Goal: Task Accomplishment & Management: Manage account settings

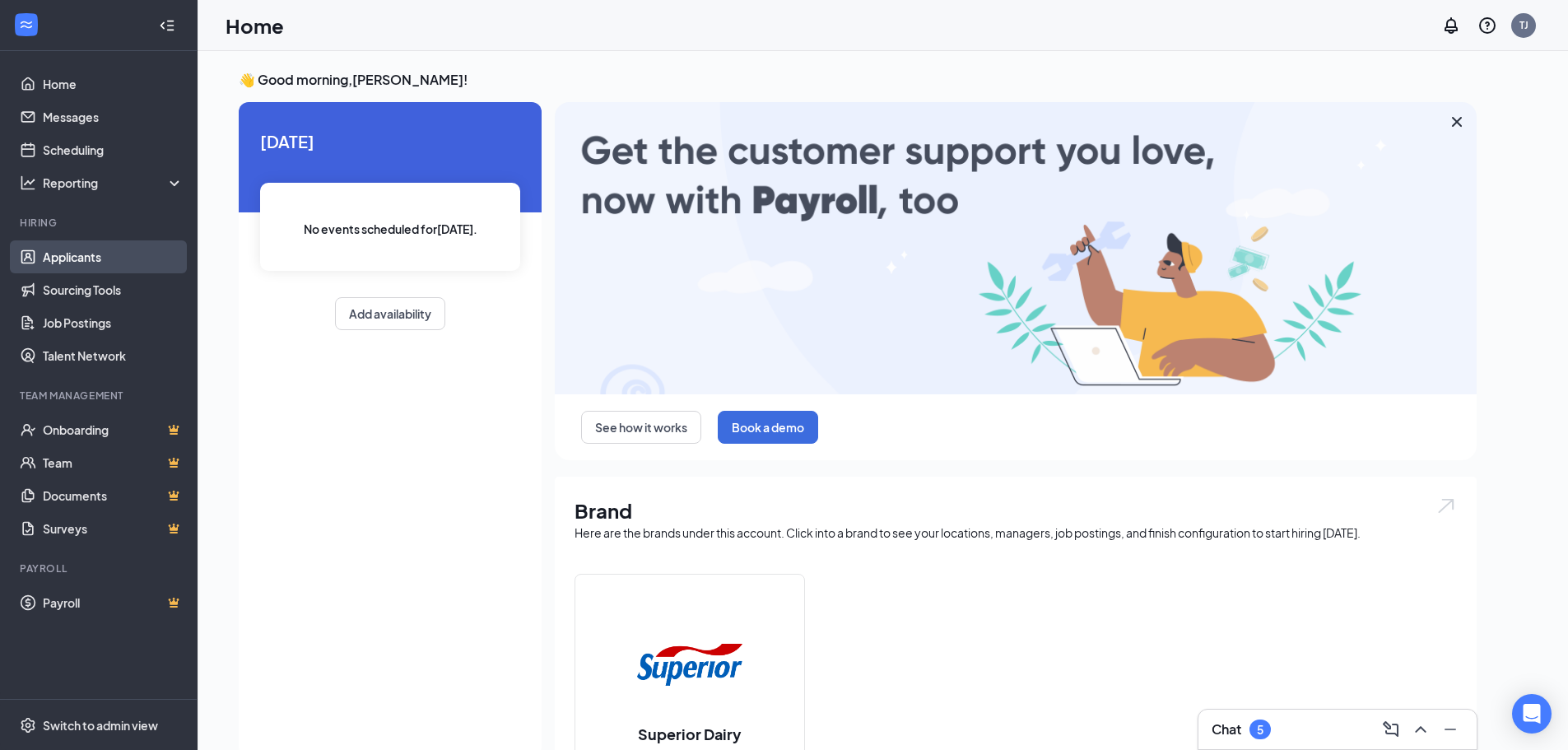
click at [73, 252] on link "Applicants" at bounding box center [112, 257] width 140 height 33
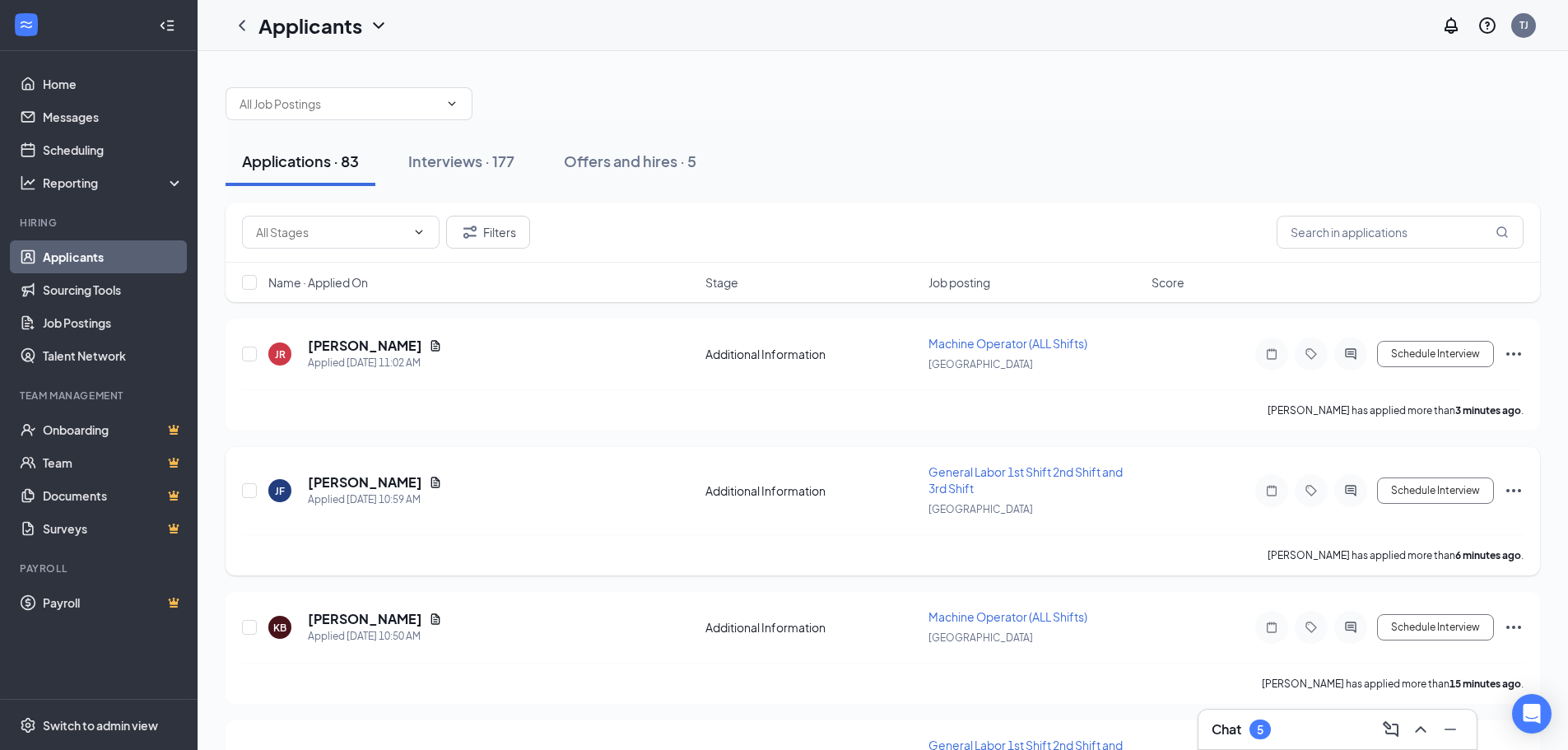
click at [962, 477] on span "General Labor 1st Shift 2nd Shift and 3rd Shift" at bounding box center [1025, 480] width 194 height 32
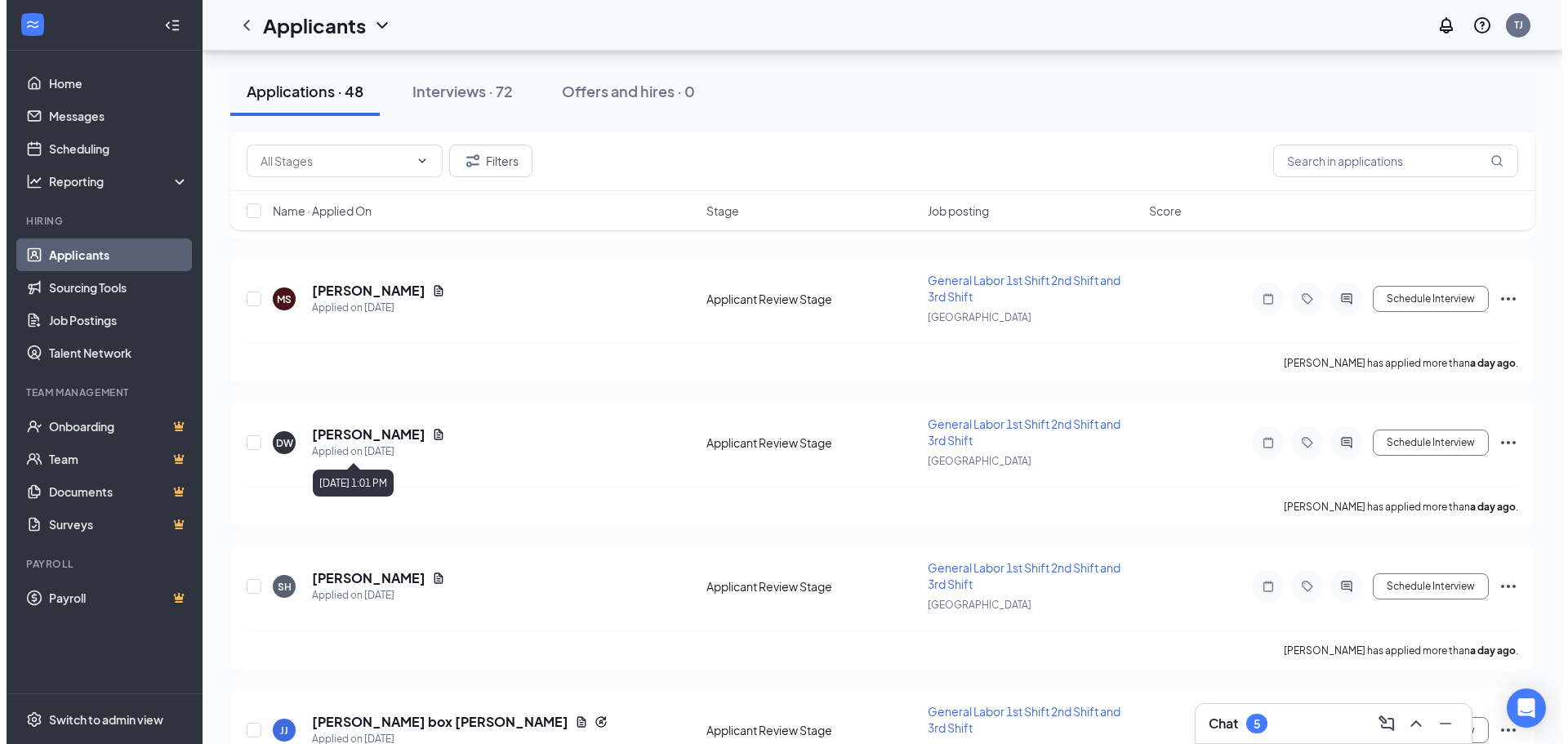
scroll to position [6540, 0]
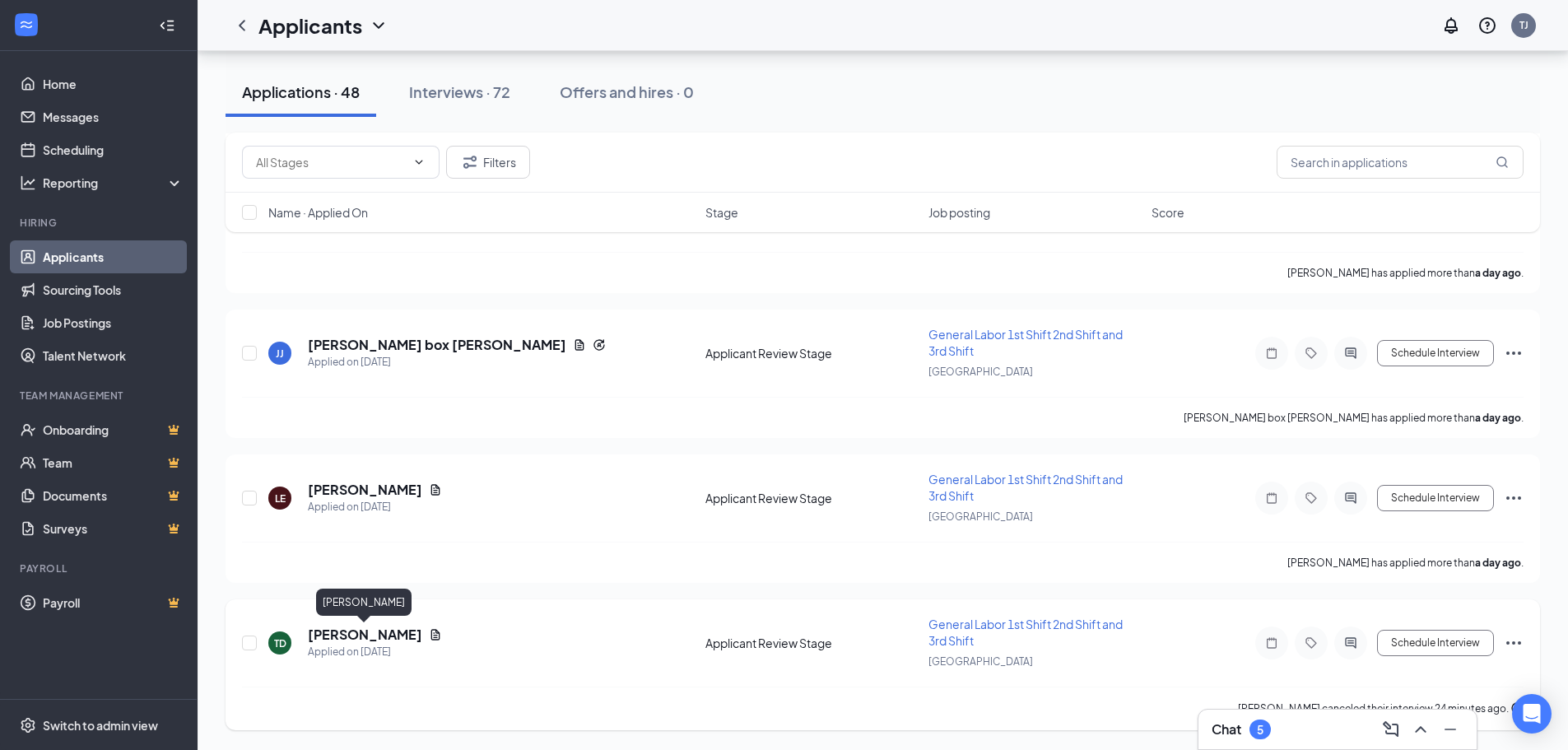
click at [319, 631] on h5 "Travis Daugherty" at bounding box center [365, 635] width 114 height 18
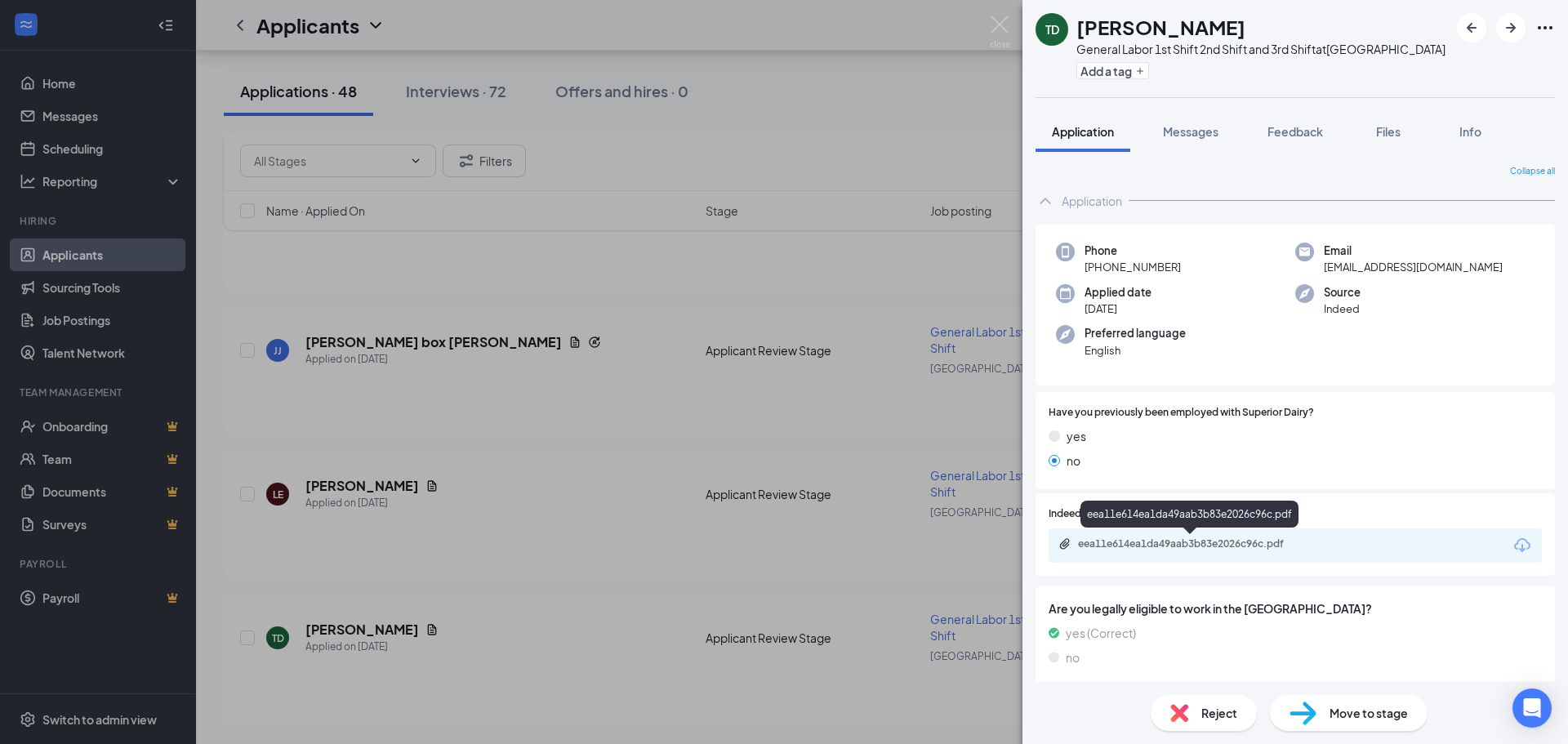
click at [1134, 542] on div "eea11e614ea1da49aab3b83e2026c96c.pdf" at bounding box center [1193, 543] width 228 height 13
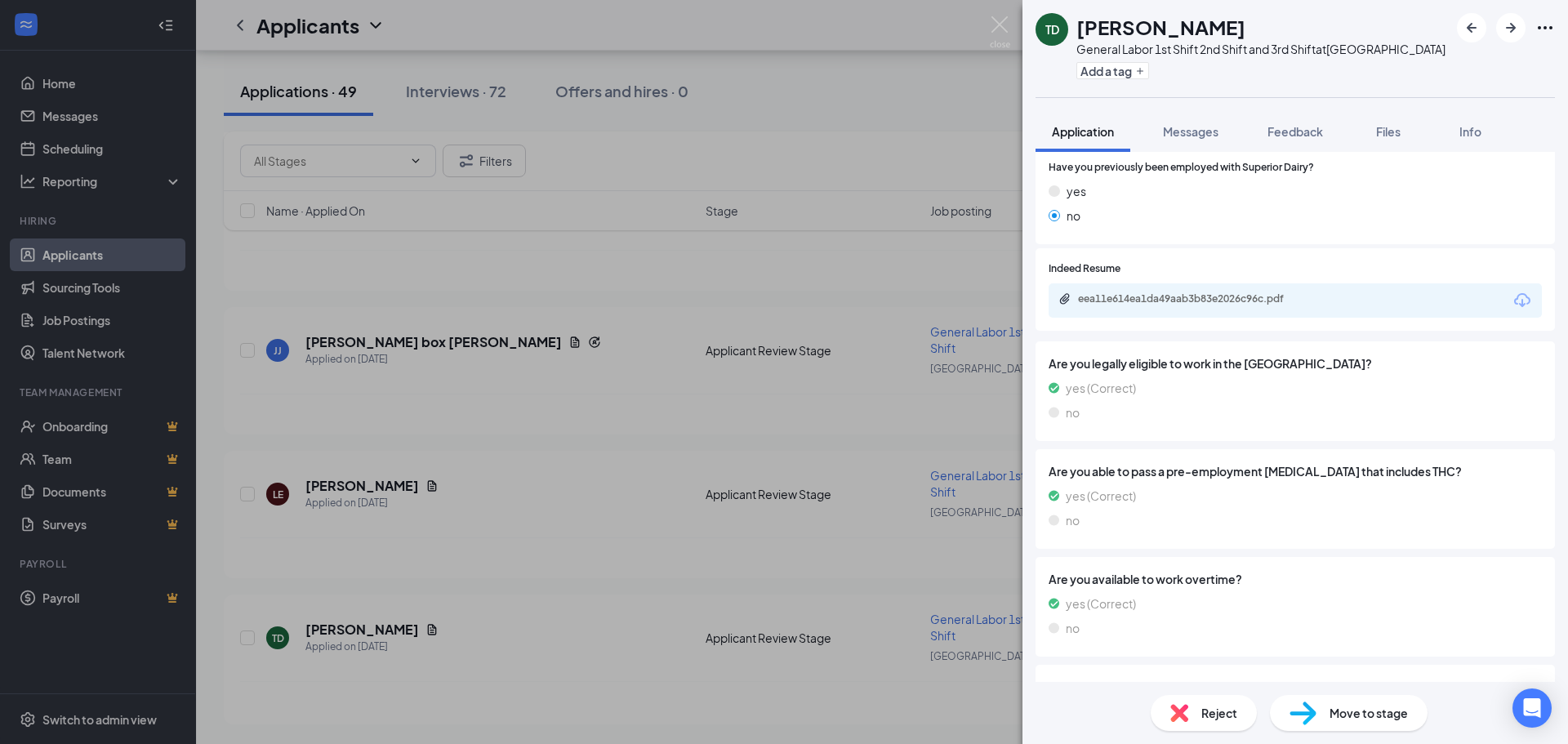
scroll to position [490, 0]
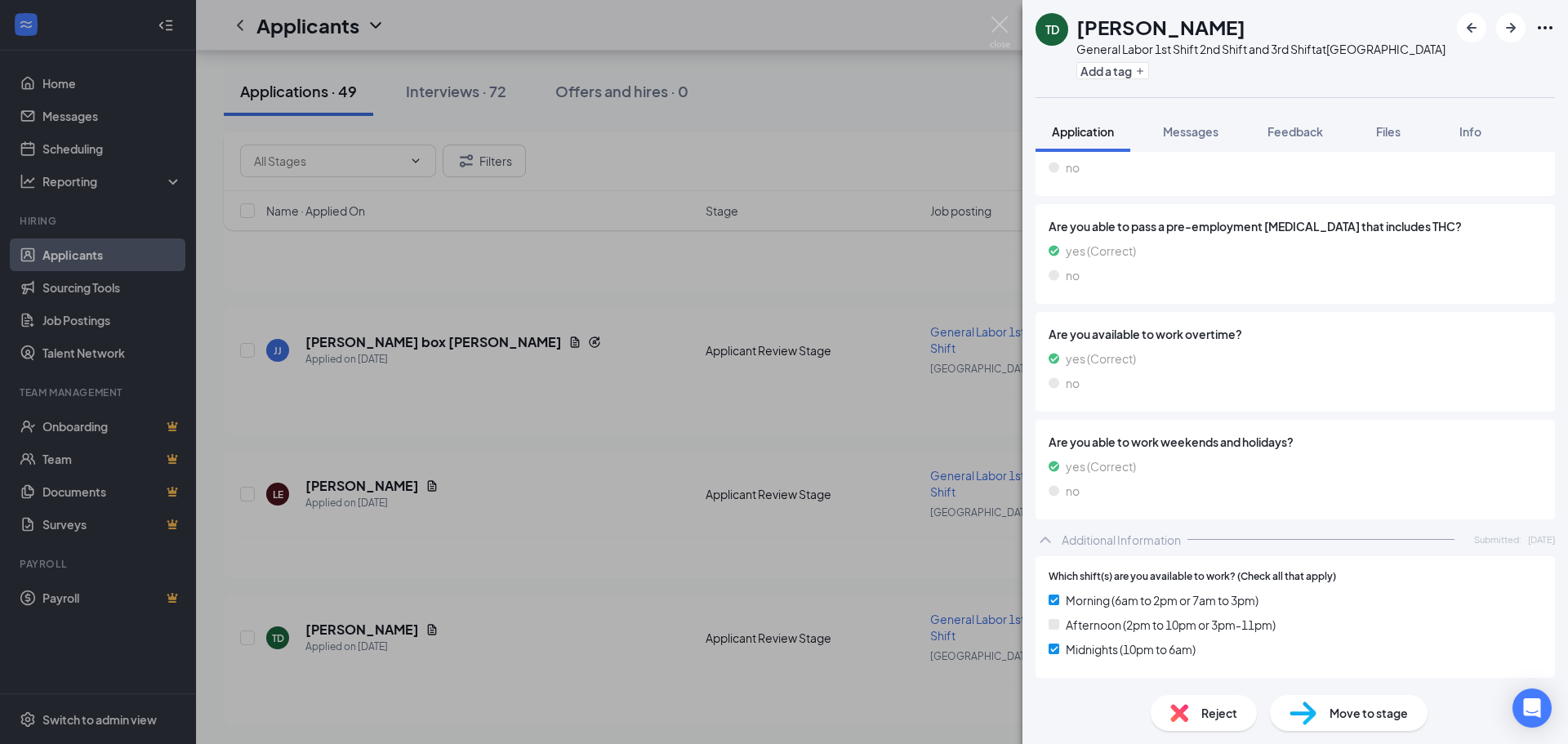
click at [1303, 709] on img at bounding box center [1304, 713] width 27 height 23
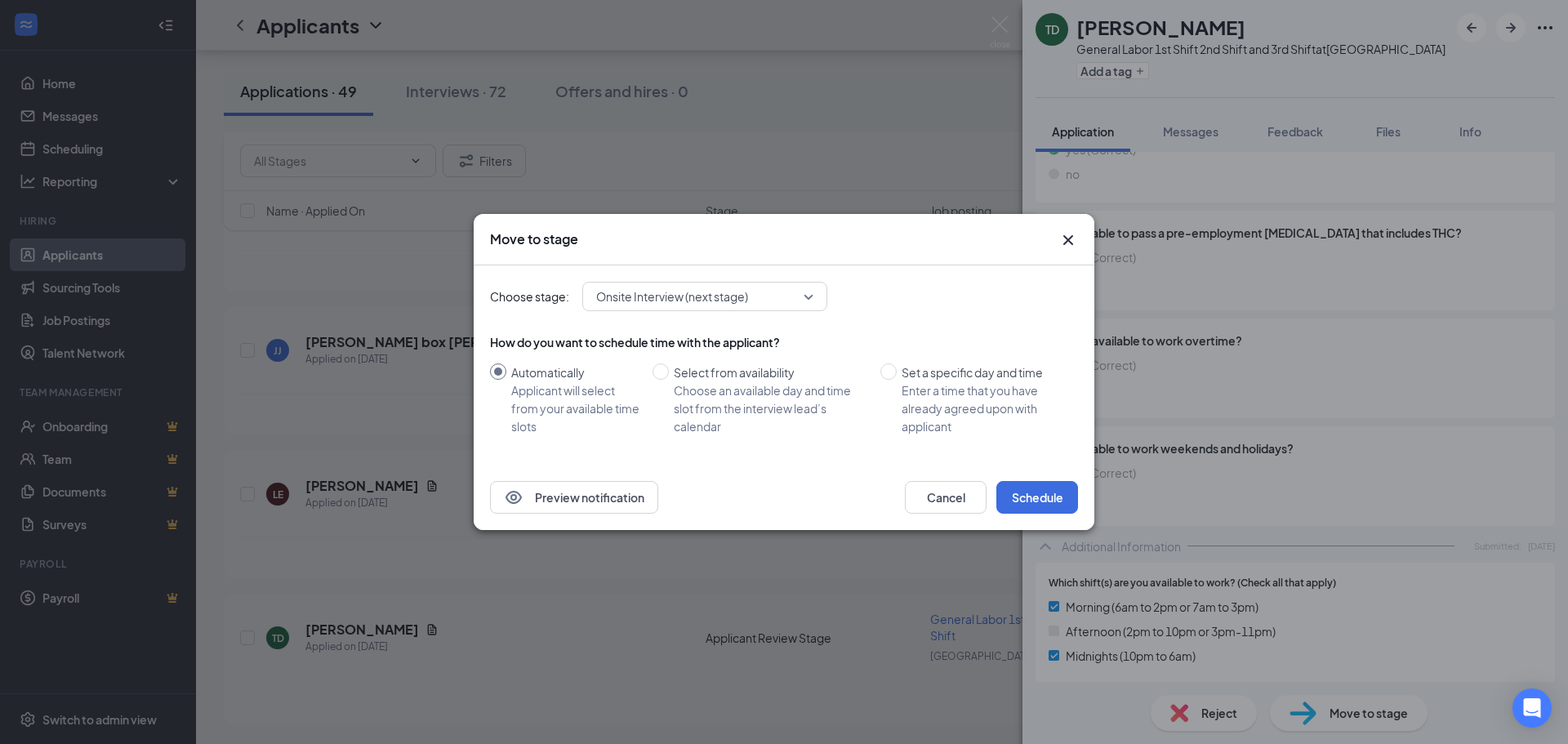
click at [1220, 501] on div "Move to stage Choose stage: Onsite Interview (next stage) How do you want to sc…" at bounding box center [784, 372] width 1568 height 744
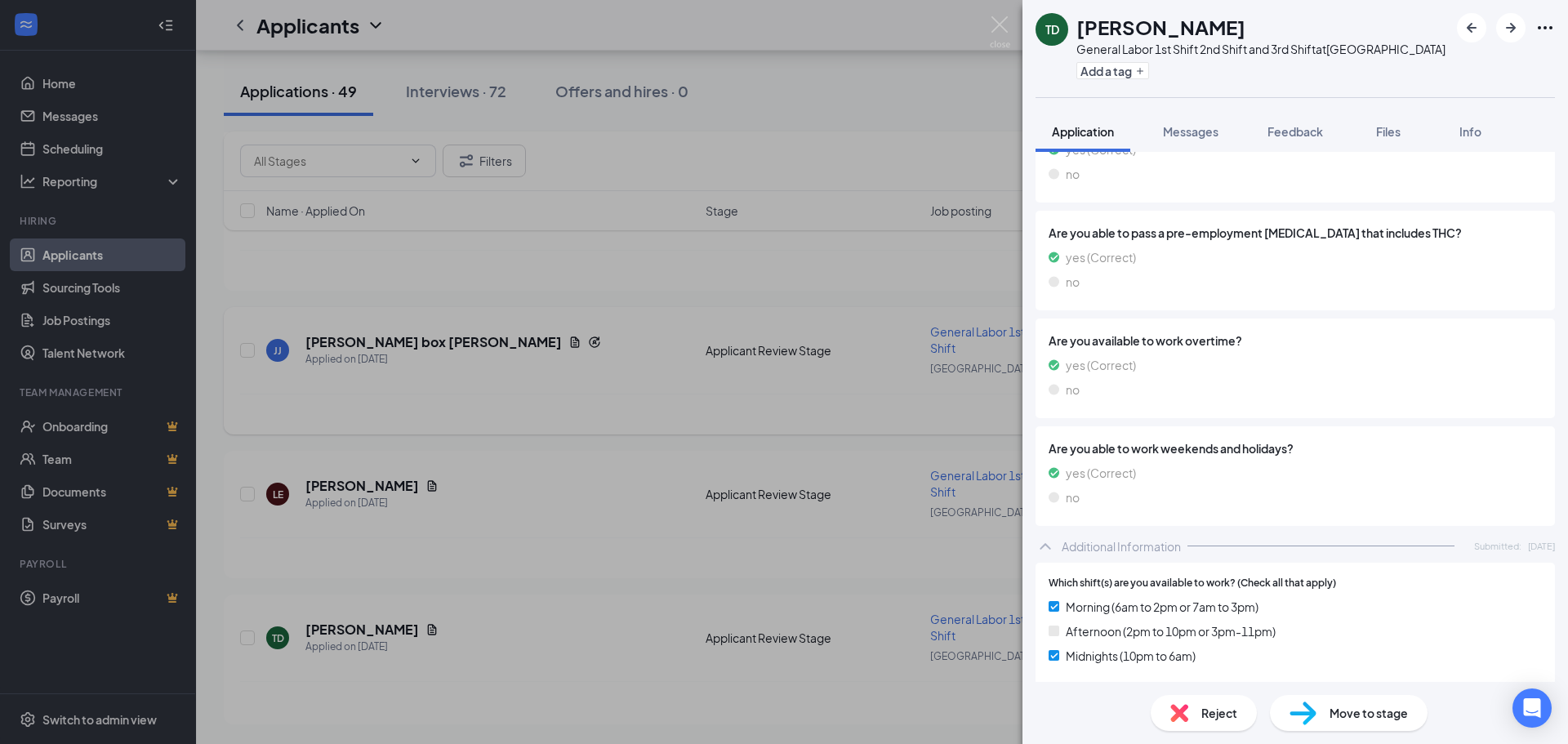
click at [318, 502] on div "TD Travis Daugherty General Labor 1st Shift 2nd Shift and 3rd Shift at Canton A…" at bounding box center [784, 372] width 1568 height 744
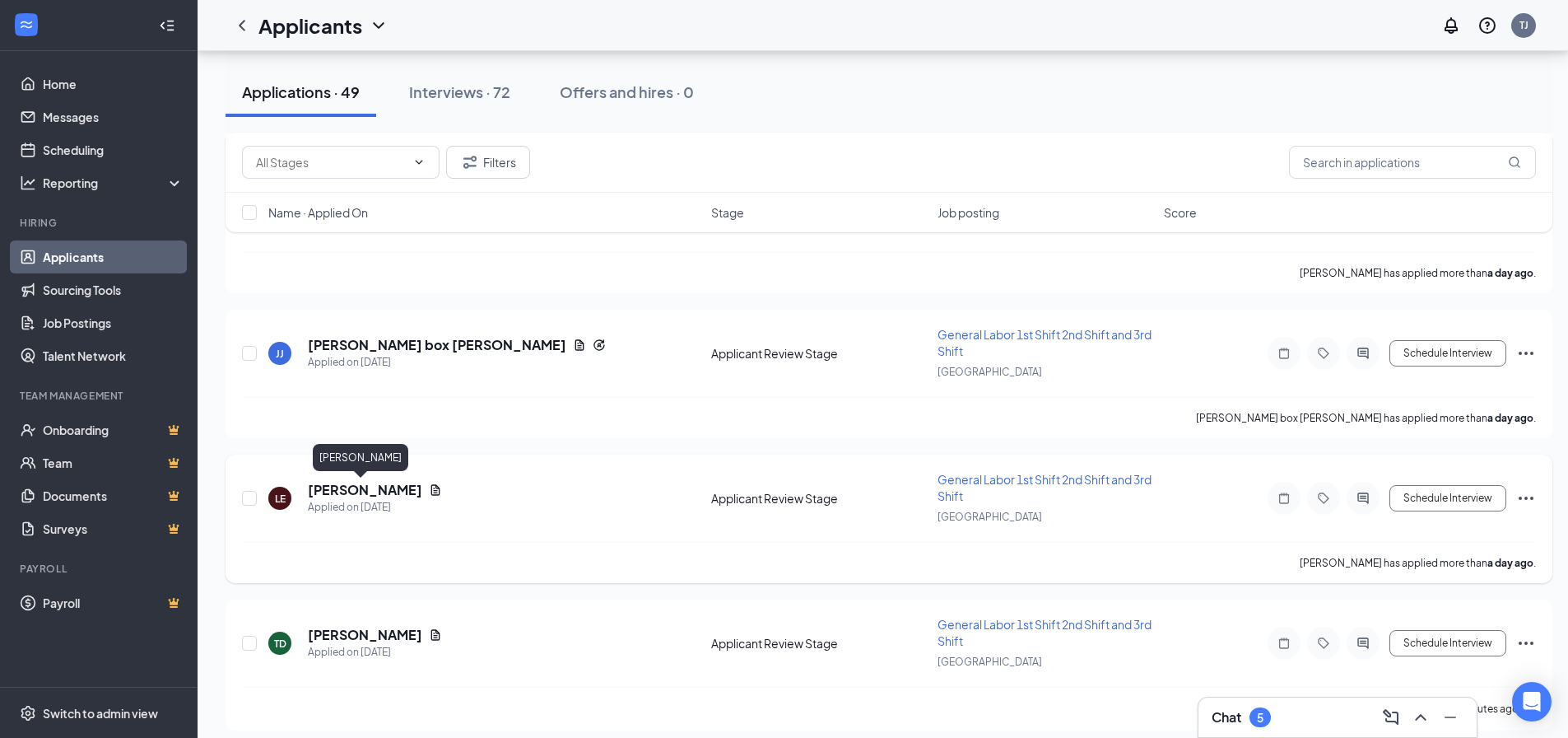
click at [344, 484] on h5 "Lerin Everett" at bounding box center [365, 490] width 114 height 18
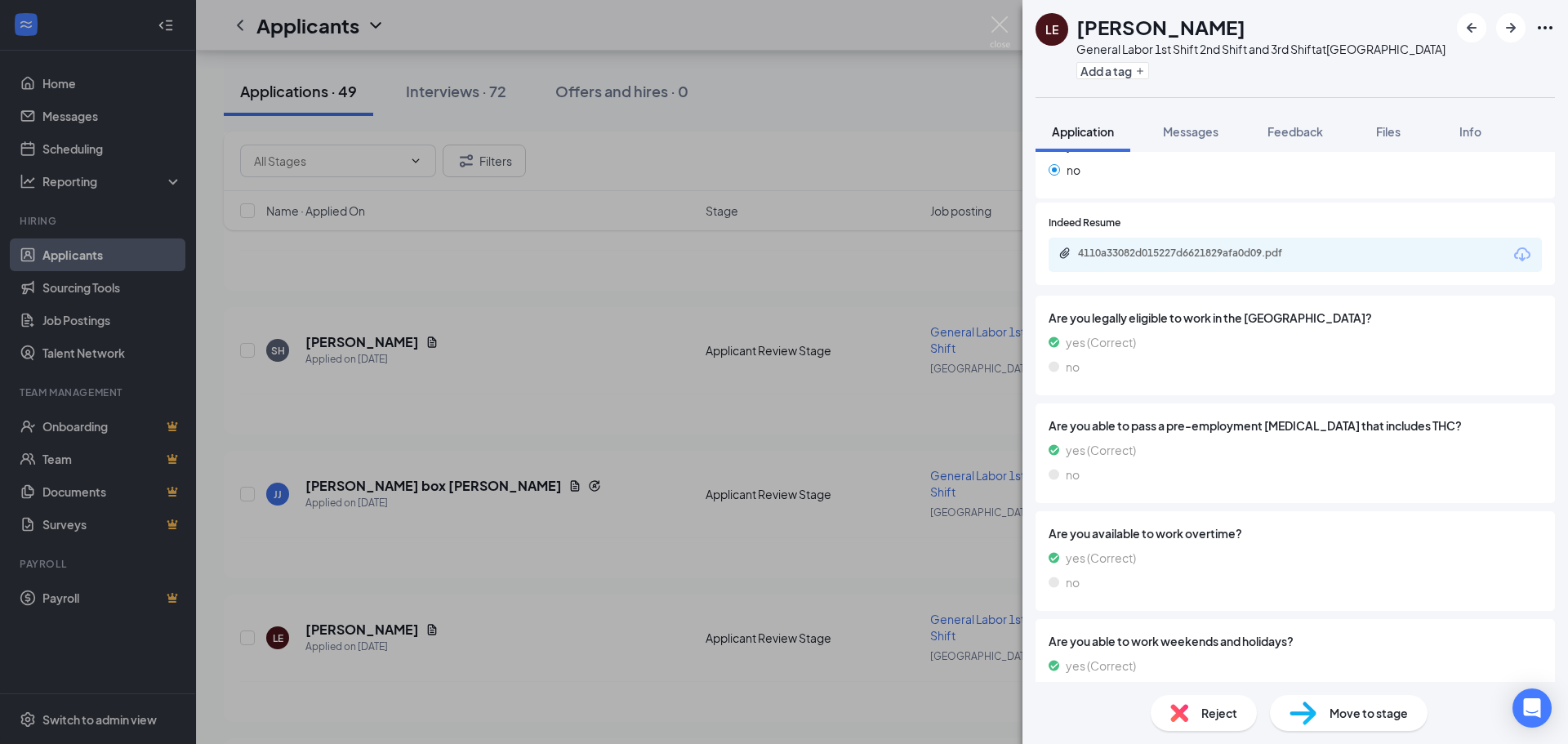
scroll to position [164, 0]
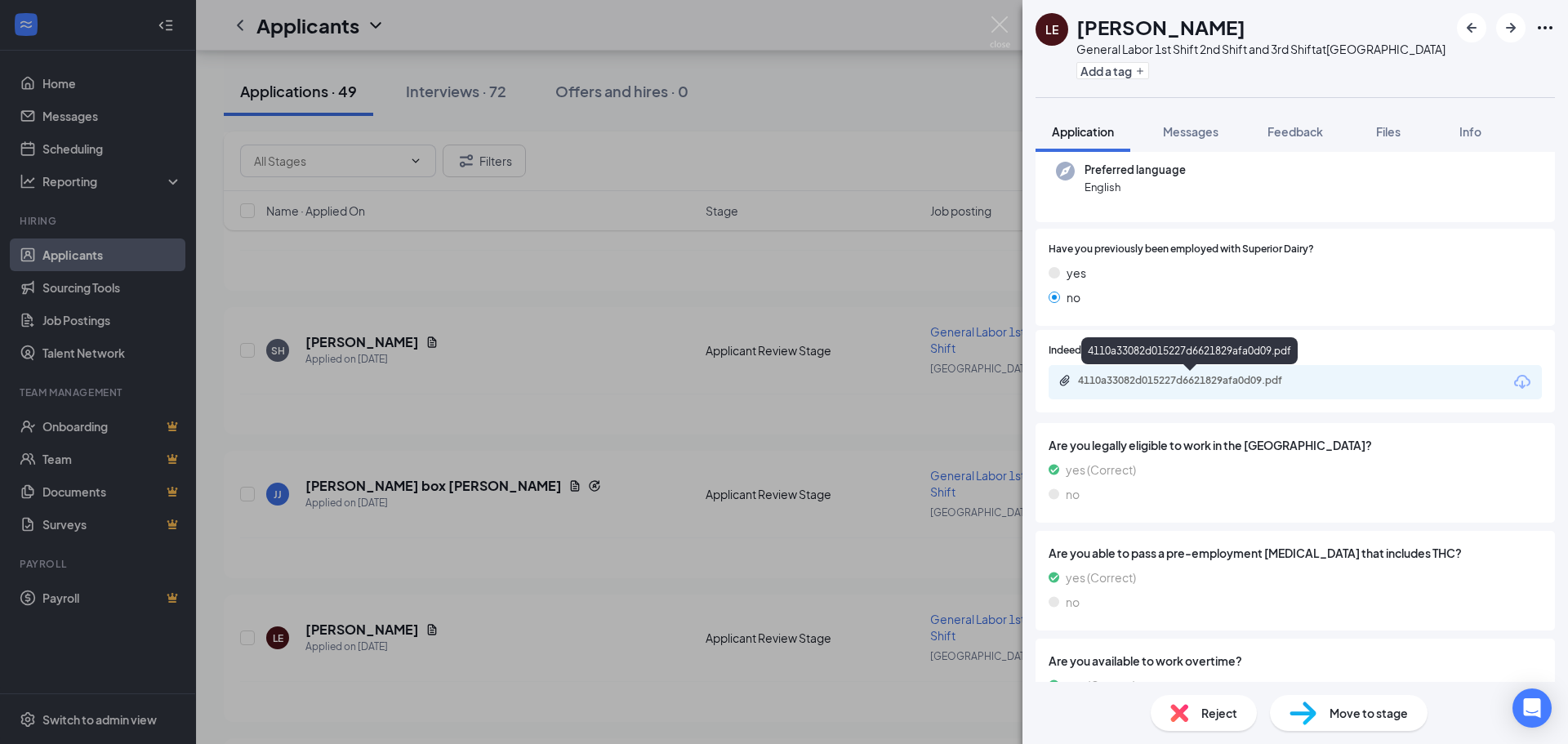
click at [1115, 385] on div "4110a33082d015227d6621829afa0d09.pdf" at bounding box center [1193, 381] width 228 height 13
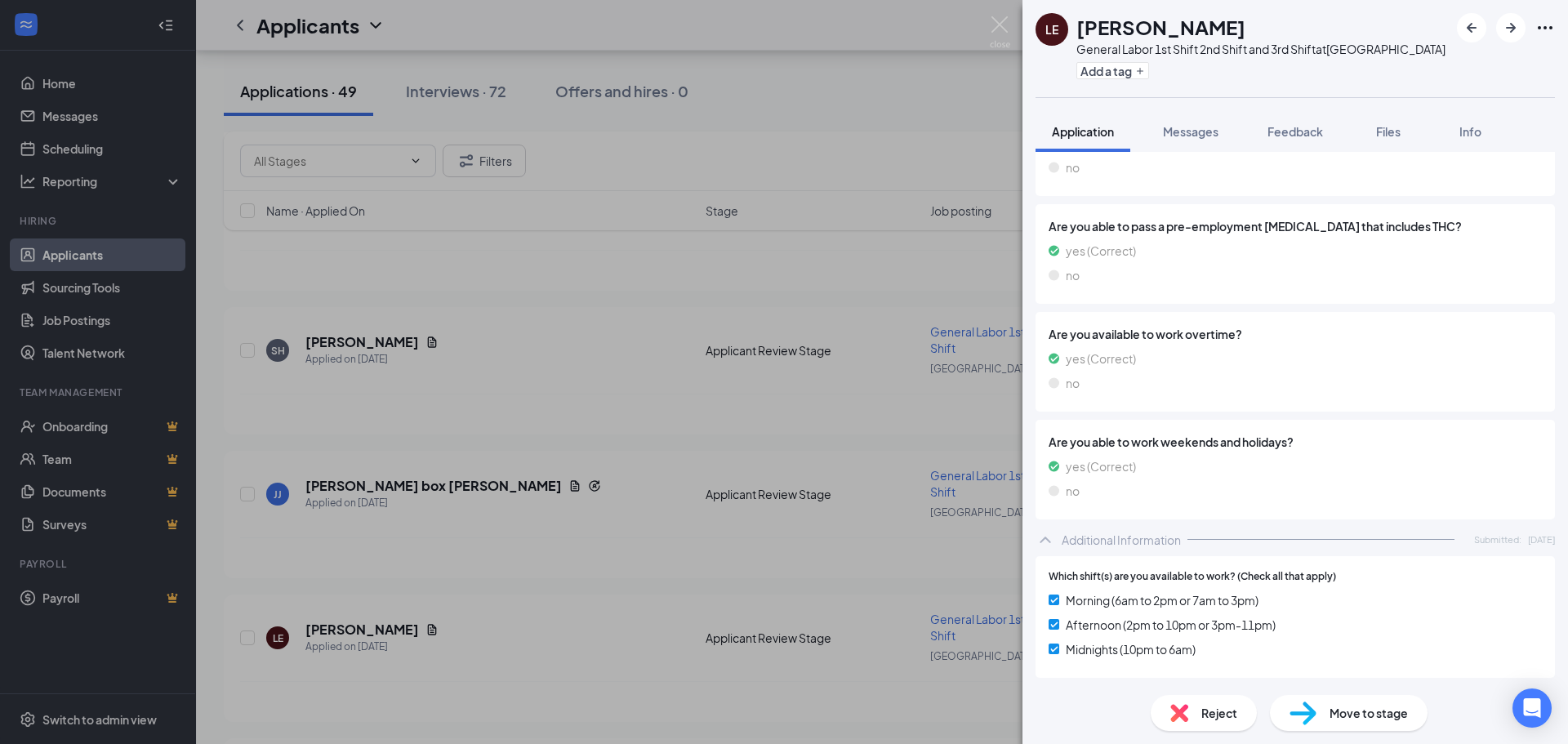
scroll to position [484, 0]
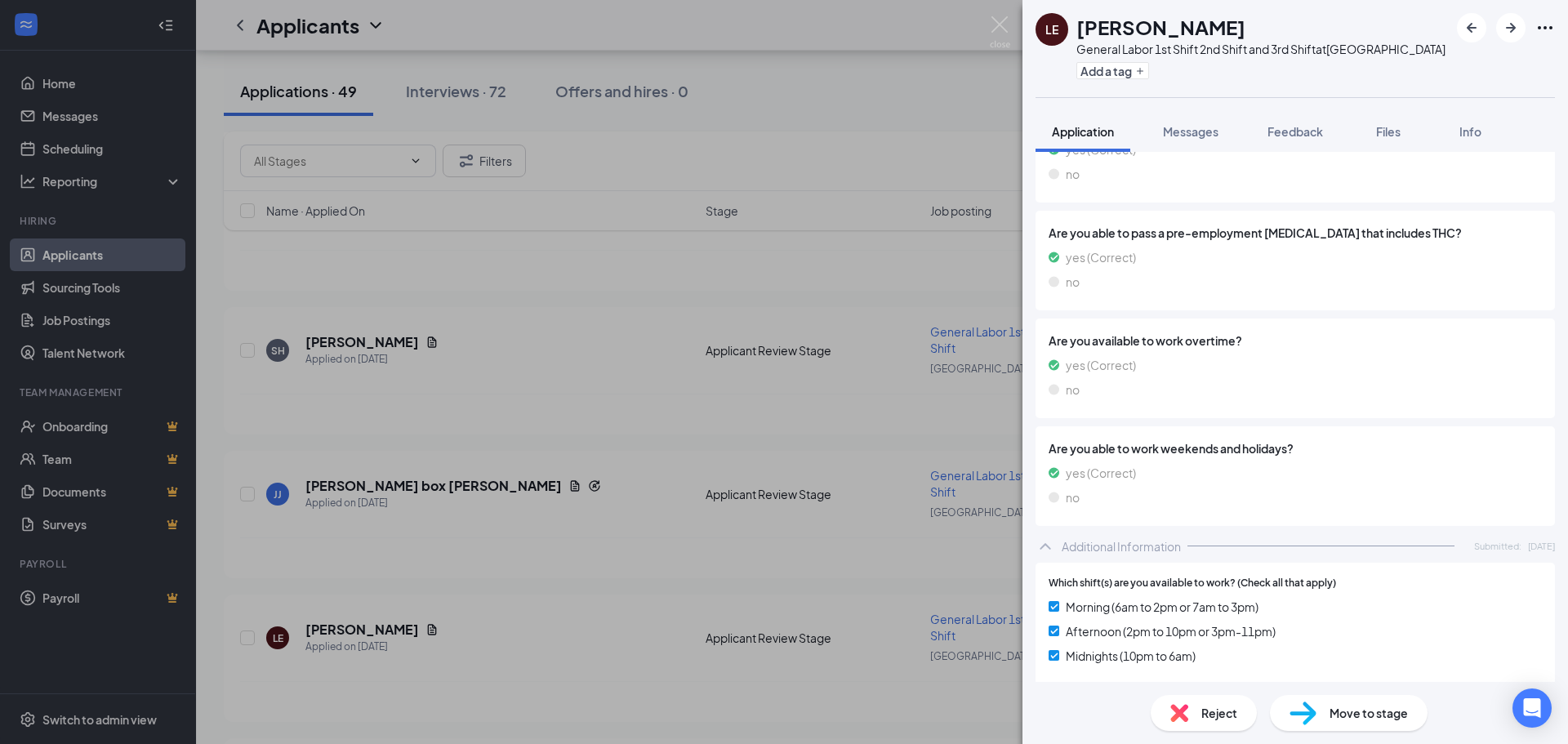
click at [1214, 720] on span "Reject" at bounding box center [1220, 713] width 36 height 18
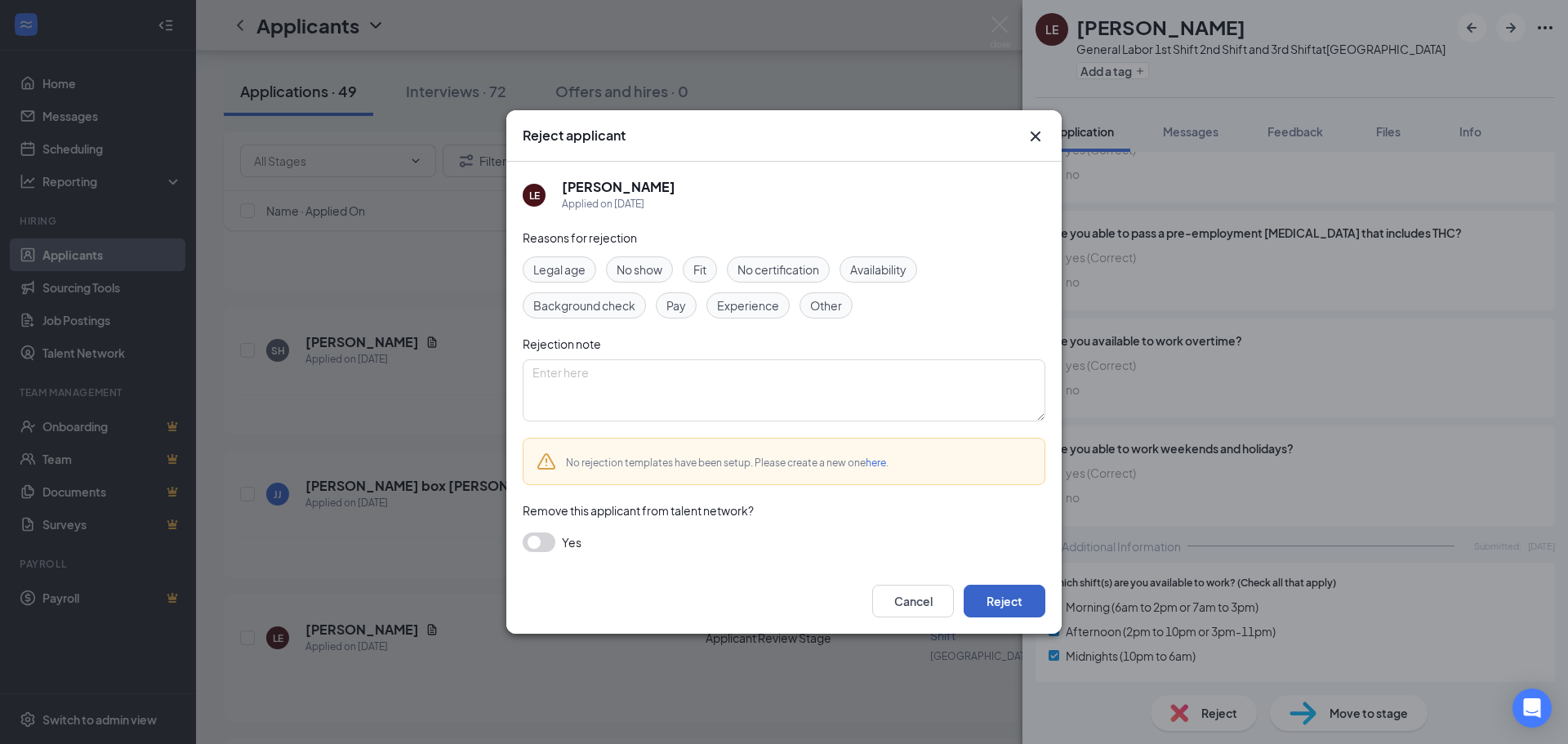
click at [990, 607] on button "Reject" at bounding box center [1004, 601] width 82 height 32
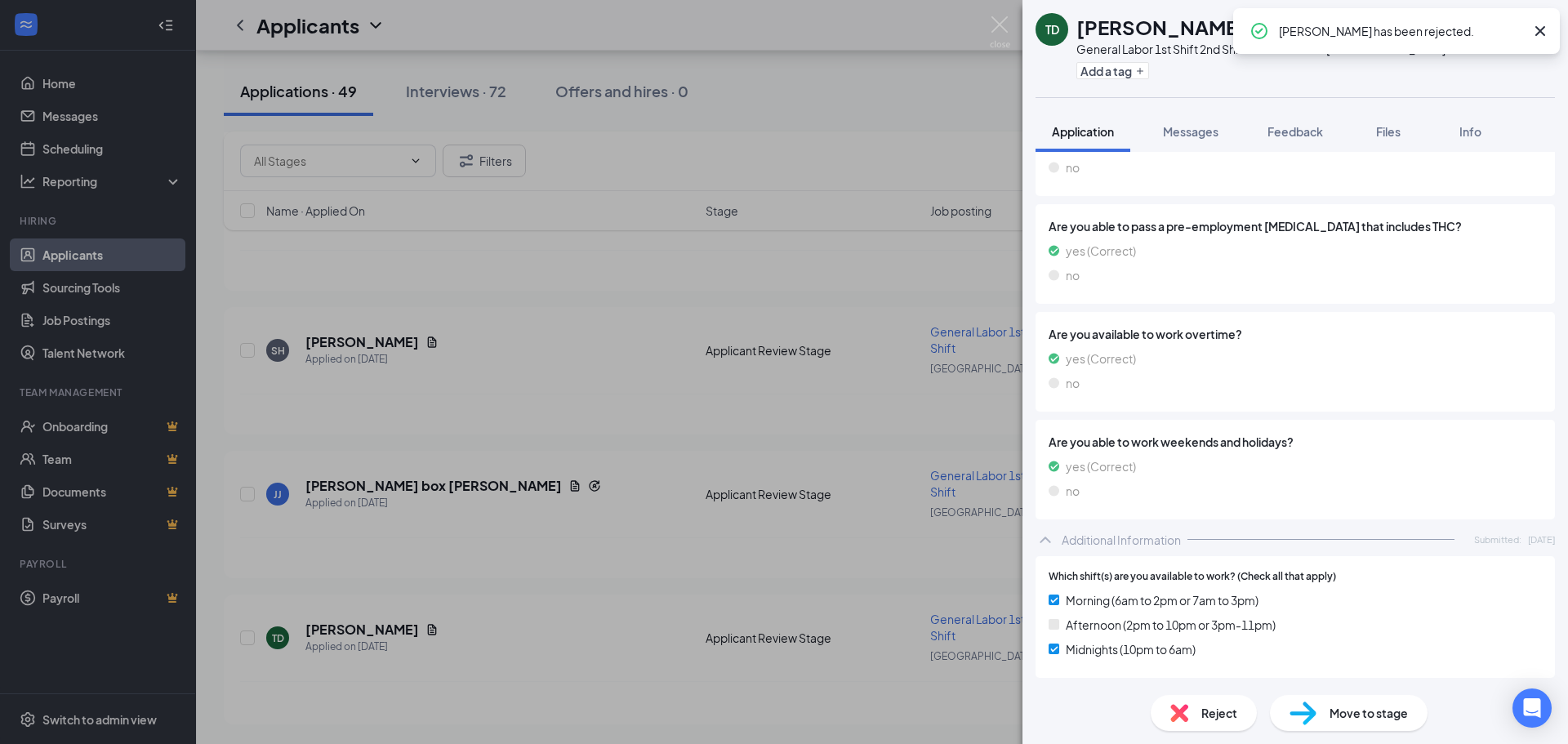
scroll to position [484, 0]
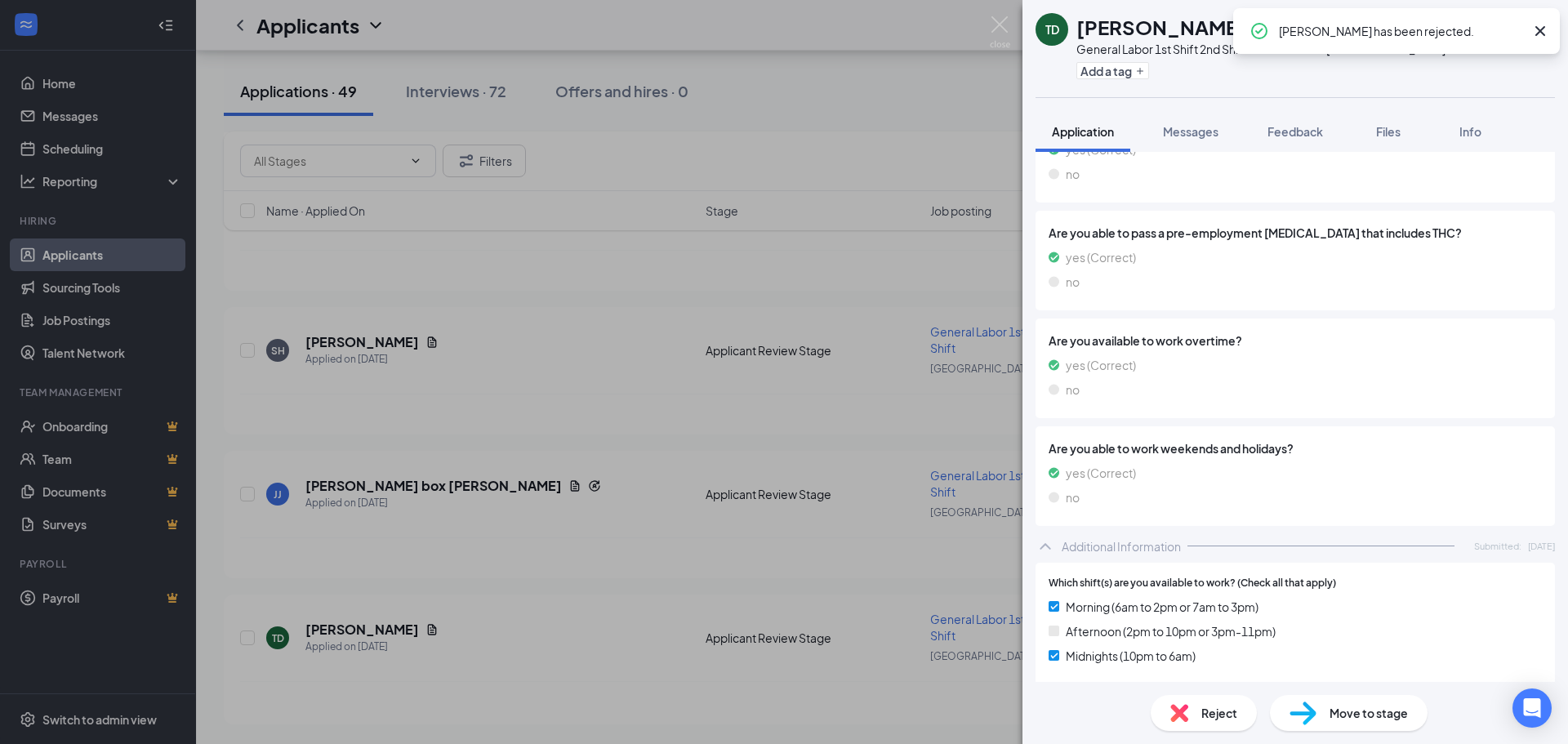
click at [1317, 713] on div "Move to stage" at bounding box center [1348, 713] width 157 height 36
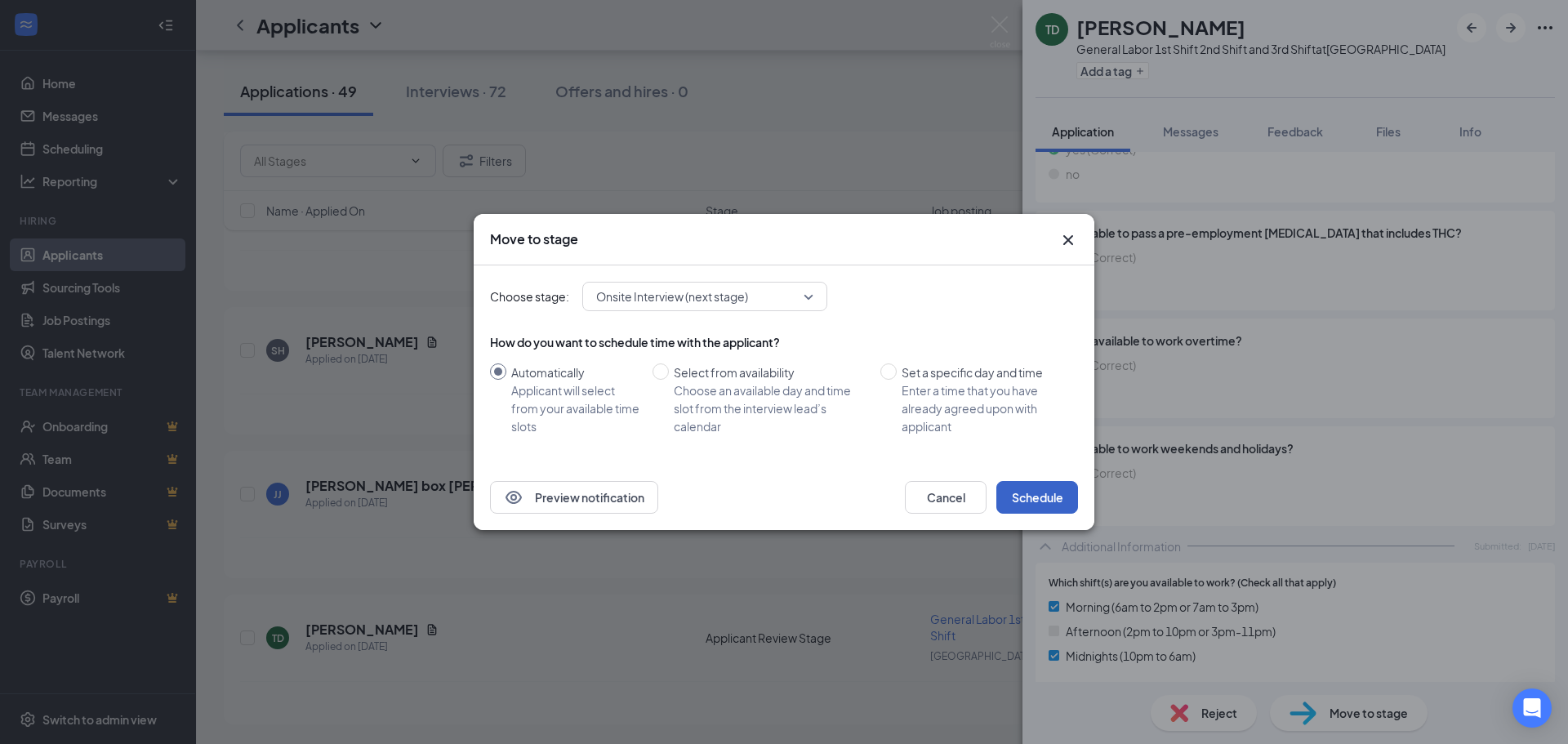
click at [1032, 496] on button "Schedule" at bounding box center [1037, 497] width 82 height 32
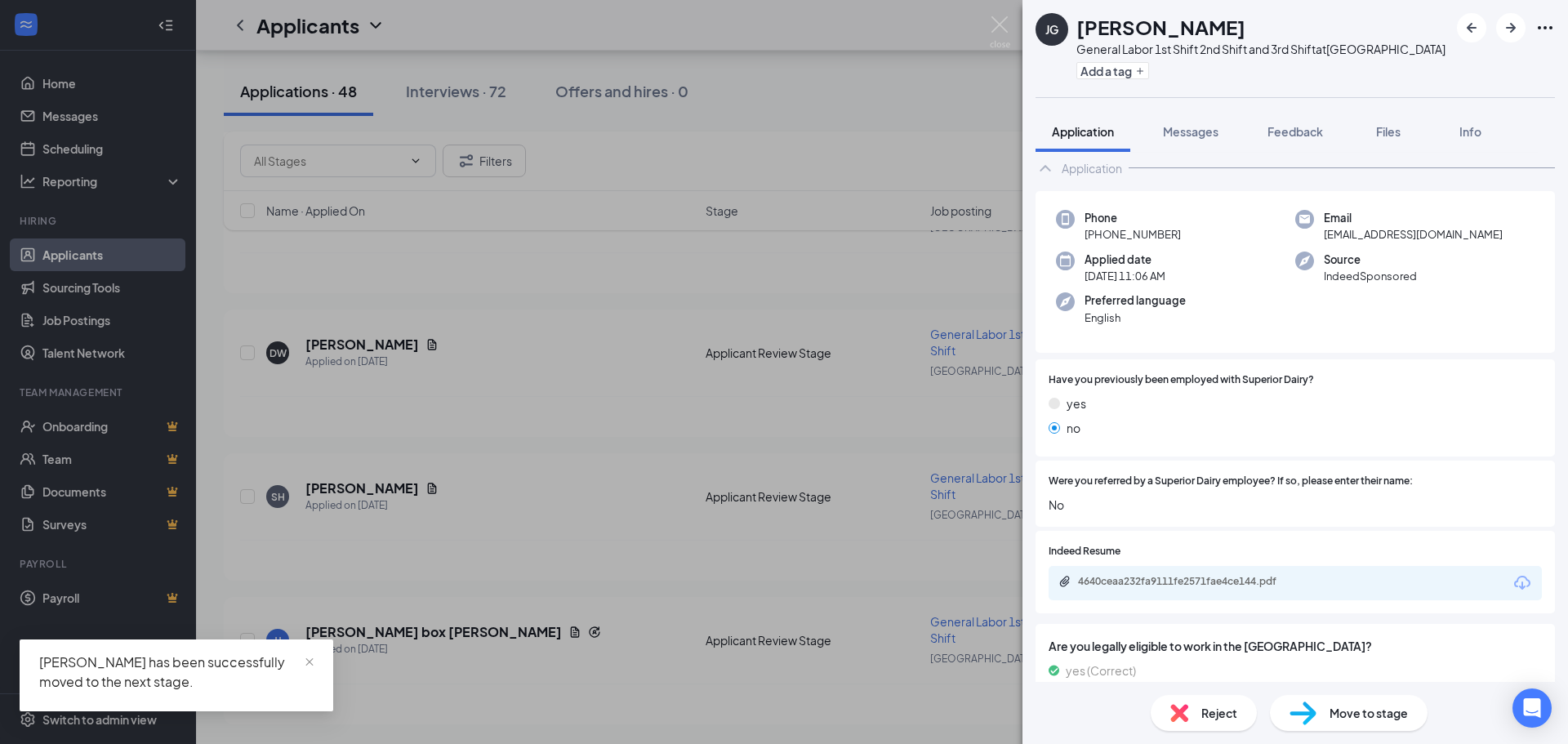
scroll to position [72, 0]
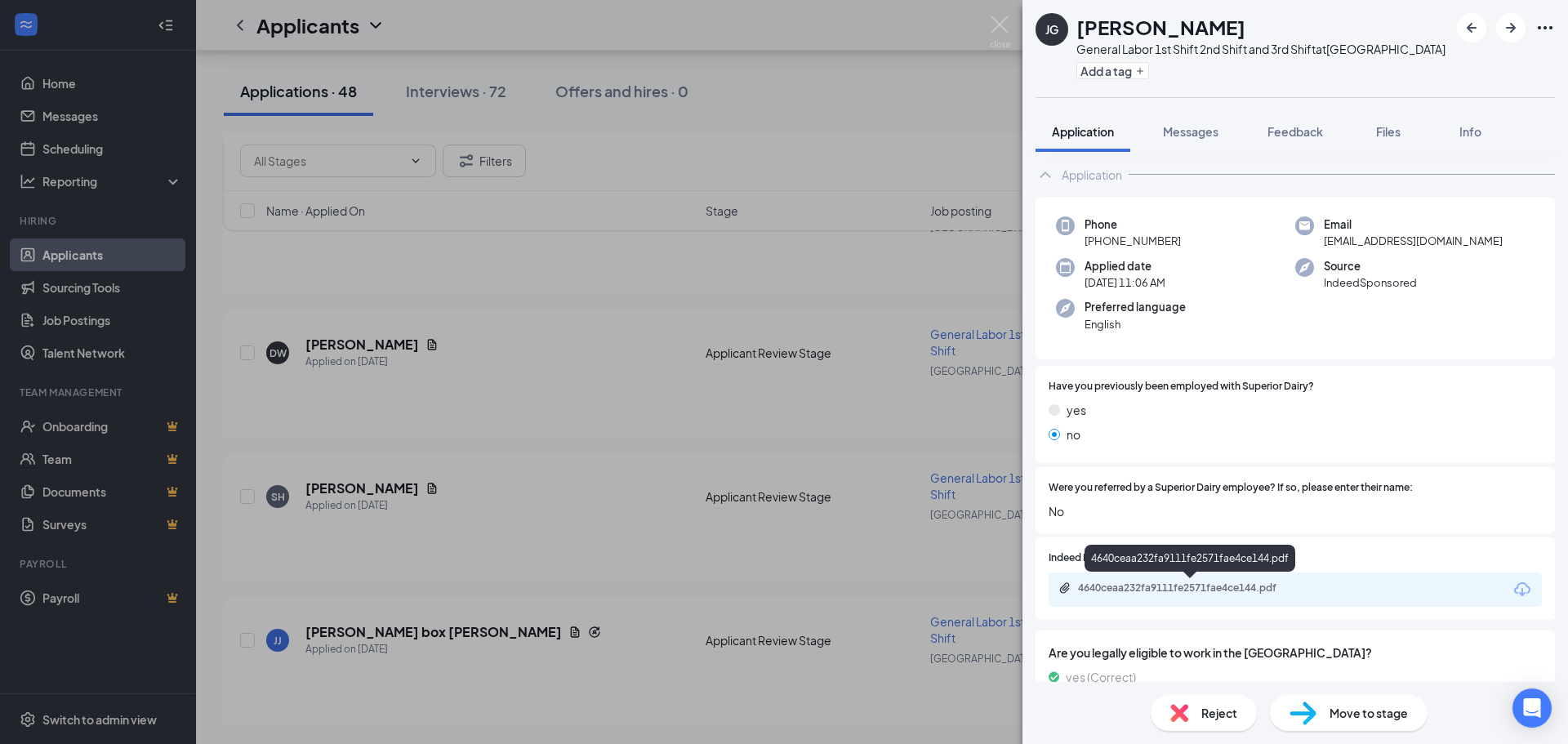
click at [1180, 591] on div "4640ceaa232fa9111fe2571fae4ce144.pdf" at bounding box center [1193, 588] width 228 height 13
click at [1204, 722] on span "Reject" at bounding box center [1220, 713] width 36 height 18
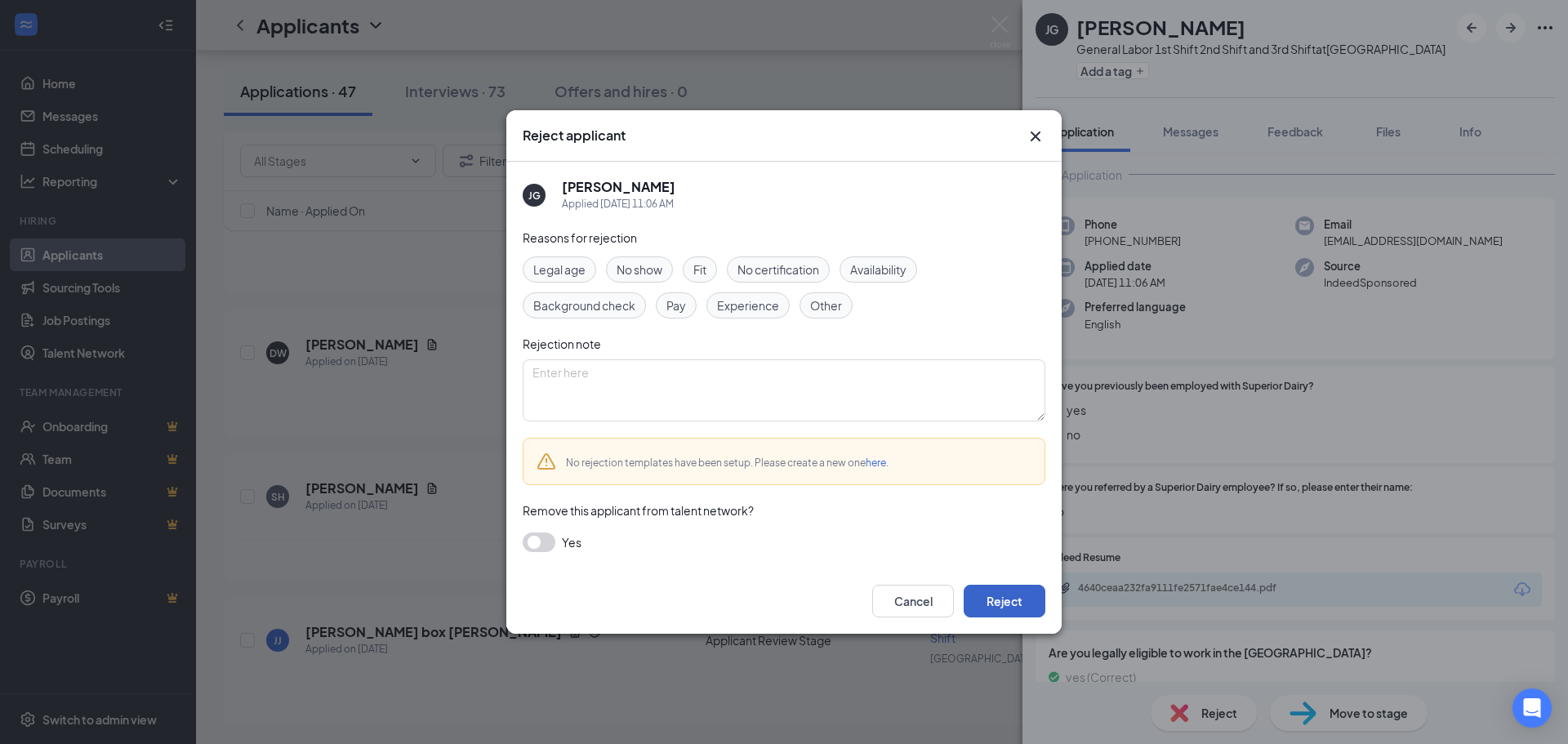
click at [1016, 595] on button "Reject" at bounding box center [1004, 601] width 82 height 32
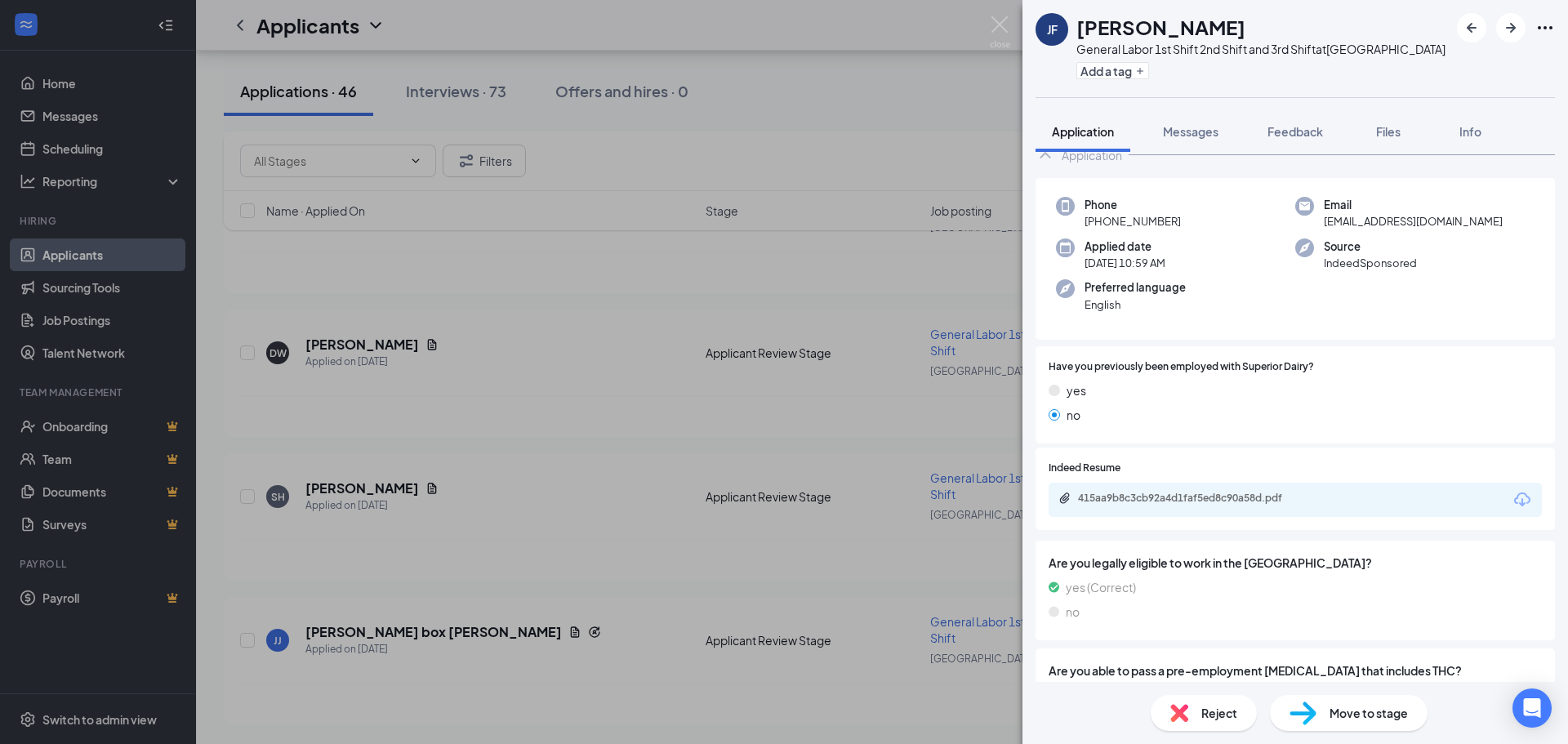
scroll to position [84, 0]
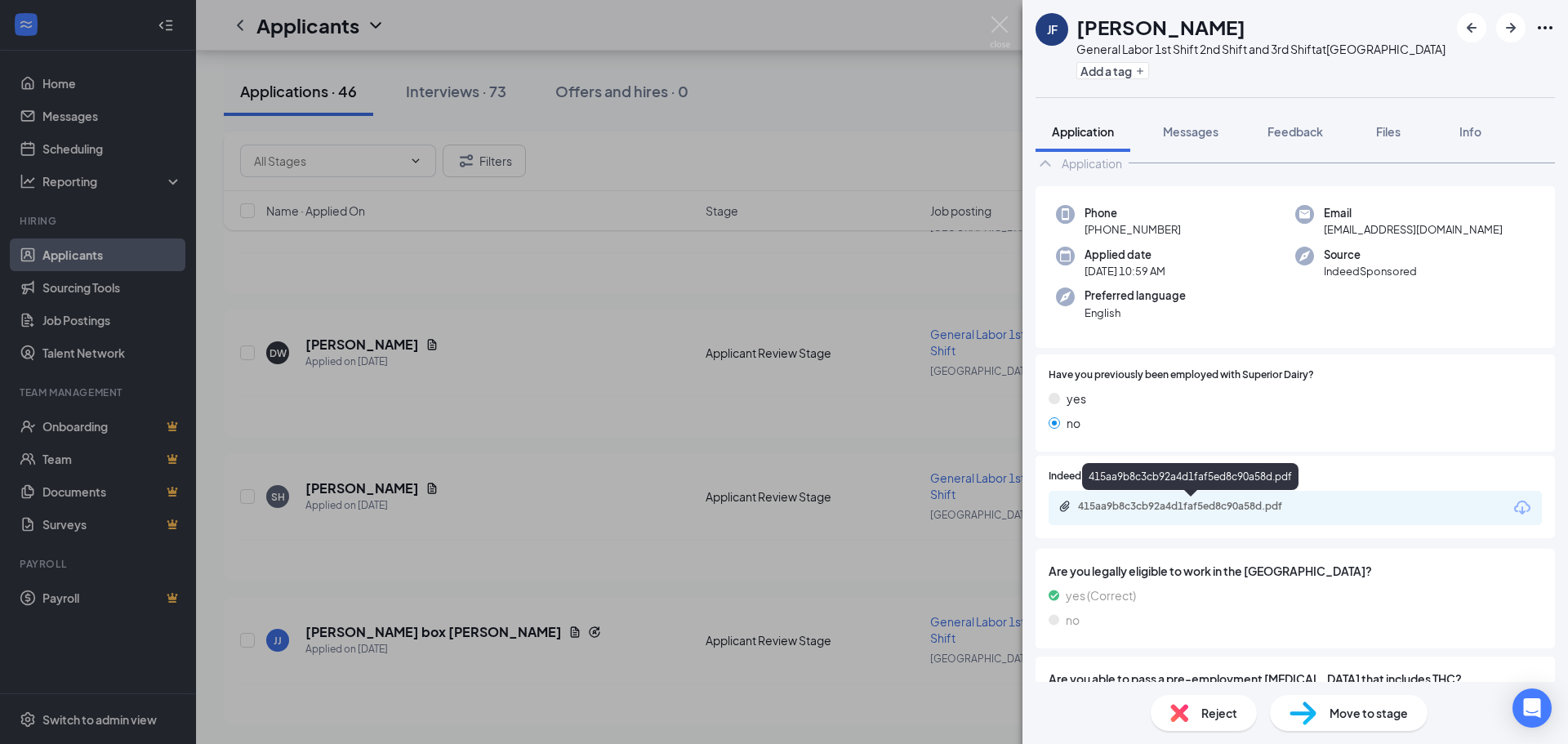
click at [1149, 504] on div "415aa9b8c3cb92a4d1faf5ed8c90a58d.pdf" at bounding box center [1193, 506] width 228 height 13
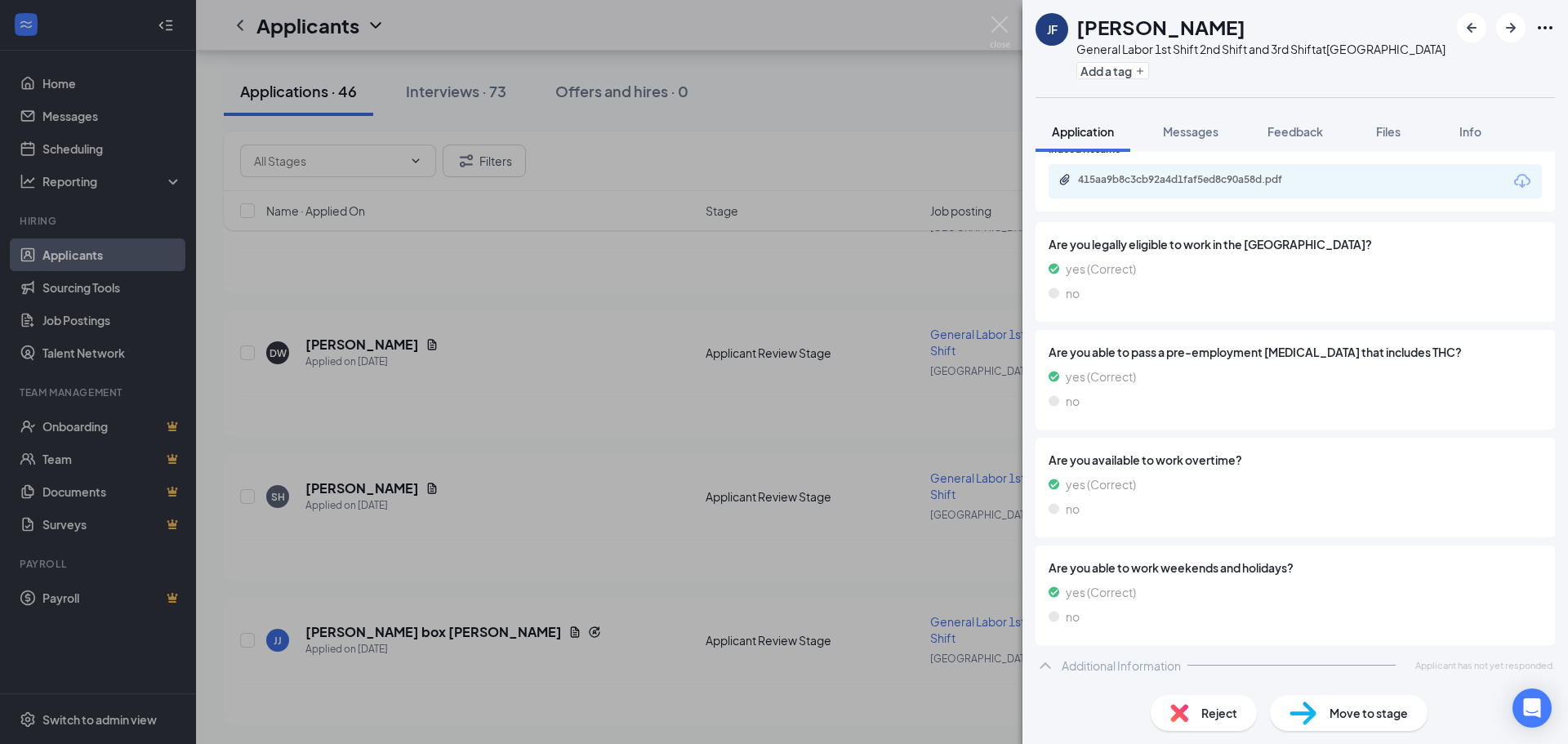
scroll to position [404, 0]
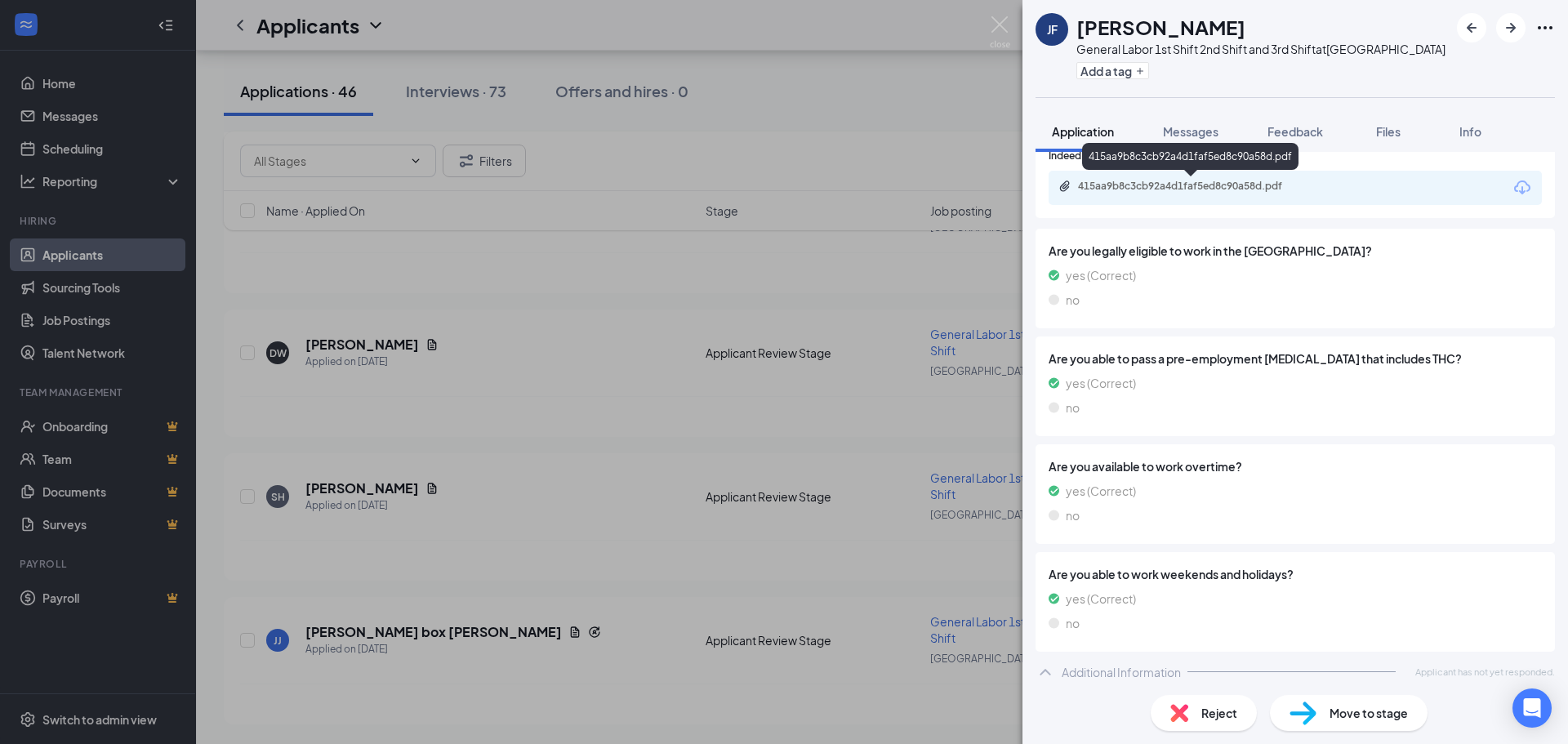
click at [1133, 185] on div "415aa9b8c3cb92a4d1faf5ed8c90a58d.pdf" at bounding box center [1193, 186] width 228 height 13
click at [1316, 722] on img at bounding box center [1304, 713] width 27 height 23
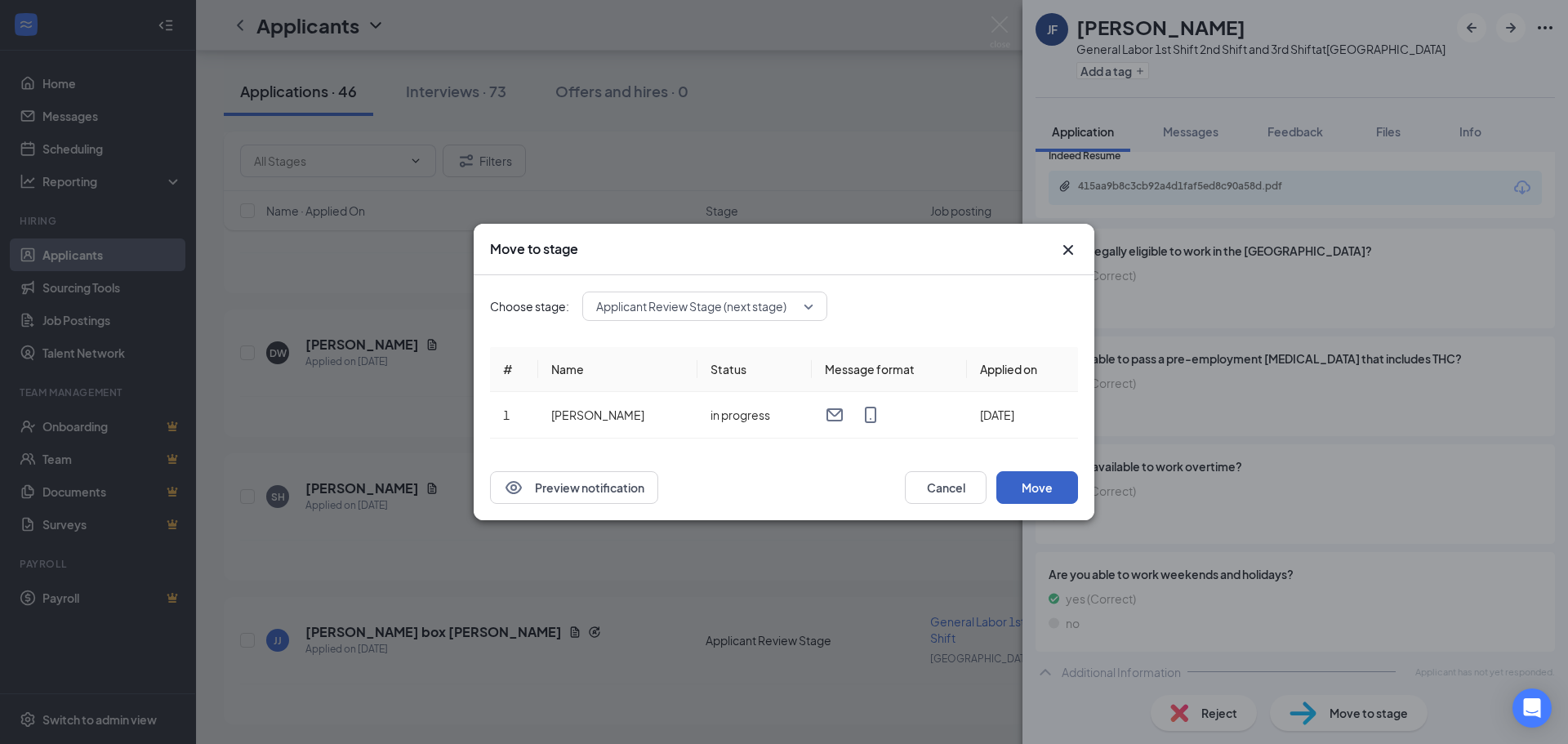
click at [1047, 480] on button "Move" at bounding box center [1037, 488] width 82 height 32
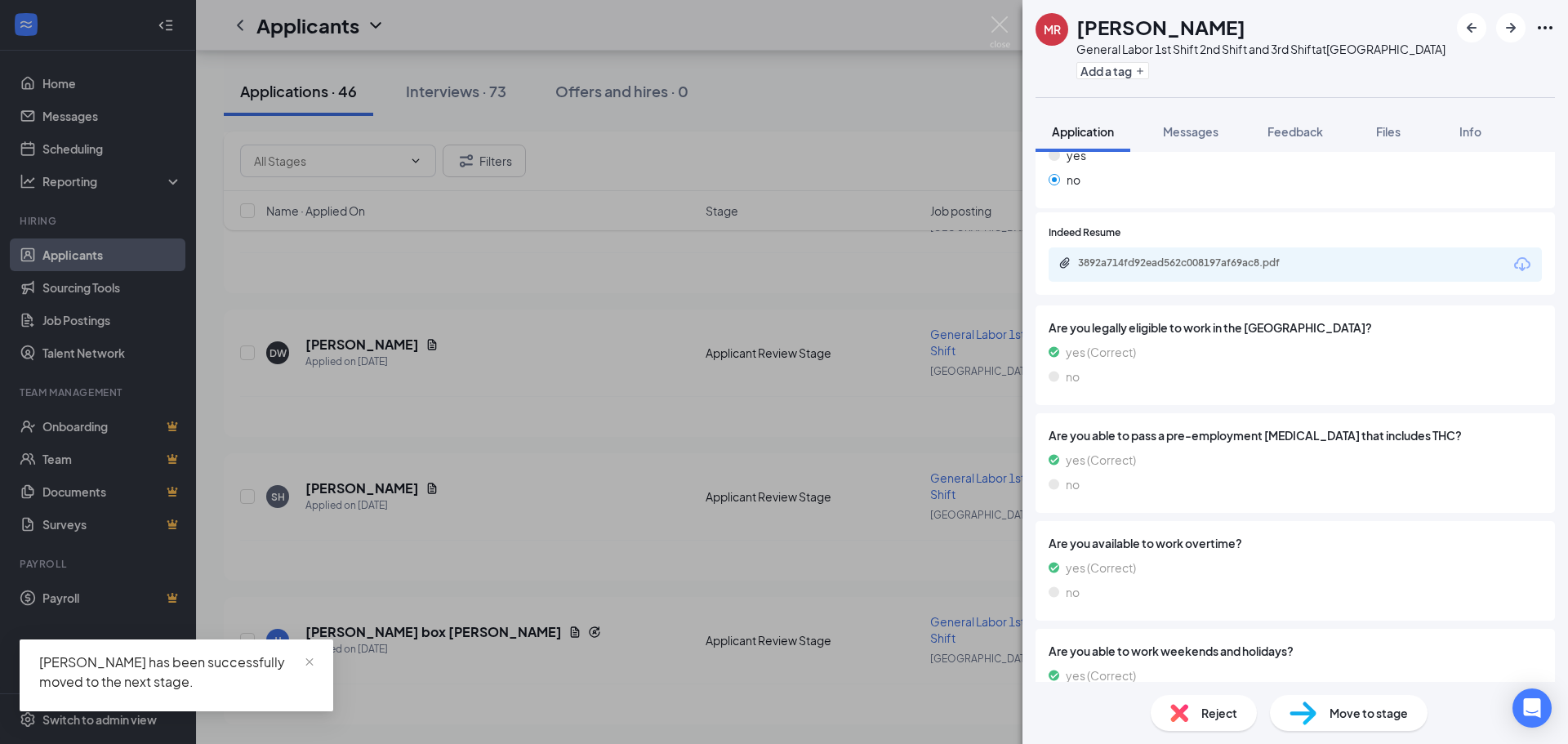
scroll to position [164, 0]
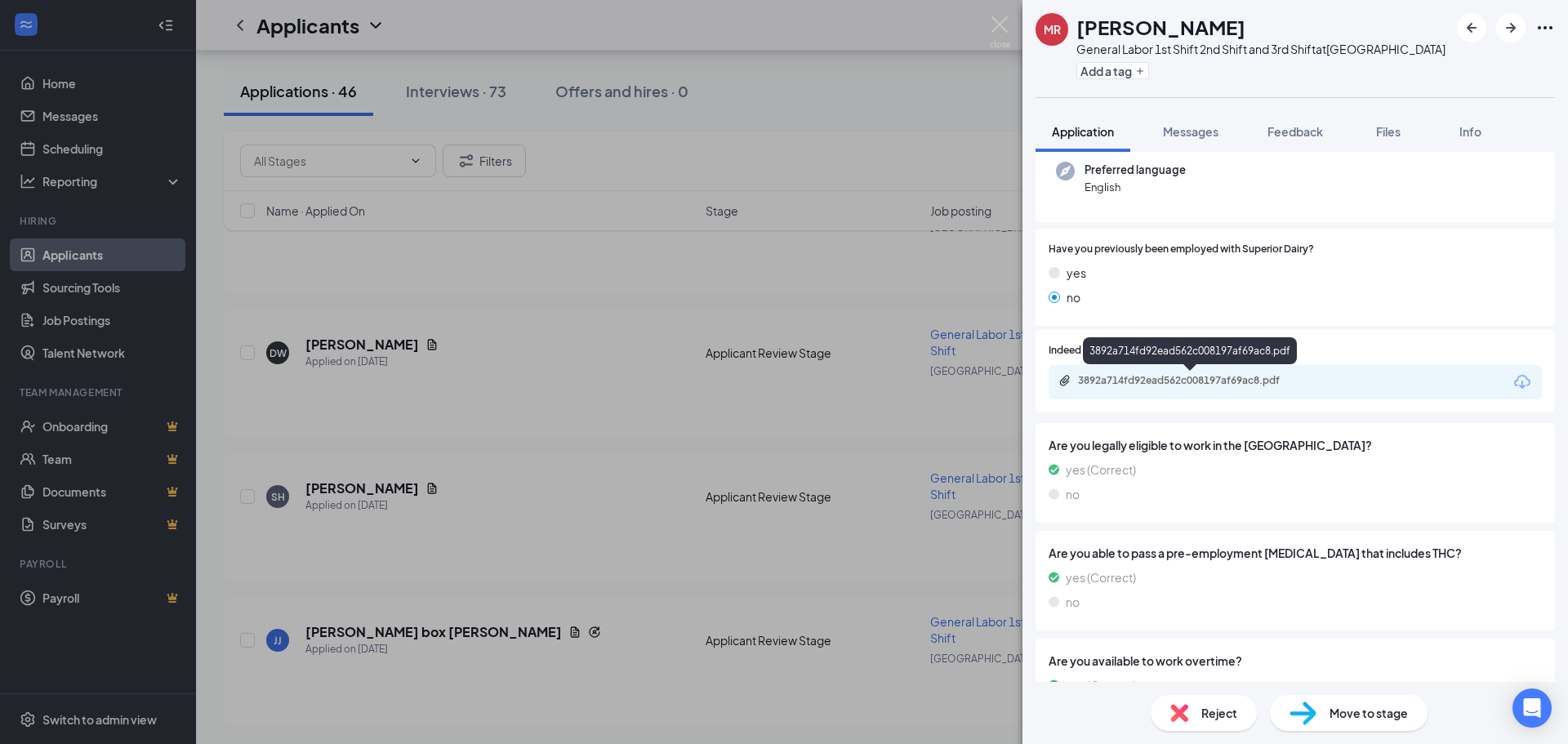
click at [1119, 381] on div "3892a714fd92ead562c008197af69ac8.pdf" at bounding box center [1193, 381] width 228 height 13
click at [1176, 710] on img at bounding box center [1179, 713] width 18 height 18
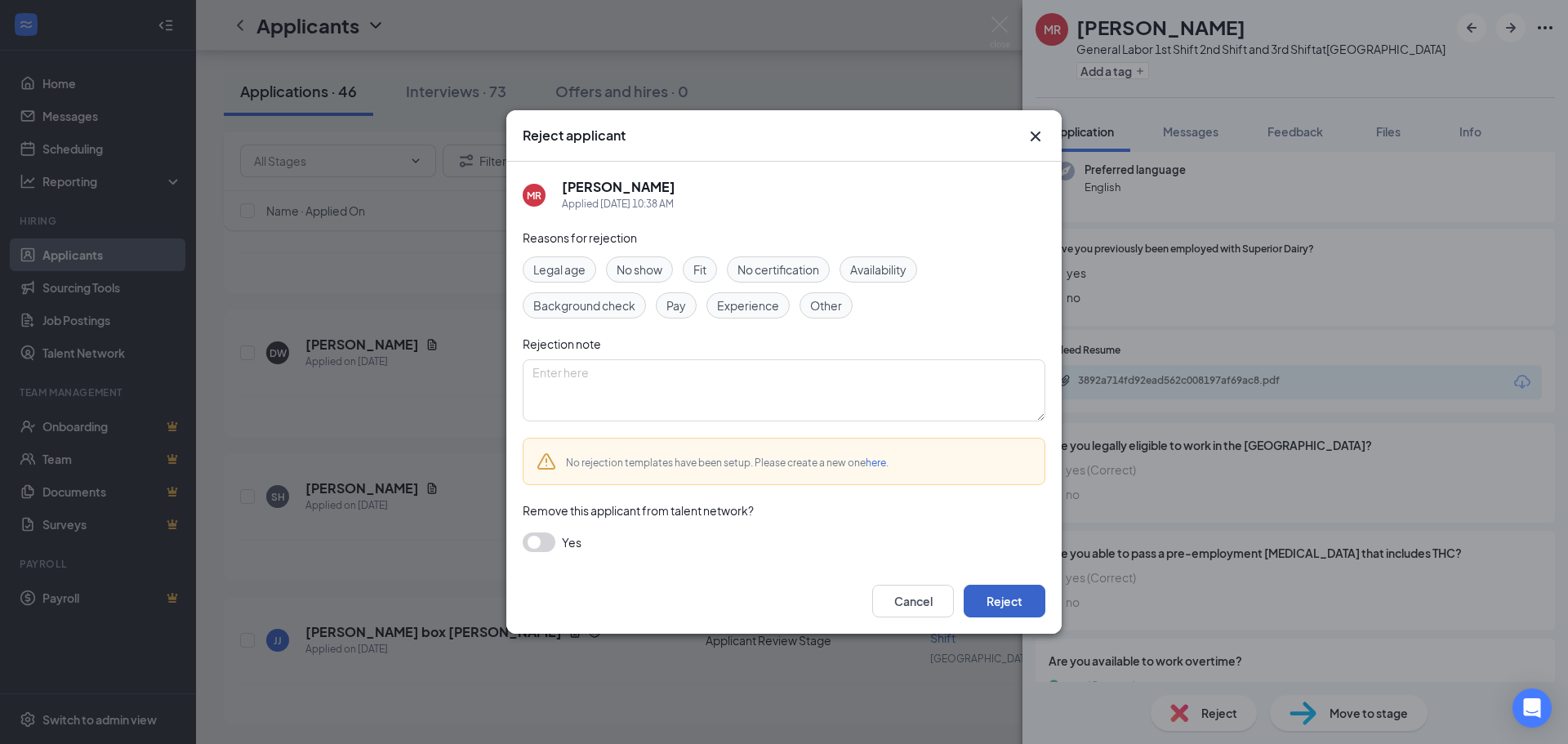
click at [999, 598] on button "Reject" at bounding box center [1004, 601] width 82 height 32
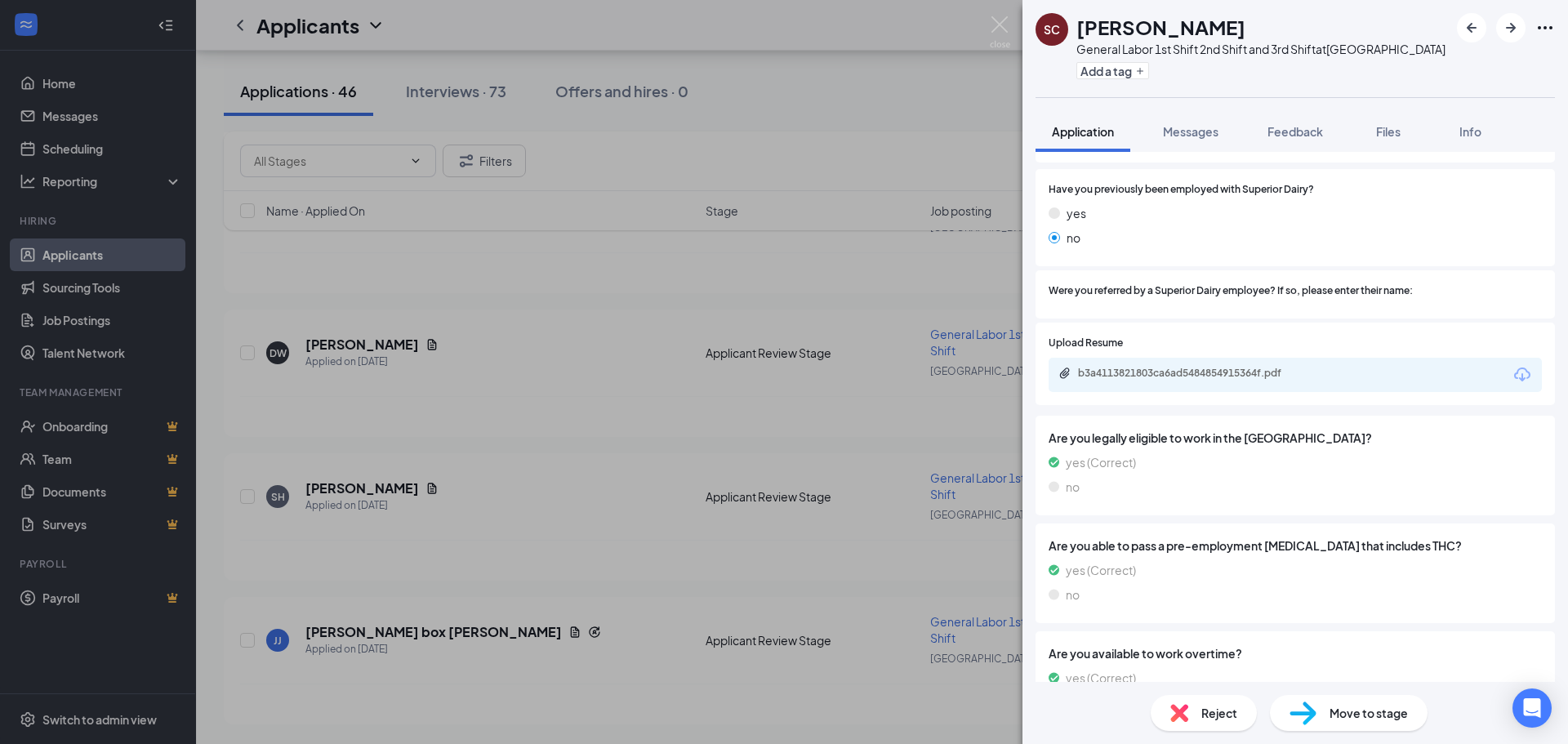
scroll to position [262, 0]
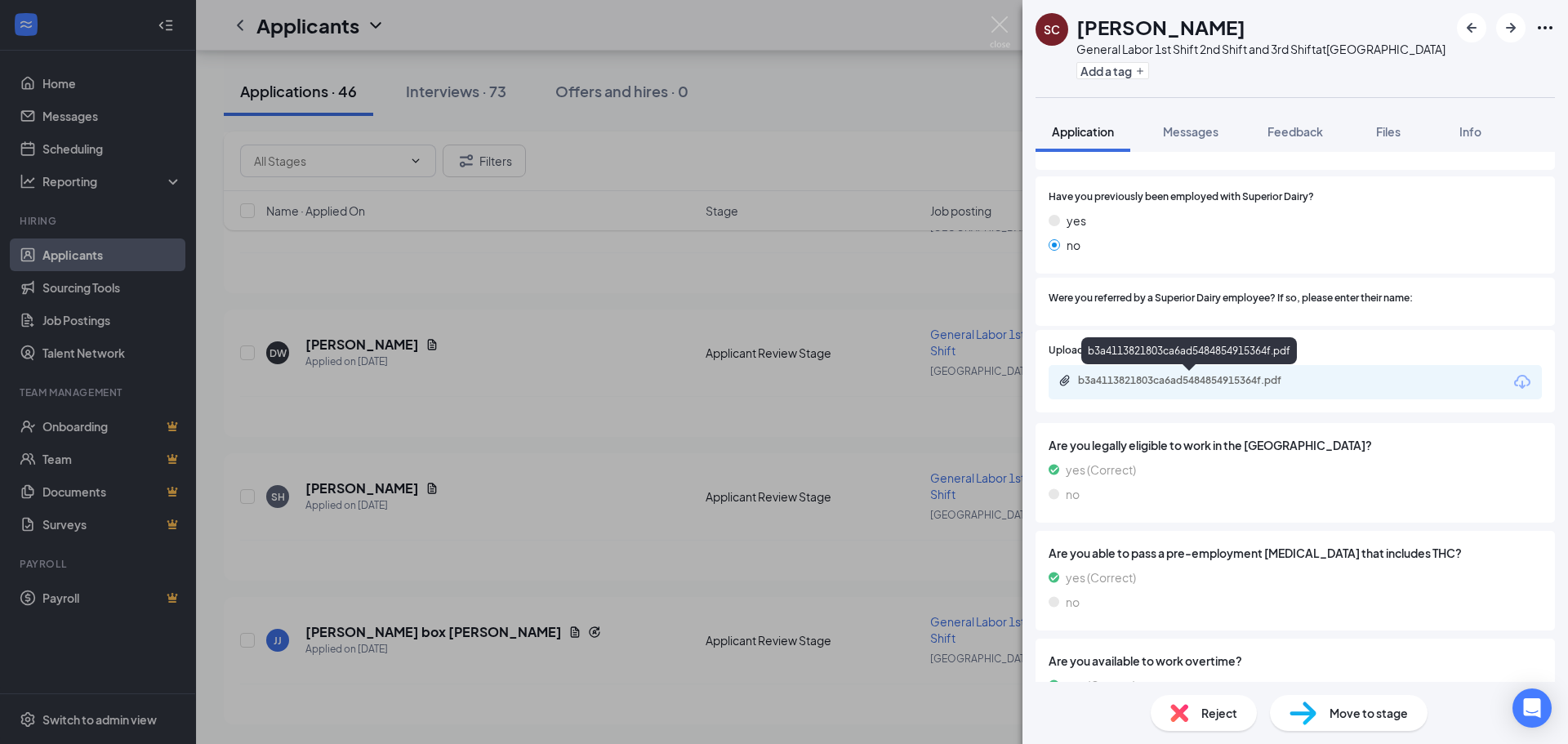
click at [1147, 378] on div "b3a4113821803ca6ad5484854915364f.pdf" at bounding box center [1193, 381] width 228 height 13
click at [1188, 713] on div "Reject" at bounding box center [1204, 713] width 106 height 36
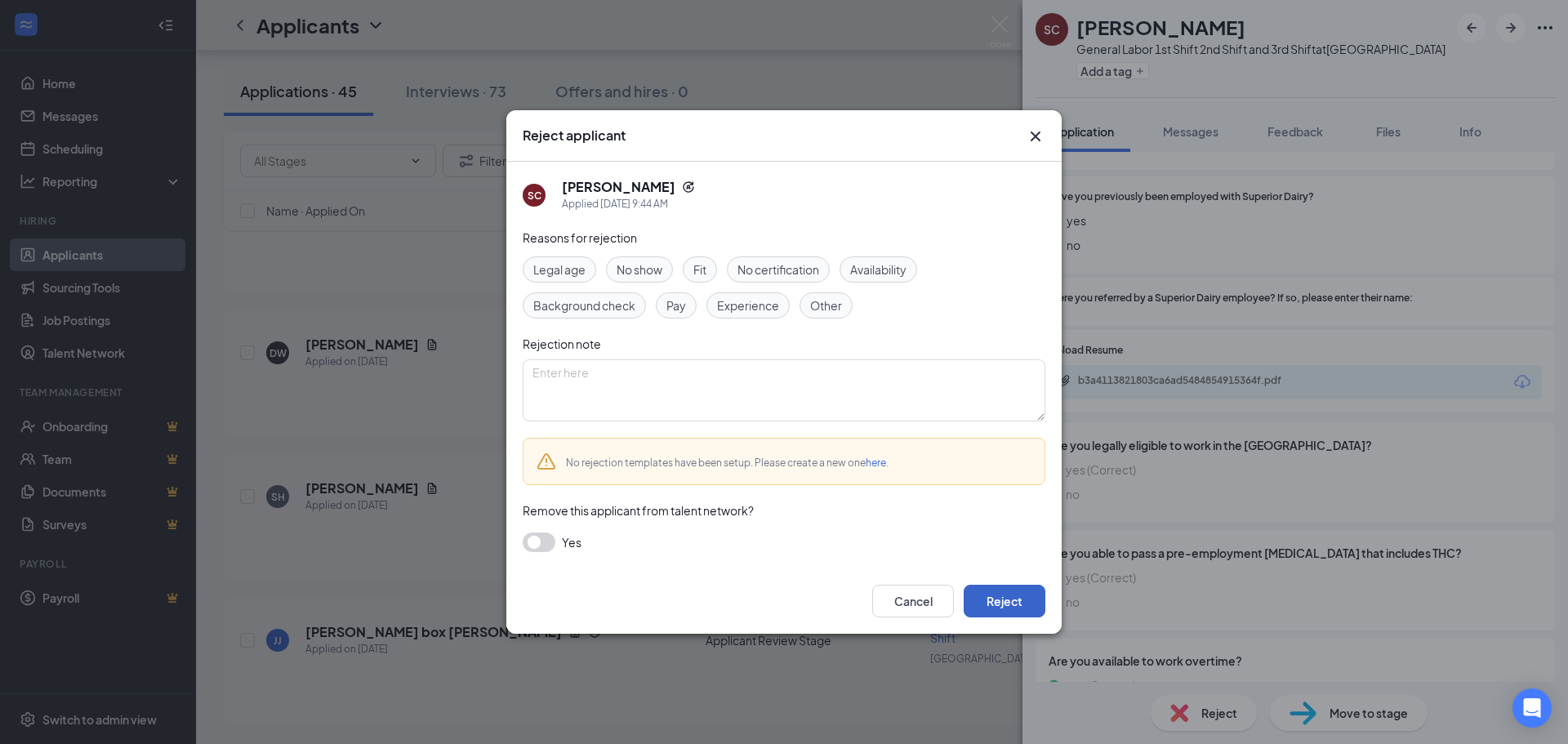
click at [981, 596] on button "Reject" at bounding box center [1004, 601] width 82 height 32
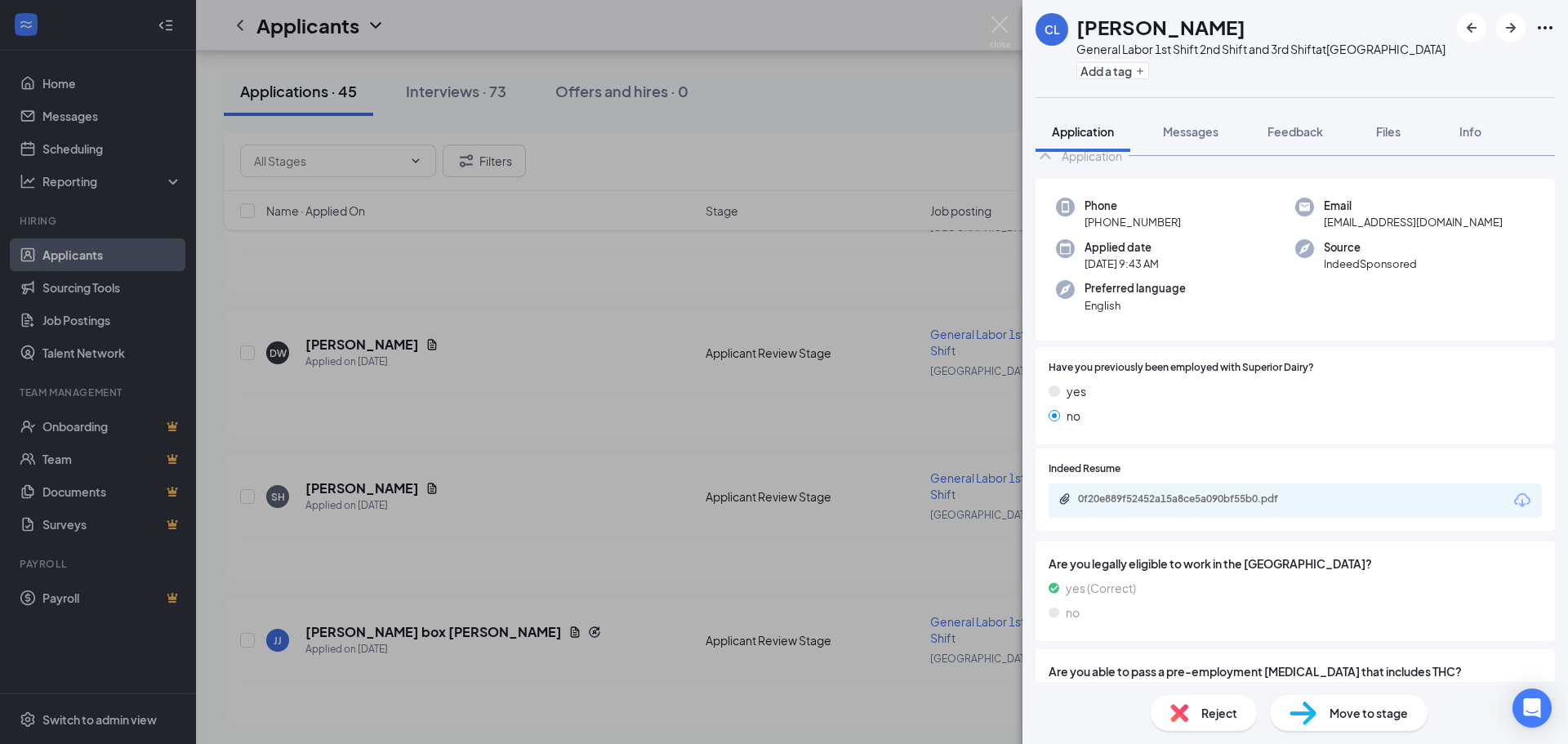
scroll to position [38, 0]
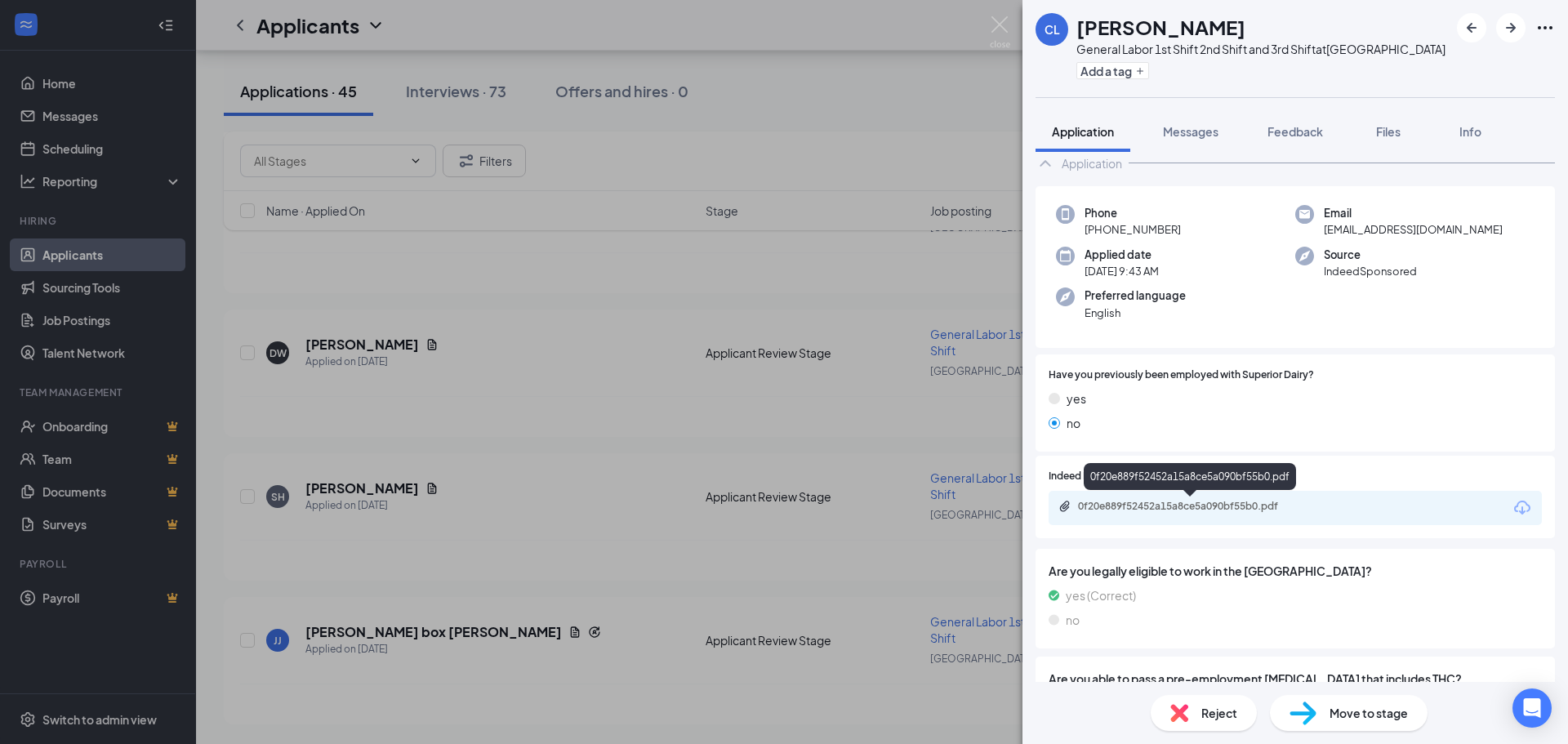
click at [1133, 508] on div "0f20e889f52452a15a8ce5a090bf55b0.pdf" at bounding box center [1193, 506] width 228 height 13
click at [1178, 713] on img at bounding box center [1179, 713] width 18 height 18
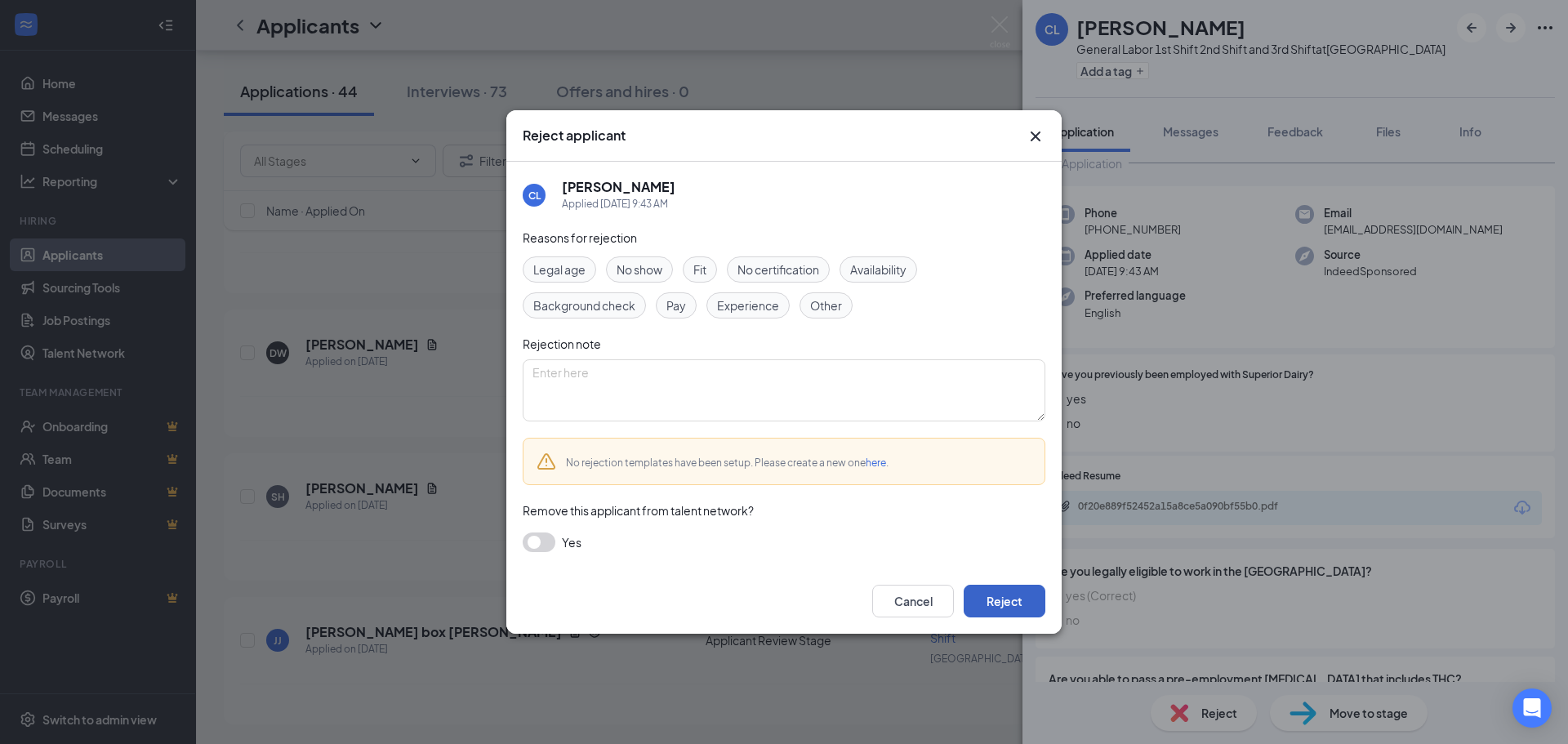
click at [994, 599] on button "Reject" at bounding box center [1004, 601] width 82 height 32
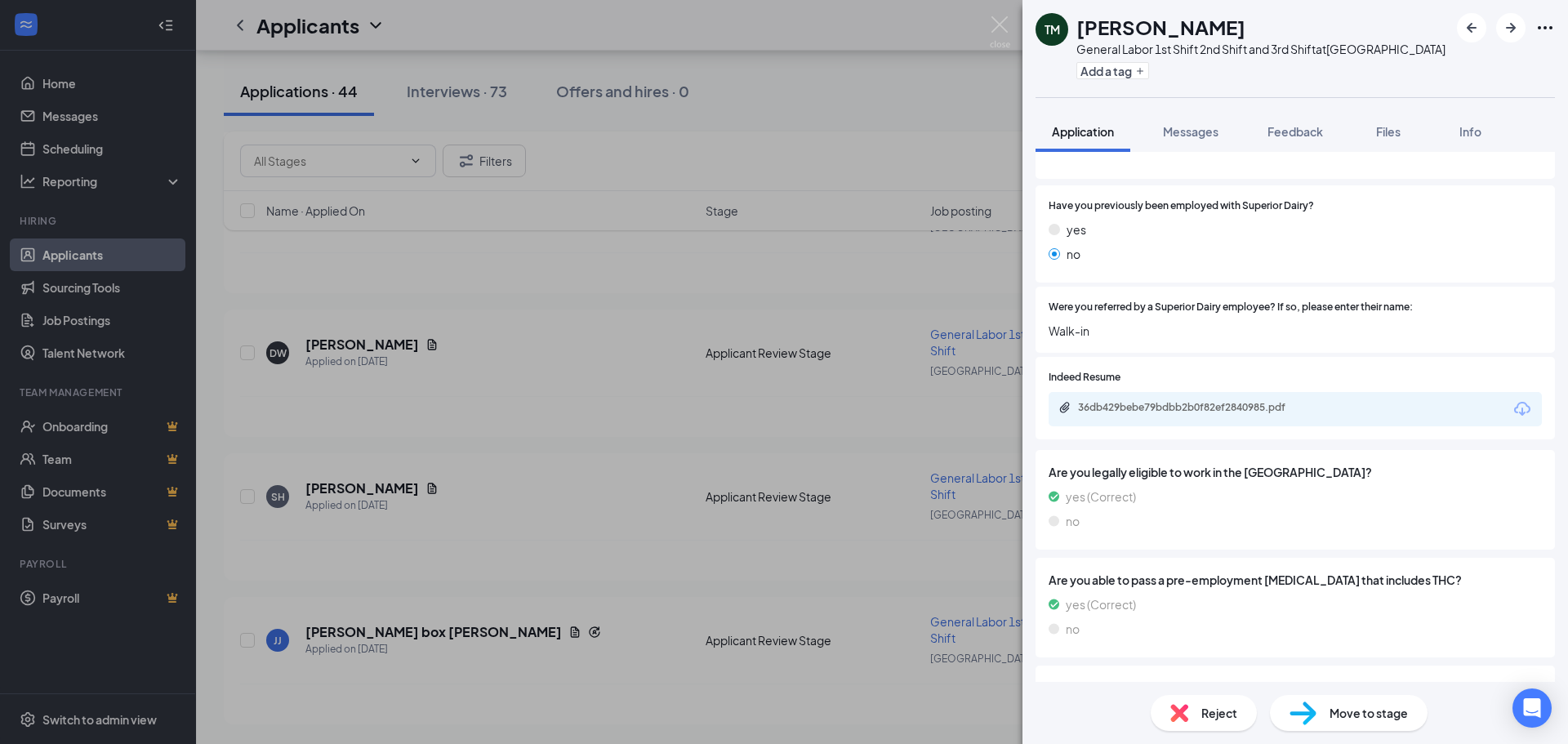
scroll to position [152, 0]
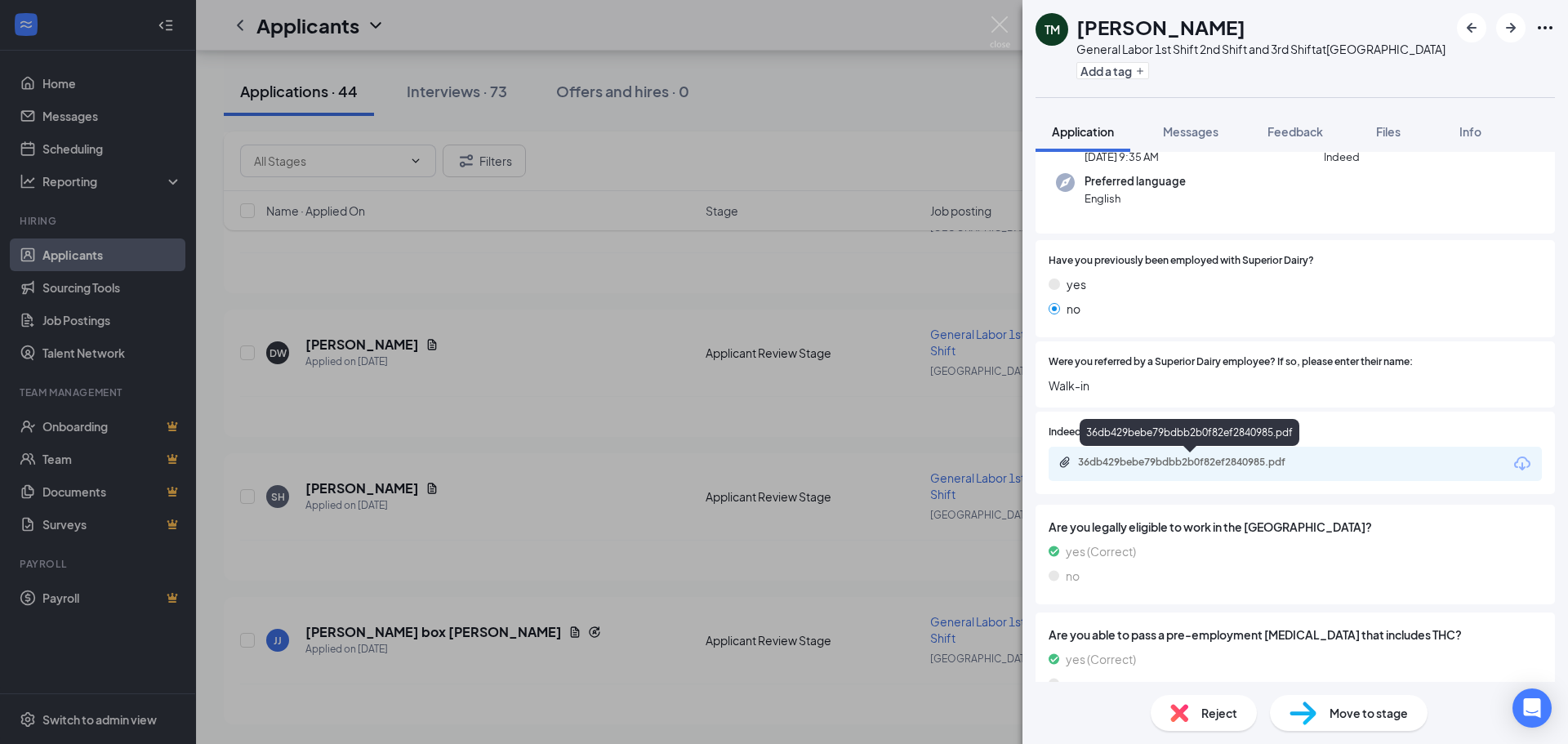
click at [1121, 462] on div "36db429bebe79bdbb2b0f82ef2840985.pdf" at bounding box center [1193, 462] width 228 height 13
click at [1230, 703] on div "Reject" at bounding box center [1204, 713] width 106 height 36
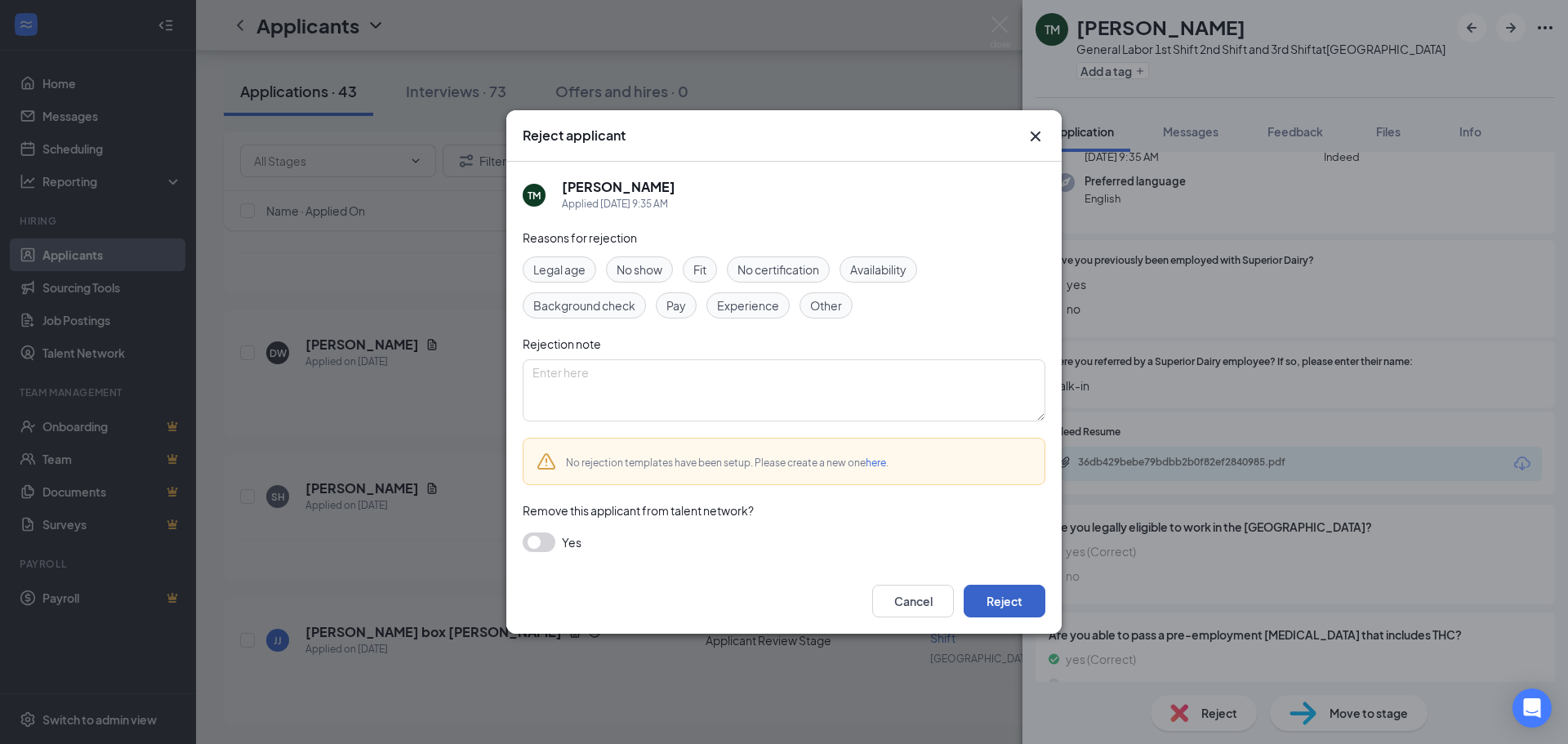
click at [1013, 604] on button "Reject" at bounding box center [1004, 601] width 82 height 32
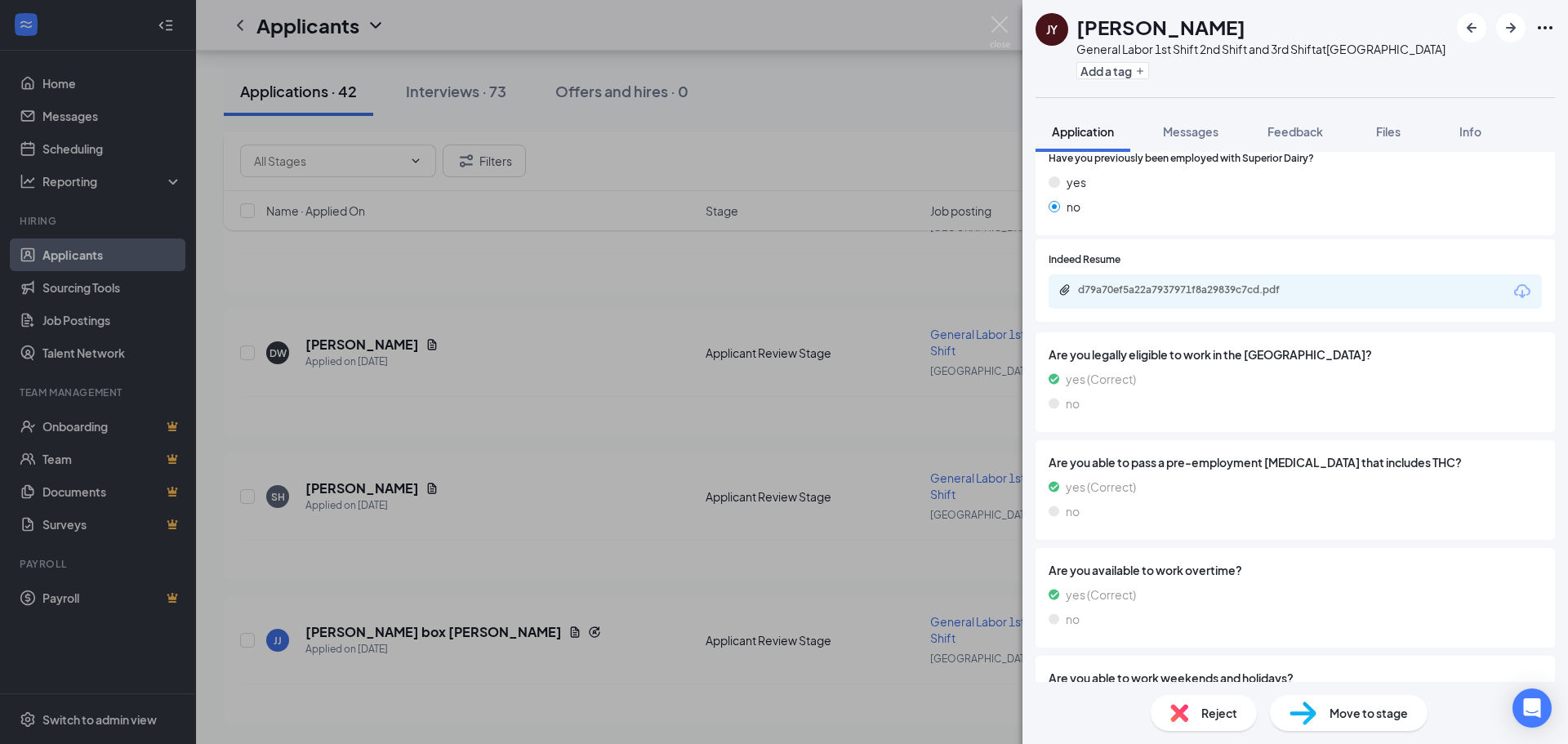
scroll to position [209, 0]
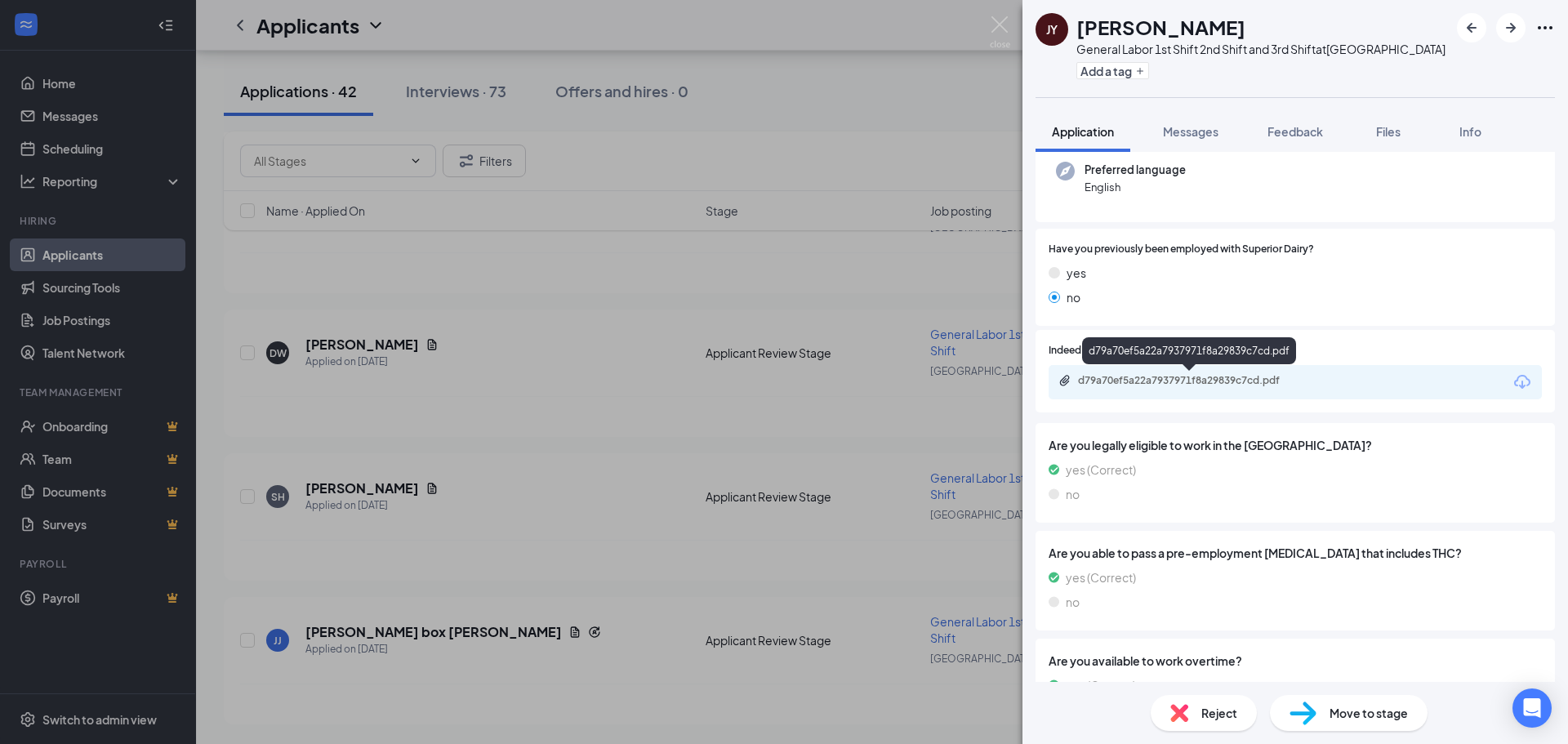
click at [1139, 375] on div "d79a70ef5a22a7937971f8a29839c7cd.pdf" at bounding box center [1193, 381] width 228 height 13
click at [1121, 381] on div "d79a70ef5a22a7937971f8a29839c7cd.pdf" at bounding box center [1193, 381] width 228 height 13
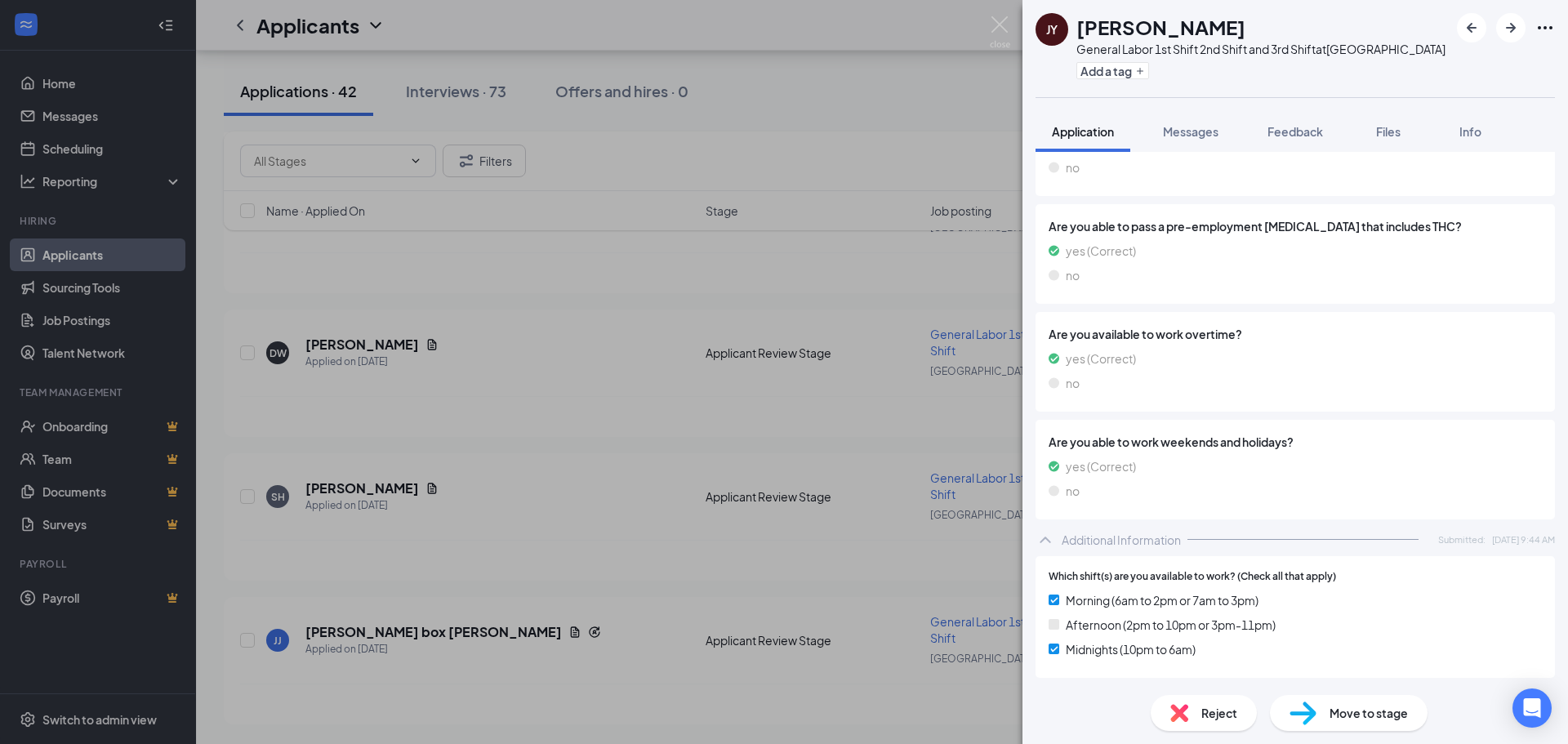
scroll to position [529, 0]
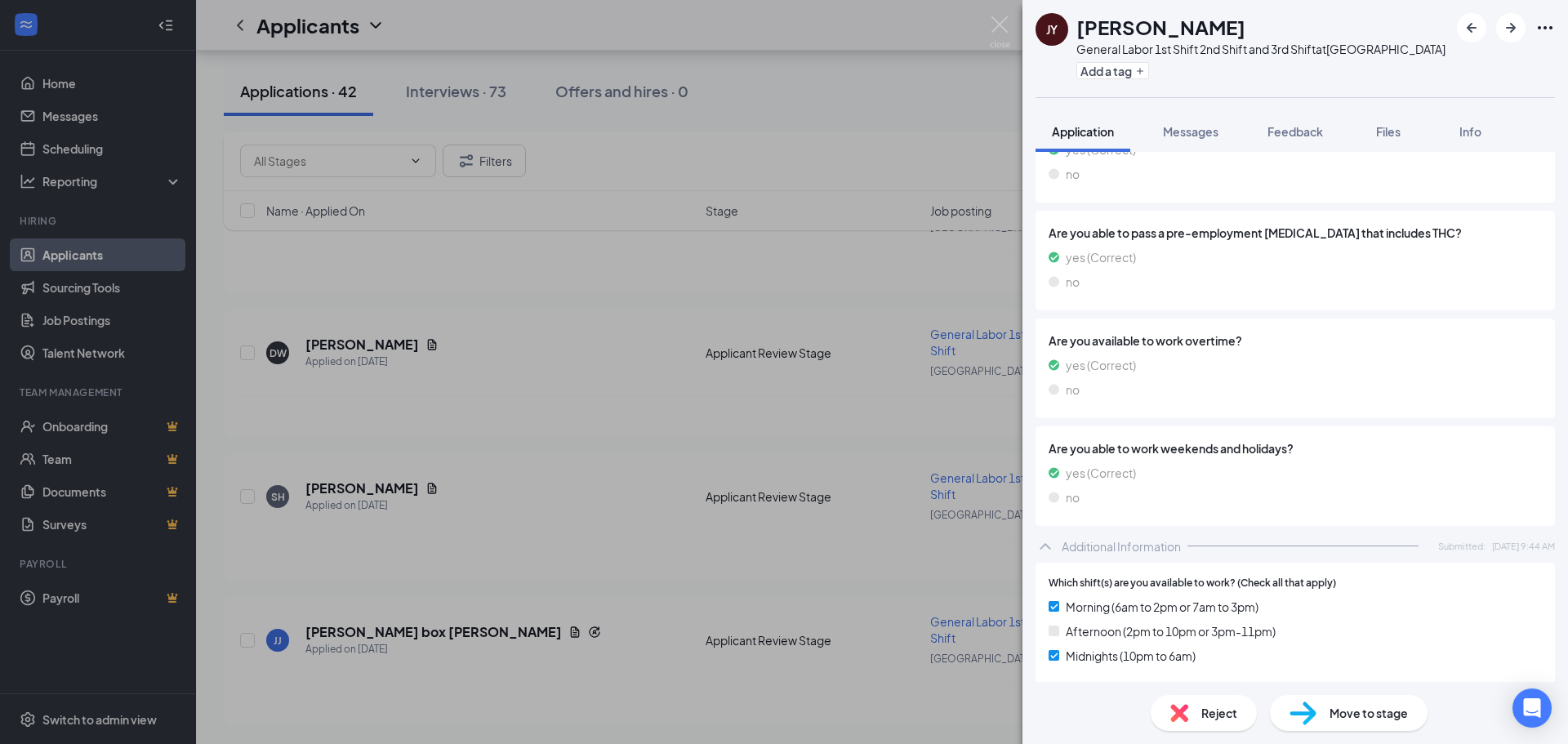
click at [1323, 721] on div "Move to stage" at bounding box center [1348, 713] width 157 height 36
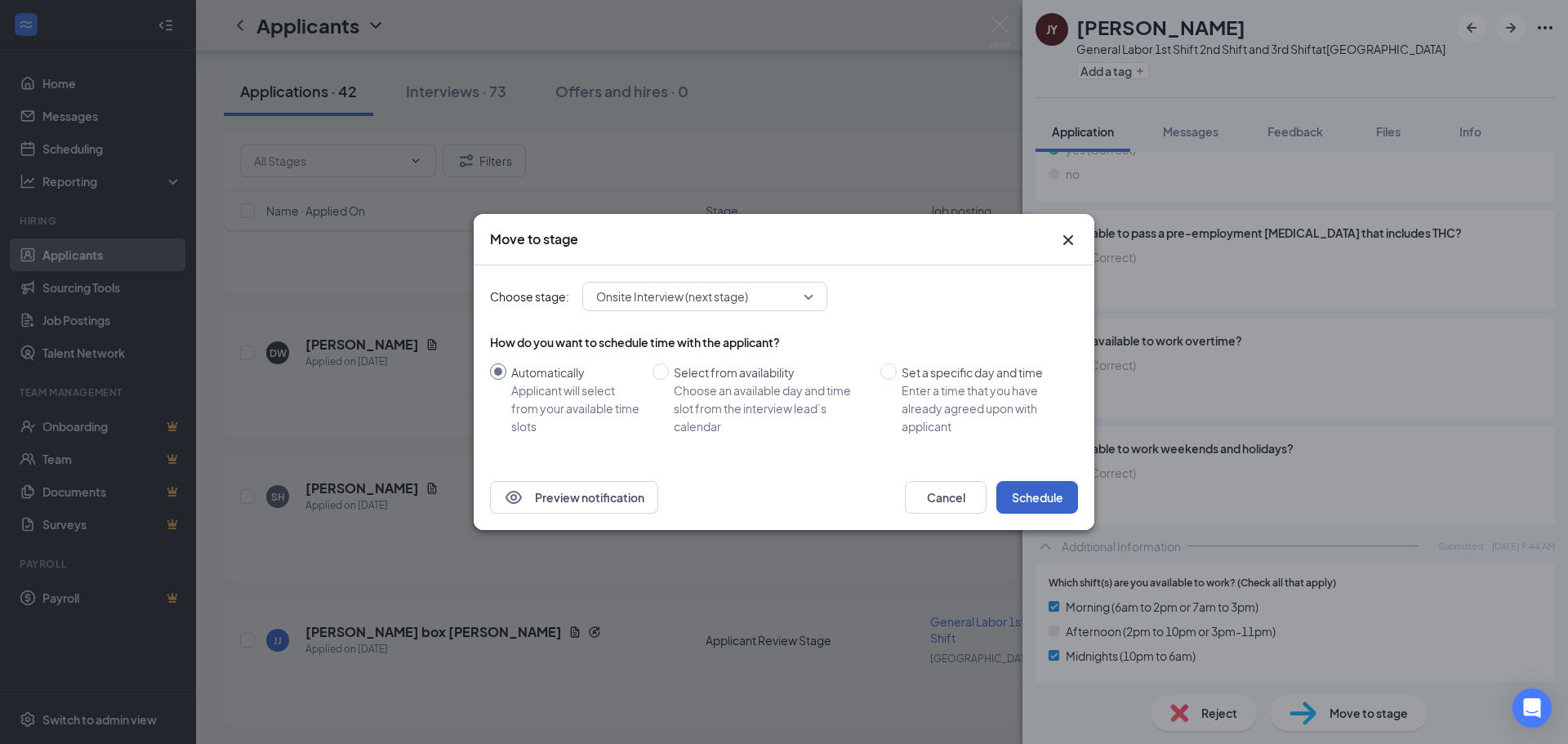
click at [1053, 488] on button "Schedule" at bounding box center [1037, 497] width 82 height 32
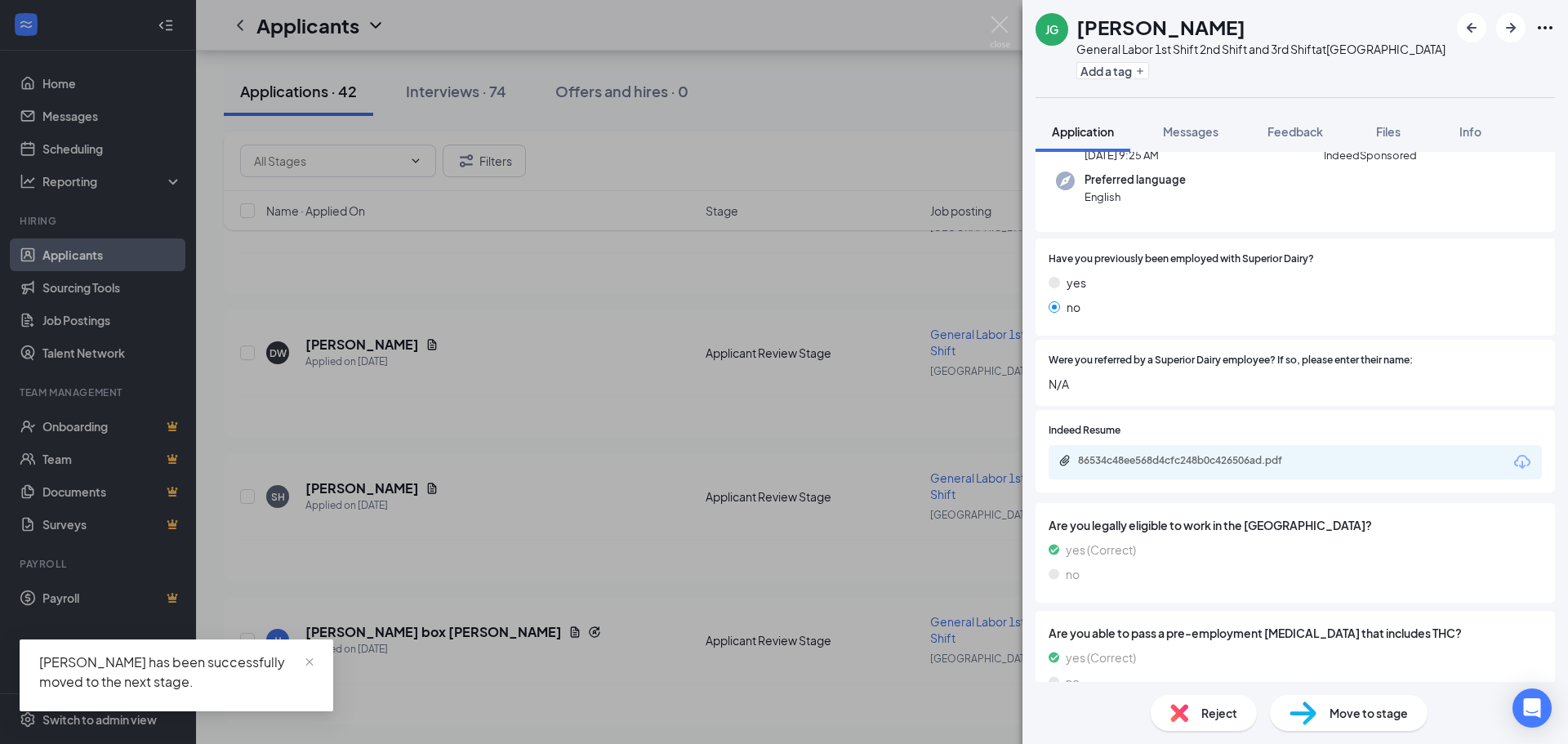
scroll to position [152, 0]
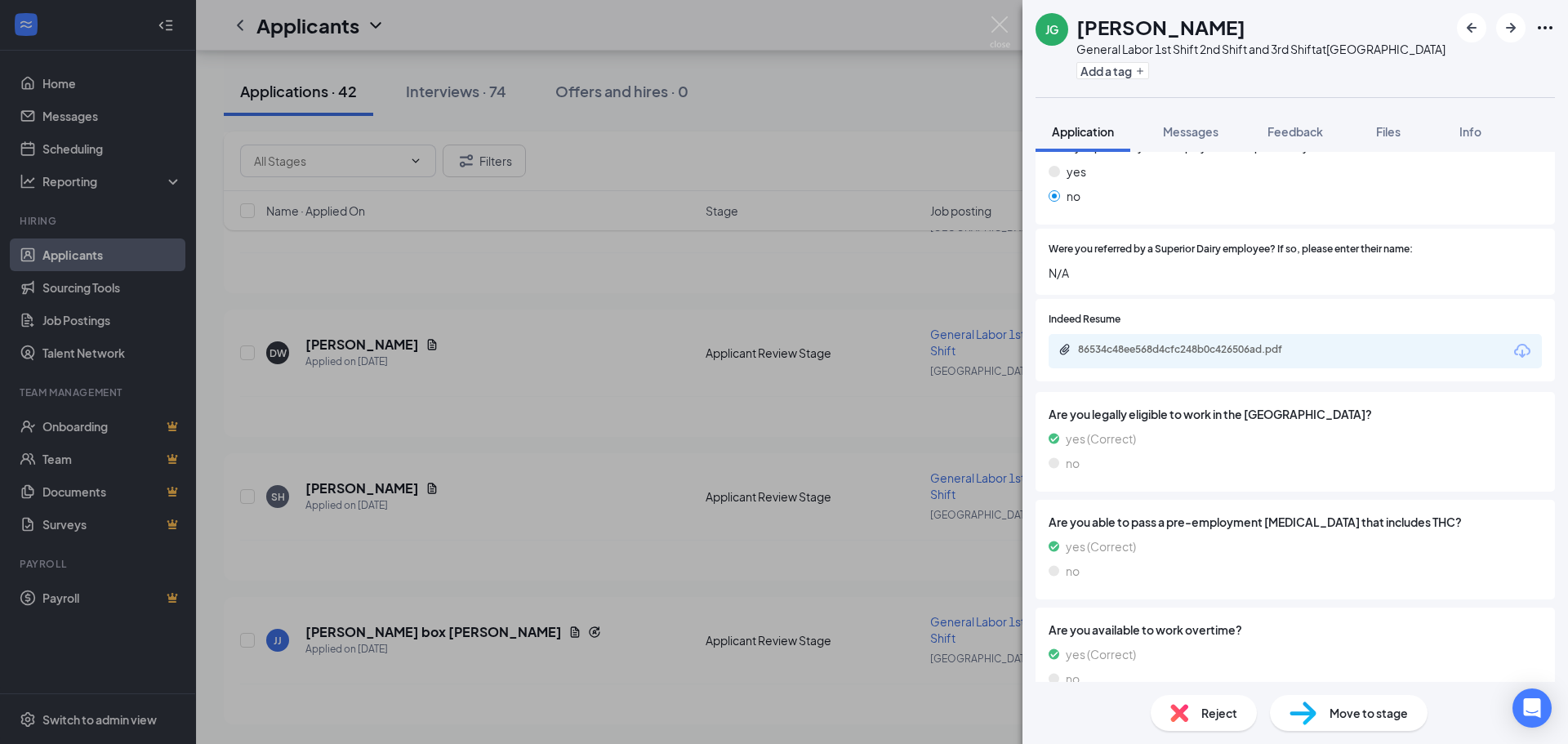
scroll to position [234, 0]
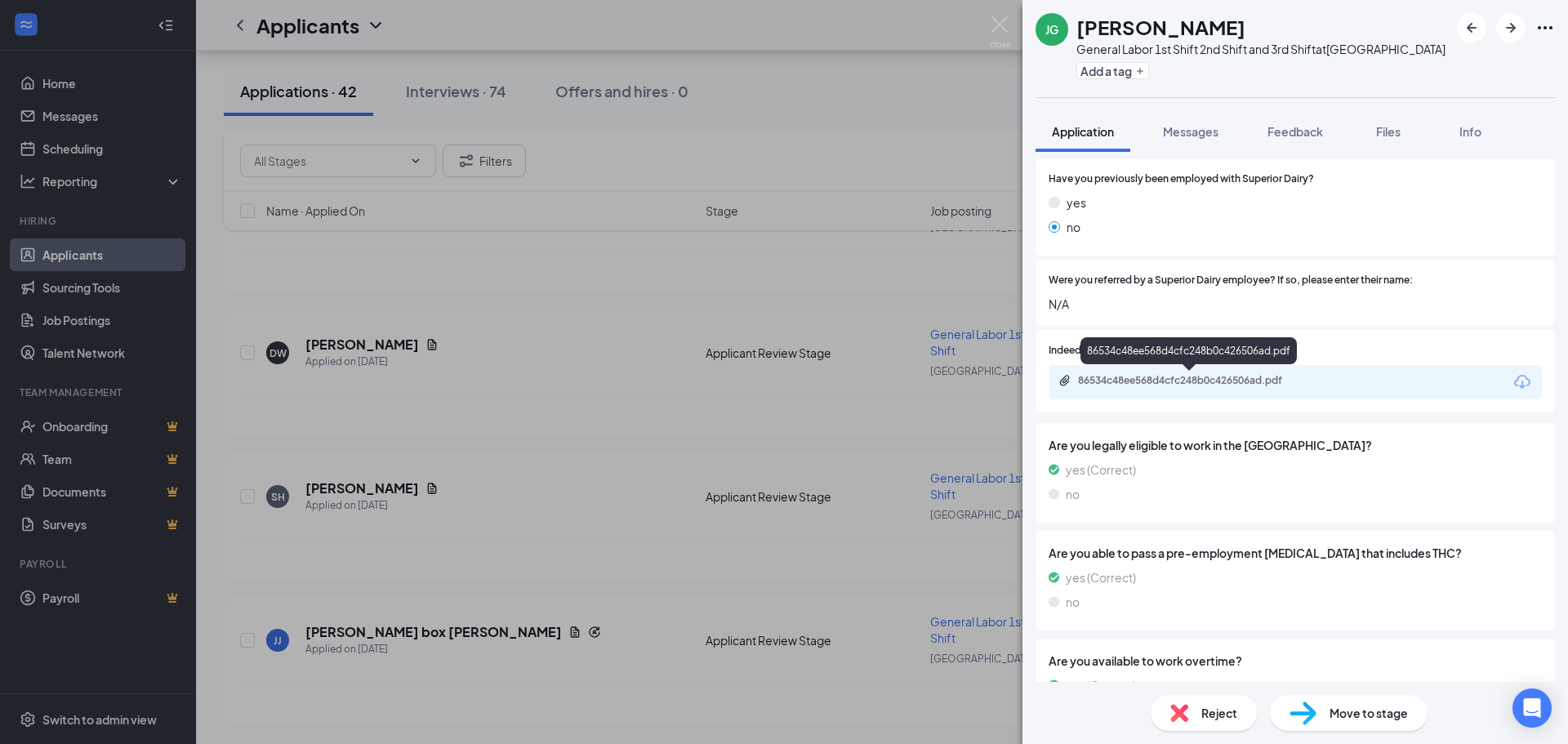
click at [1111, 380] on div "86534c48ee568d4cfc248b0c426506ad.pdf" at bounding box center [1193, 381] width 228 height 13
click at [1210, 706] on span "Reject" at bounding box center [1220, 713] width 36 height 18
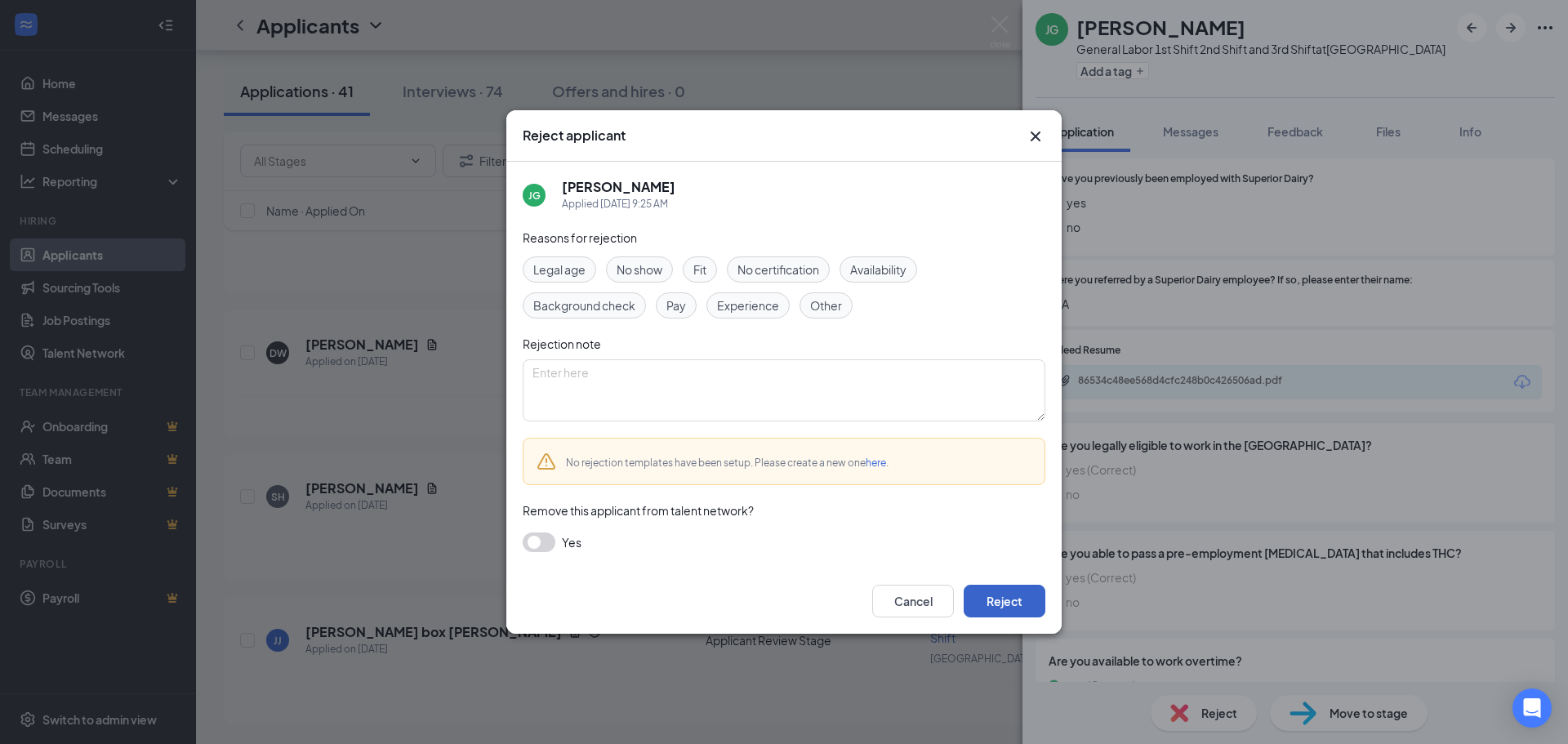
click at [987, 600] on button "Reject" at bounding box center [1004, 601] width 82 height 32
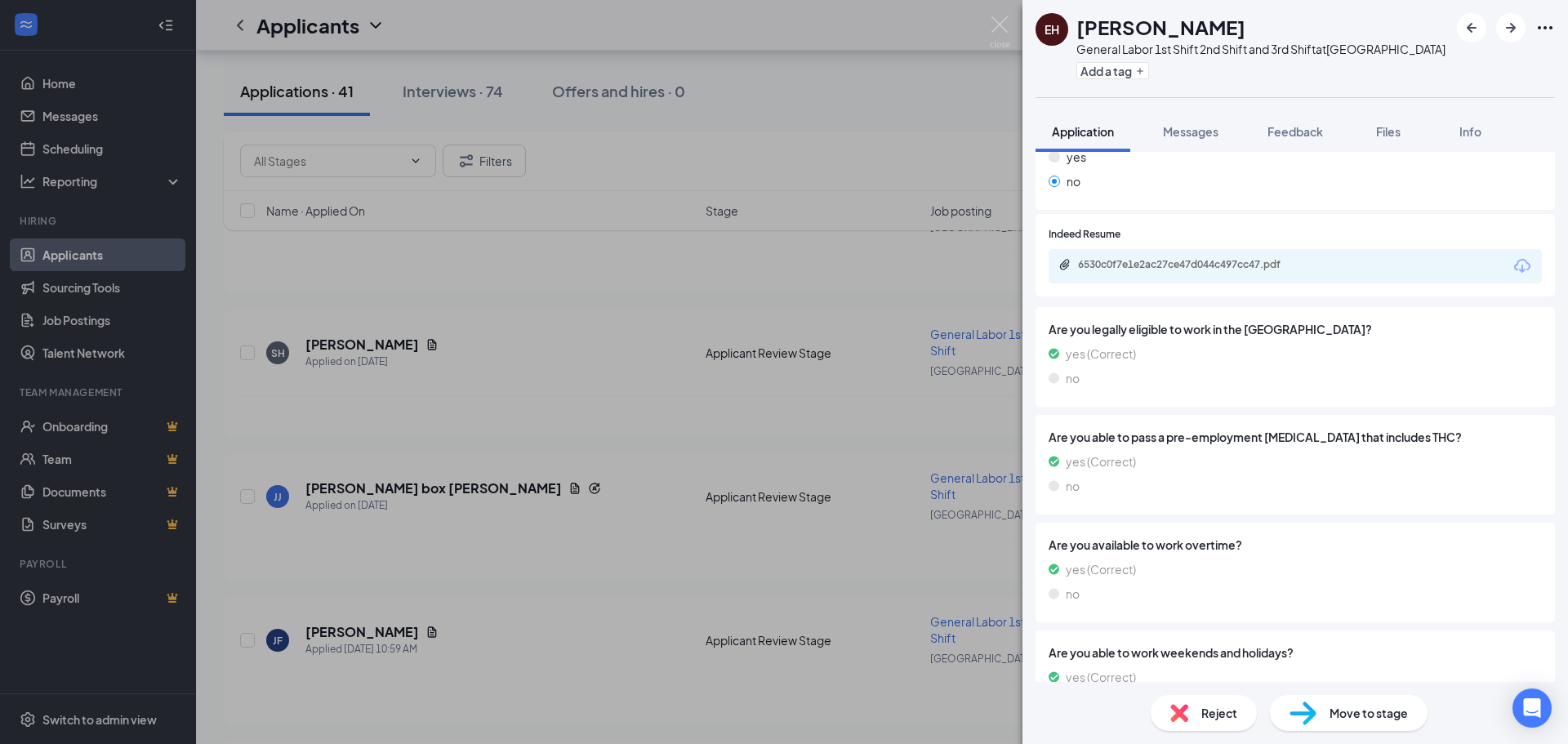
scroll to position [38, 0]
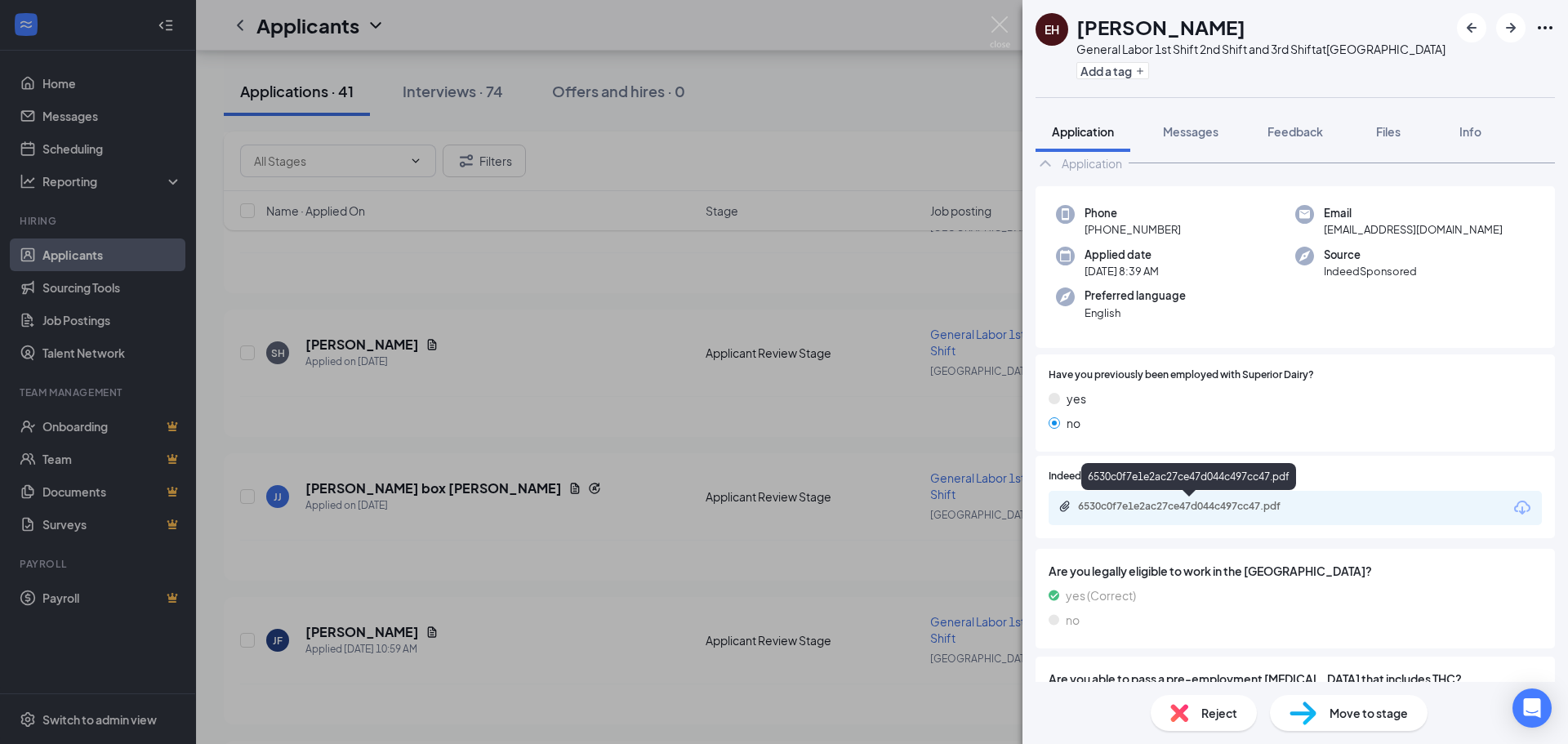
click at [1120, 504] on div "6530c0f7e1e2ac27ce47d044c497cc47.pdf" at bounding box center [1193, 506] width 228 height 13
click at [1205, 710] on span "Reject" at bounding box center [1220, 713] width 36 height 18
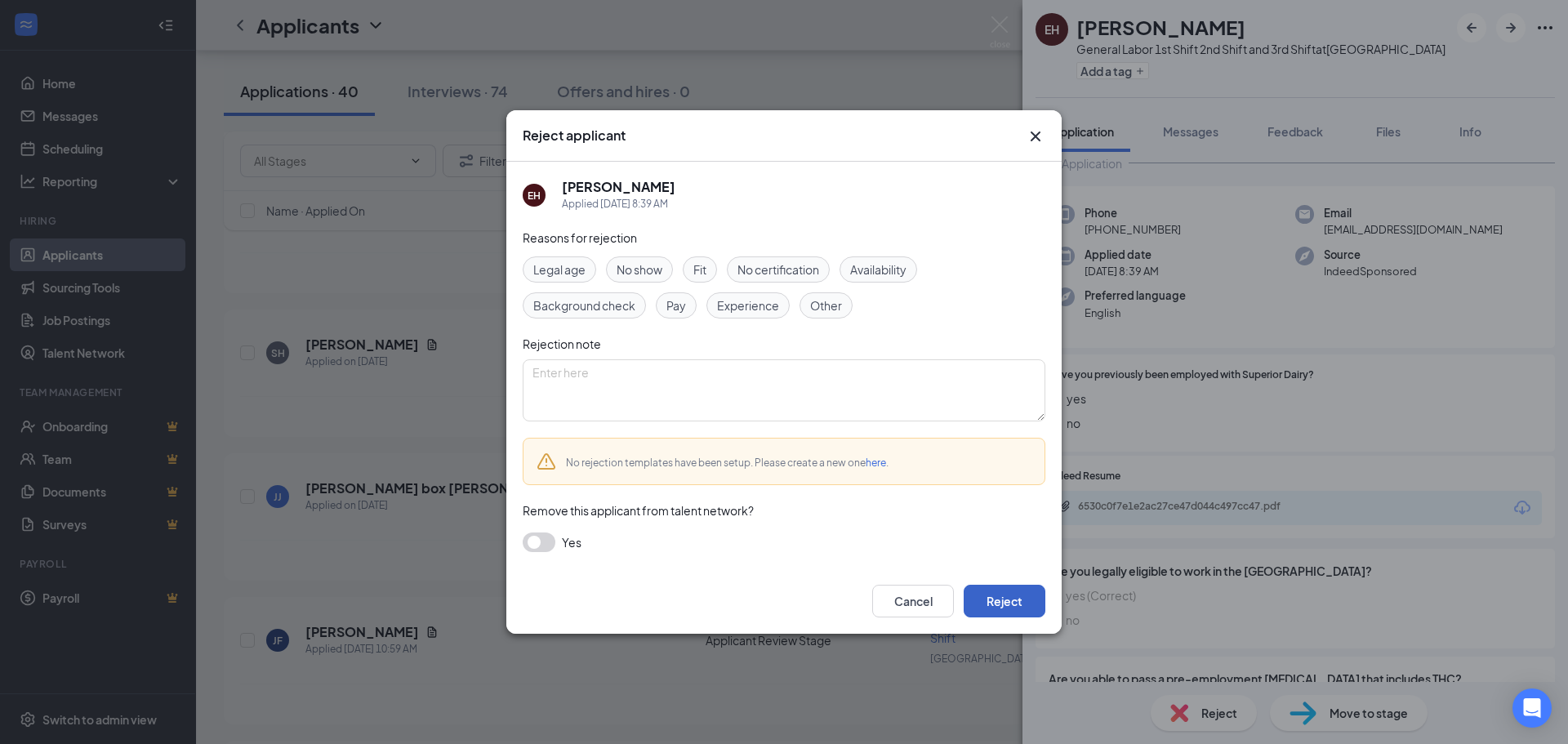
click at [995, 611] on button "Reject" at bounding box center [1004, 601] width 82 height 32
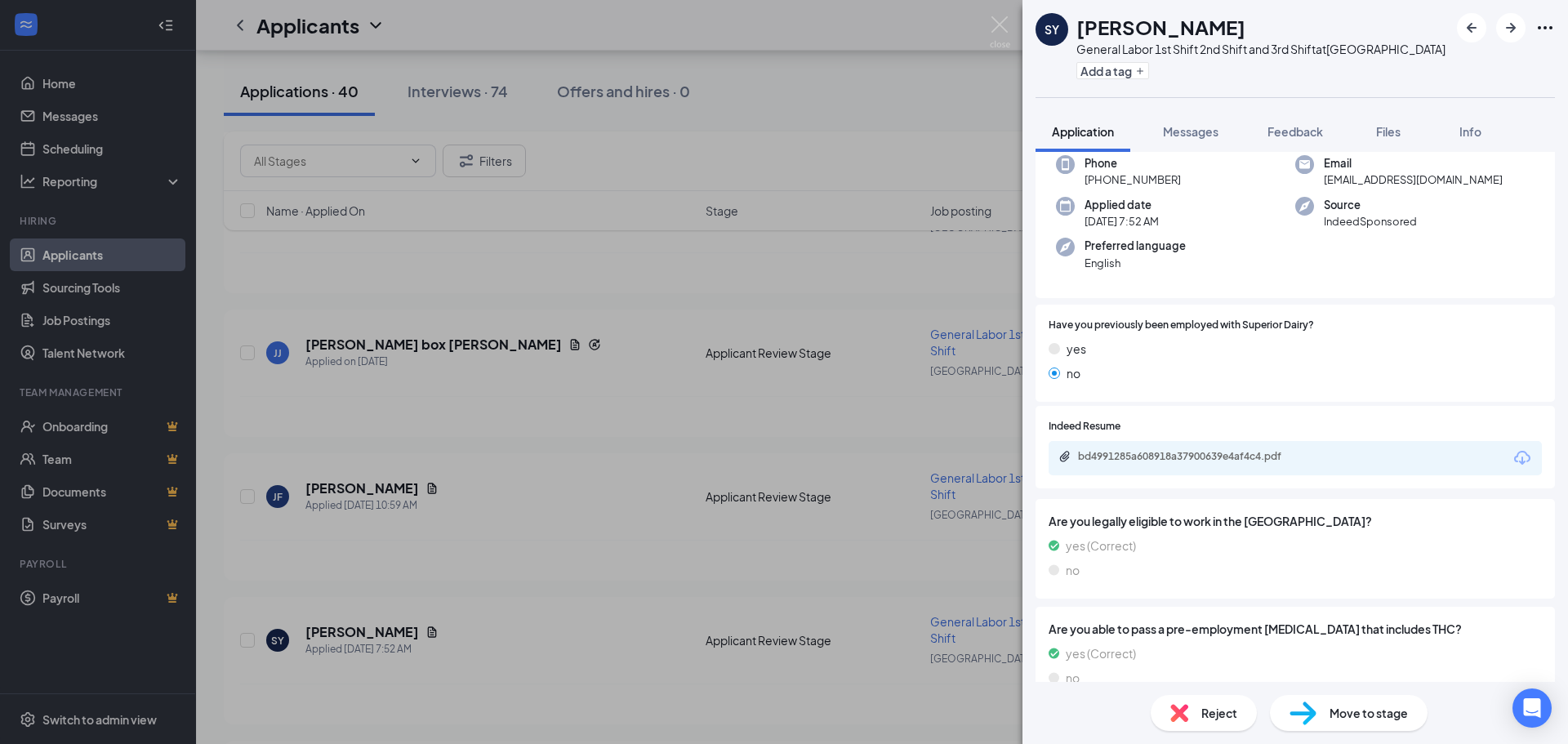
scroll to position [82, 0]
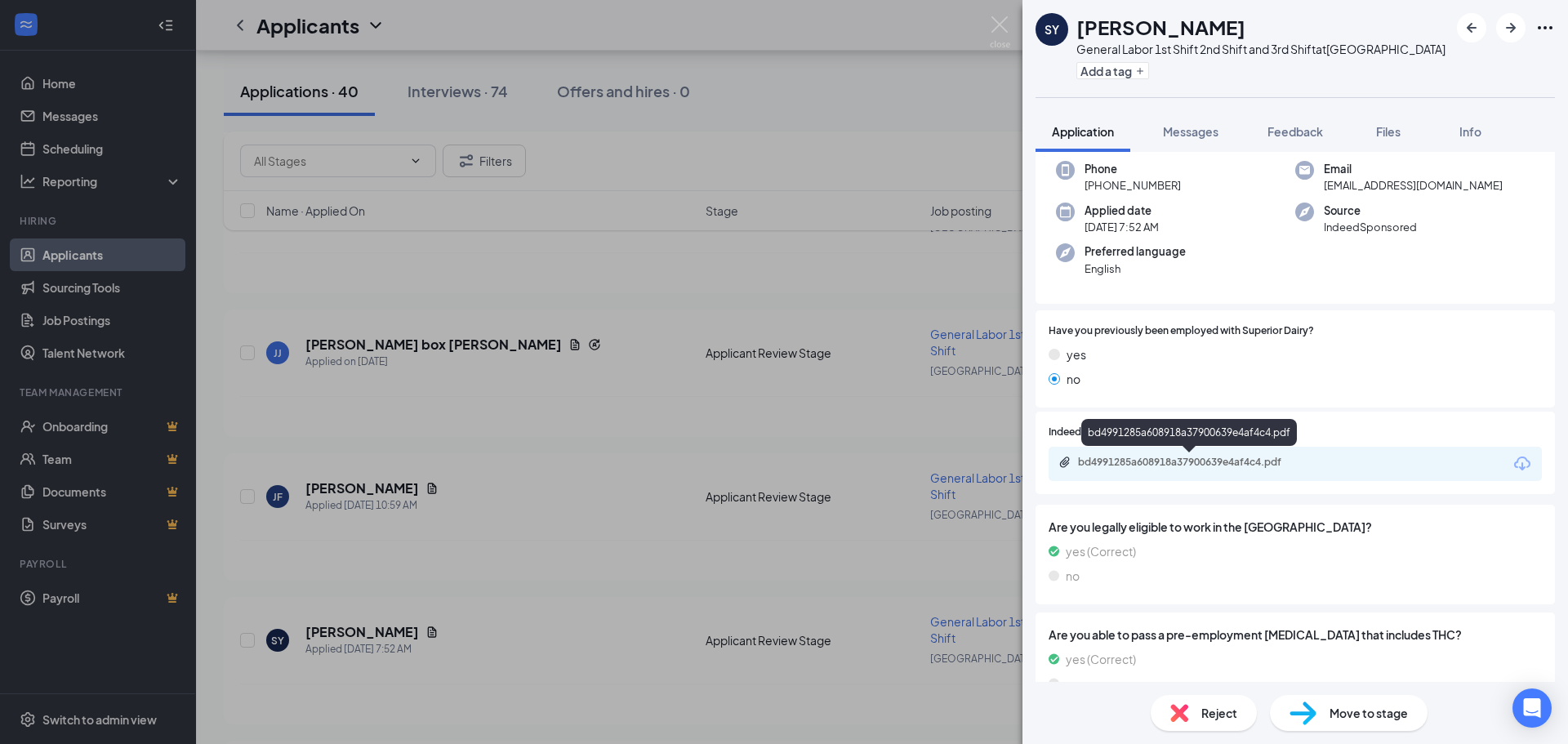
click at [1142, 466] on div "bd4991285a608918a37900639e4af4c4.pdf" at bounding box center [1193, 462] width 228 height 13
click at [1188, 715] on div "Reject" at bounding box center [1204, 713] width 106 height 36
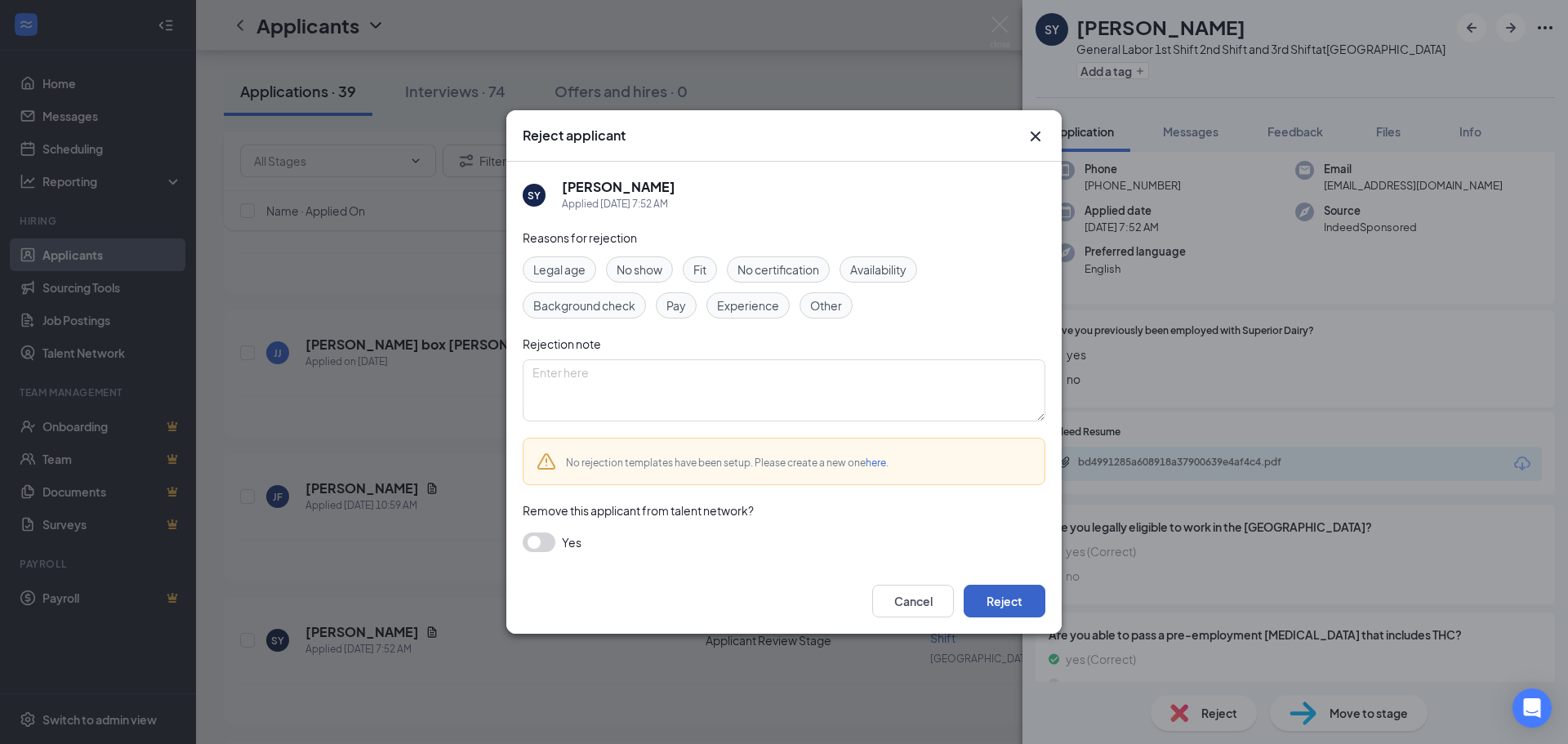
click at [1024, 600] on button "Reject" at bounding box center [1004, 601] width 82 height 32
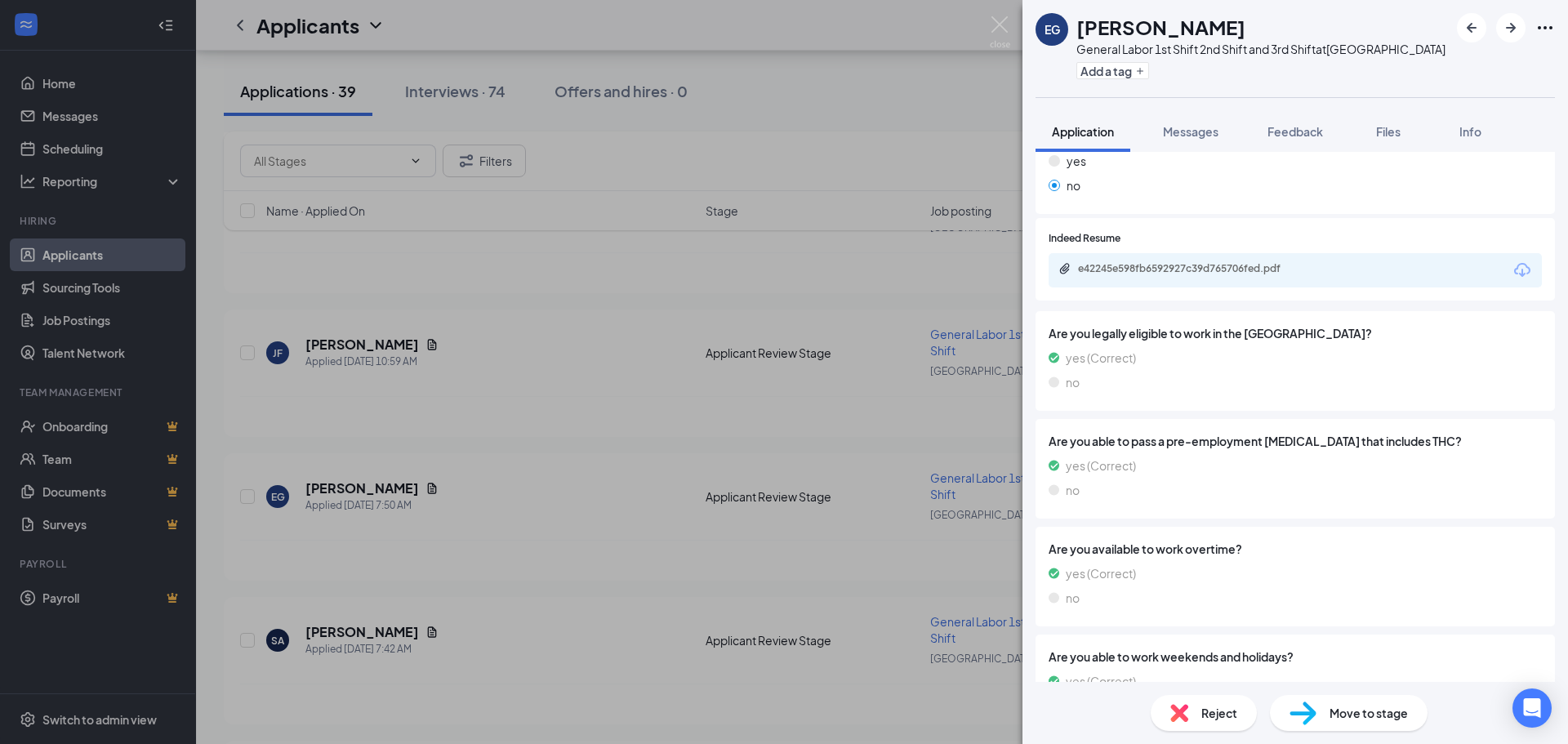
scroll to position [245, 0]
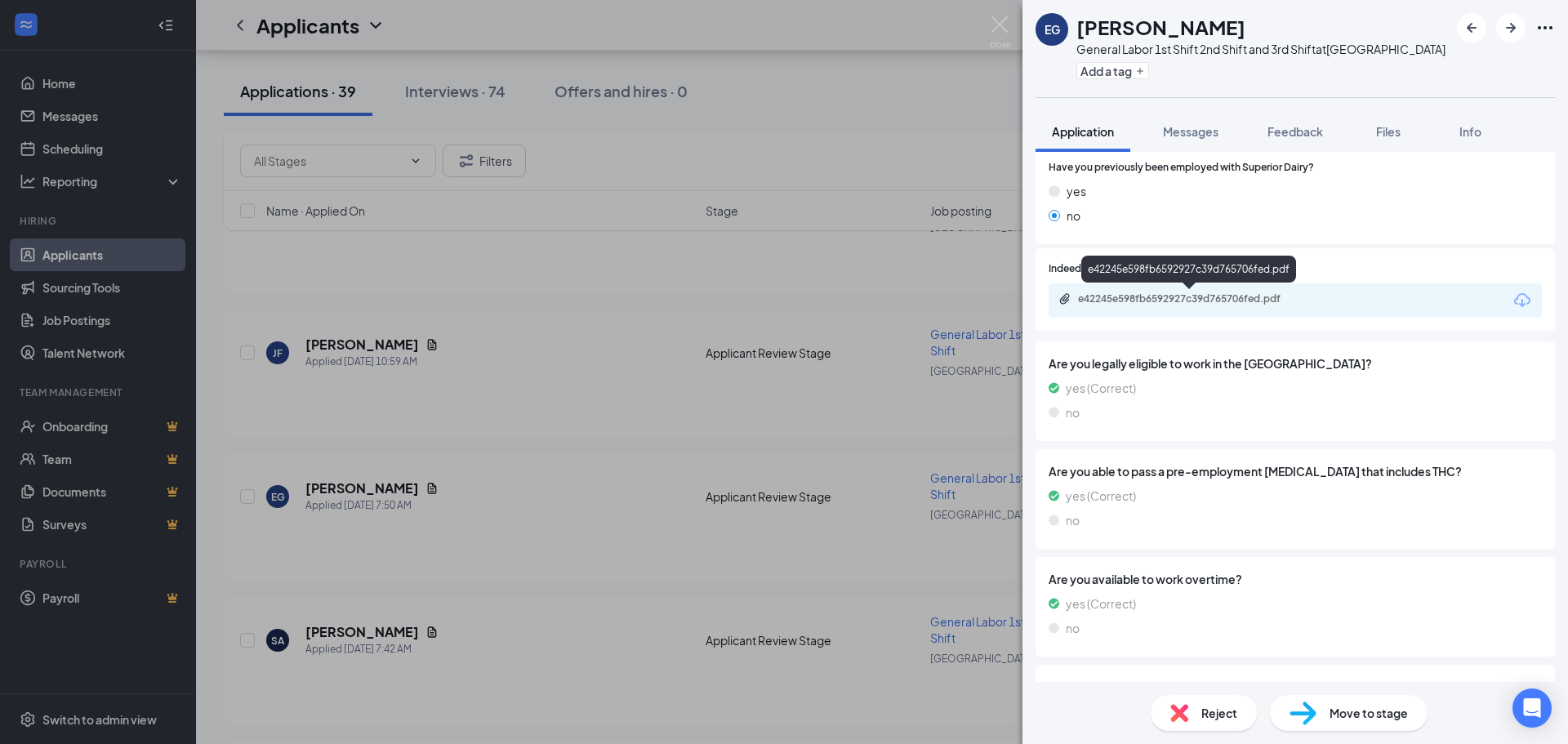
click at [1106, 303] on div "e42245e598fb6592927c39d765706fed.pdf" at bounding box center [1193, 299] width 228 height 13
click at [1213, 724] on div "Reject" at bounding box center [1204, 713] width 106 height 36
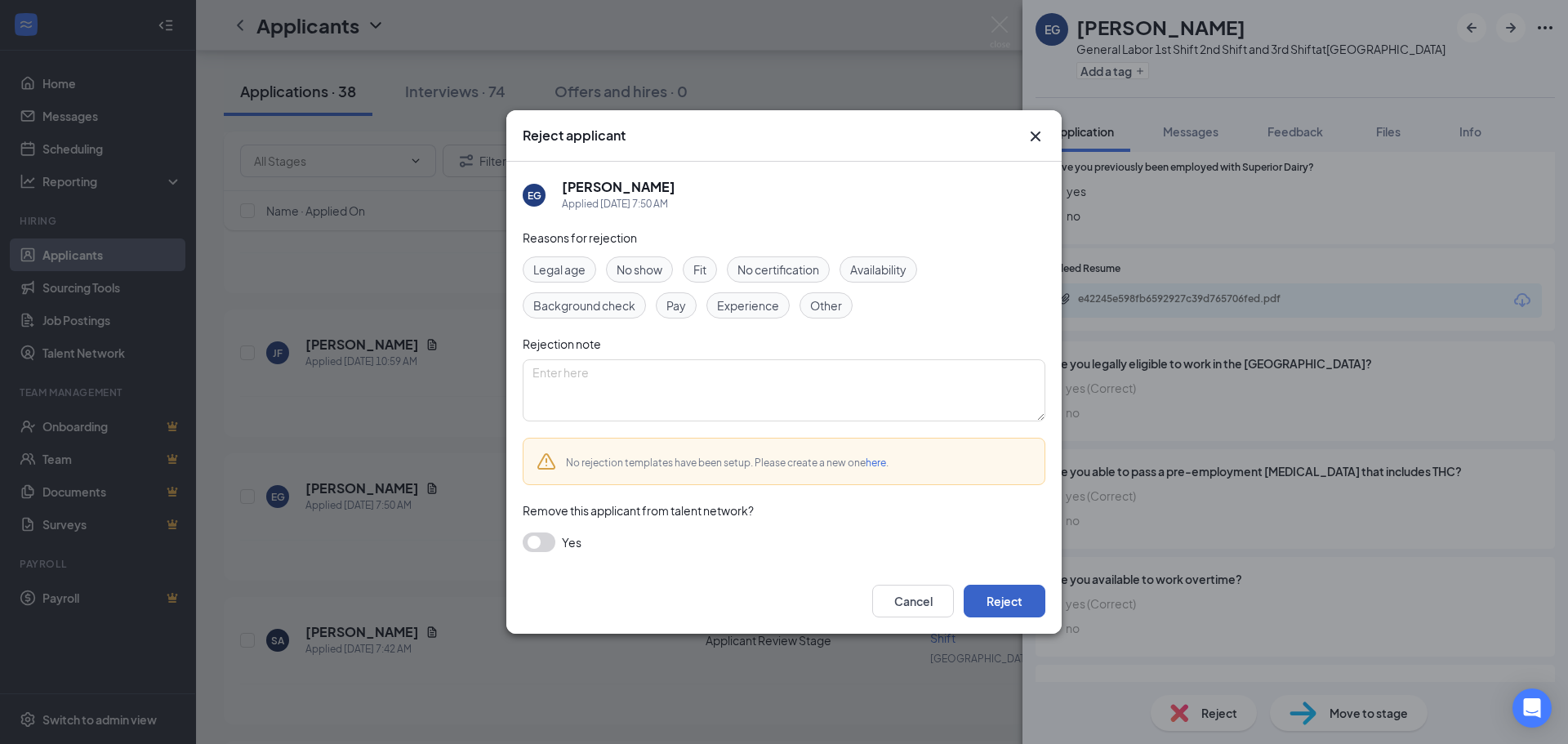
click at [995, 601] on button "Reject" at bounding box center [1004, 601] width 82 height 32
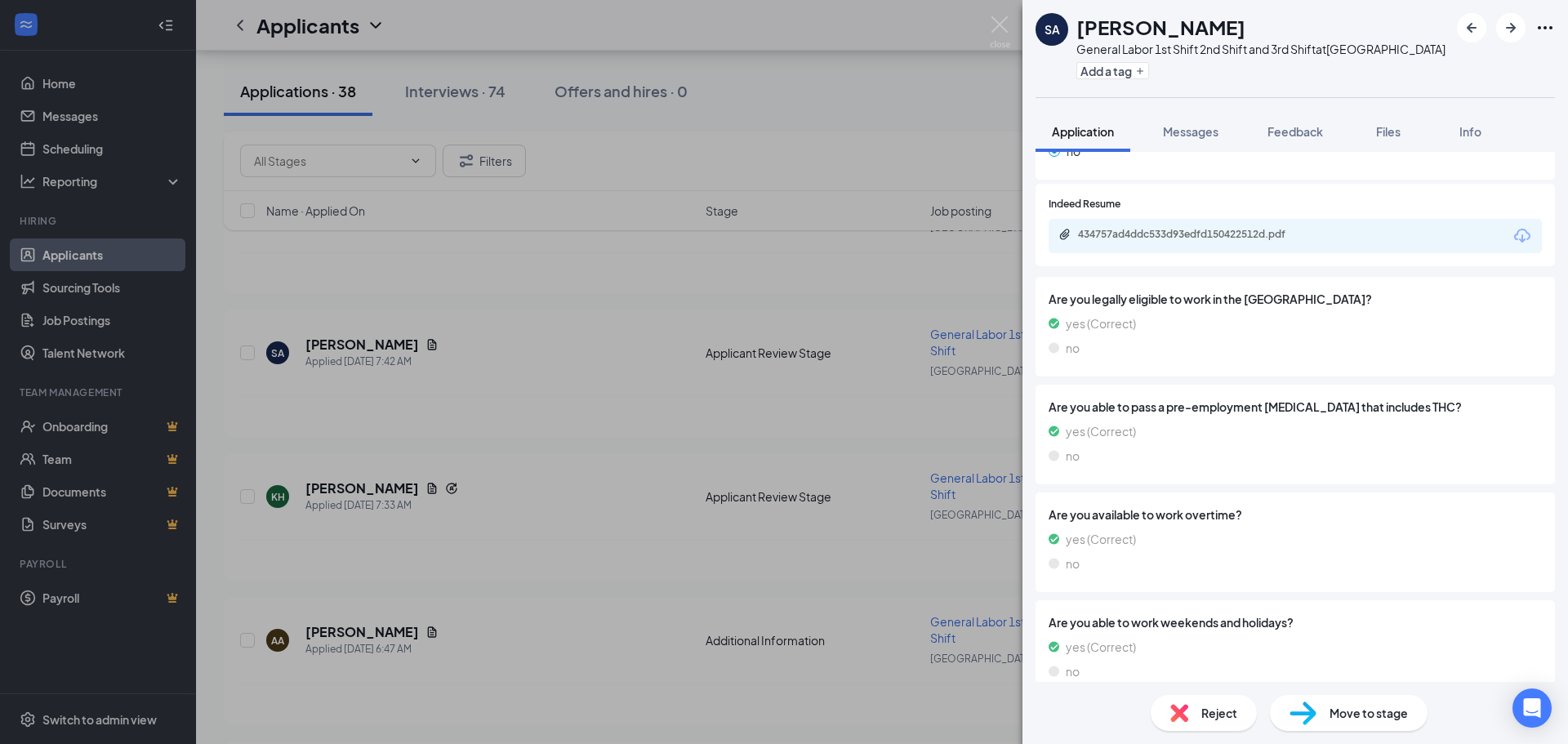
scroll to position [245, 0]
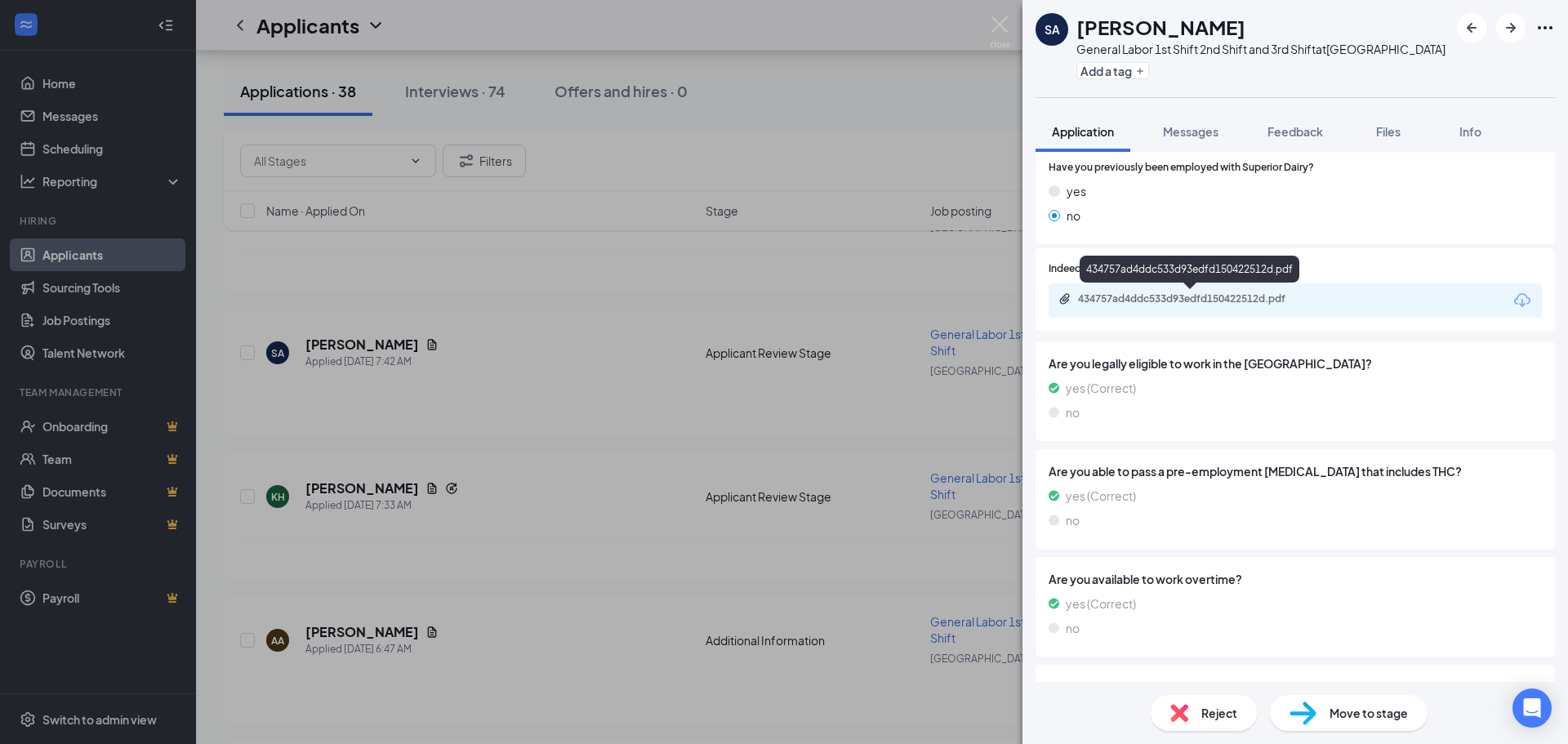
click at [1104, 305] on div "434757ad4ddc533d93edfd150422512d.pdf" at bounding box center [1193, 299] width 228 height 13
click at [1177, 718] on img at bounding box center [1179, 713] width 18 height 18
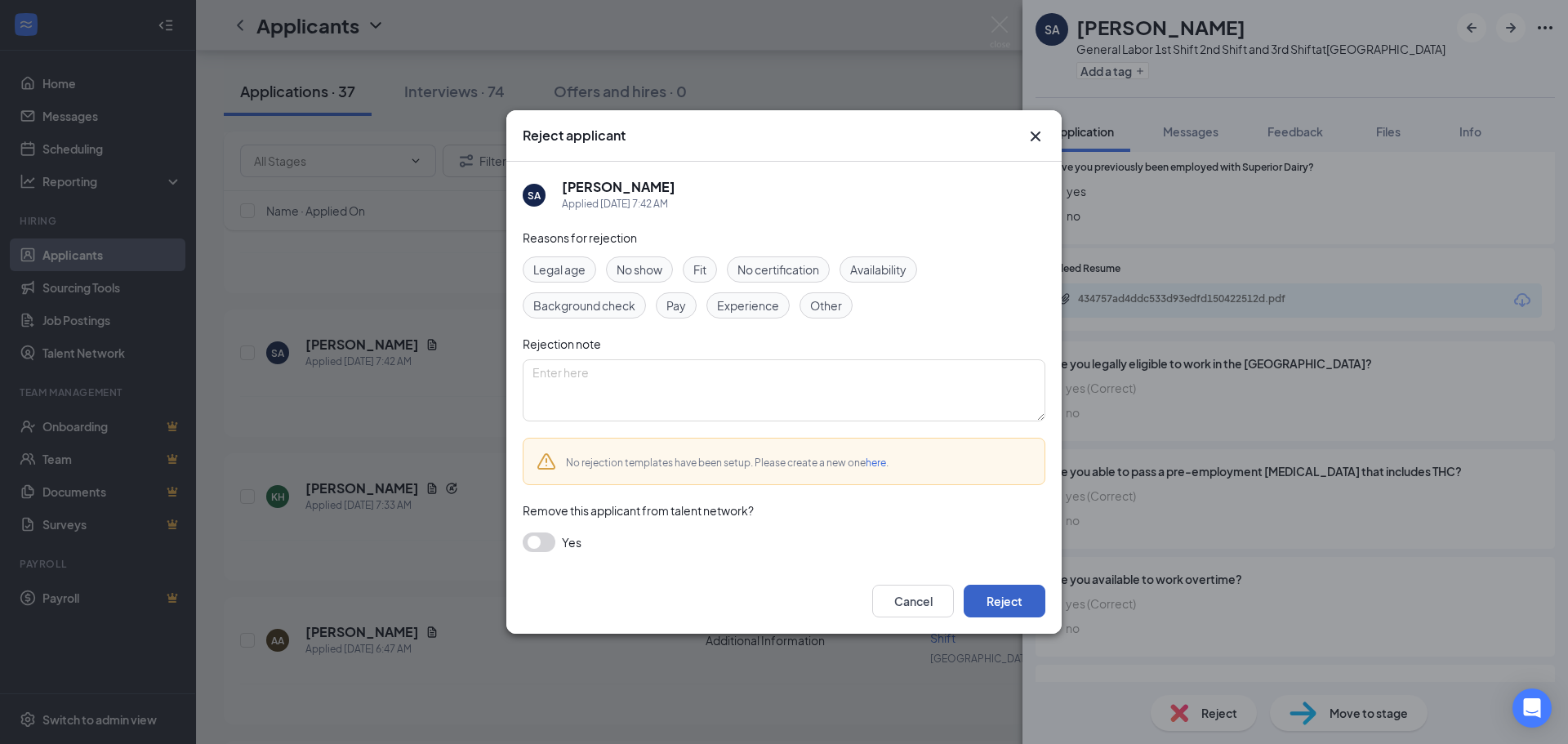
click at [1001, 597] on button "Reject" at bounding box center [1004, 601] width 82 height 32
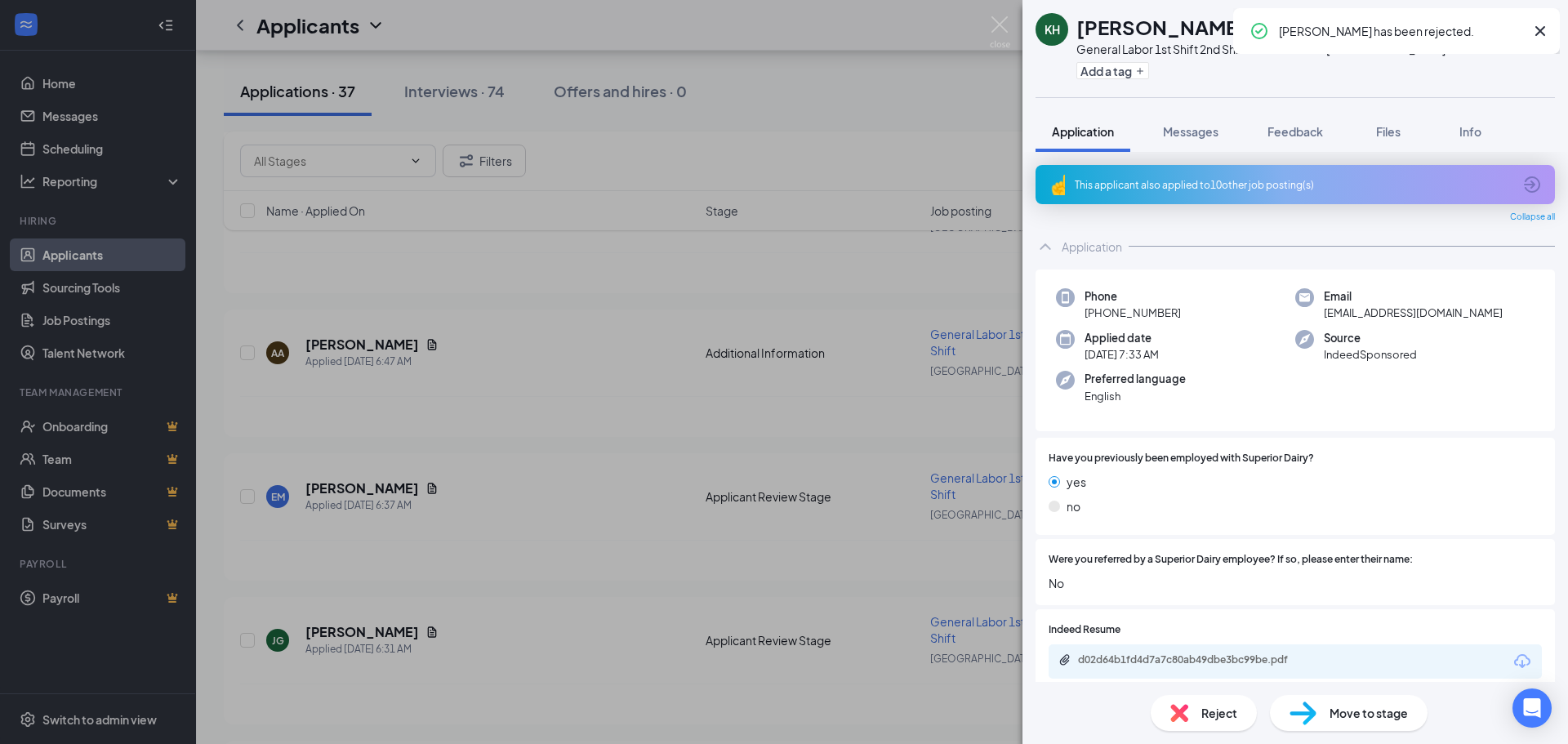
click at [1207, 720] on span "Reject" at bounding box center [1220, 713] width 36 height 18
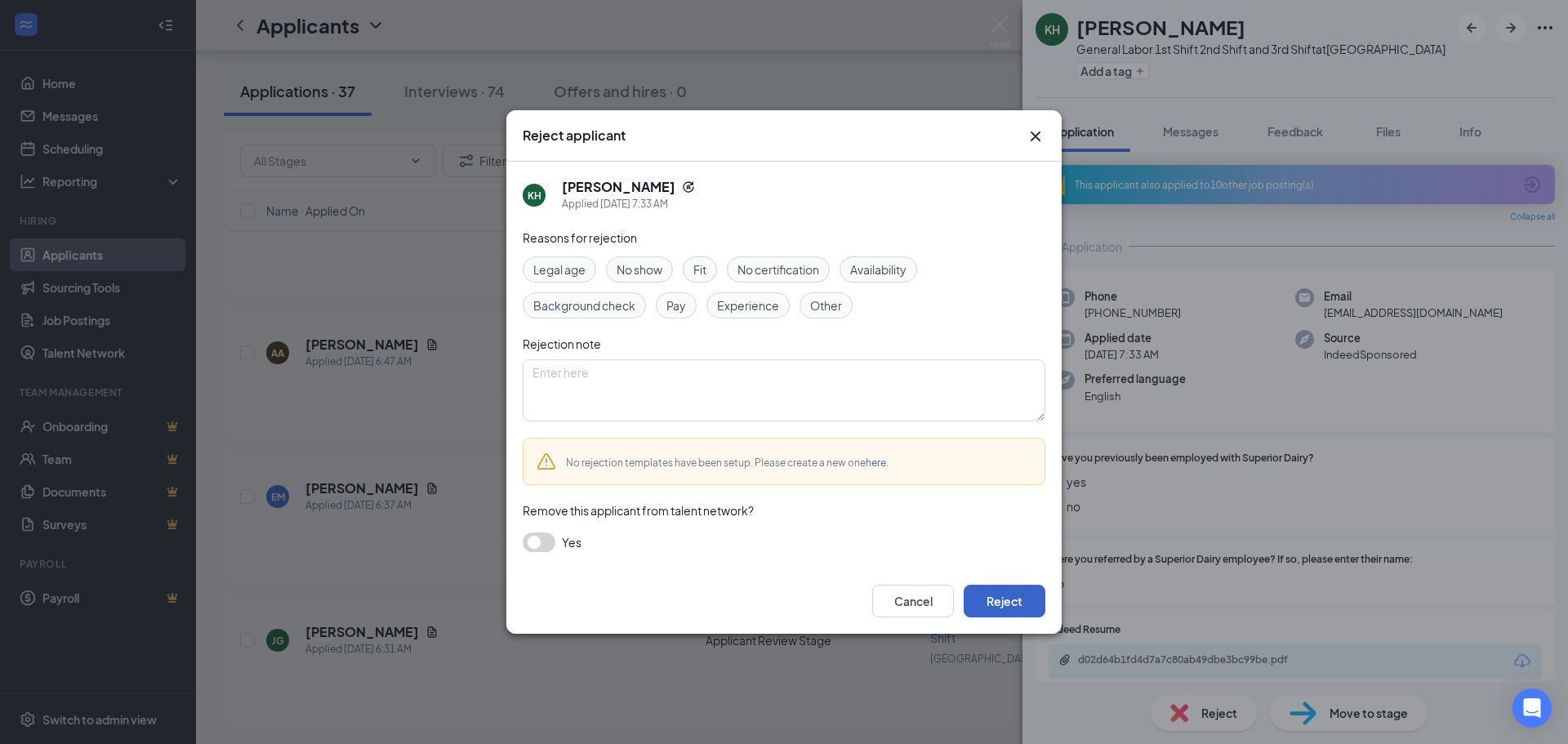
click at [1032, 601] on button "Reject" at bounding box center [1004, 601] width 82 height 32
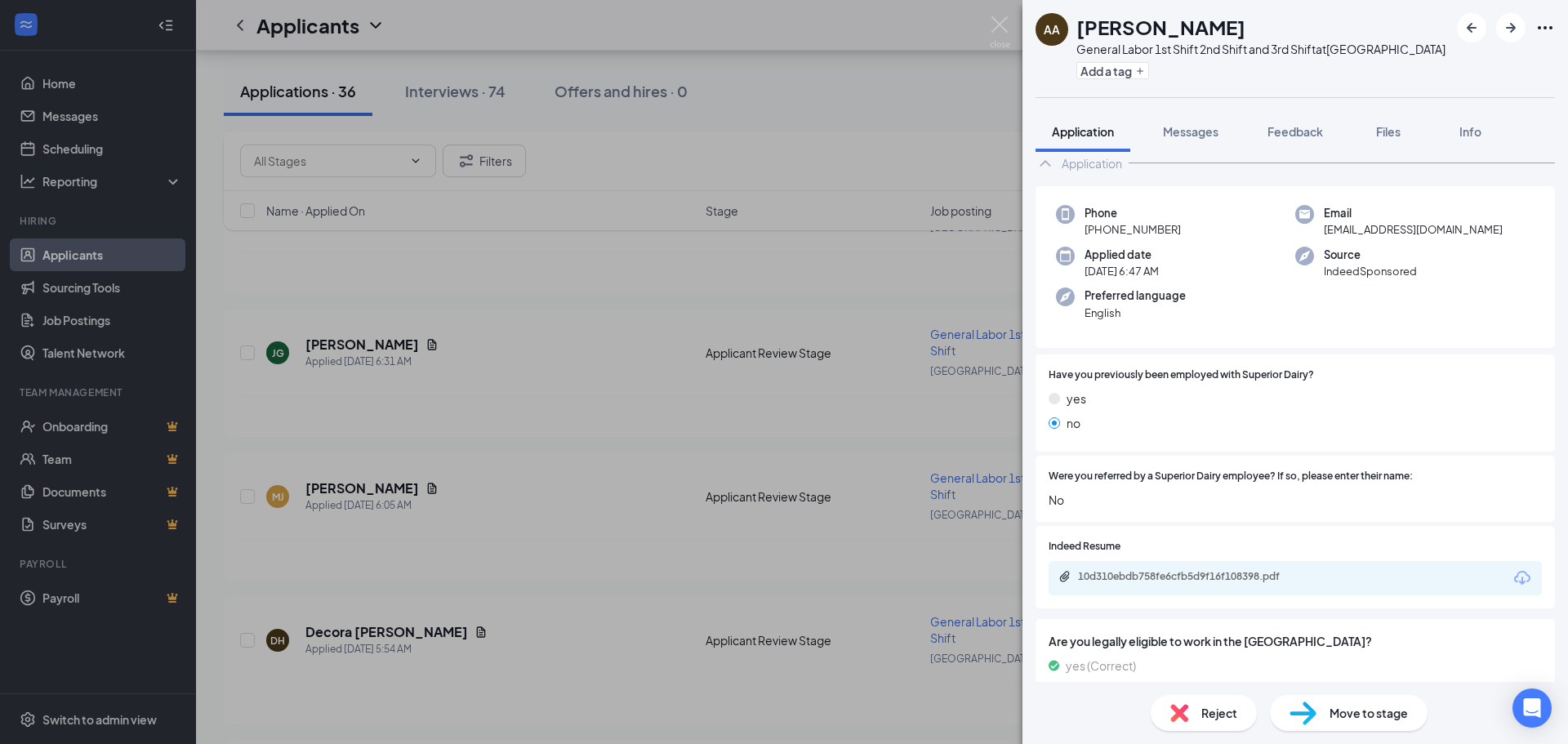
scroll to position [26, 0]
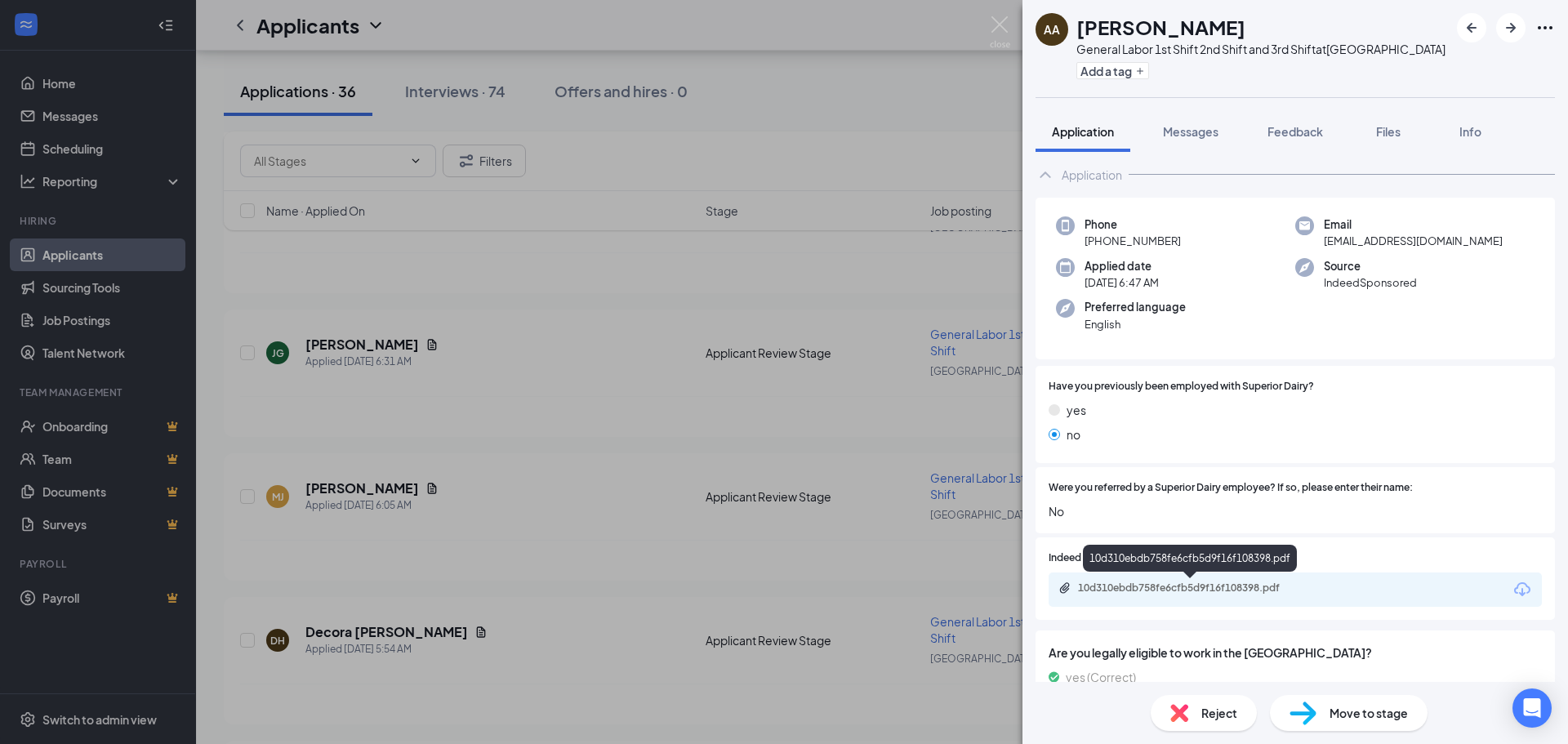
click at [1116, 583] on div "10d310ebdb758fe6cfb5d9f16f108398.pdf" at bounding box center [1193, 588] width 228 height 13
click at [1187, 712] on img at bounding box center [1179, 713] width 18 height 18
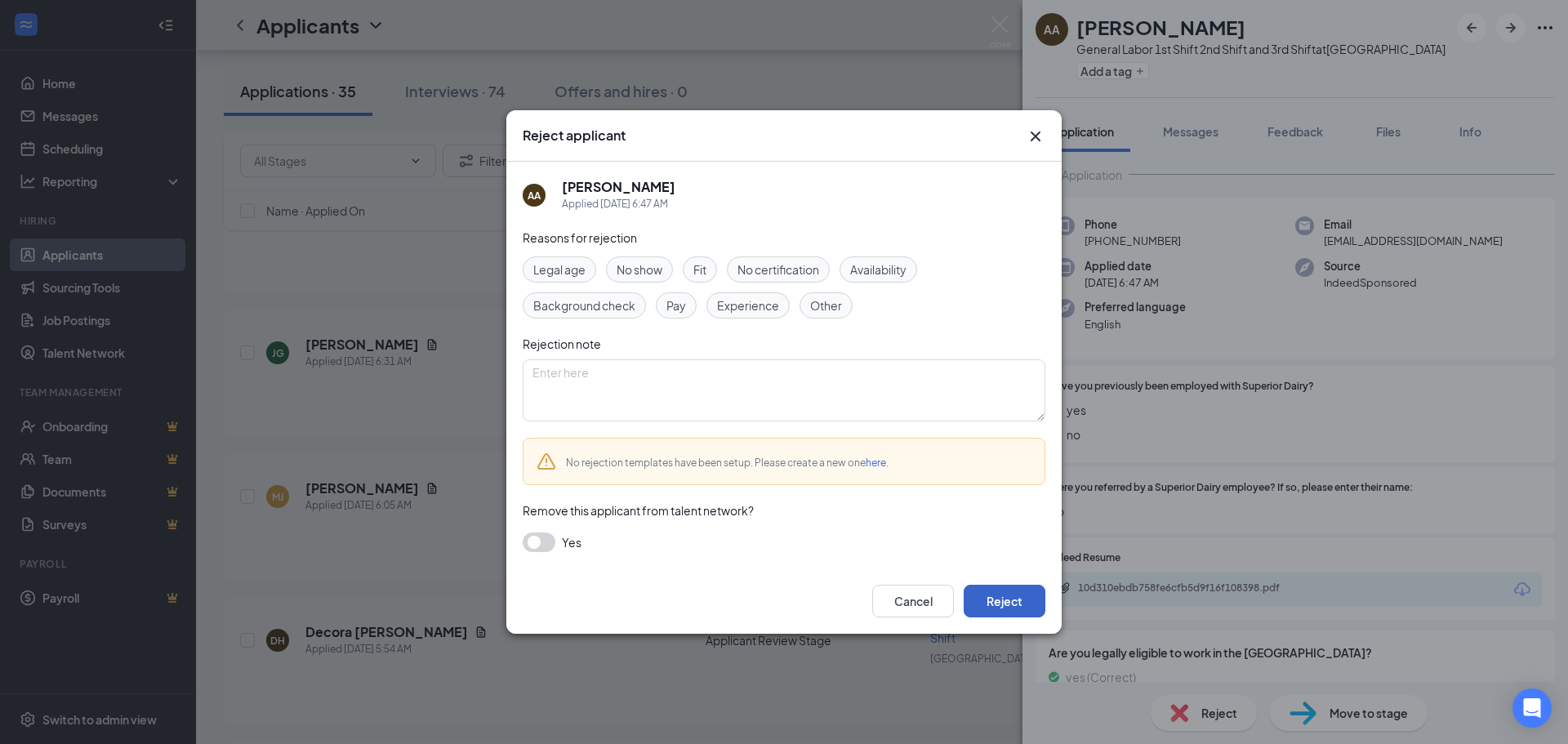
click at [1005, 599] on button "Reject" at bounding box center [1004, 601] width 82 height 32
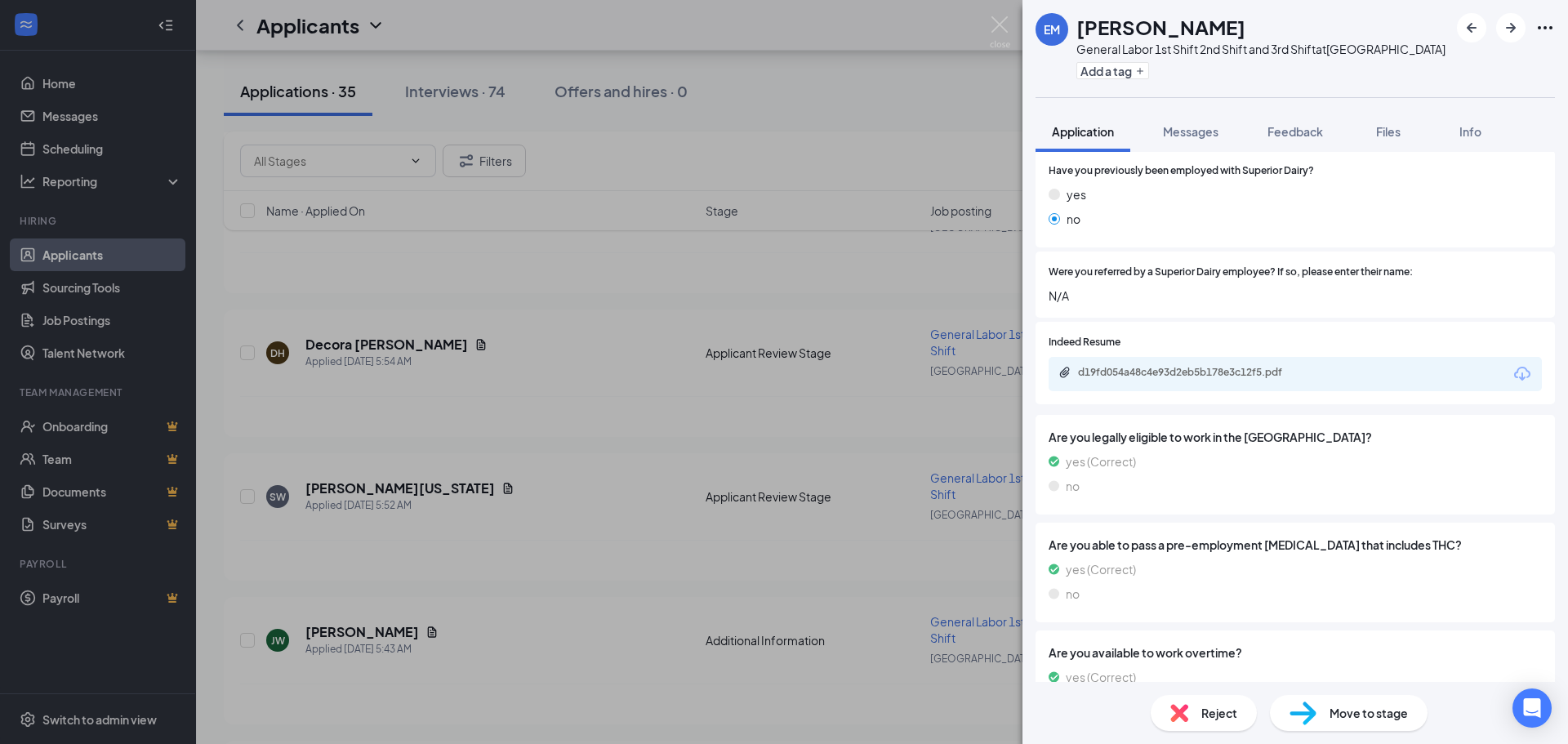
scroll to position [234, 0]
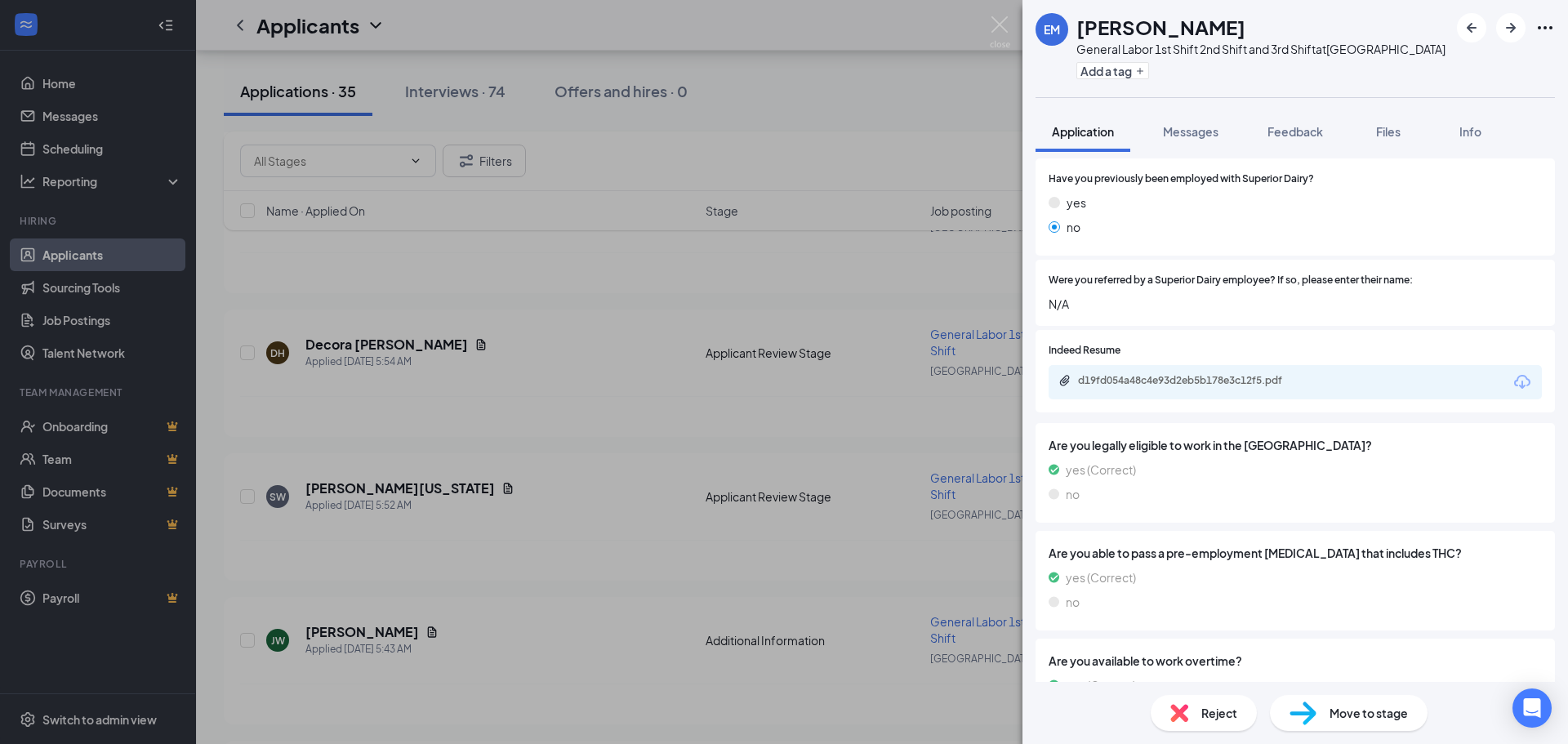
click at [1126, 373] on div "d19fd054a48c4e93d2eb5b178e3c12f5.pdf" at bounding box center [1295, 382] width 493 height 34
click at [1124, 381] on div "d19fd054a48c4e93d2eb5b178e3c12f5.pdf" at bounding box center [1193, 381] width 228 height 13
click at [1205, 715] on span "Reject" at bounding box center [1220, 713] width 36 height 18
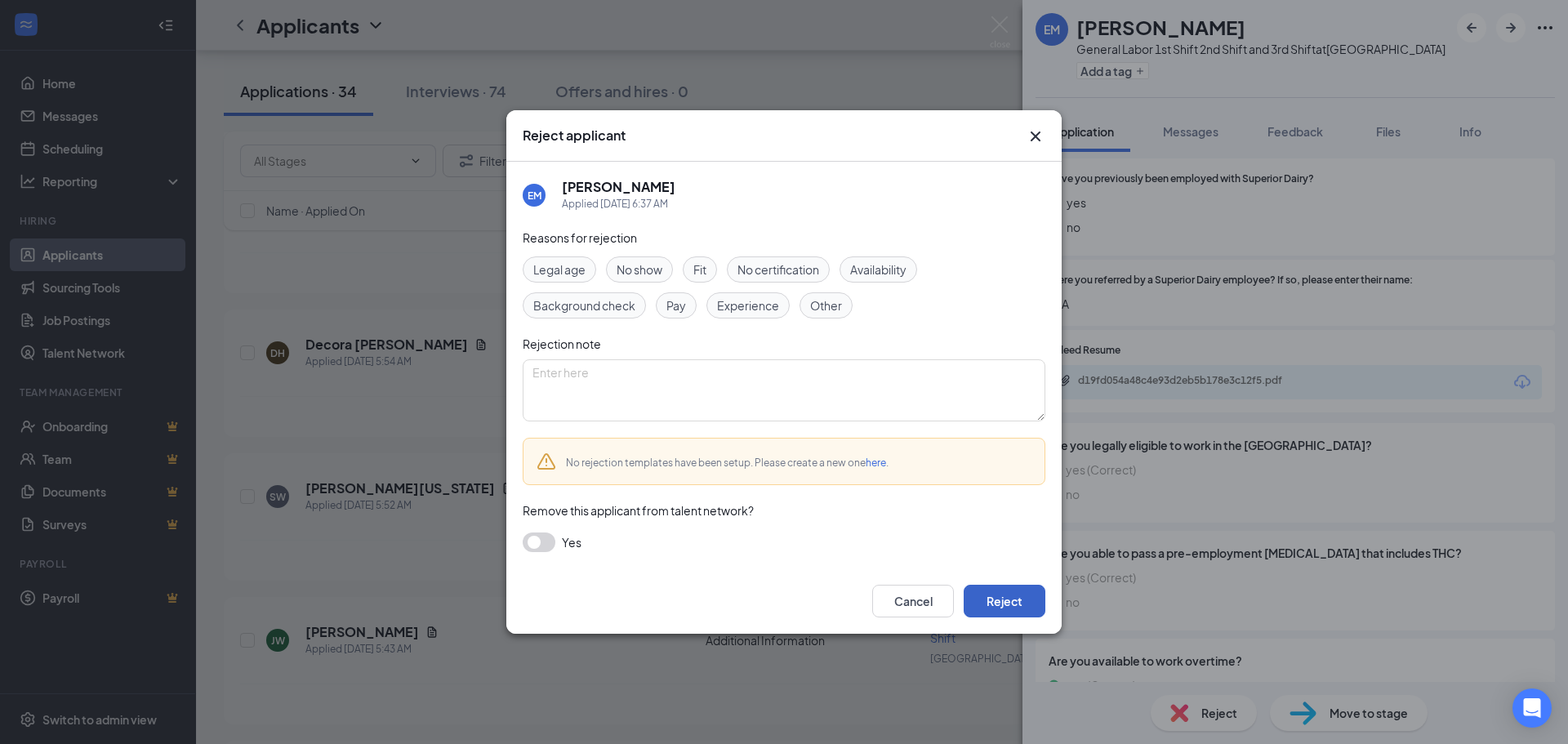
click at [986, 615] on button "Reject" at bounding box center [1004, 601] width 82 height 32
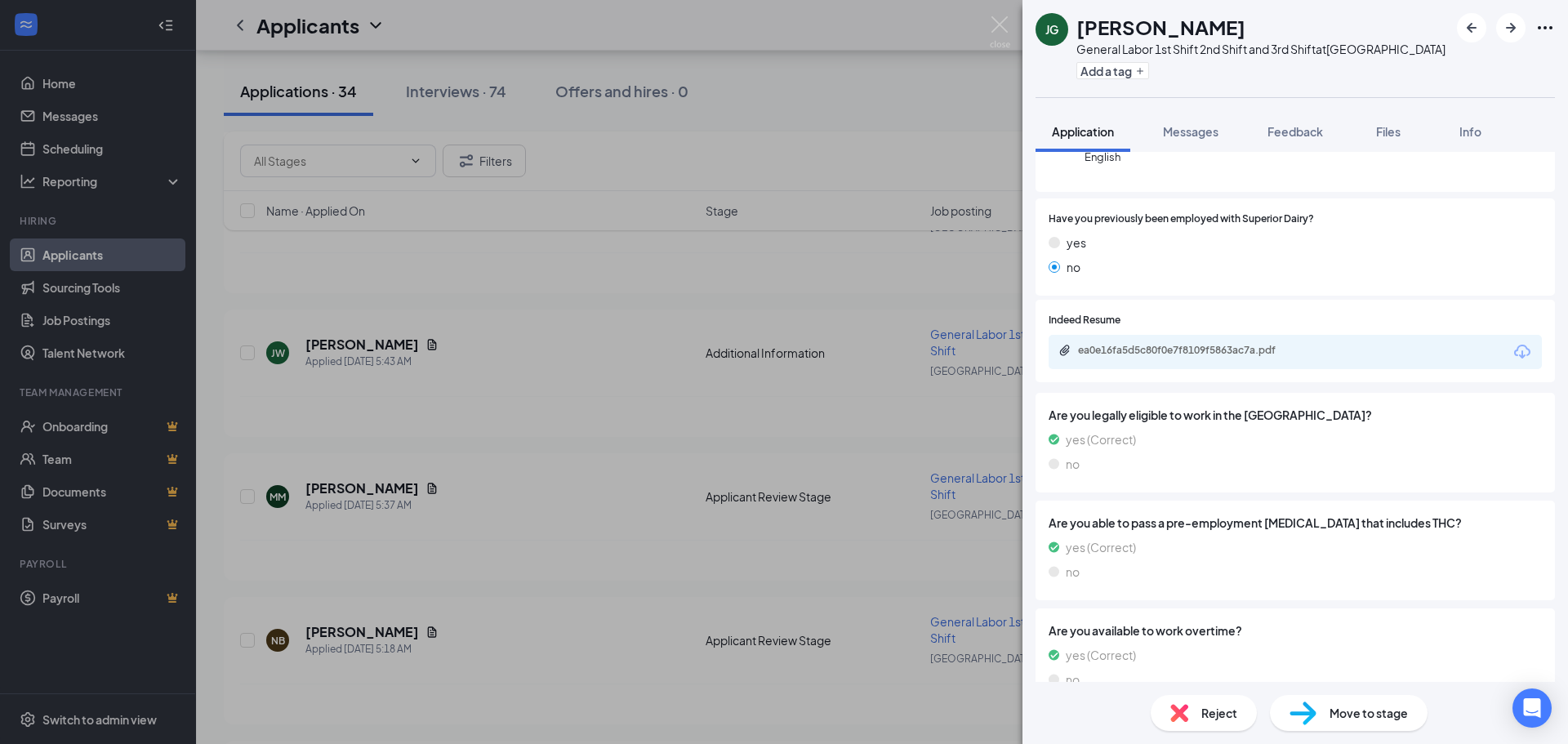
scroll to position [209, 0]
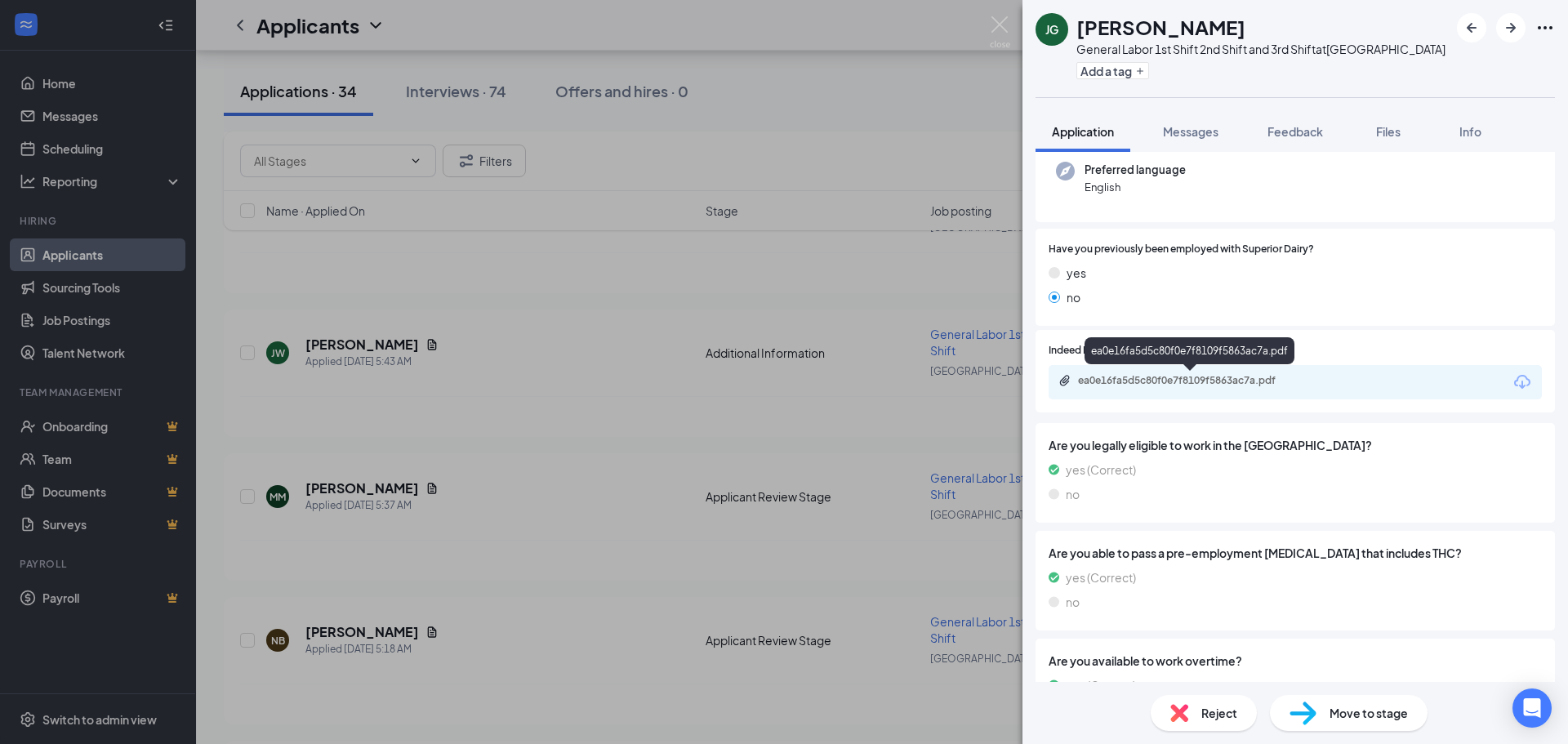
click at [1121, 374] on div "ea0e16fa5d5c80f0e7f8109f5863ac7a.pdf" at bounding box center [1193, 381] width 228 height 13
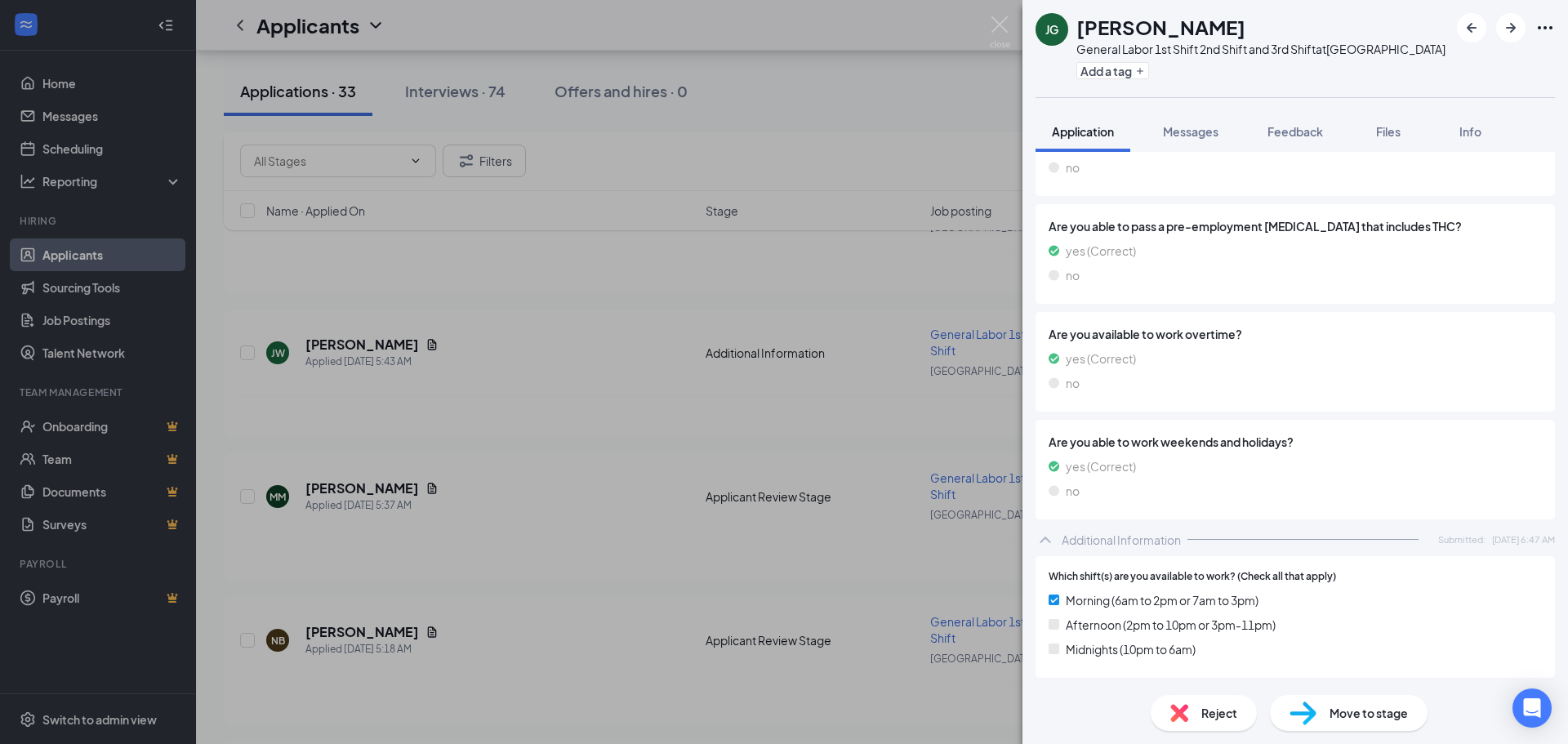
scroll to position [529, 0]
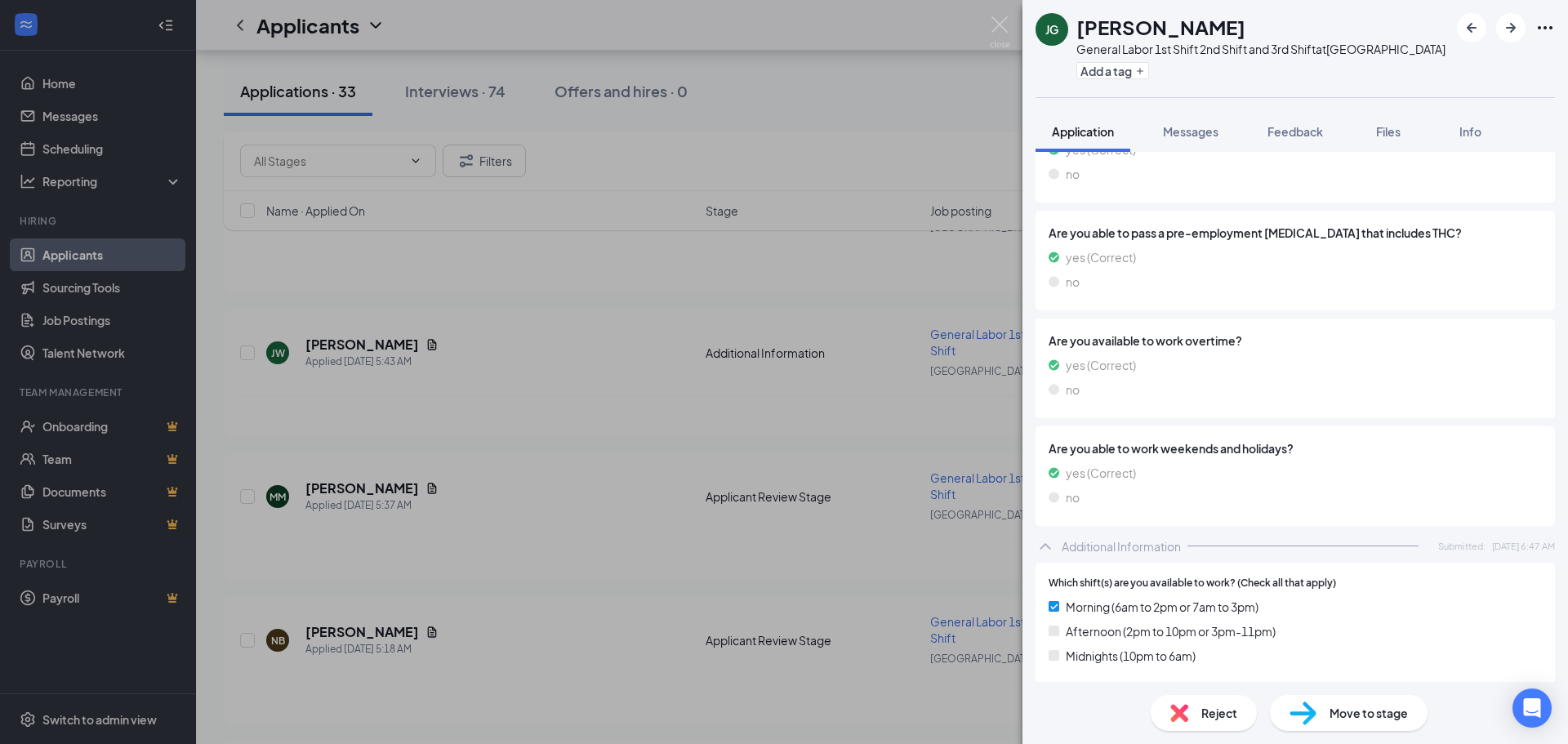
click at [1169, 721] on div "Reject" at bounding box center [1204, 713] width 106 height 36
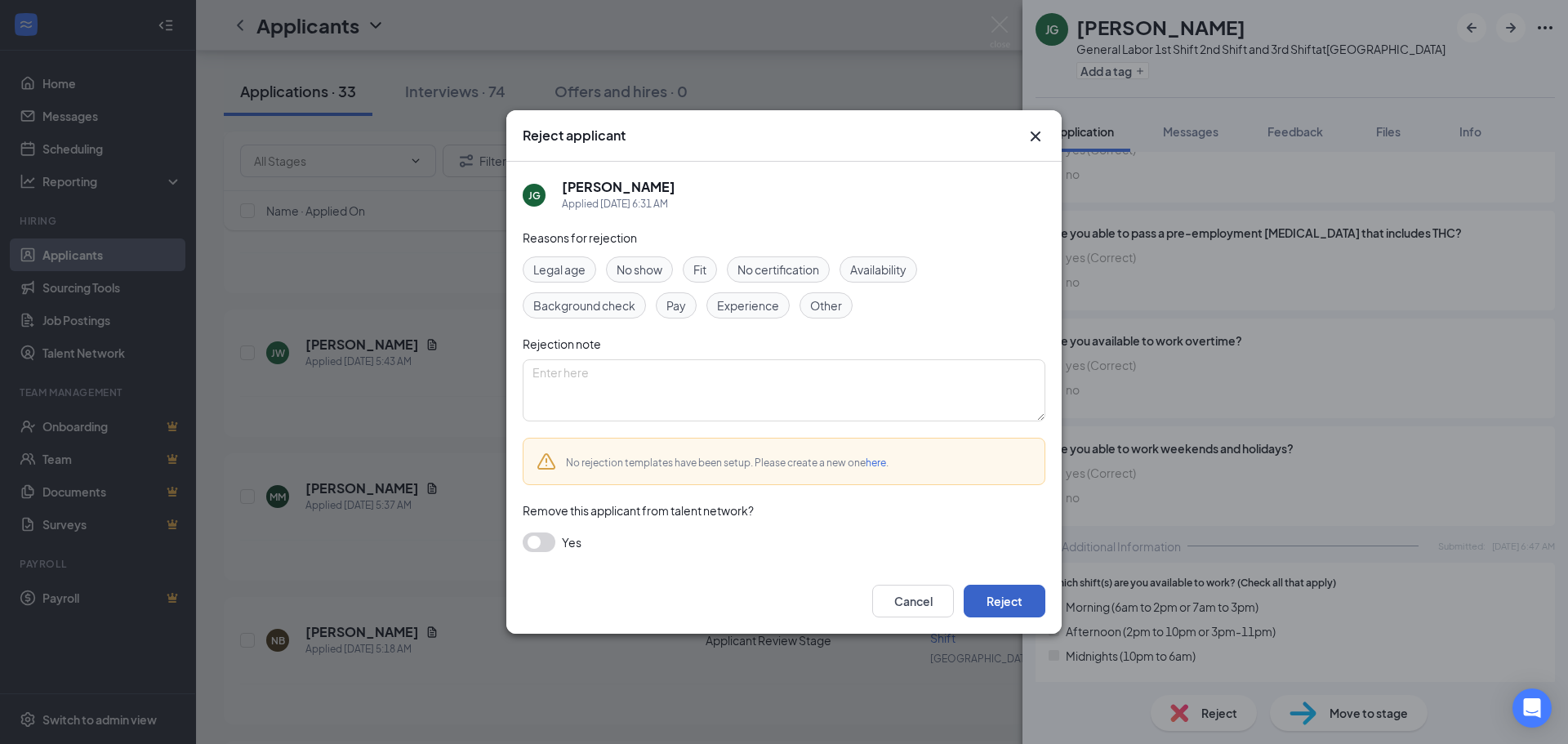
click at [1014, 605] on button "Reject" at bounding box center [1004, 601] width 82 height 32
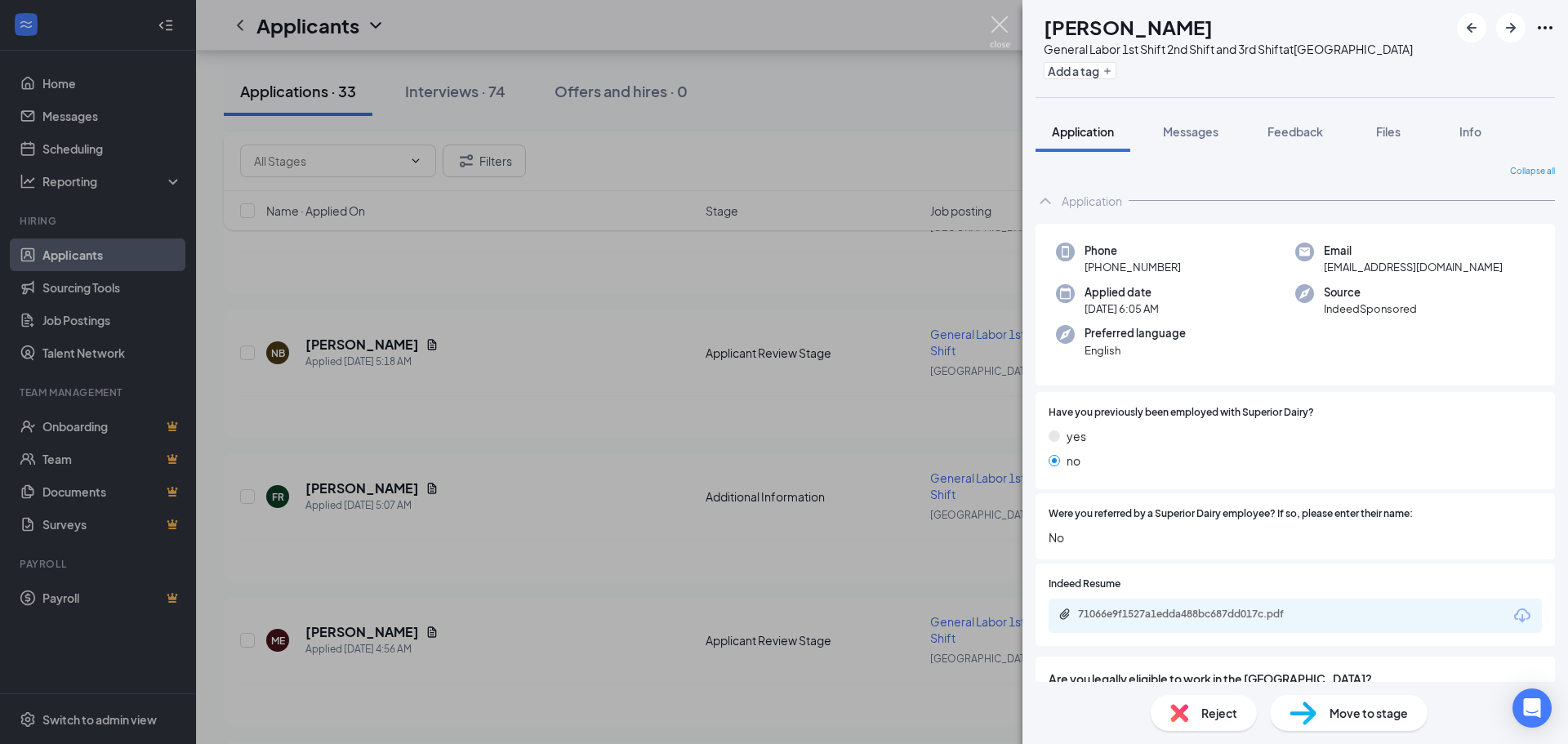
click at [1002, 18] on img at bounding box center [1000, 31] width 21 height 31
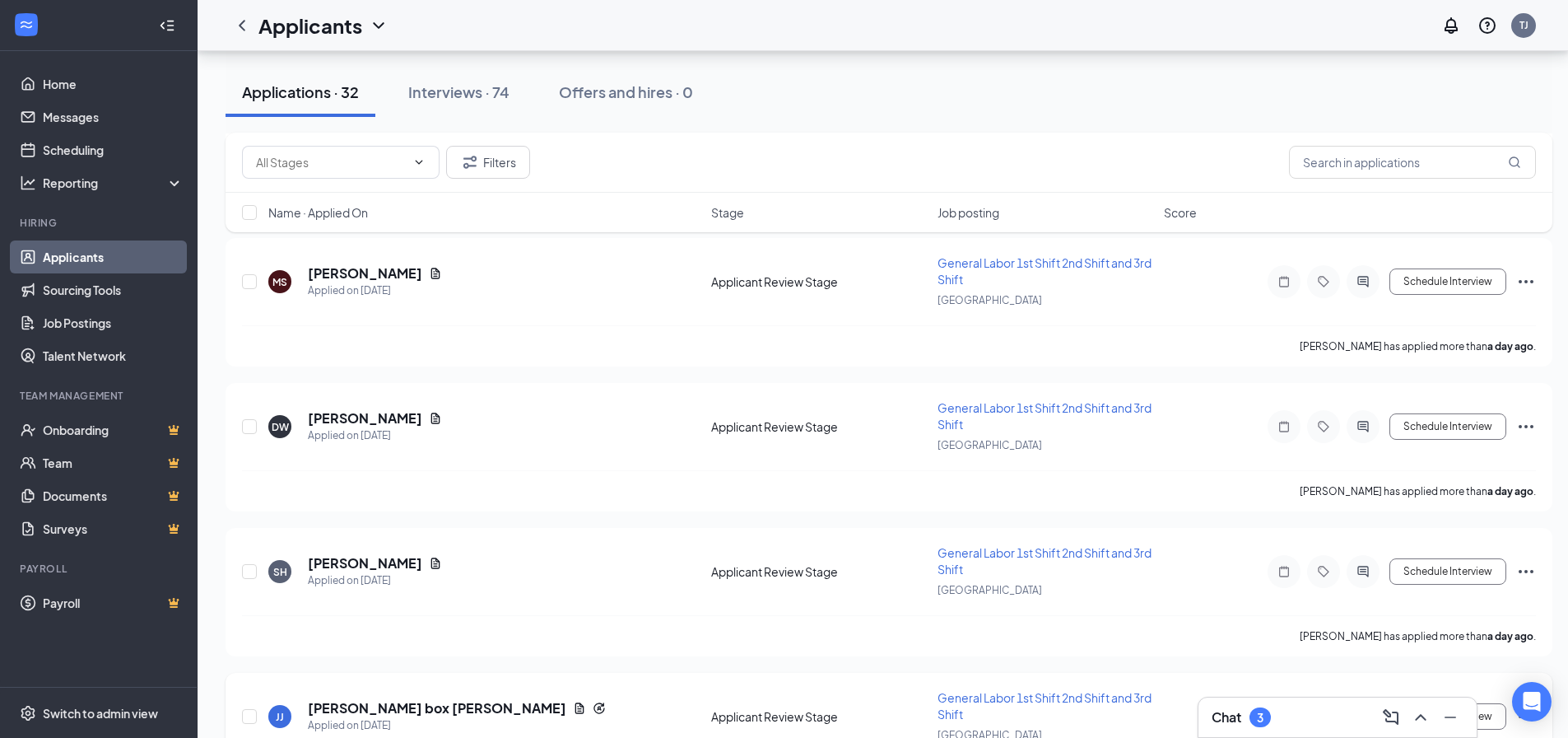
scroll to position [8919, 0]
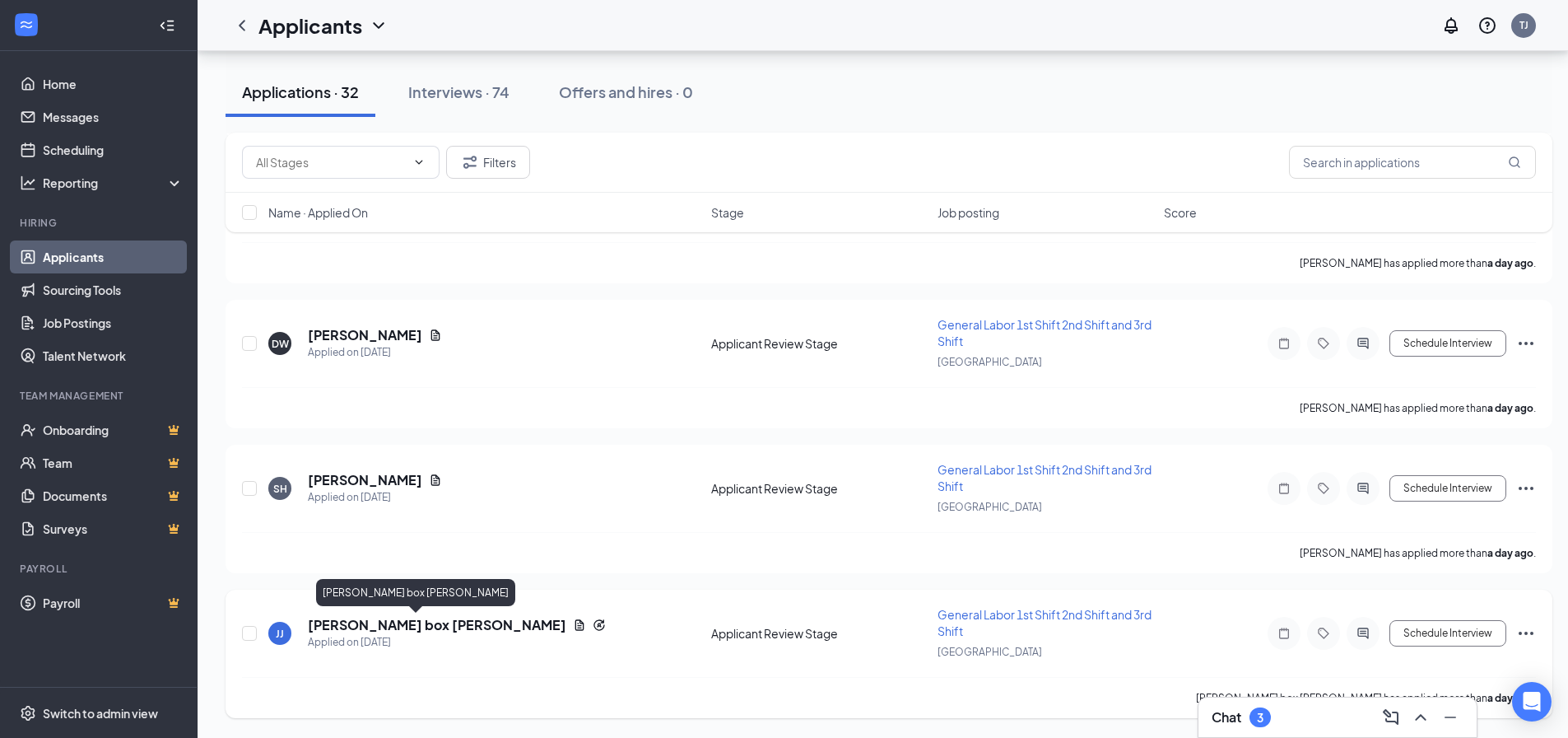
click at [335, 623] on h5 "[PERSON_NAME] box [PERSON_NAME]" at bounding box center [437, 625] width 258 height 18
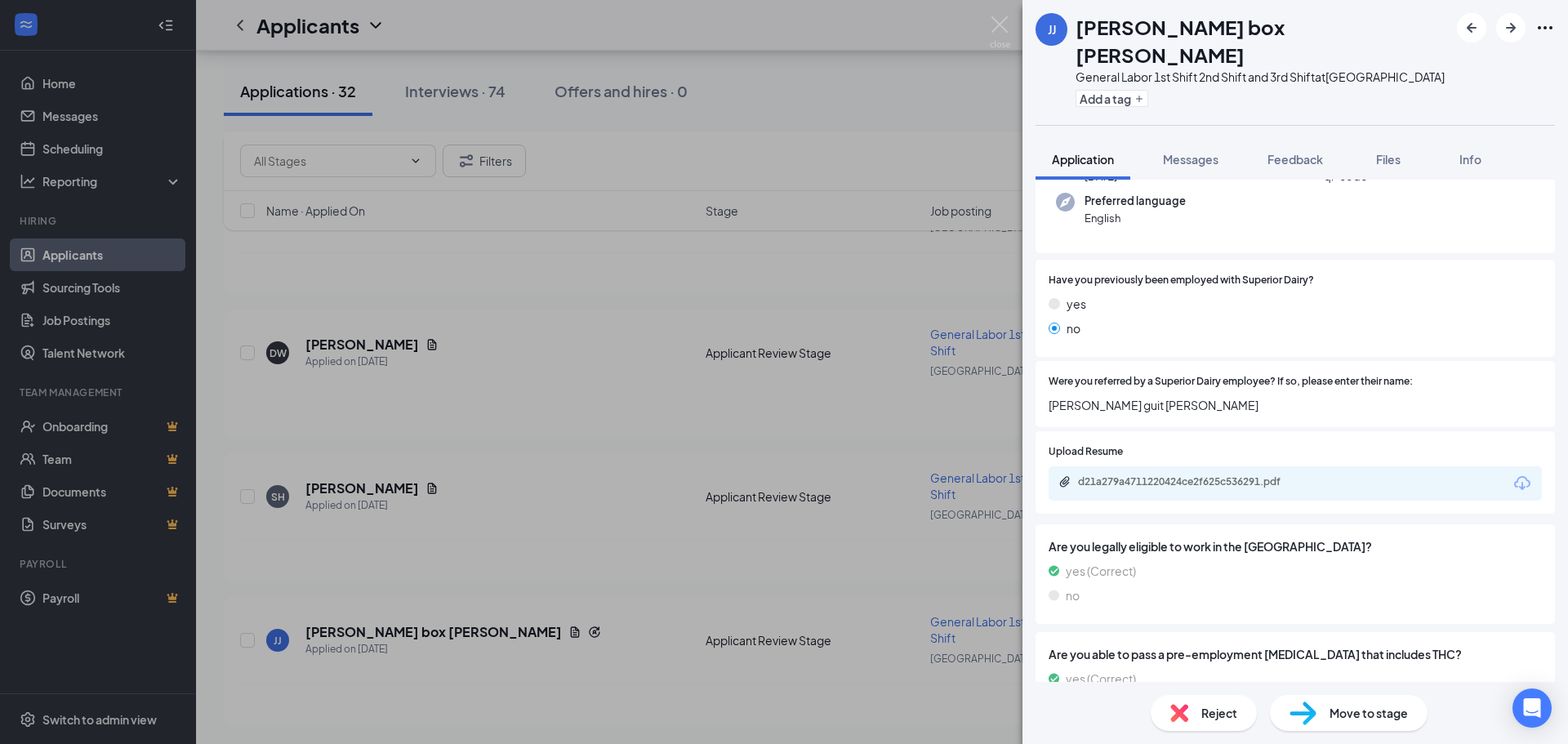
scroll to position [198, 0]
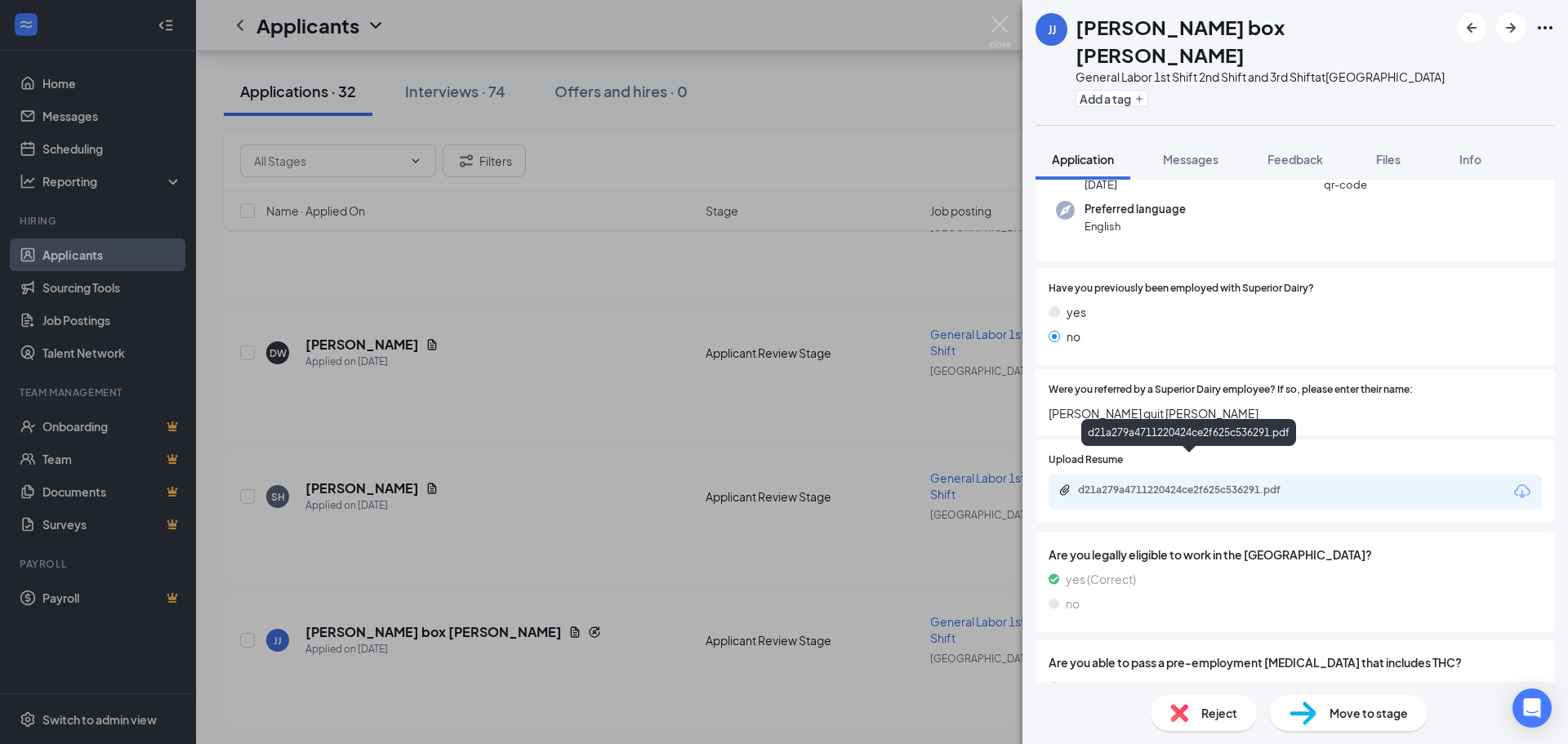
click at [1115, 484] on div "d21a279a4711220424ce2f625c536291.pdf" at bounding box center [1193, 490] width 228 height 13
click at [1203, 711] on span "Reject" at bounding box center [1220, 713] width 36 height 18
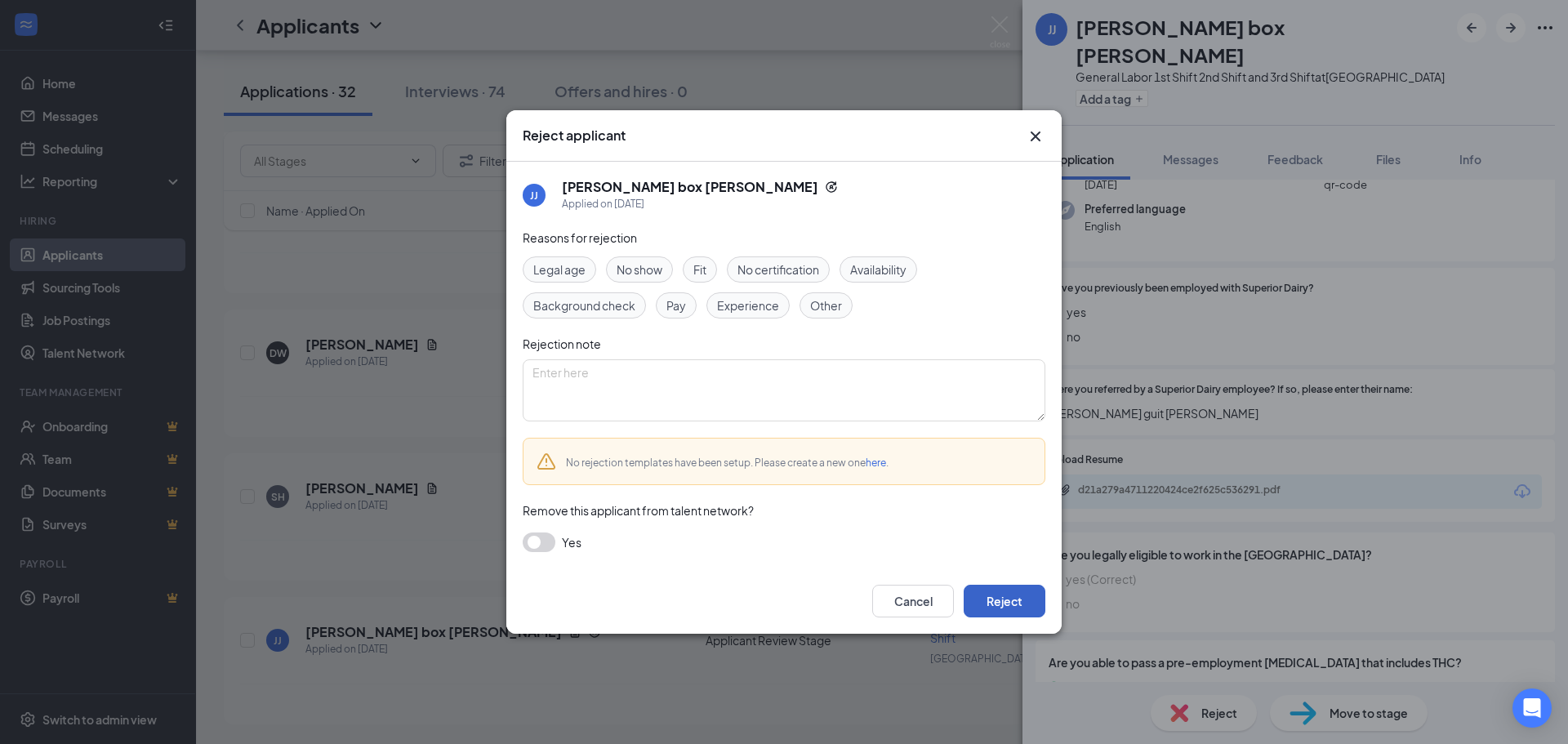
click at [1011, 593] on button "Reject" at bounding box center [1004, 601] width 82 height 32
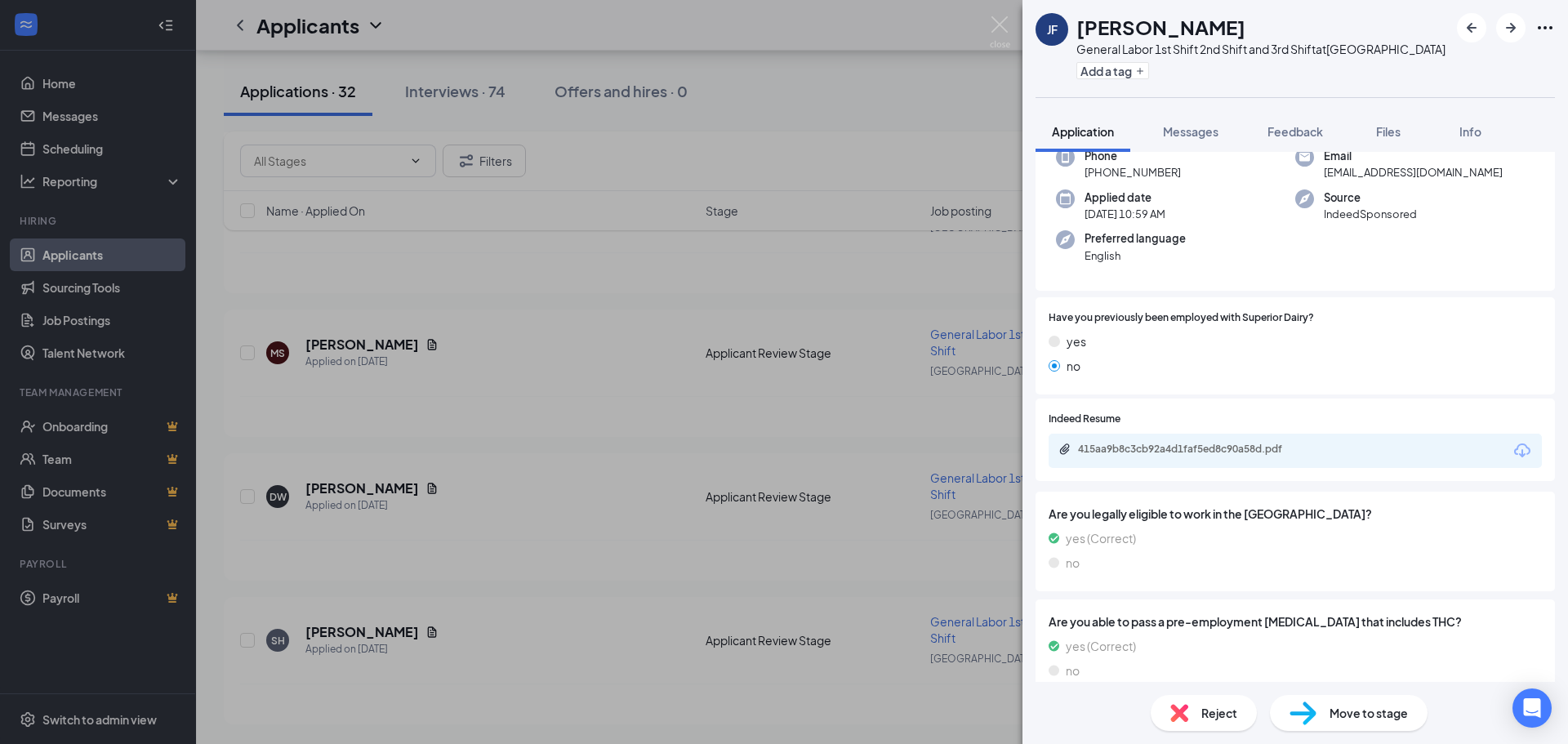
scroll to position [84, 0]
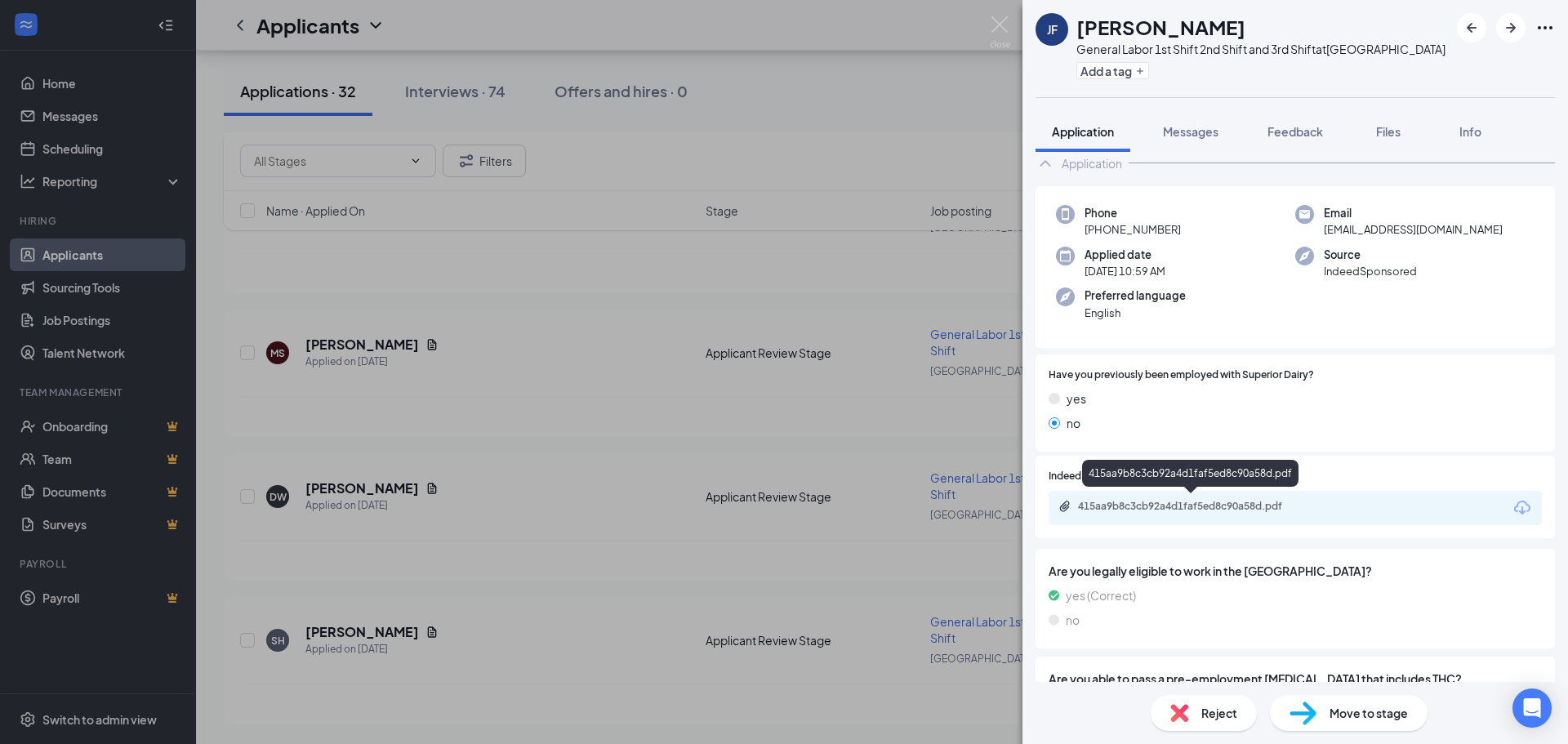
click at [1148, 502] on div "415aa9b8c3cb92a4d1faf5ed8c90a58d.pdf" at bounding box center [1193, 506] width 228 height 13
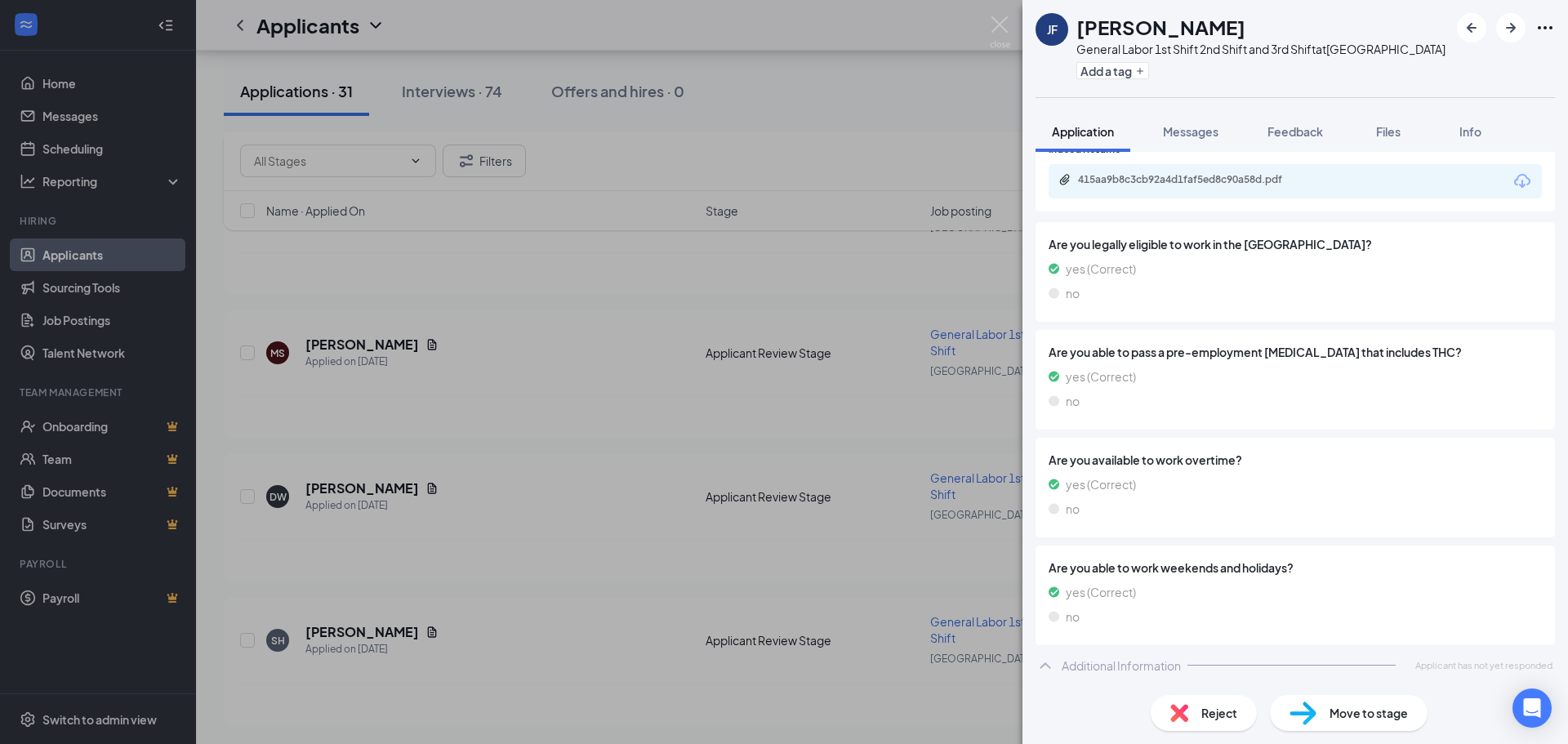
scroll to position [404, 0]
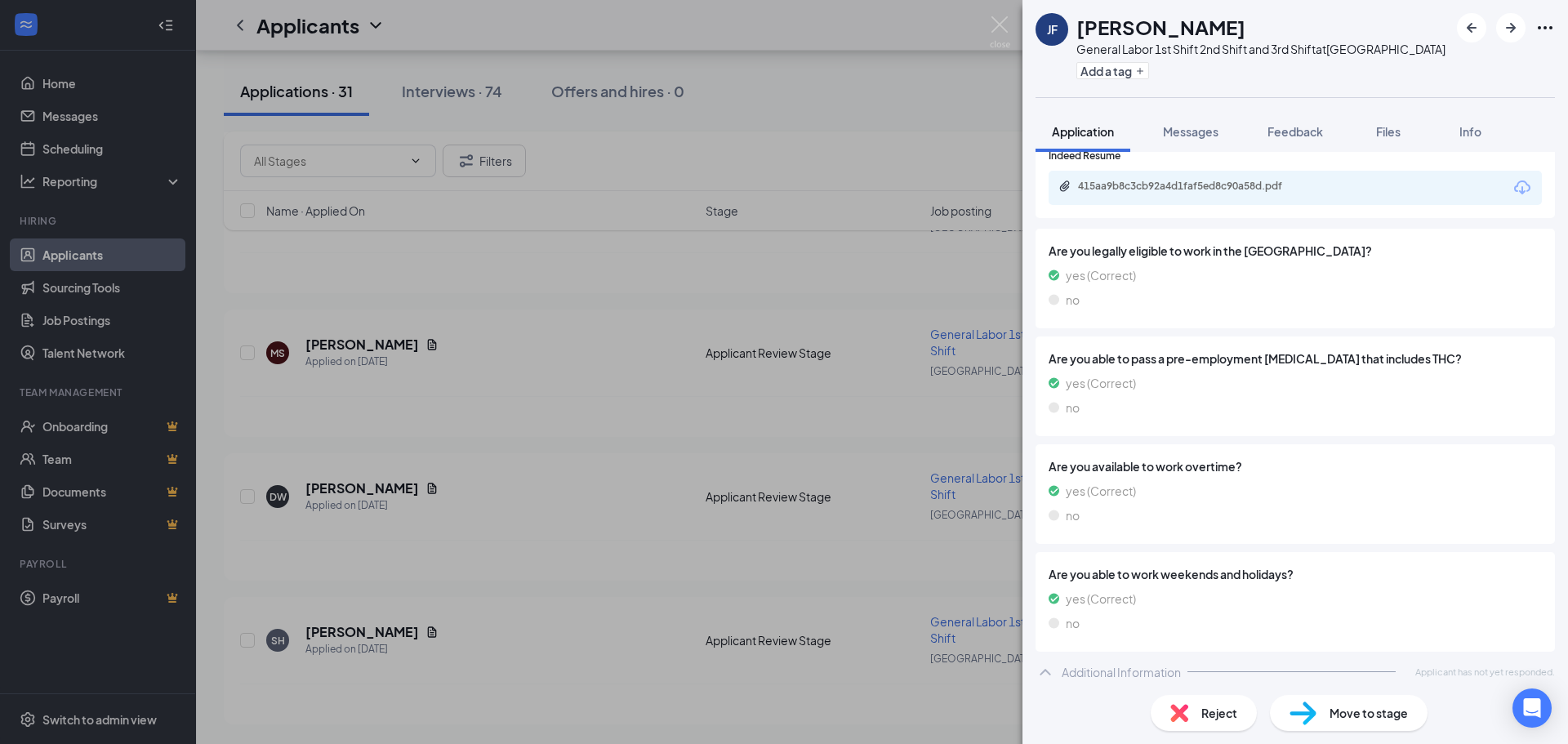
click at [1346, 717] on span "Move to stage" at bounding box center [1368, 713] width 78 height 18
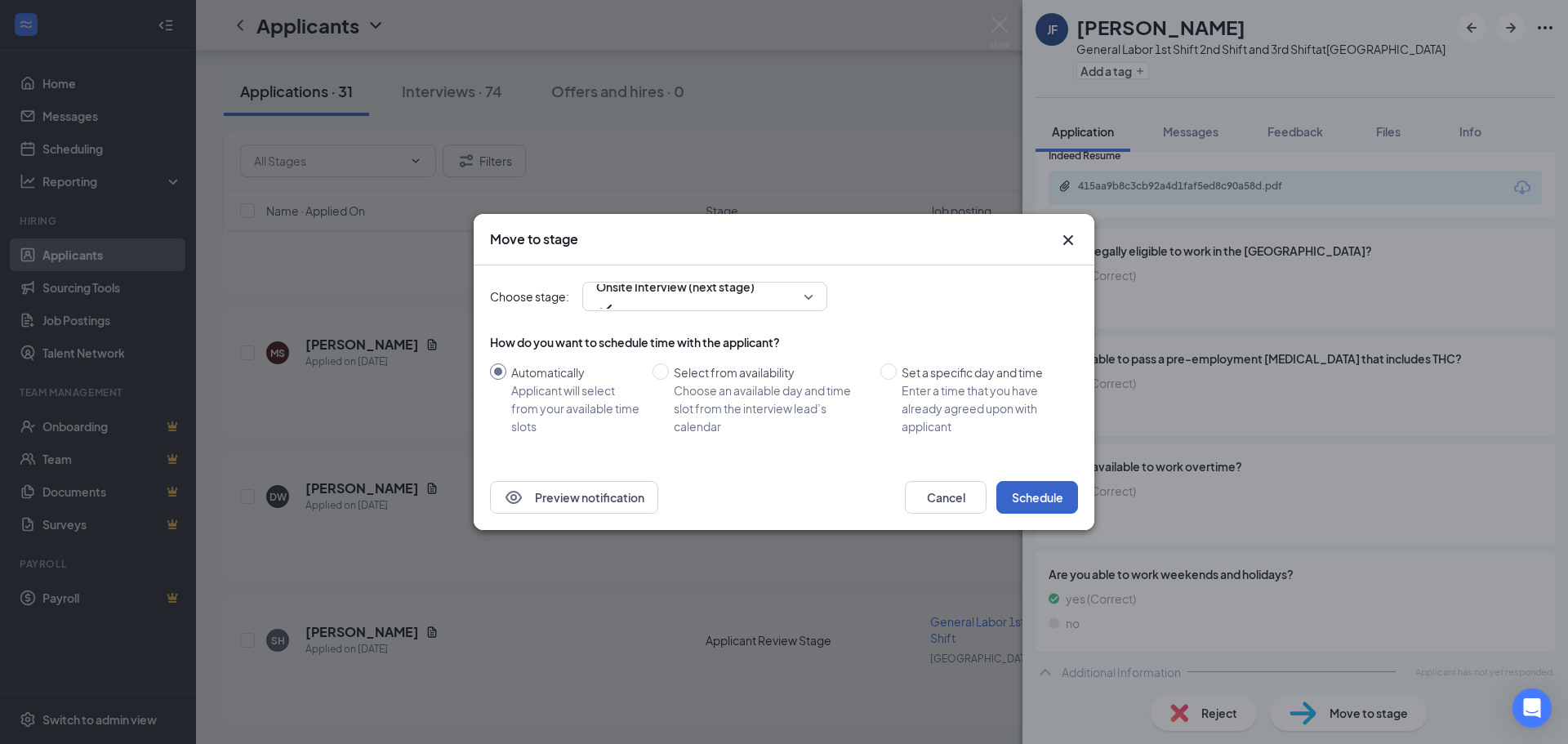
click at [1049, 499] on button "Schedule" at bounding box center [1037, 497] width 82 height 32
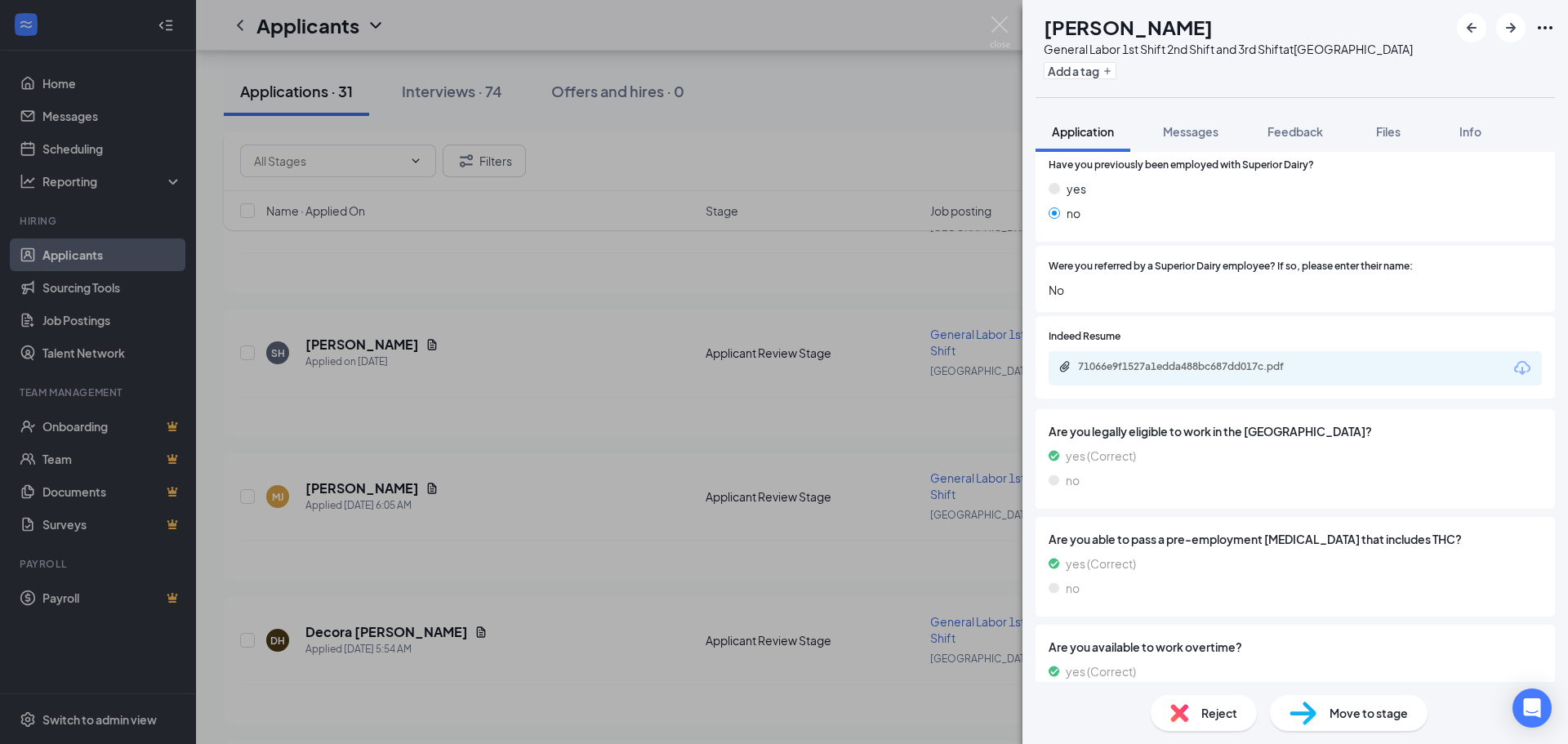
scroll to position [234, 0]
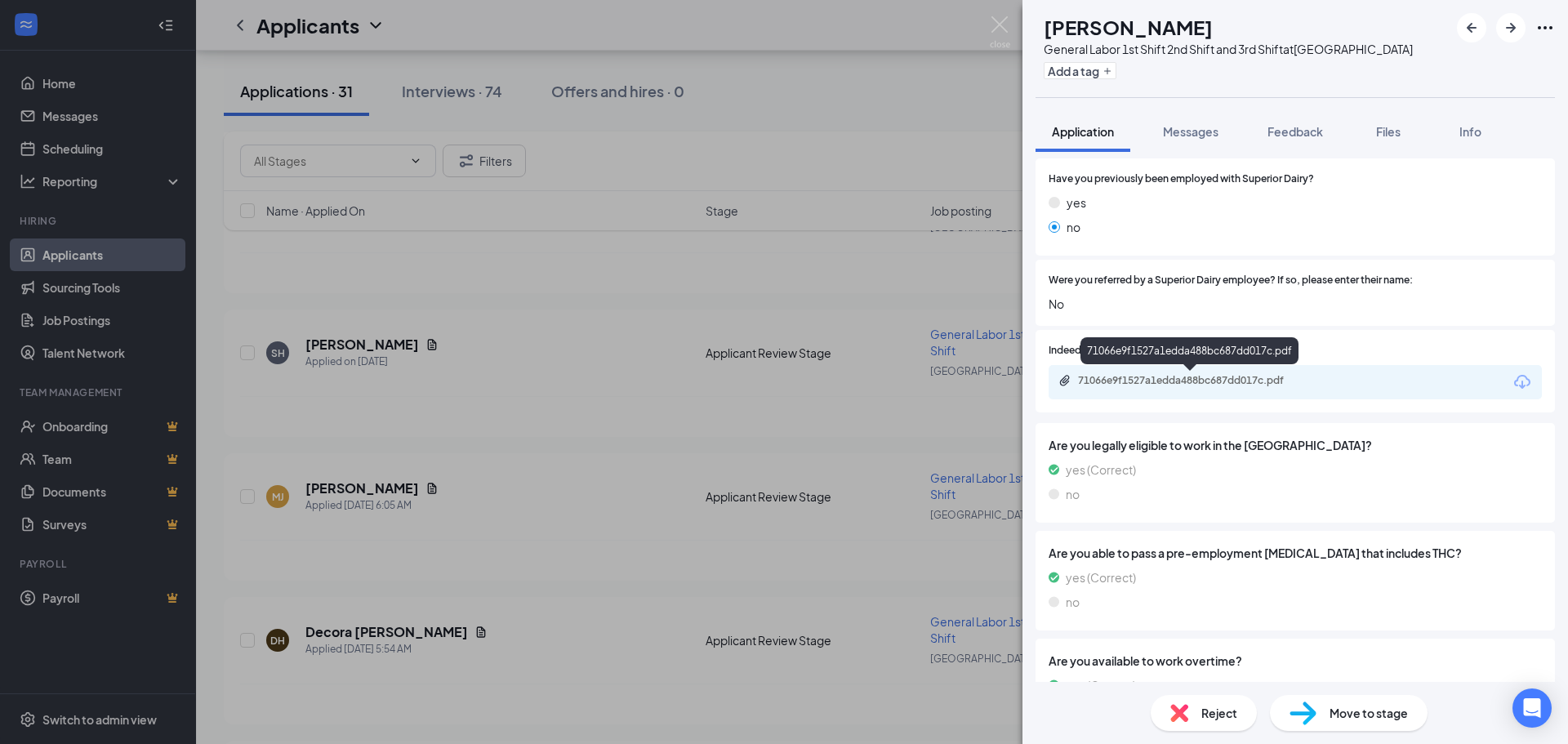
click at [1133, 378] on div "71066e9f1527a1edda488bc687dd017c.pdf" at bounding box center [1193, 381] width 228 height 13
click at [1232, 712] on span "Reject" at bounding box center [1220, 713] width 36 height 18
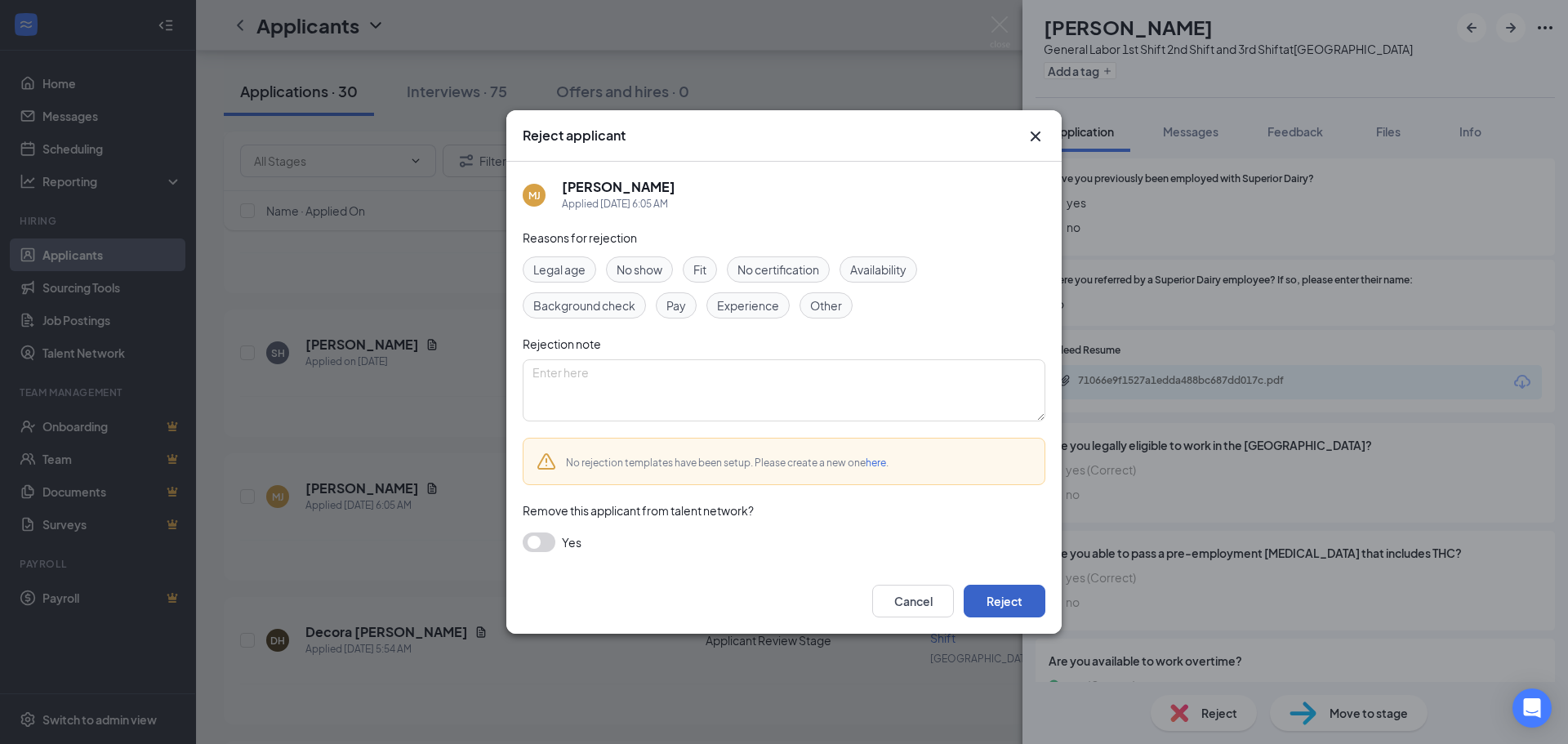
click at [997, 601] on button "Reject" at bounding box center [1004, 601] width 82 height 32
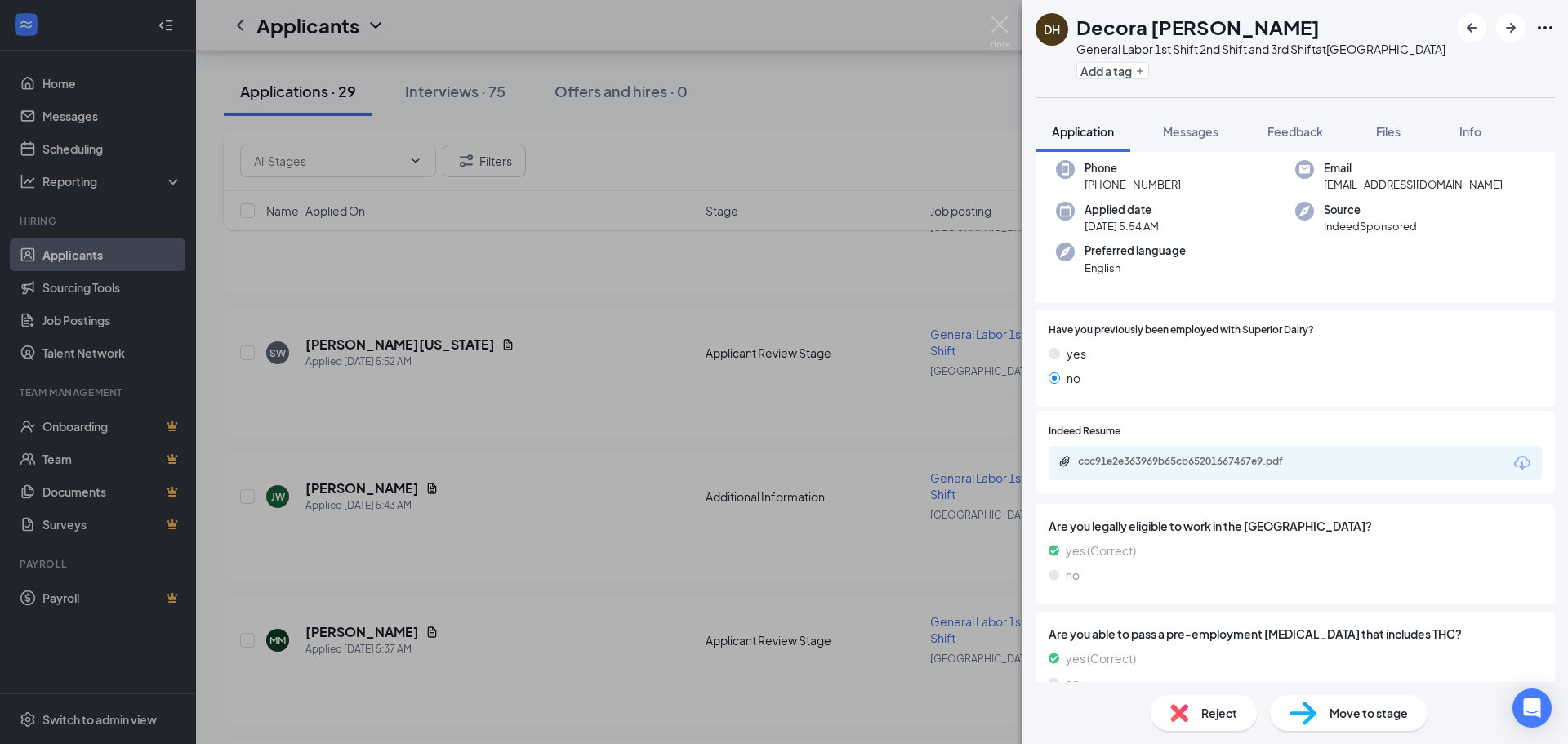
scroll to position [82, 0]
click at [1090, 460] on div "ccc91e2e363969b65cb65201667467e9.pdf" at bounding box center [1193, 462] width 228 height 13
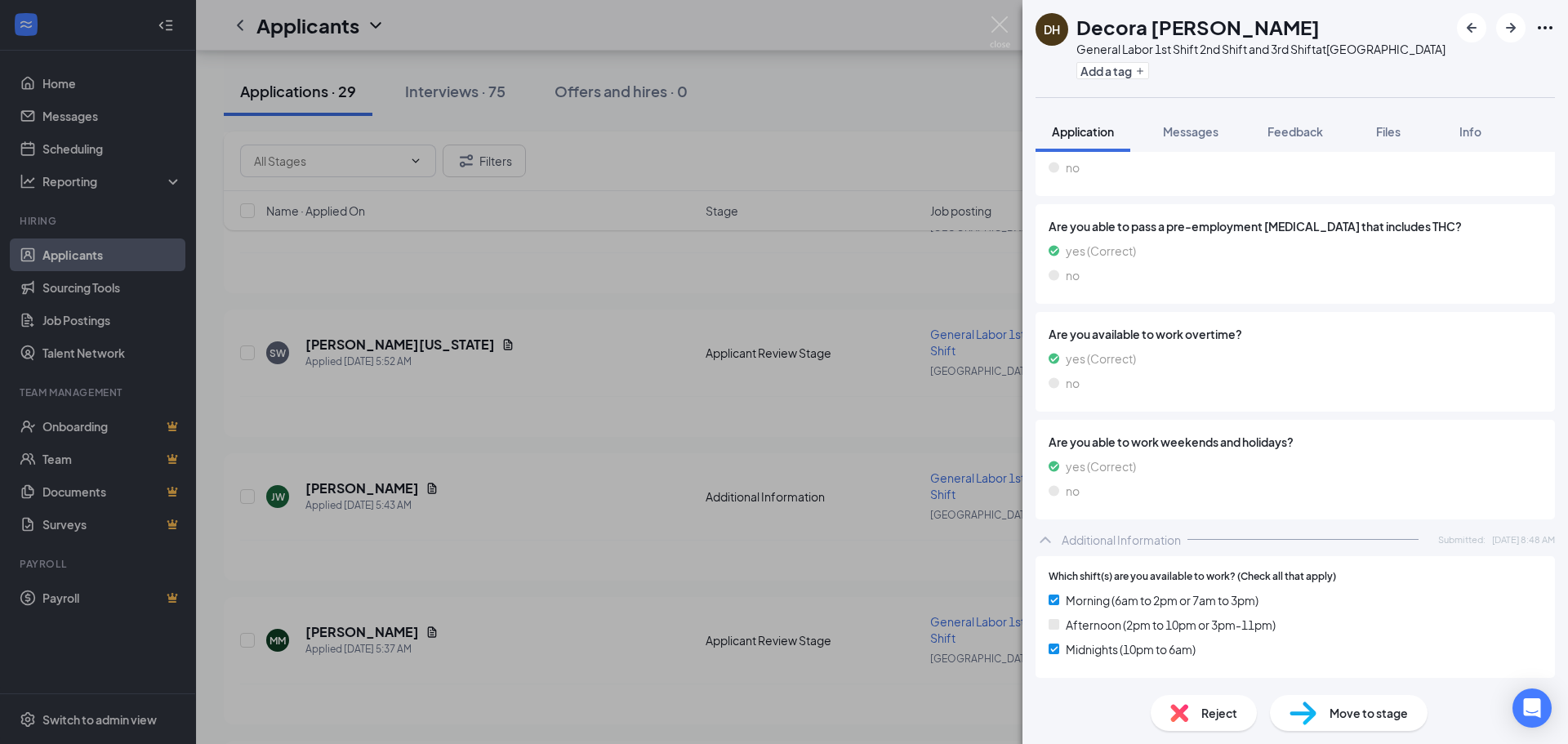
scroll to position [484, 0]
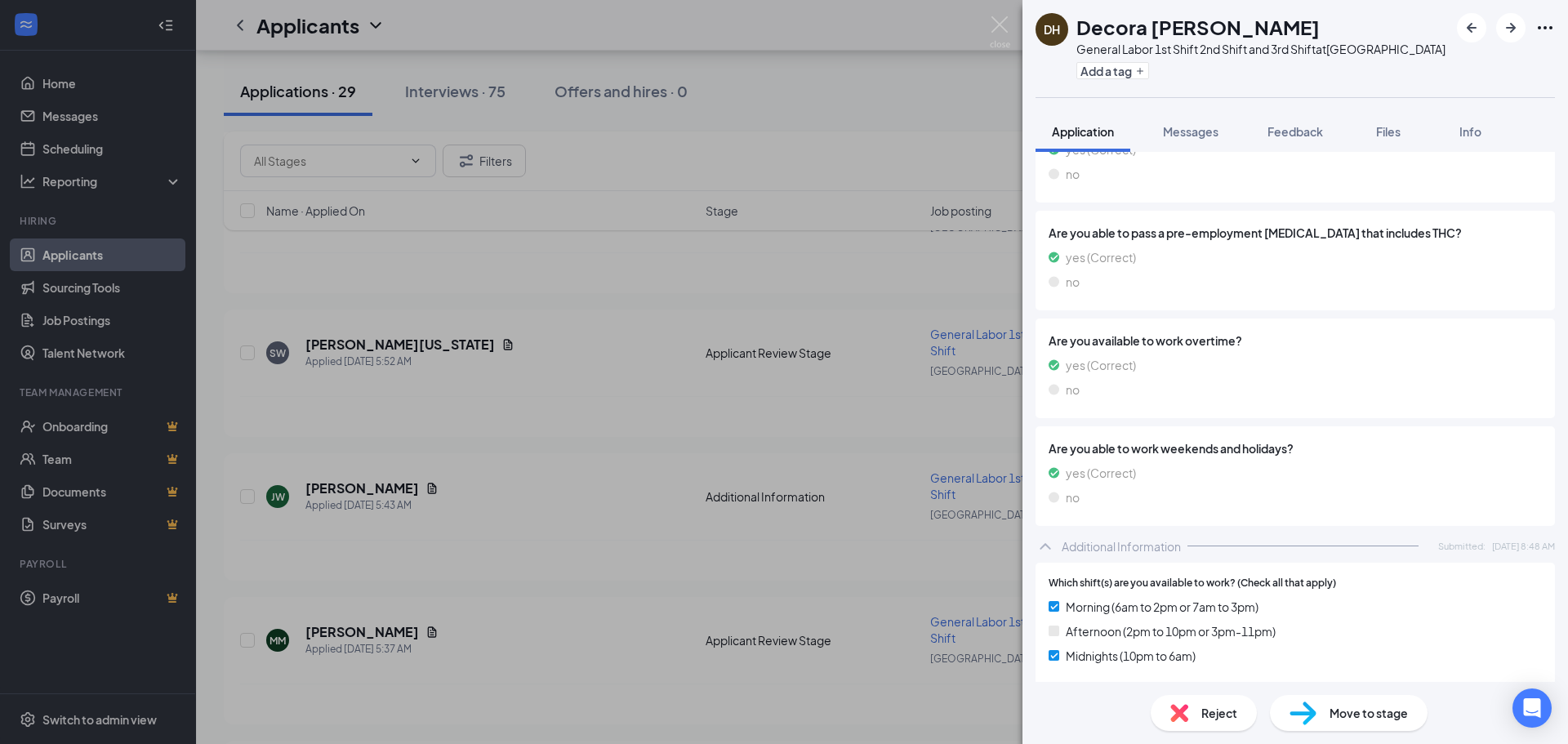
click at [1333, 713] on span "Move to stage" at bounding box center [1368, 713] width 78 height 18
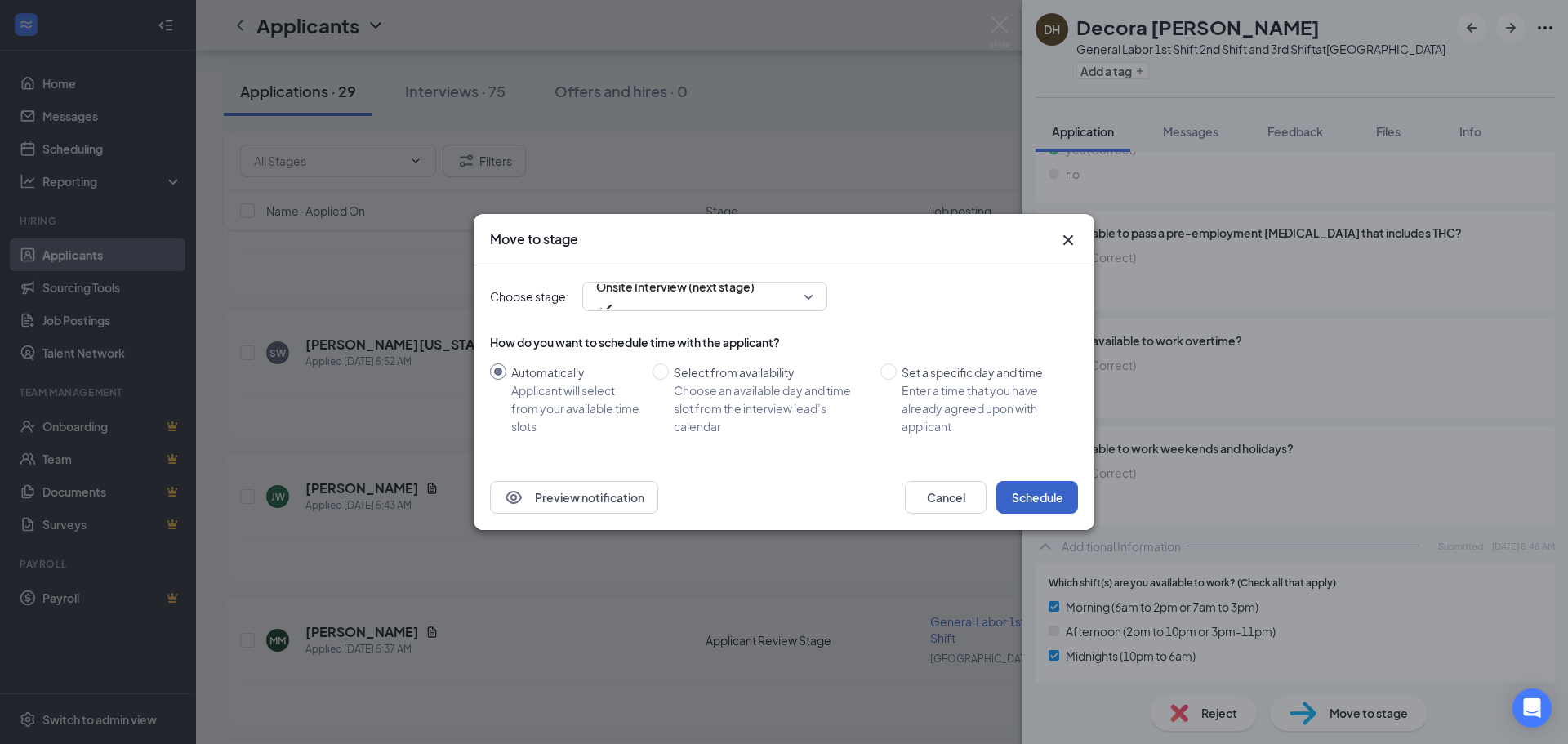
click at [1041, 496] on button "Schedule" at bounding box center [1037, 497] width 82 height 32
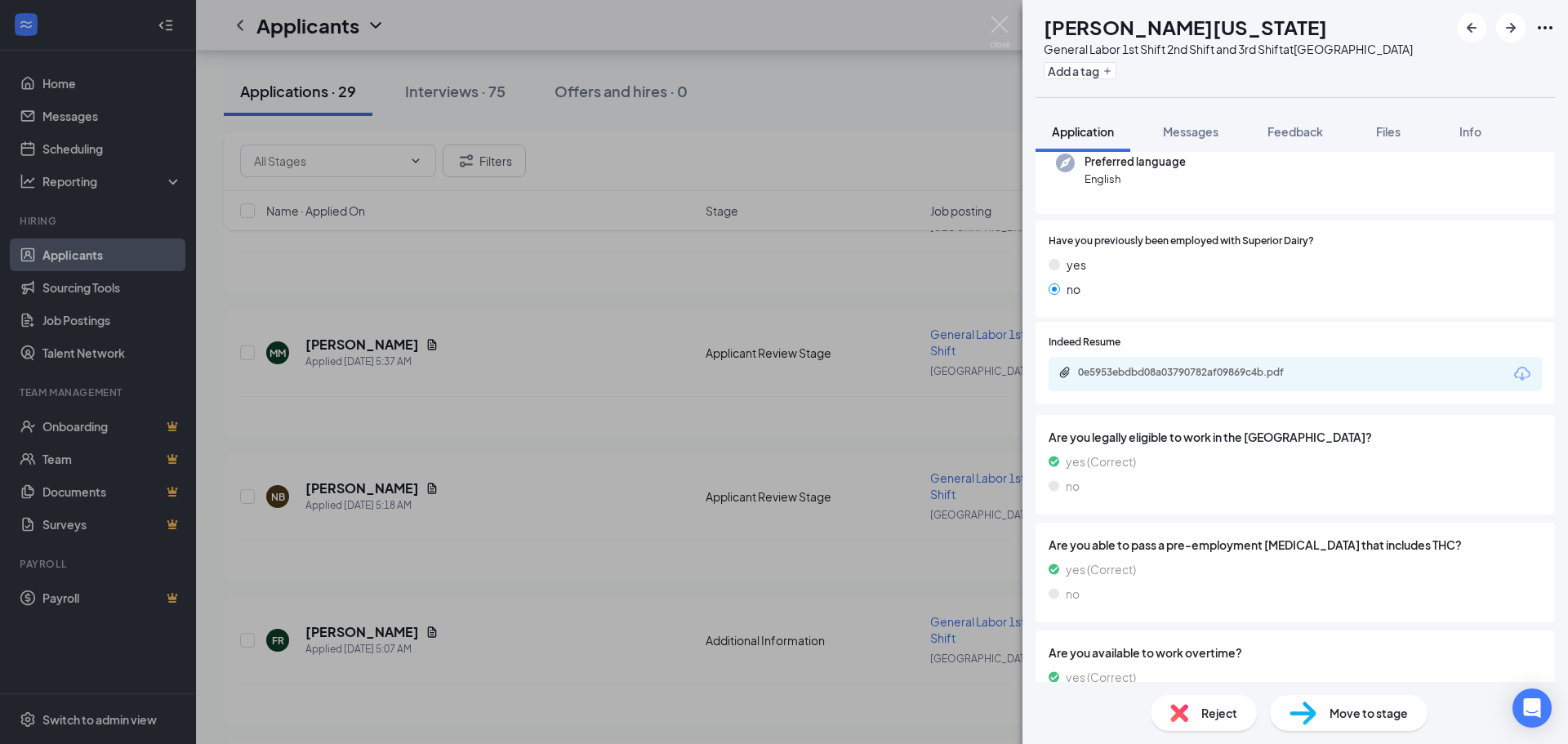
scroll to position [164, 0]
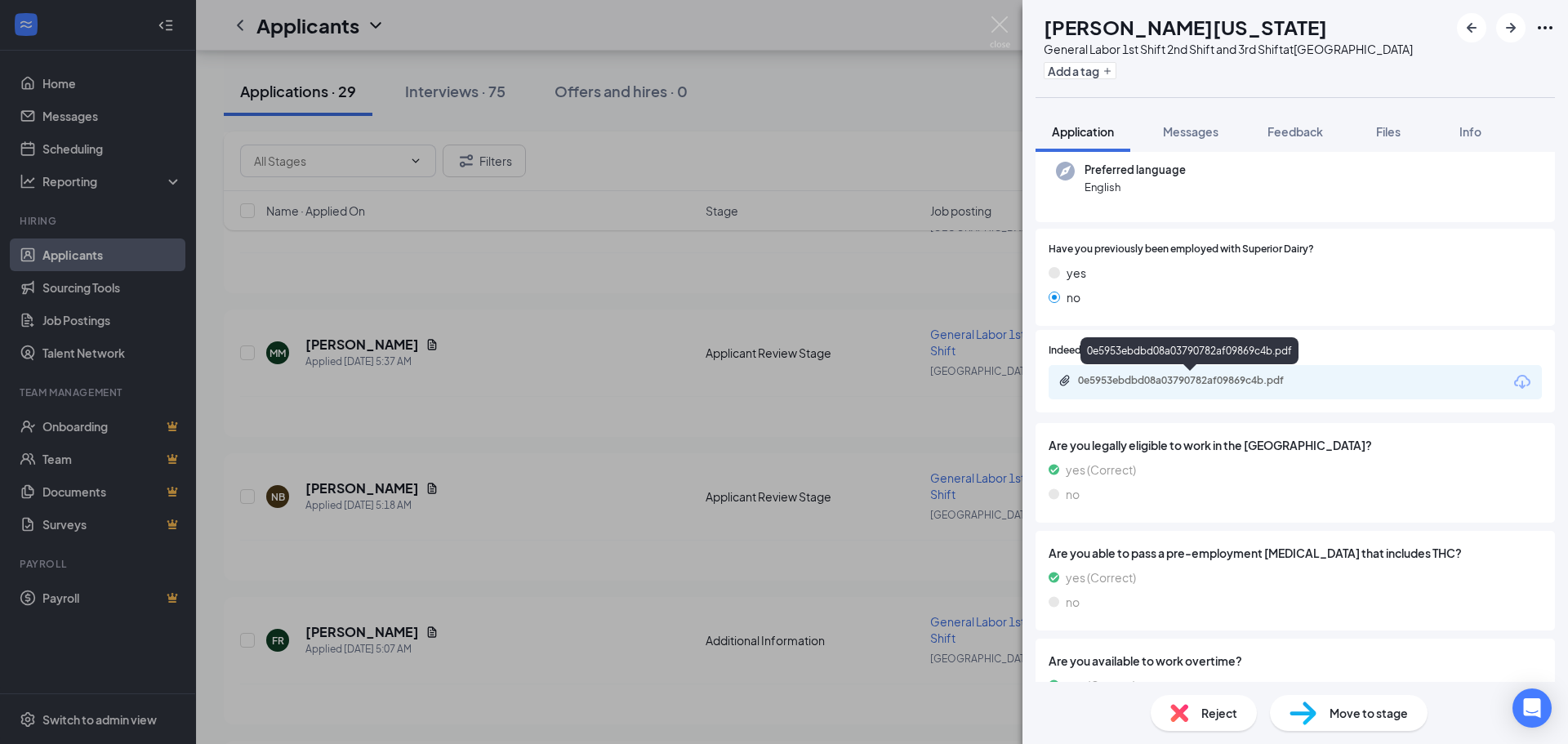
click at [1154, 375] on div "0e5953ebdbd08a03790782af09869c4b.pdf" at bounding box center [1193, 381] width 228 height 13
click at [1384, 722] on div "Move to stage" at bounding box center [1348, 713] width 157 height 36
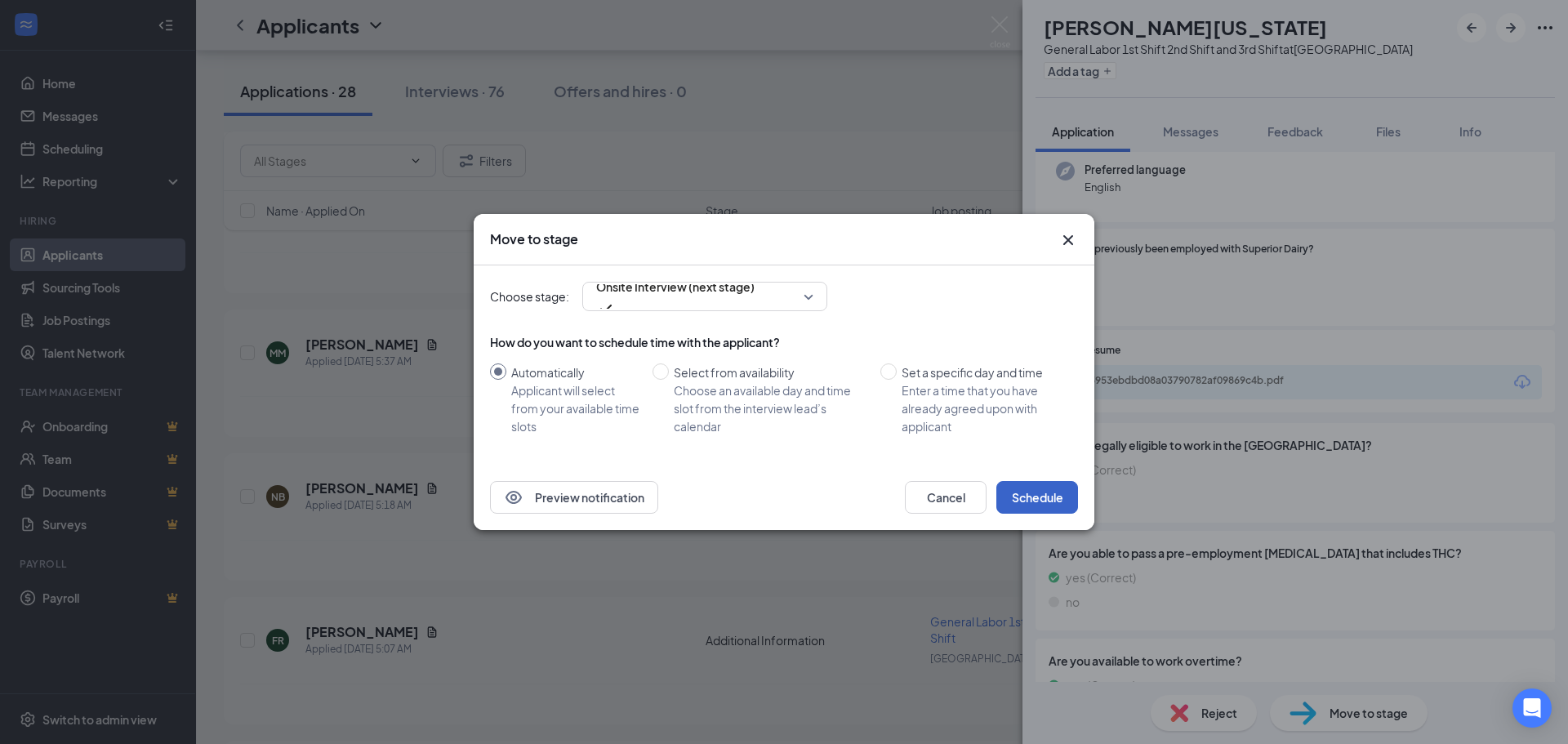
click at [1028, 490] on button "Schedule" at bounding box center [1037, 497] width 82 height 32
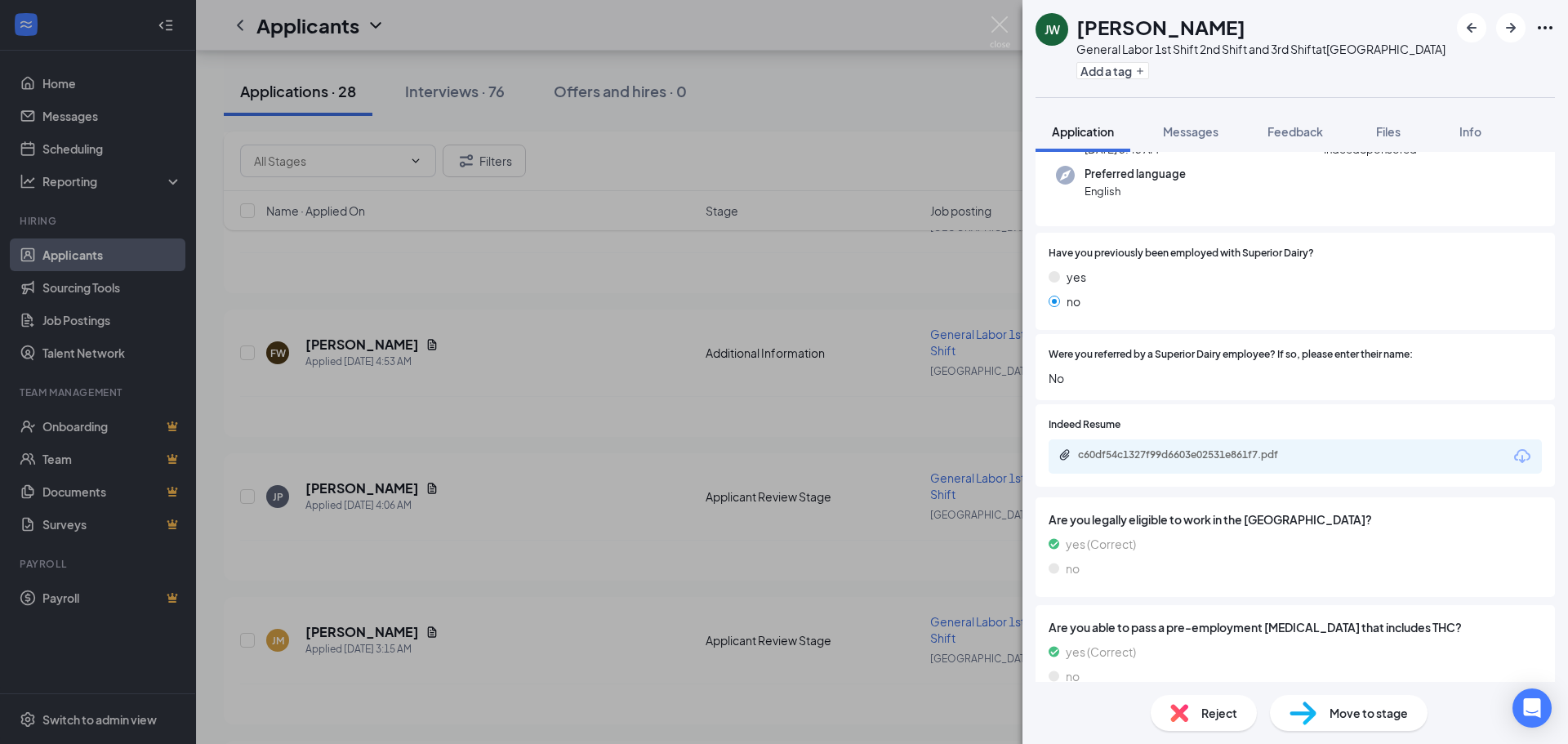
scroll to position [108, 0]
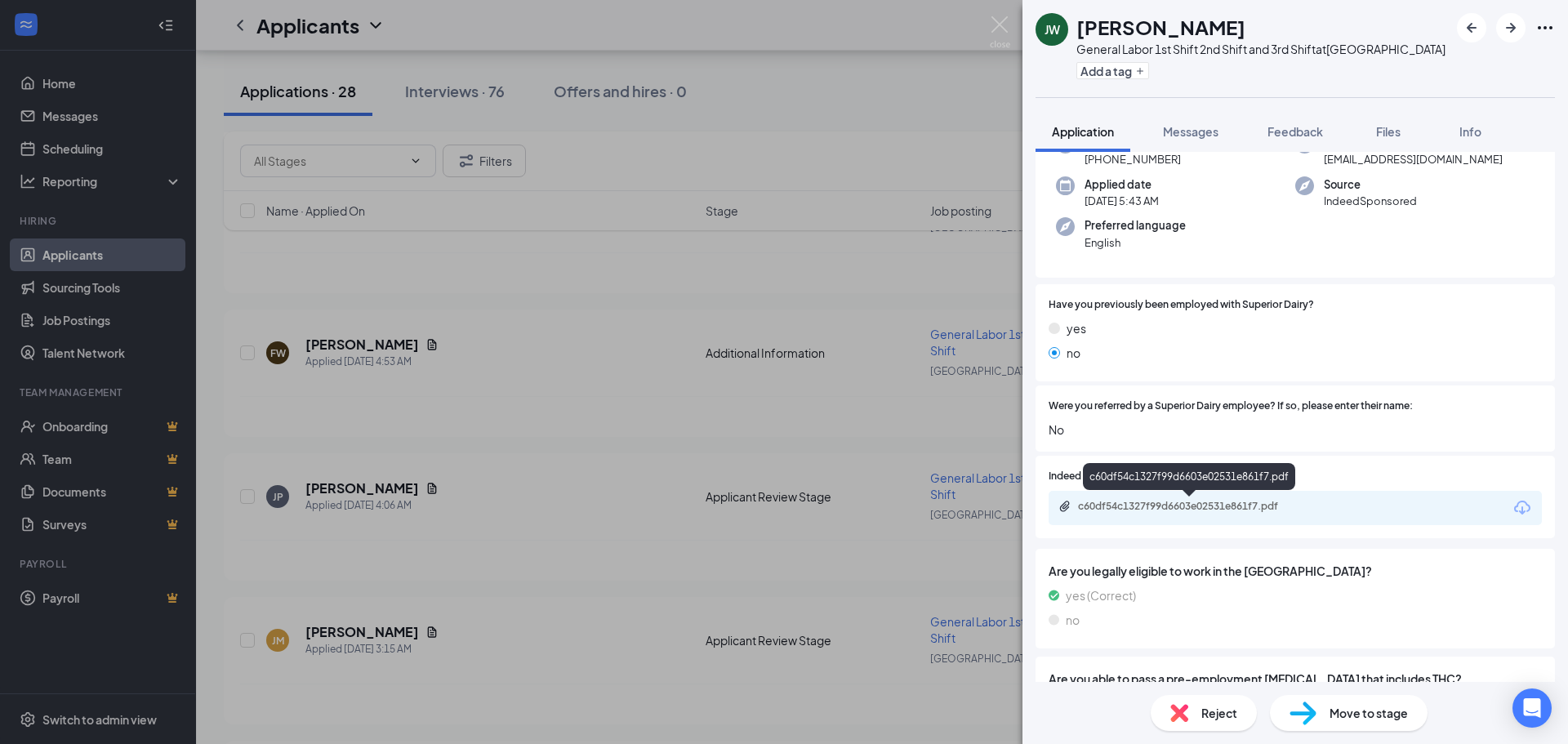
click at [1129, 511] on div "c60df54c1327f99d6603e02531e861f7.pdf" at bounding box center [1193, 506] width 228 height 13
click at [1202, 718] on span "Reject" at bounding box center [1220, 713] width 36 height 18
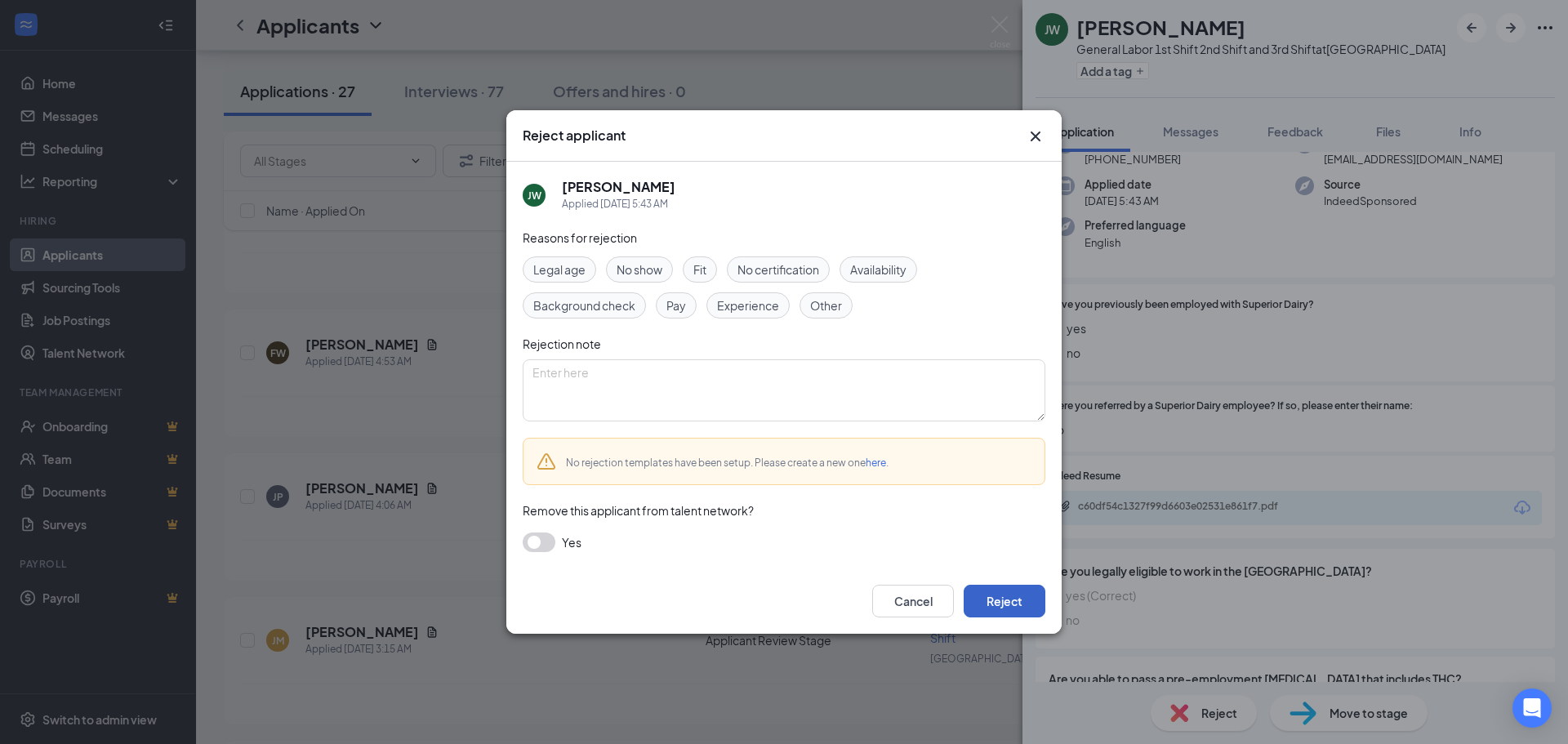
click at [976, 589] on button "Reject" at bounding box center [1004, 601] width 82 height 32
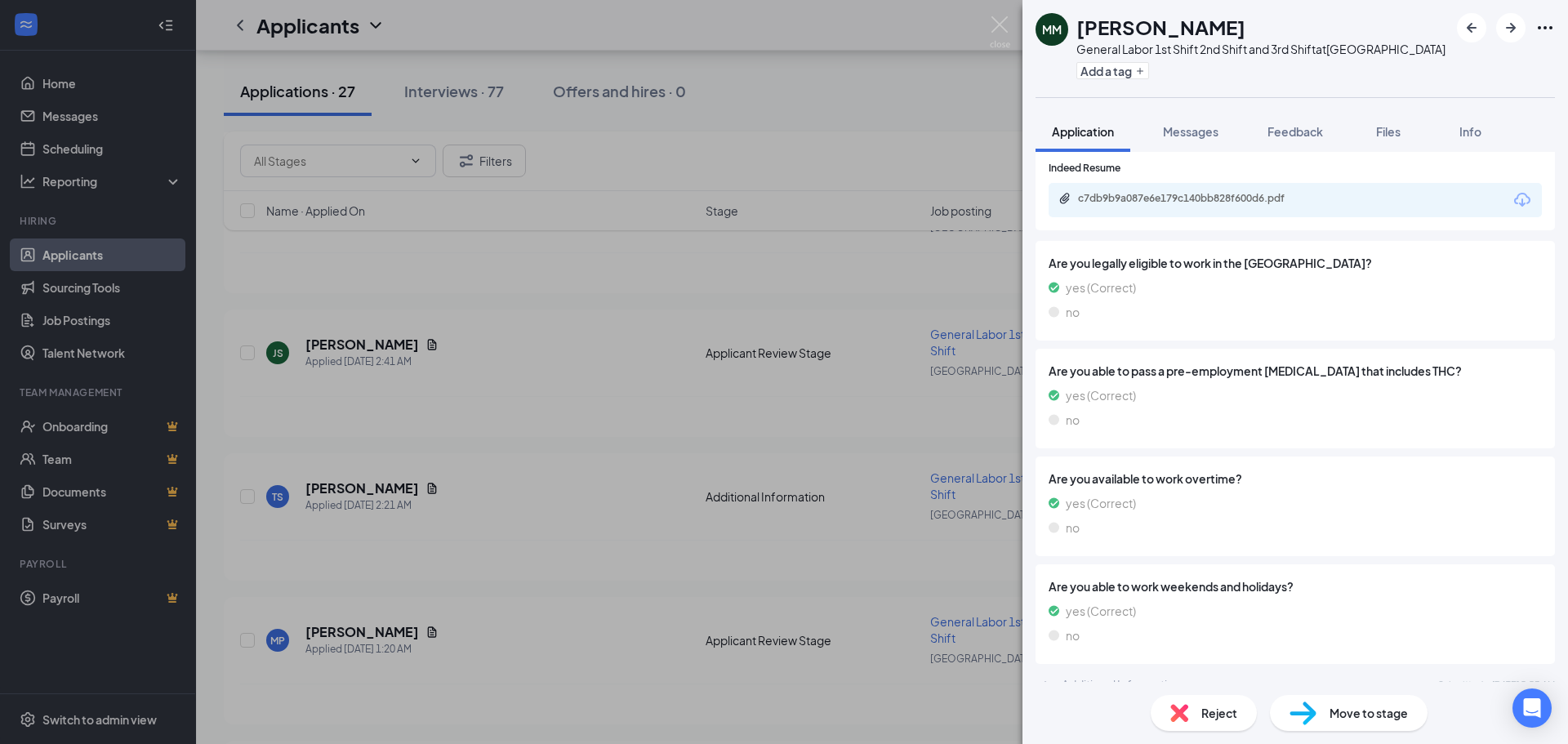
scroll to position [209, 0]
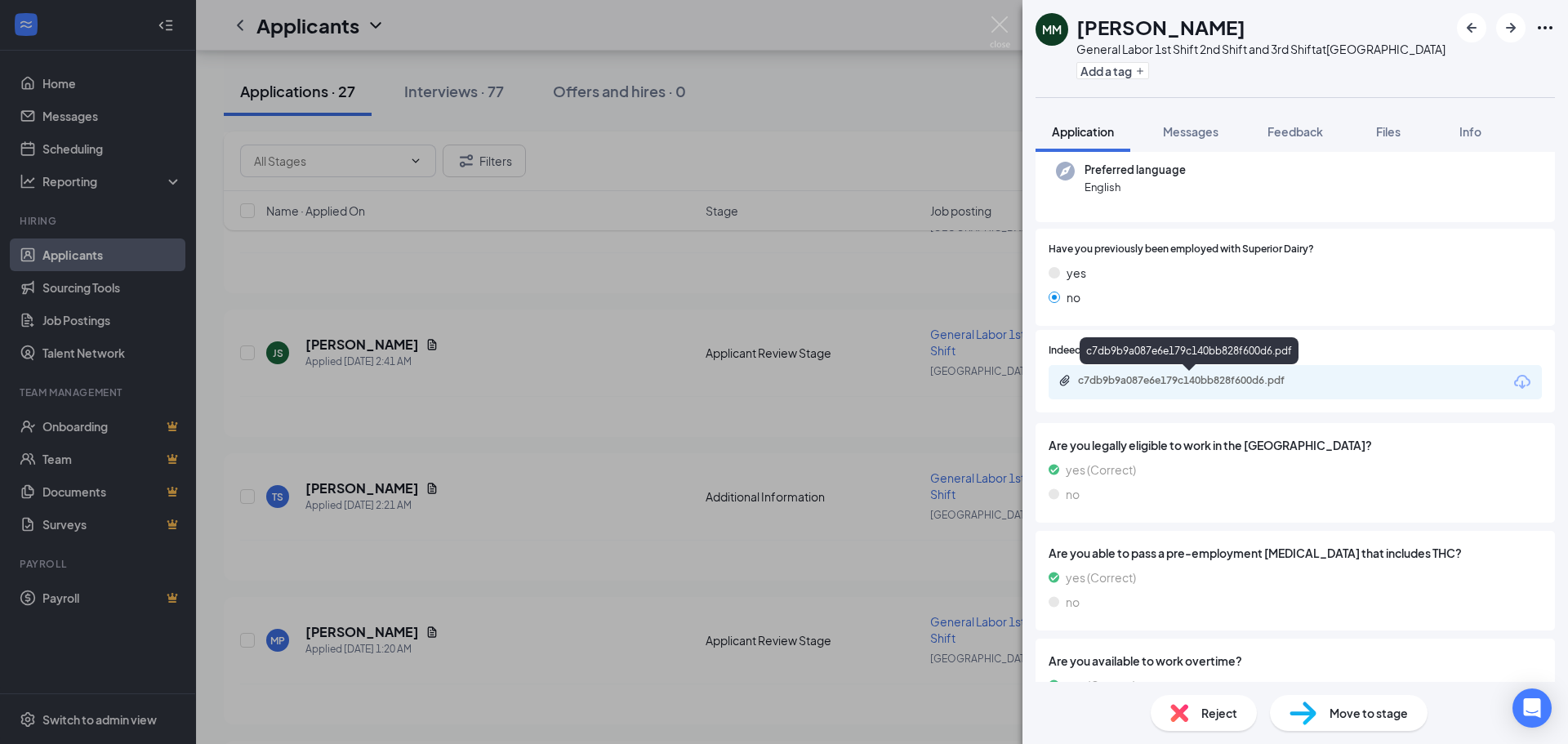
click at [1129, 386] on div "c7db9b9a087e6e179c140bb828f600d6.pdf" at bounding box center [1193, 381] width 228 height 13
click at [1198, 718] on div "Reject" at bounding box center [1204, 713] width 106 height 36
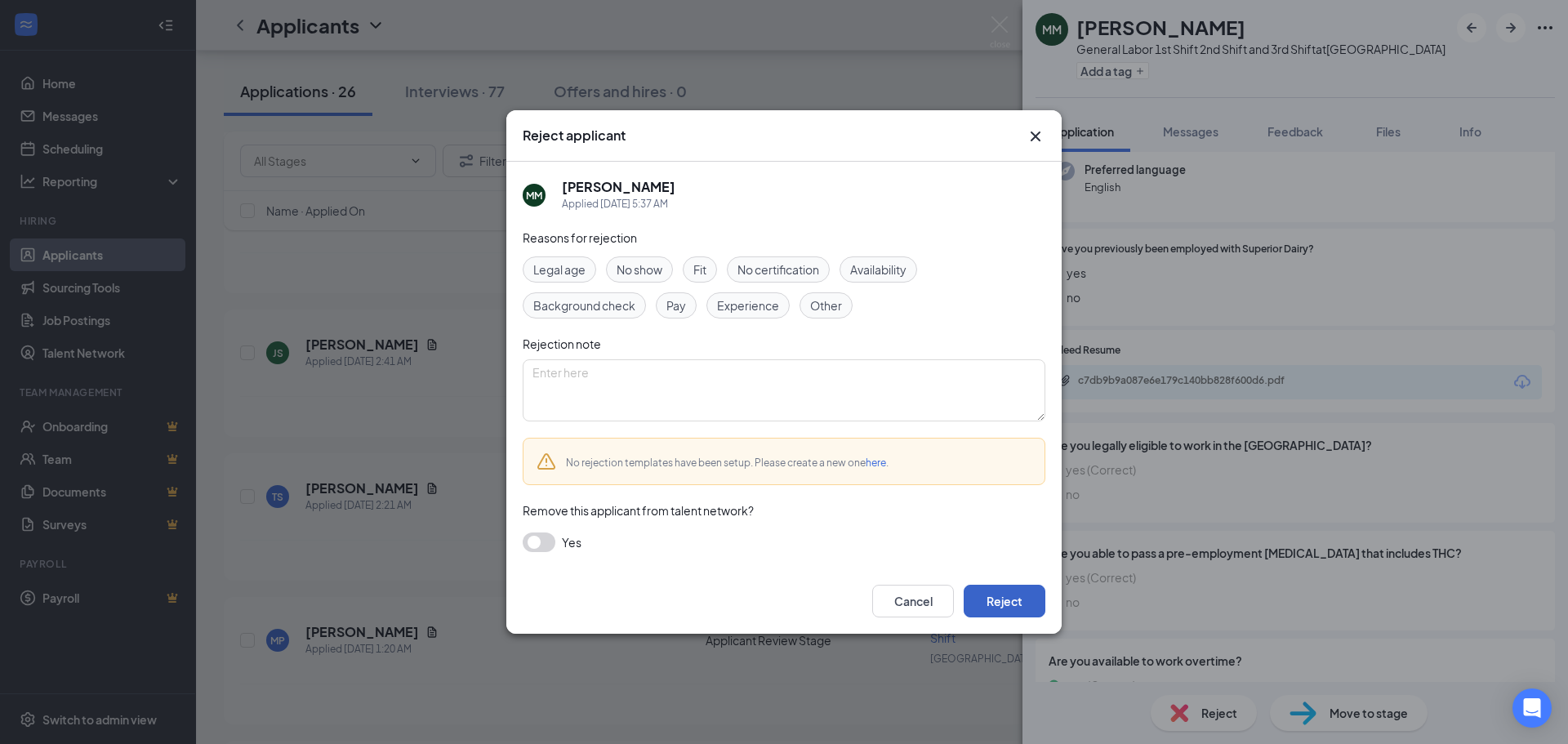
click at [1016, 608] on button "Reject" at bounding box center [1004, 601] width 82 height 32
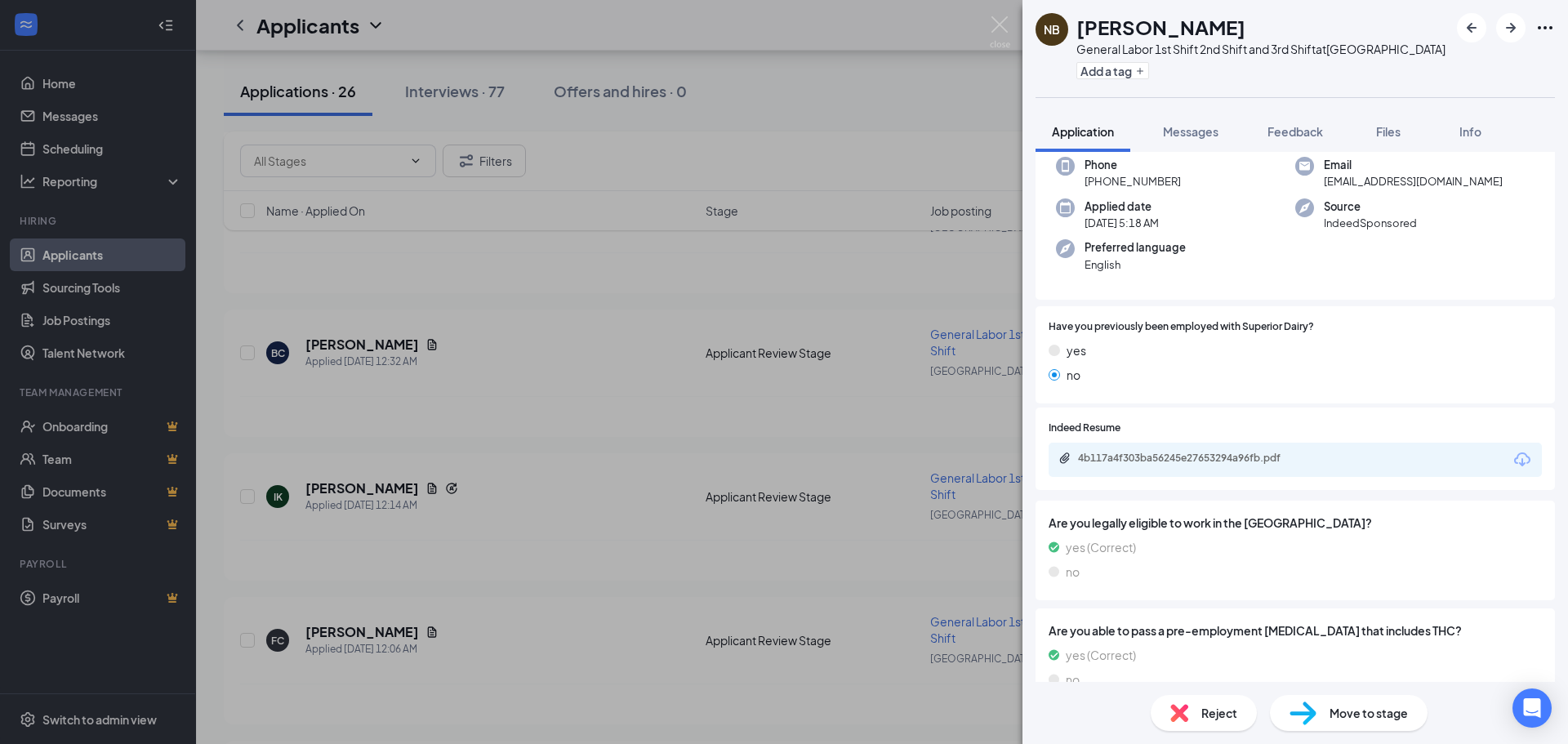
scroll to position [82, 0]
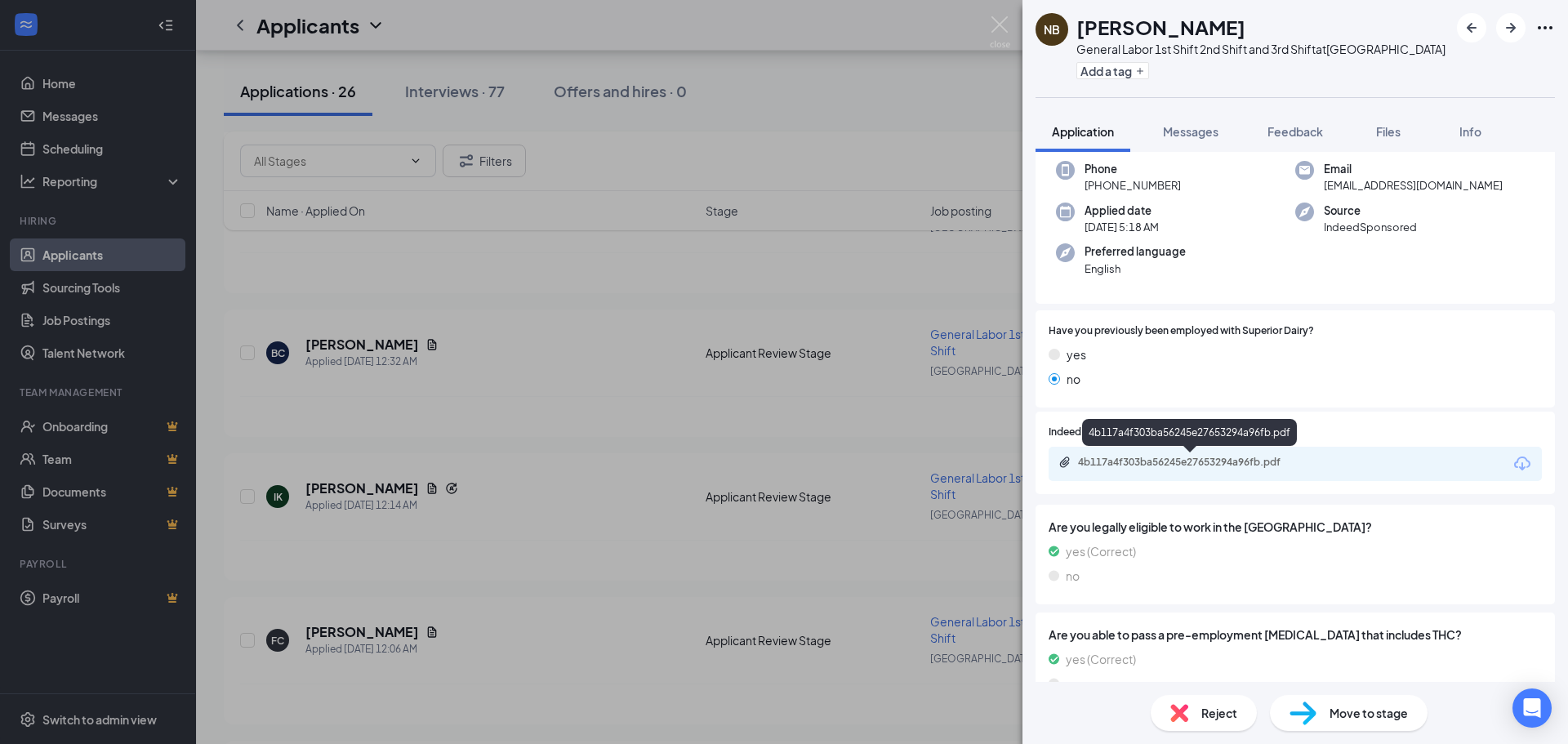
click at [1147, 459] on div "4b117a4f303ba56245e27653294a96fb.pdf" at bounding box center [1193, 462] width 228 height 13
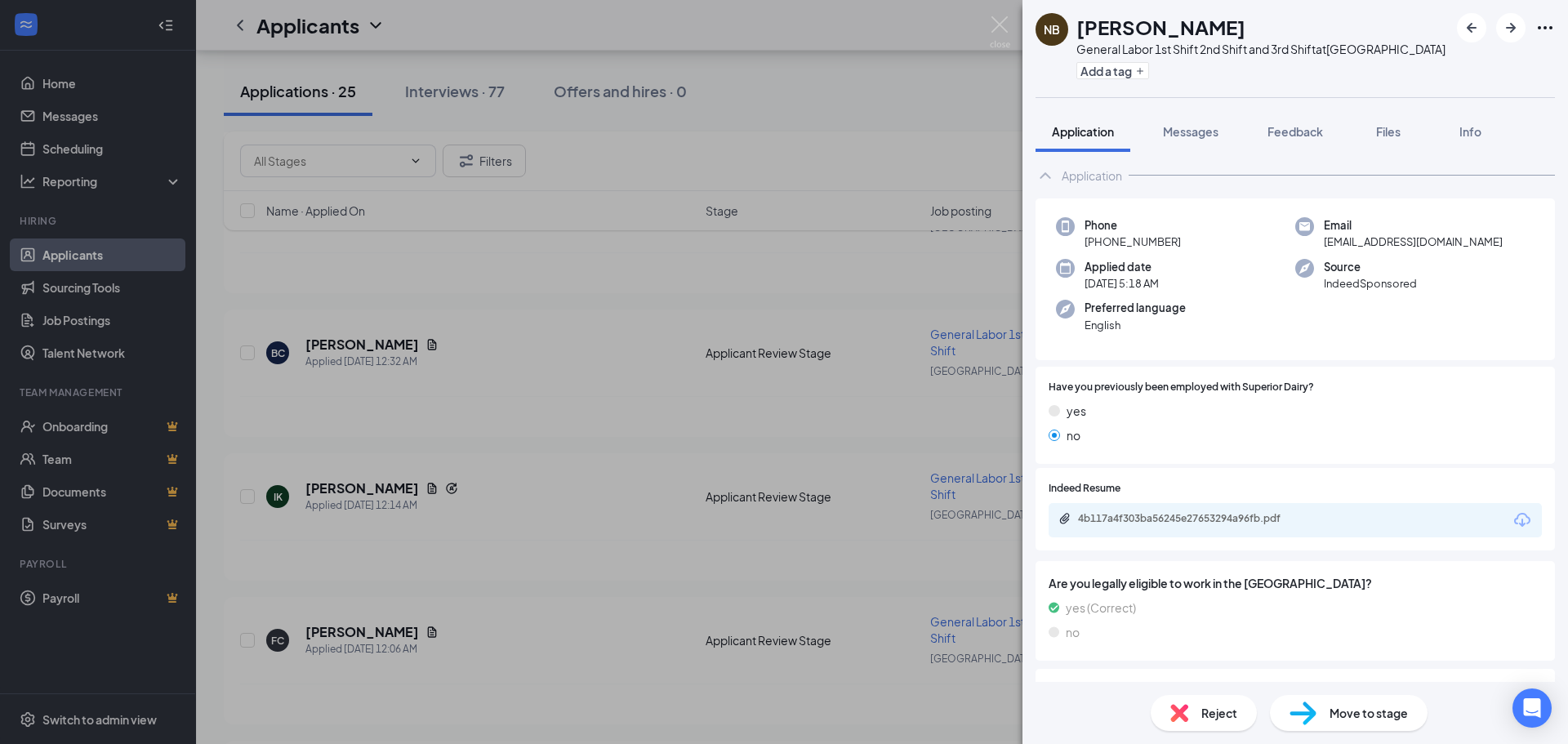
scroll to position [0, 0]
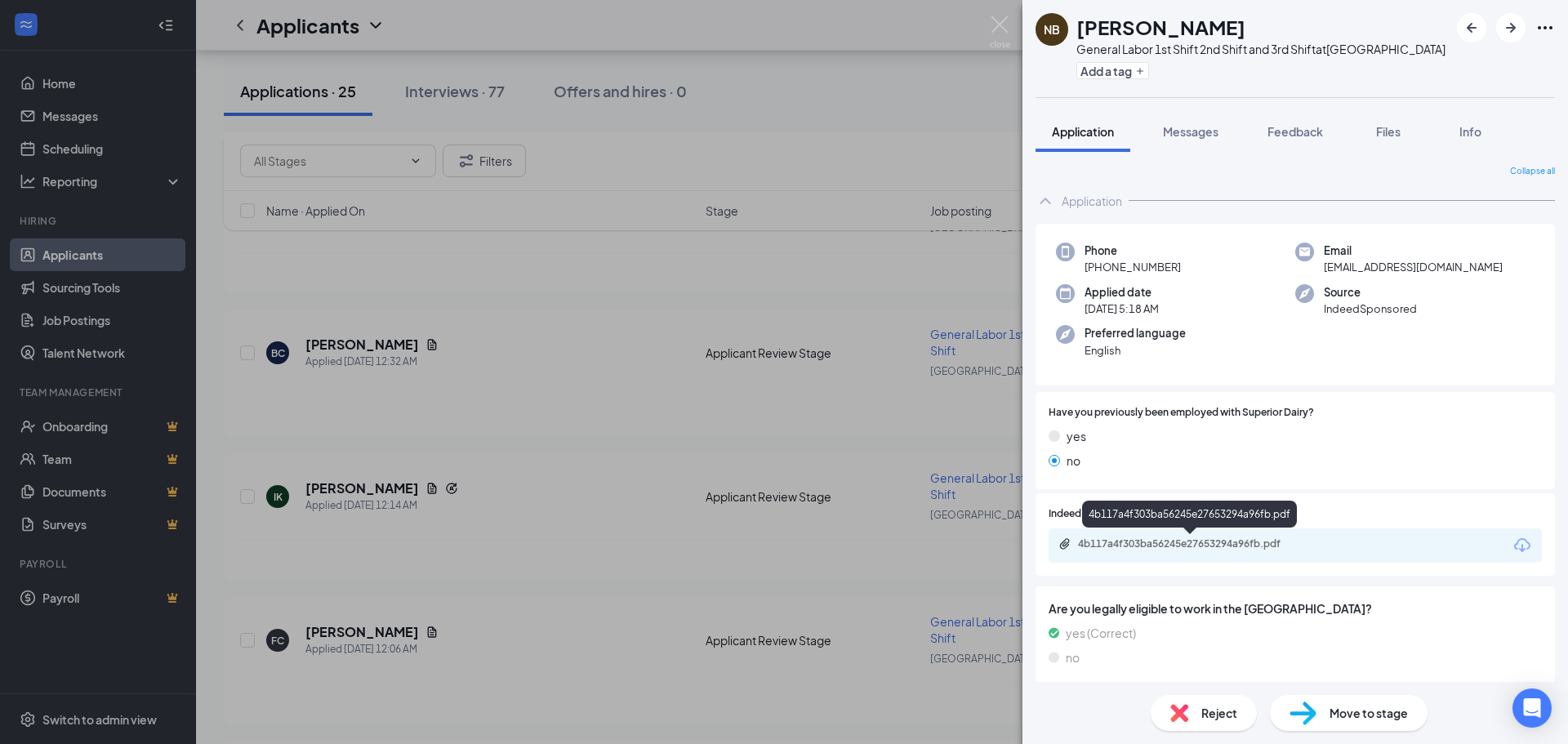
click at [1149, 542] on div "4b117a4f303ba56245e27653294a96fb.pdf" at bounding box center [1193, 543] width 228 height 13
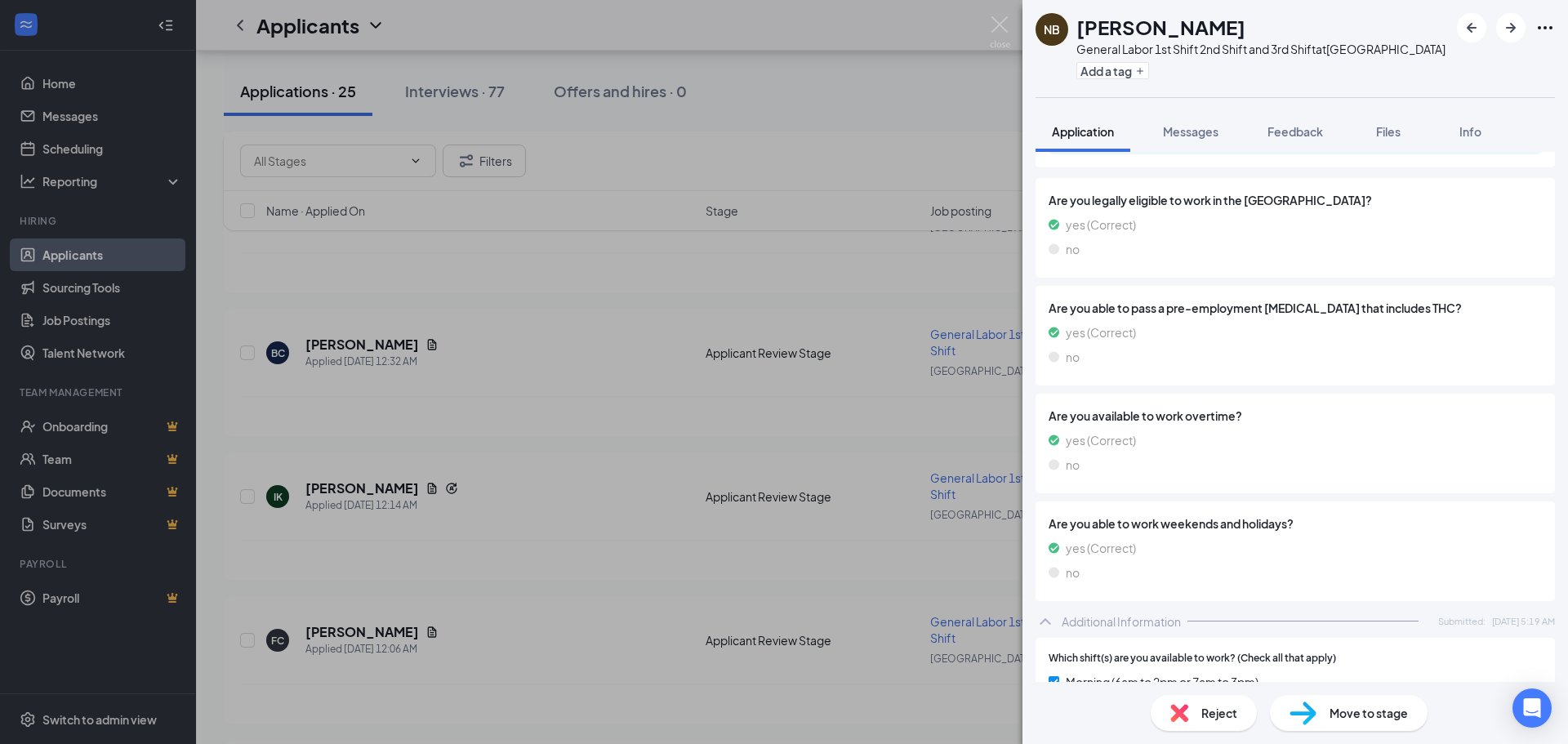
scroll to position [490, 0]
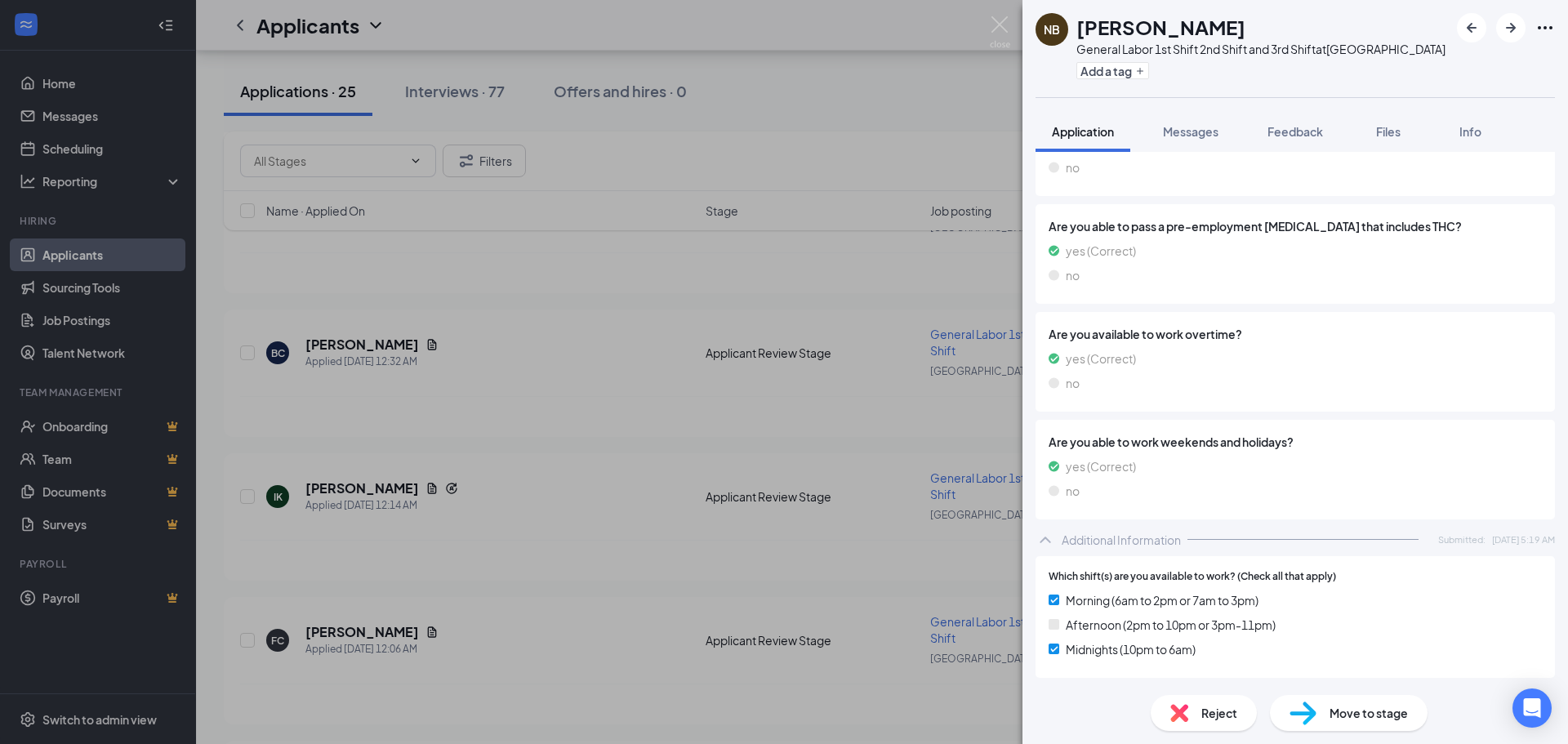
drag, startPoint x: 1240, startPoint y: 443, endPoint x: 1128, endPoint y: 458, distance: 113.0
click at [1128, 458] on div "Are you able to work weekends and holidays? yes (Correct) no" at bounding box center [1295, 470] width 493 height 74
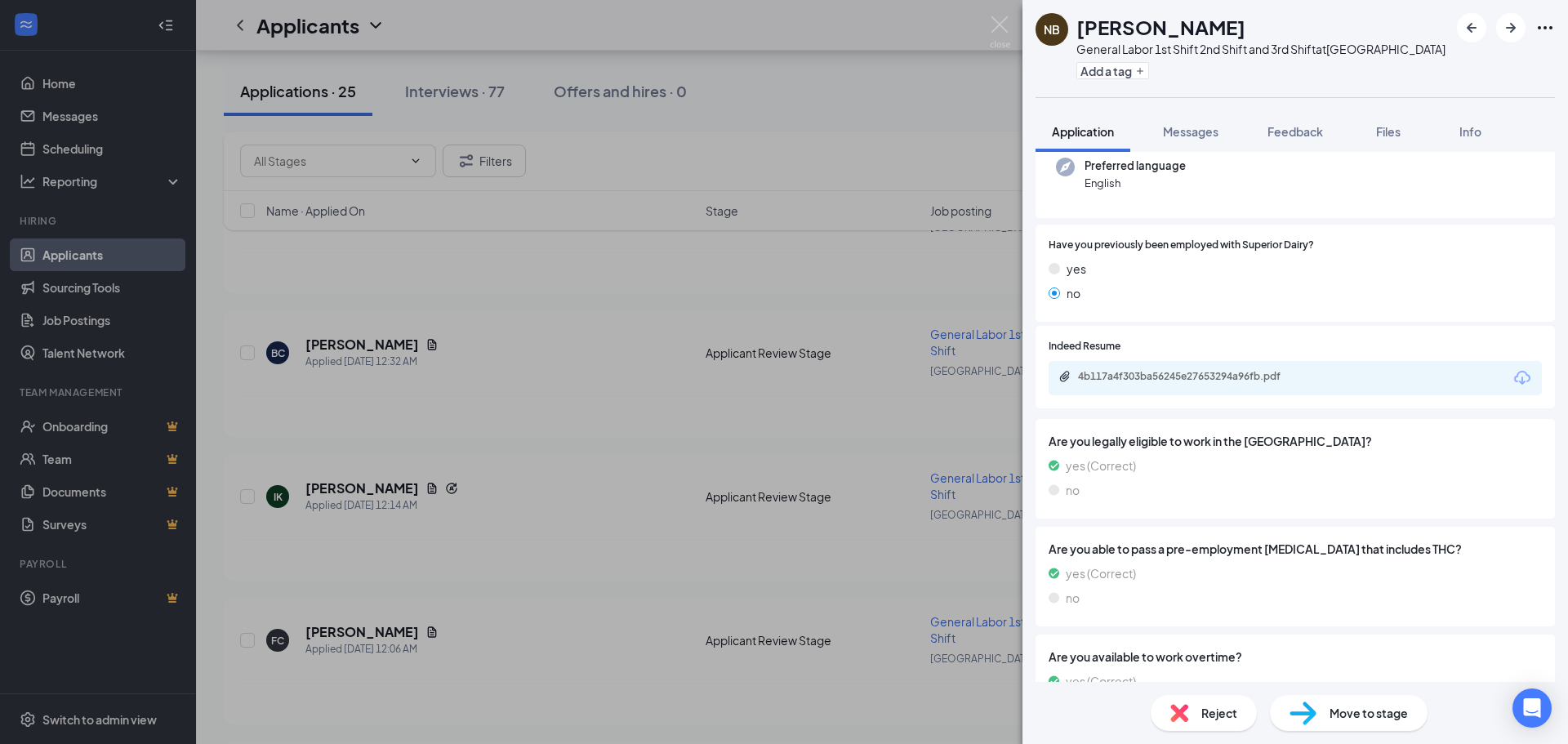
scroll to position [164, 0]
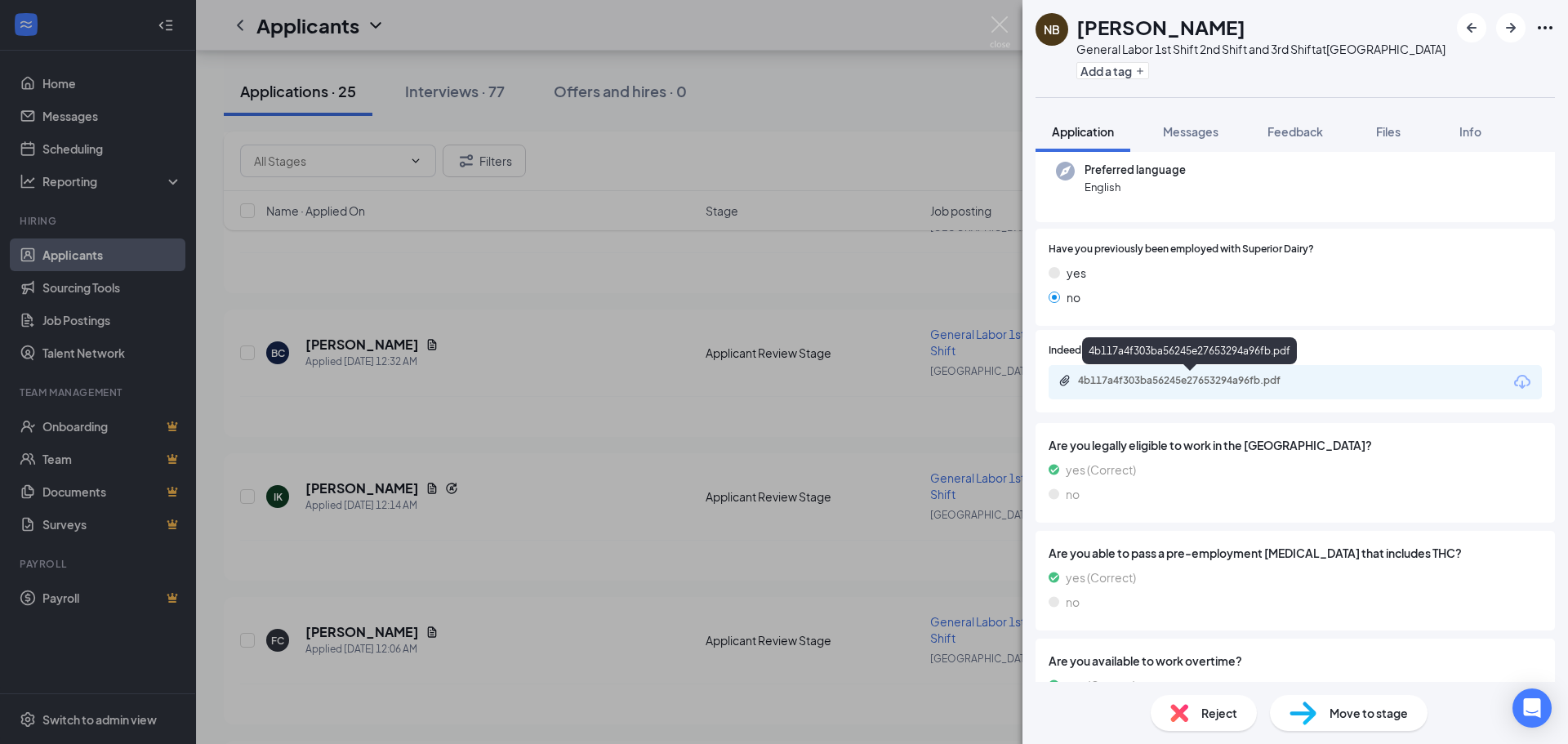
click at [1142, 381] on div "4b117a4f303ba56245e27653294a96fb.pdf" at bounding box center [1193, 381] width 228 height 13
click at [1198, 711] on div "Reject" at bounding box center [1204, 713] width 106 height 36
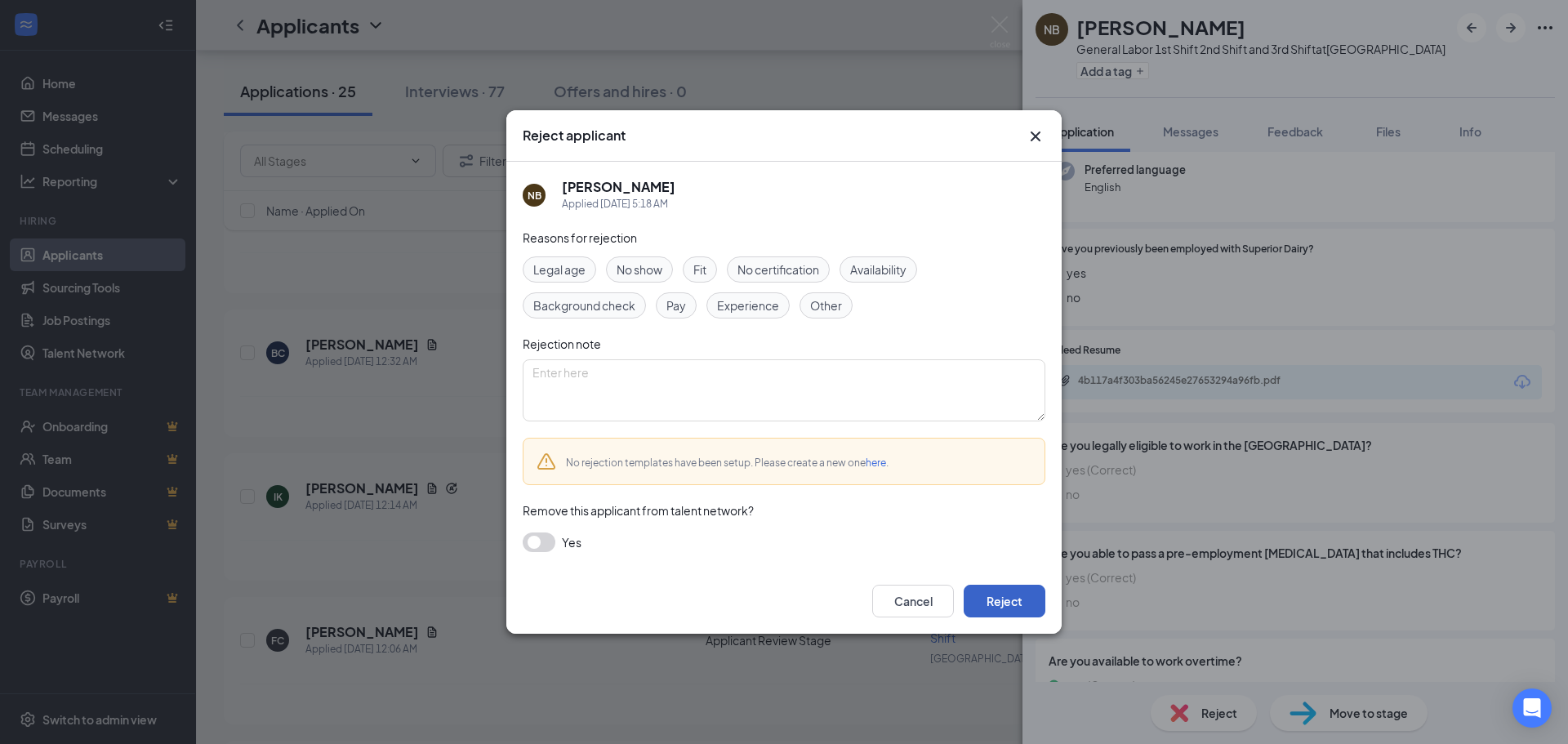
click at [999, 596] on button "Reject" at bounding box center [1004, 601] width 82 height 32
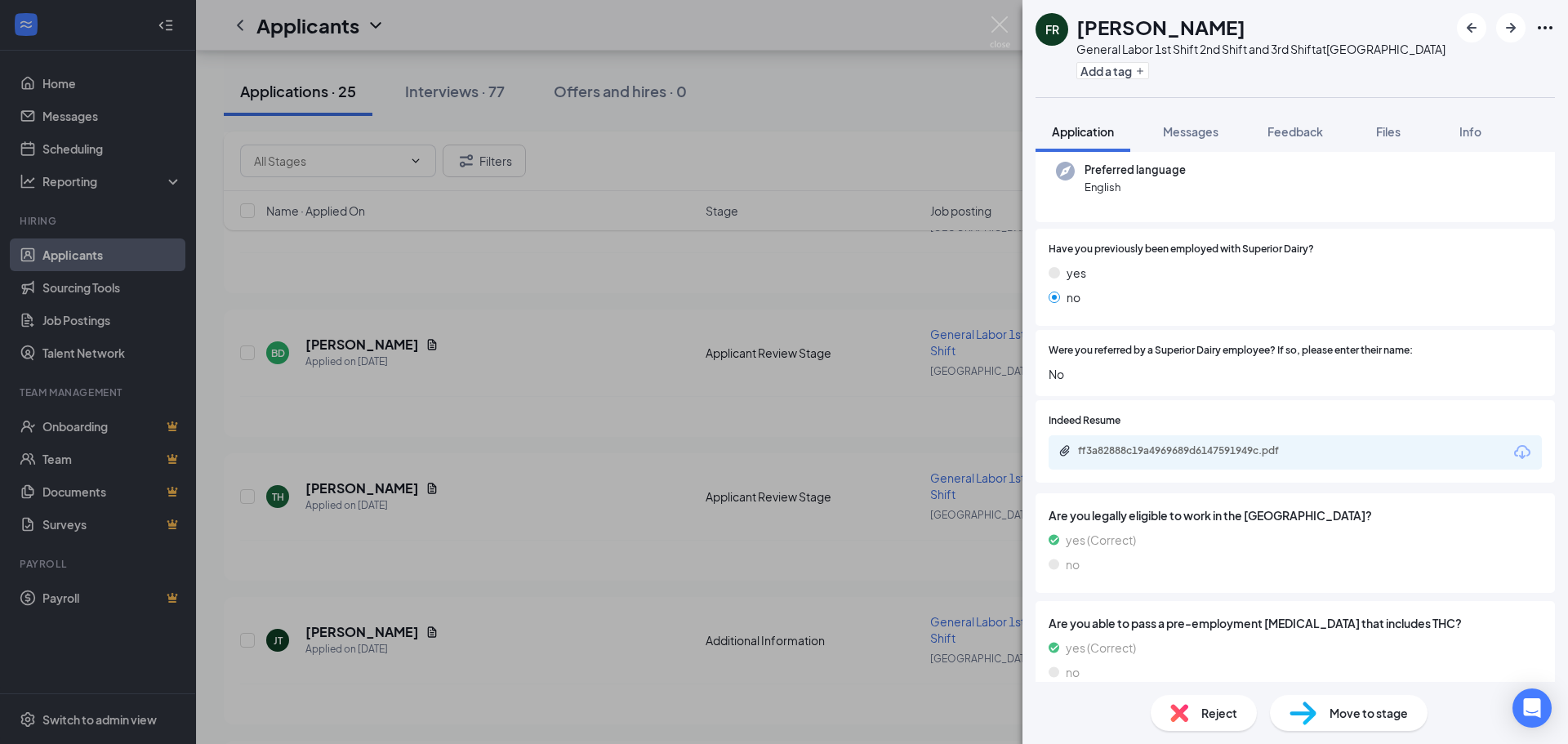
scroll to position [154, 0]
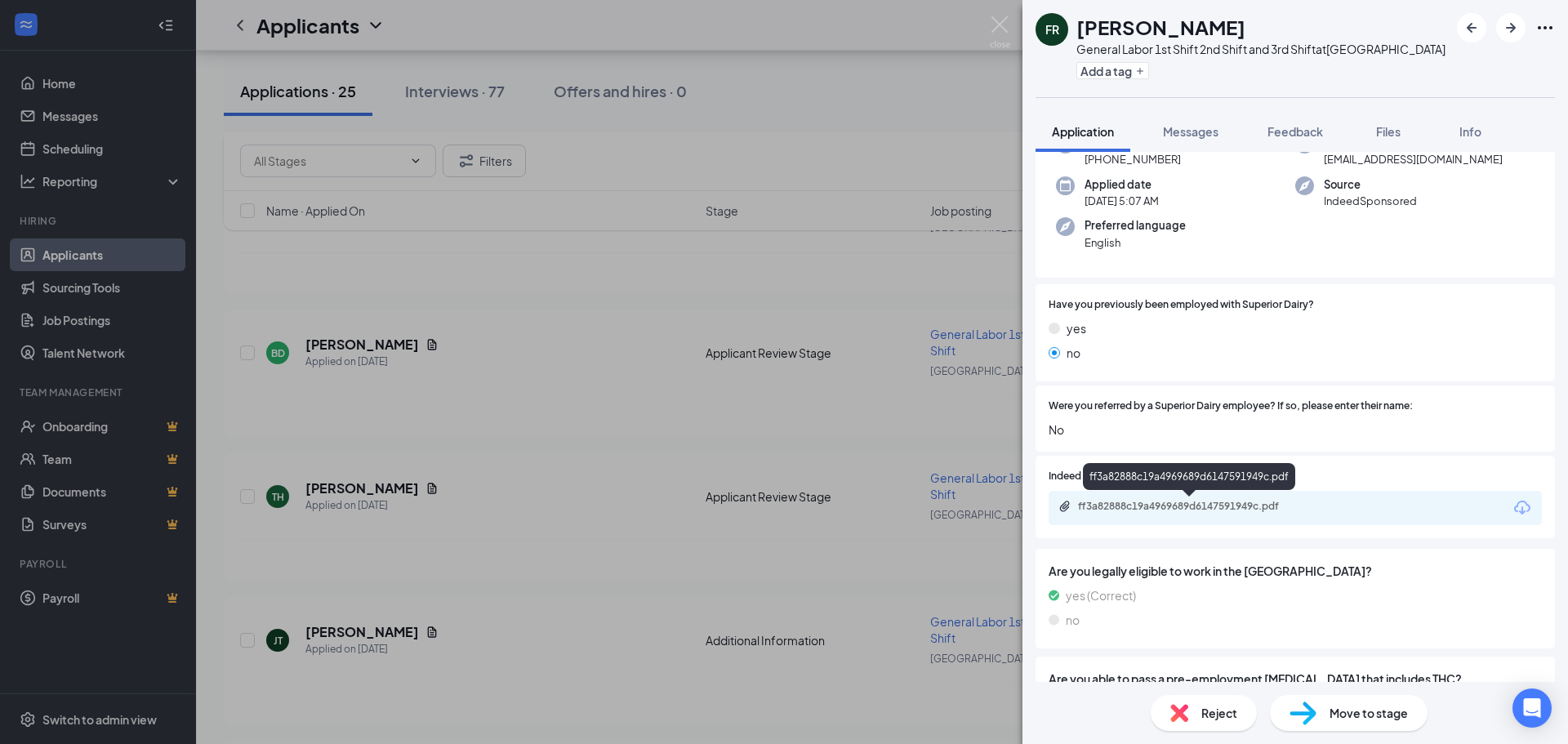
click at [1169, 506] on div "ff3a82888c19a4969689d6147591949c.pdf" at bounding box center [1193, 506] width 228 height 13
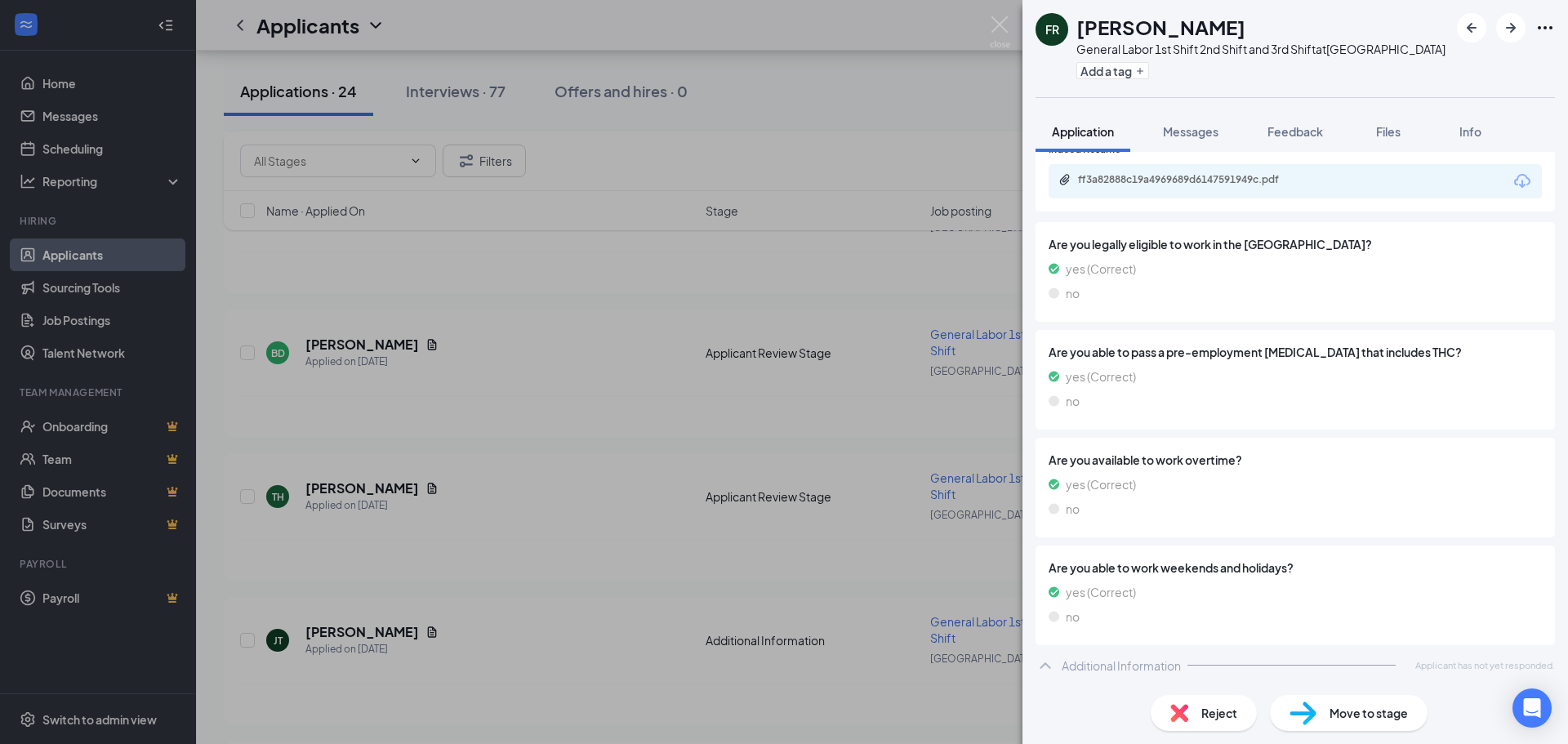
scroll to position [474, 0]
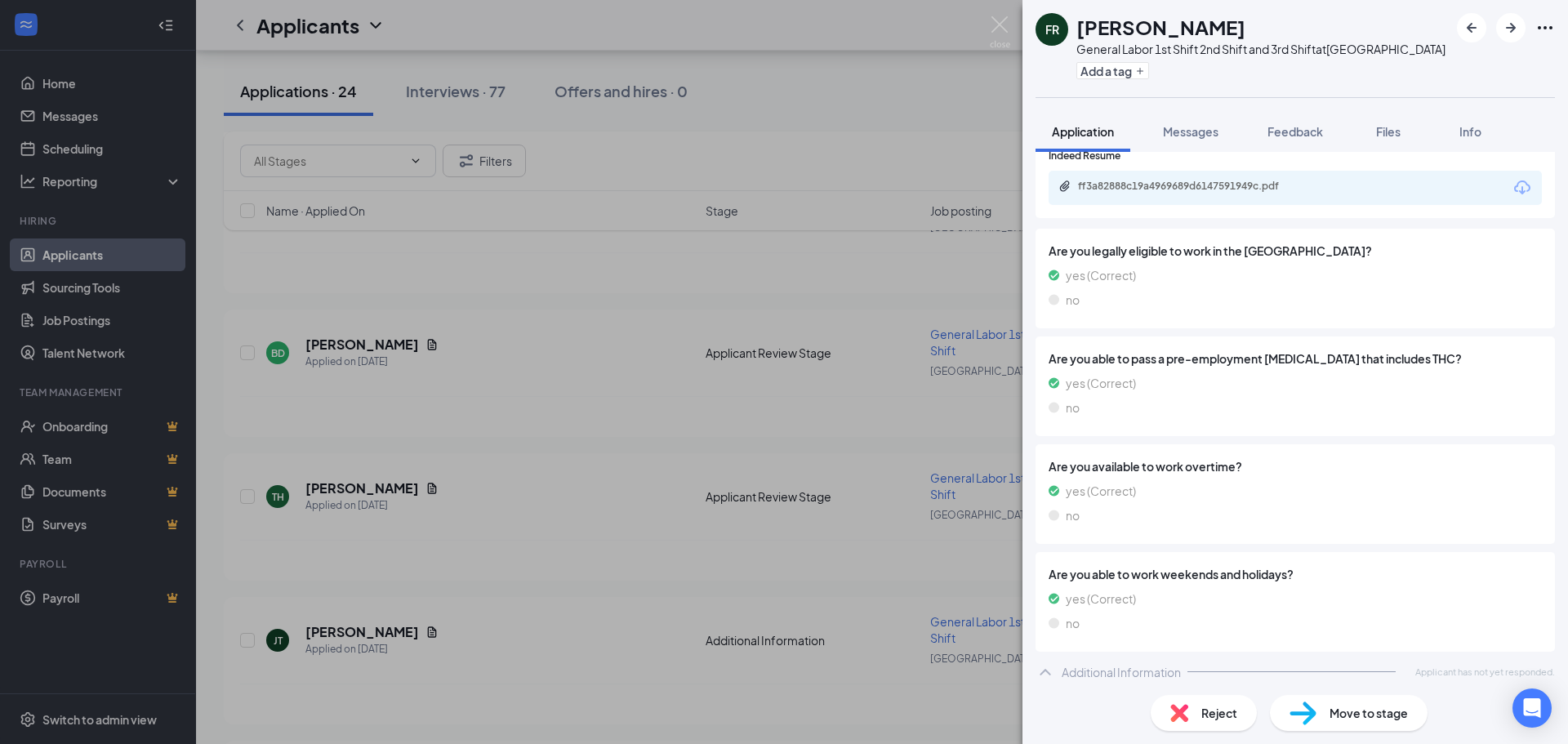
click at [1230, 722] on div "Reject" at bounding box center [1204, 713] width 106 height 36
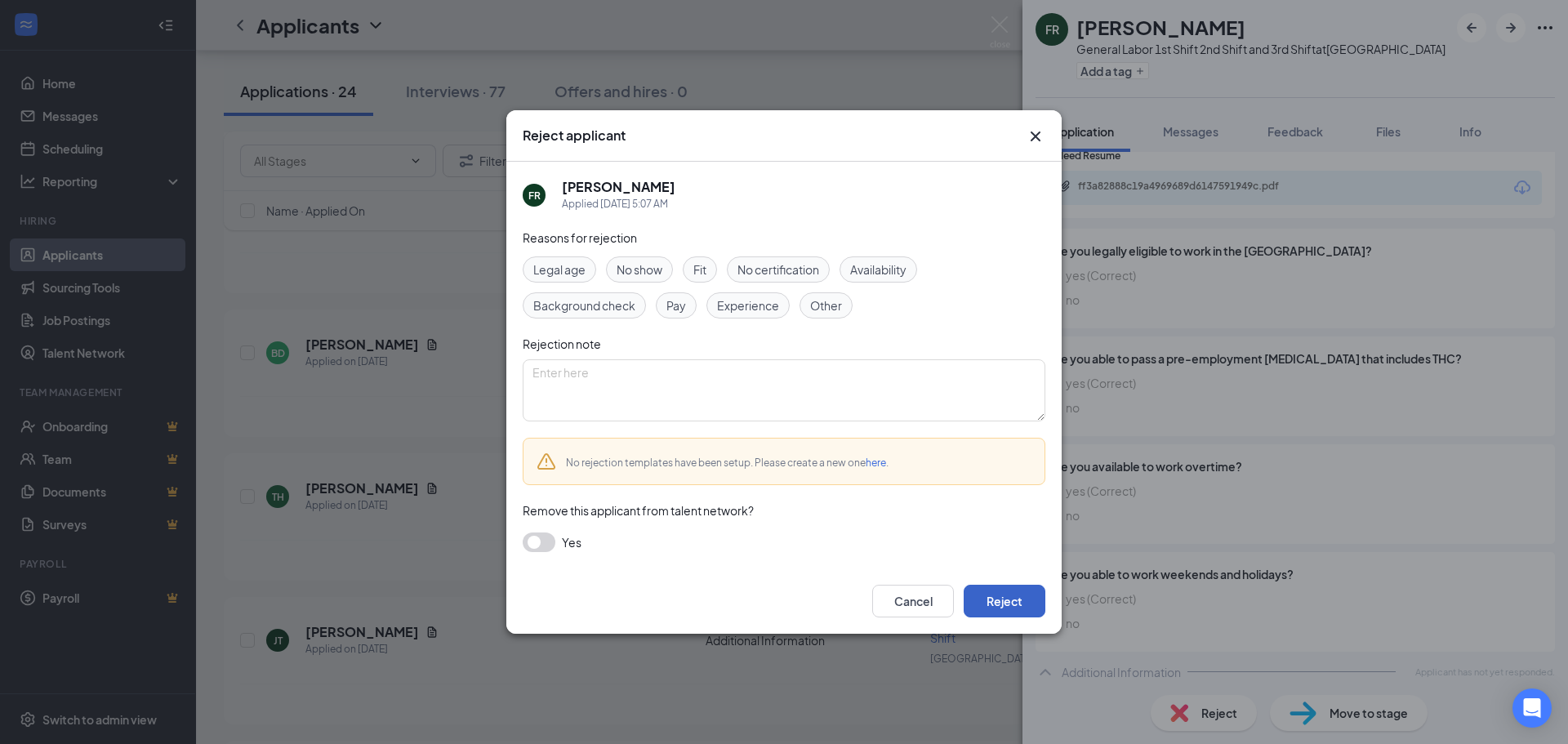
click at [1018, 601] on button "Reject" at bounding box center [1004, 601] width 82 height 32
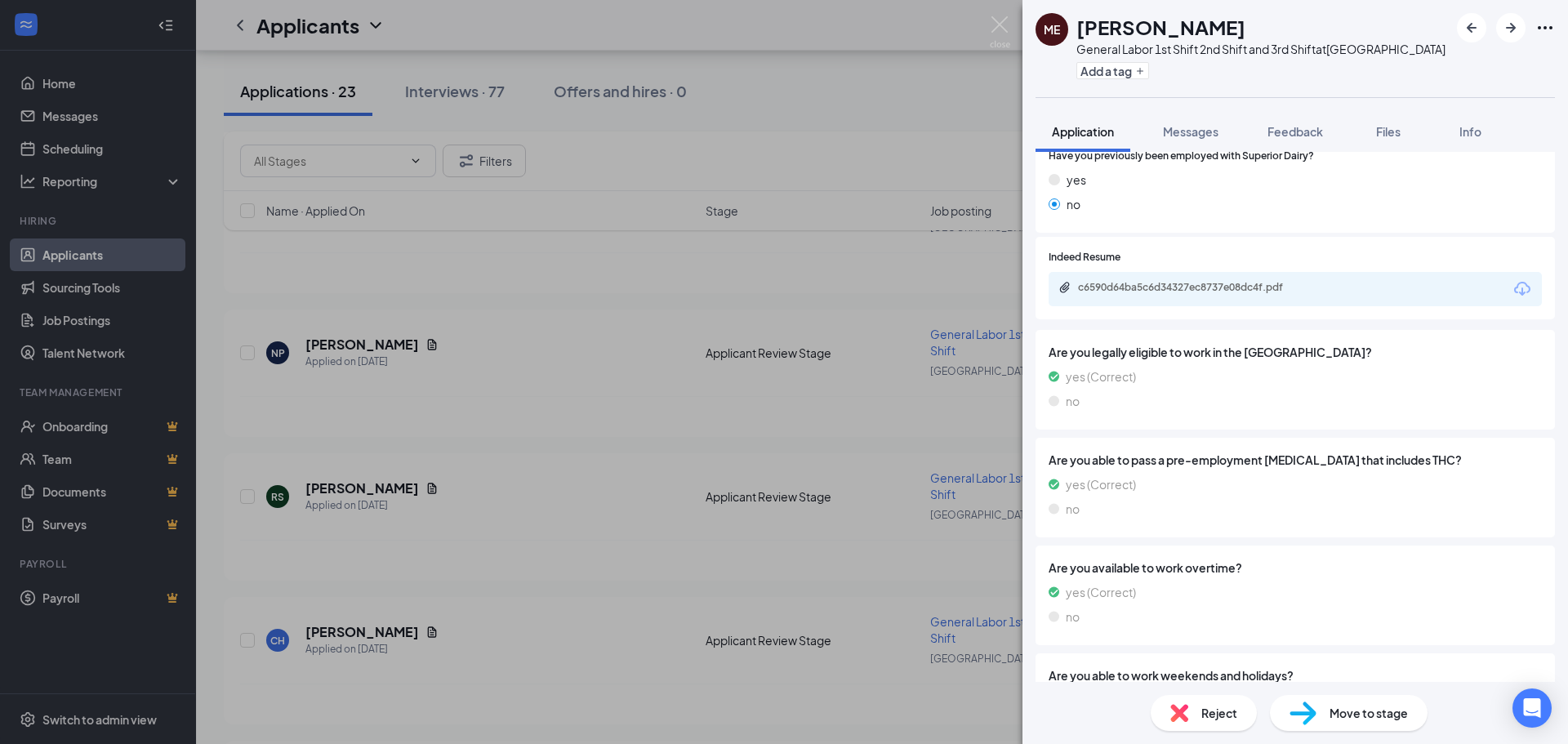
scroll to position [76, 0]
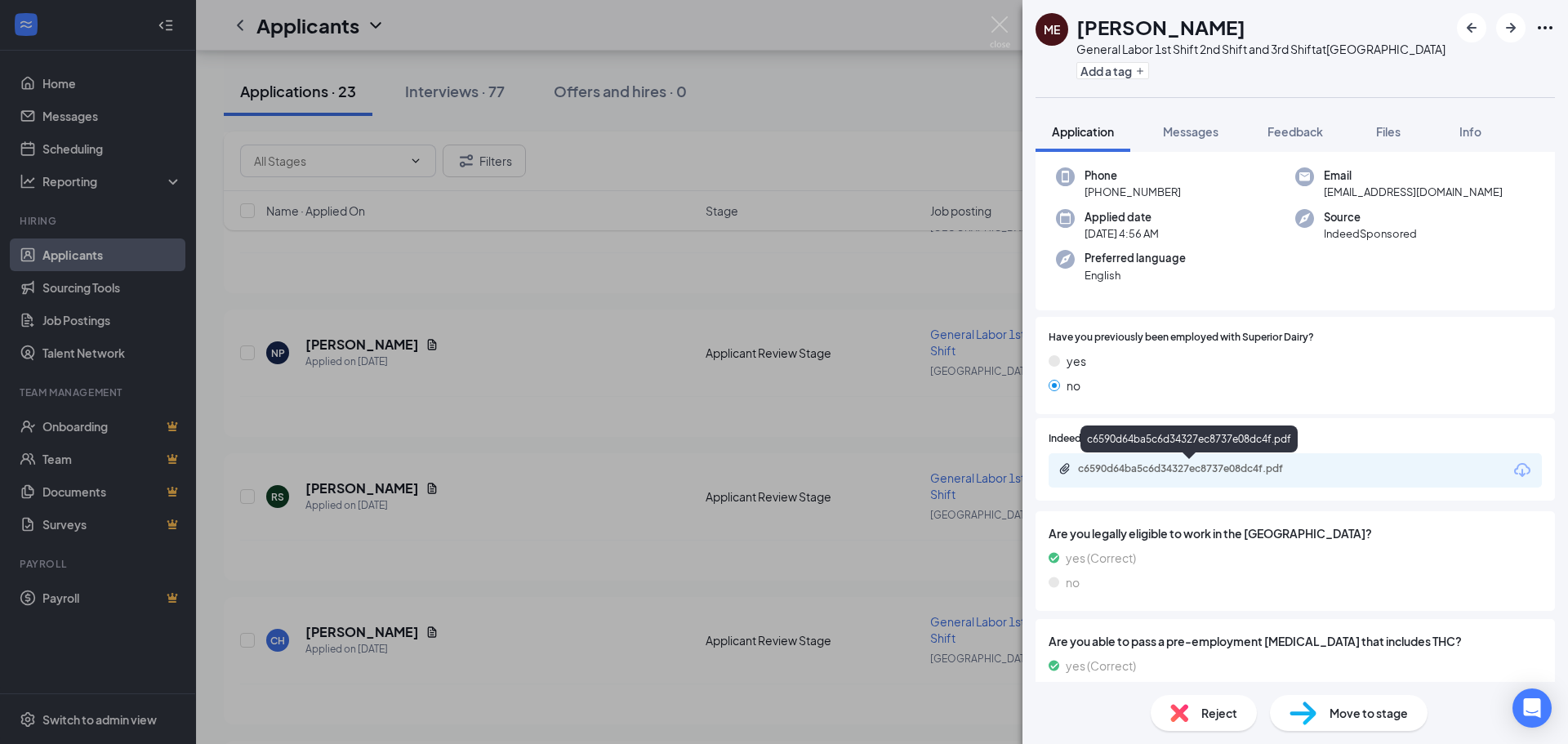
click at [1141, 473] on div "c6590d64ba5c6d34327ec8737e08dc4f.pdf" at bounding box center [1193, 469] width 228 height 13
click at [1210, 706] on span "Reject" at bounding box center [1220, 713] width 36 height 18
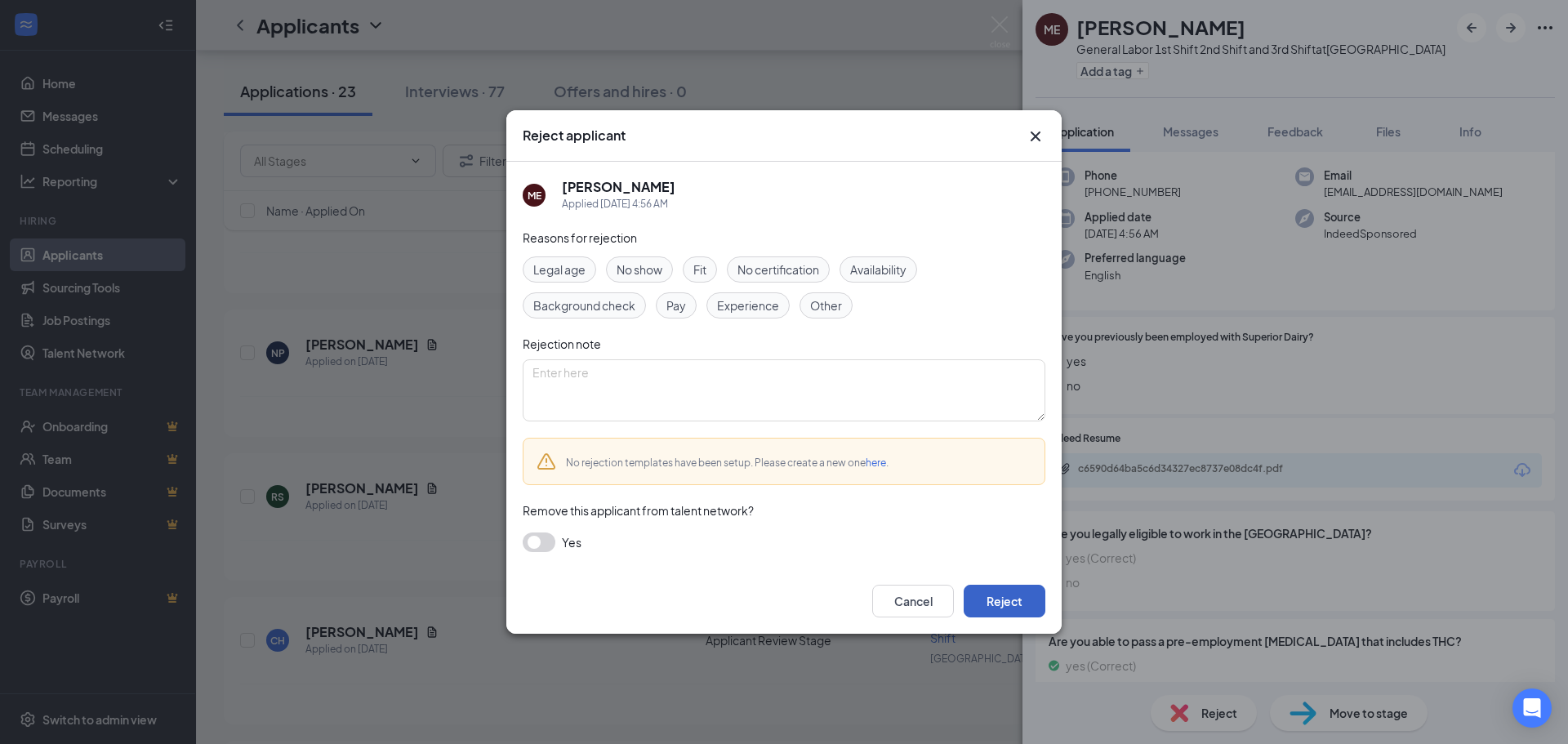
click at [1002, 599] on button "Reject" at bounding box center [1004, 601] width 82 height 32
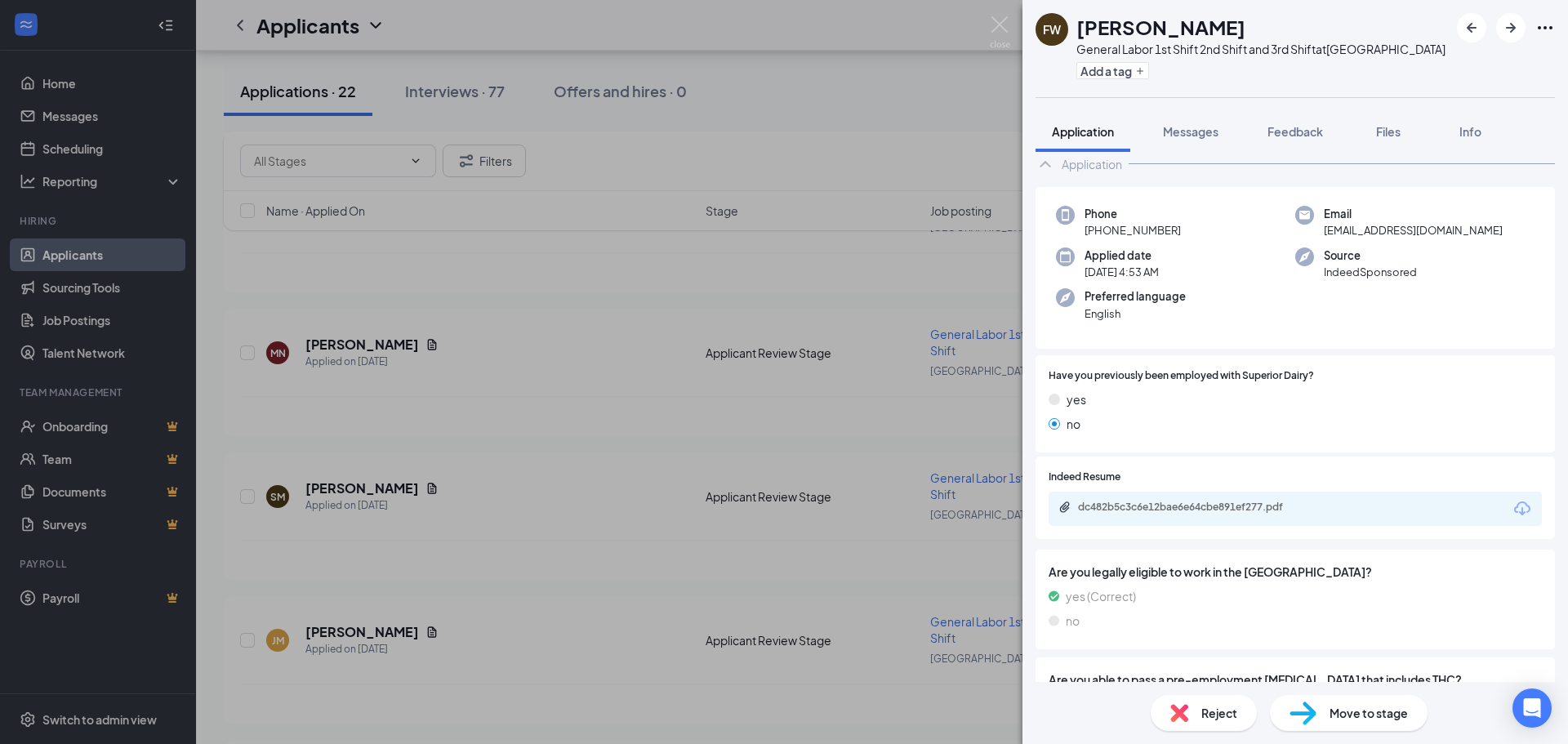
scroll to position [76, 0]
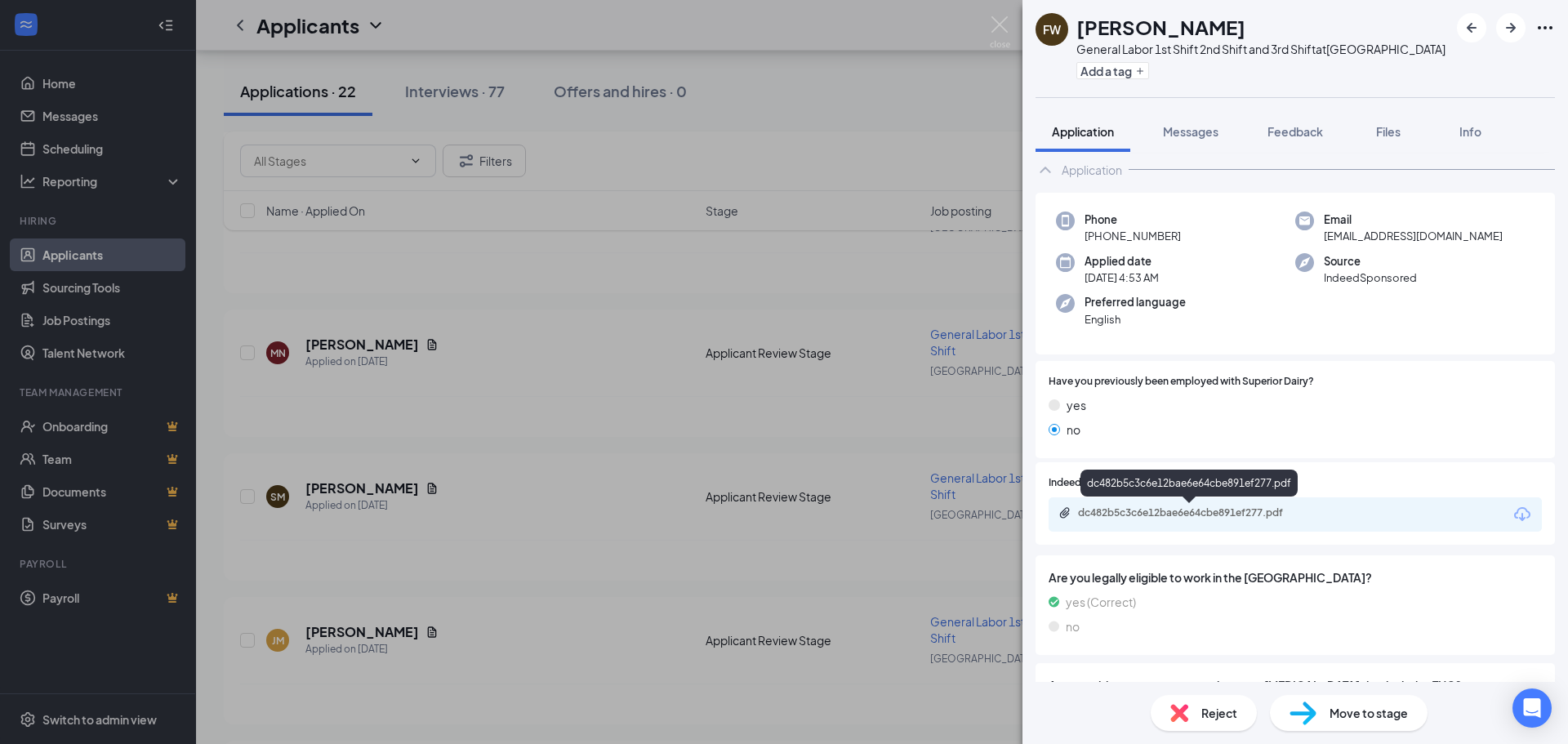
click at [1126, 511] on div "dc482b5c3c6e12bae6e64cbe891ef277.pdf" at bounding box center [1193, 513] width 228 height 13
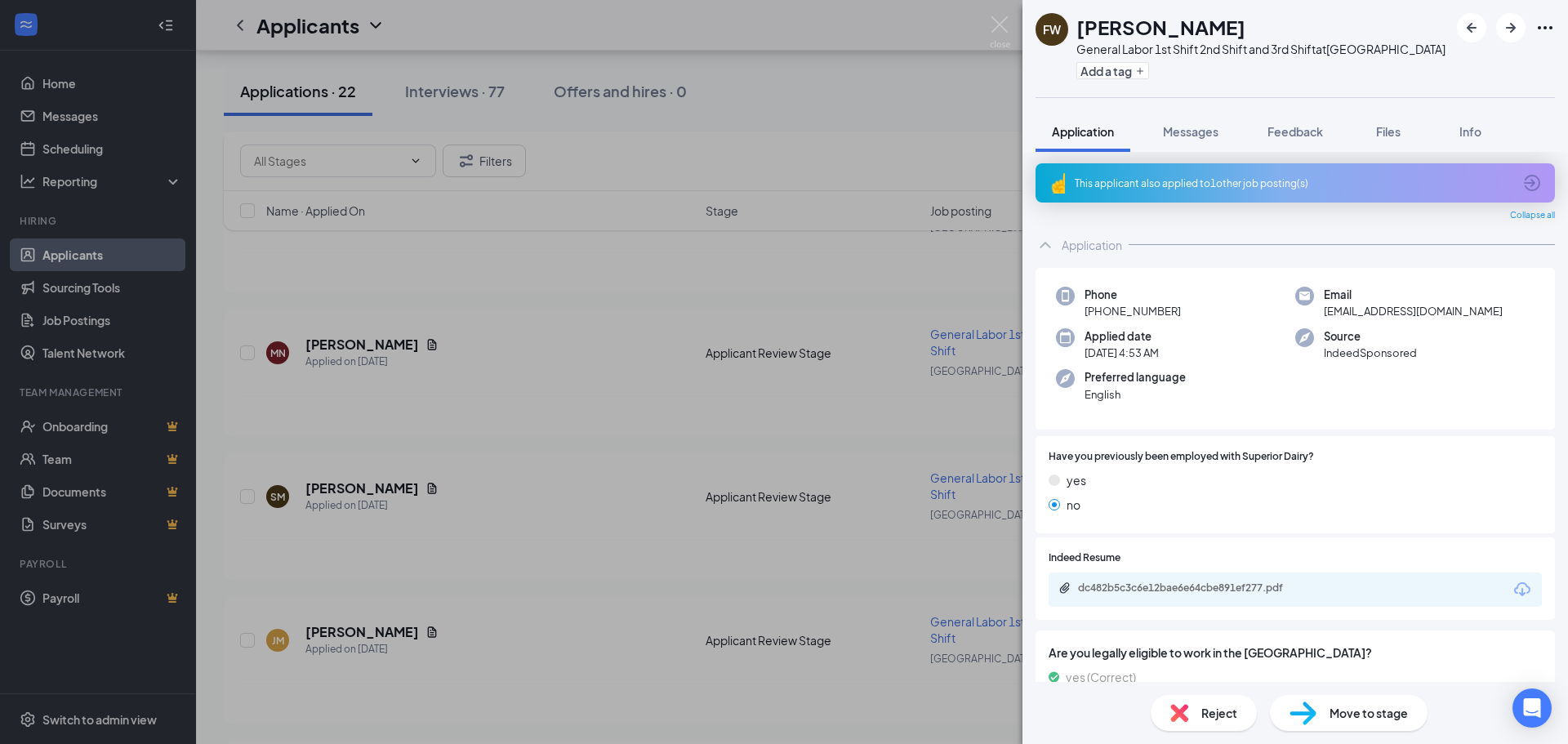
scroll to position [0, 0]
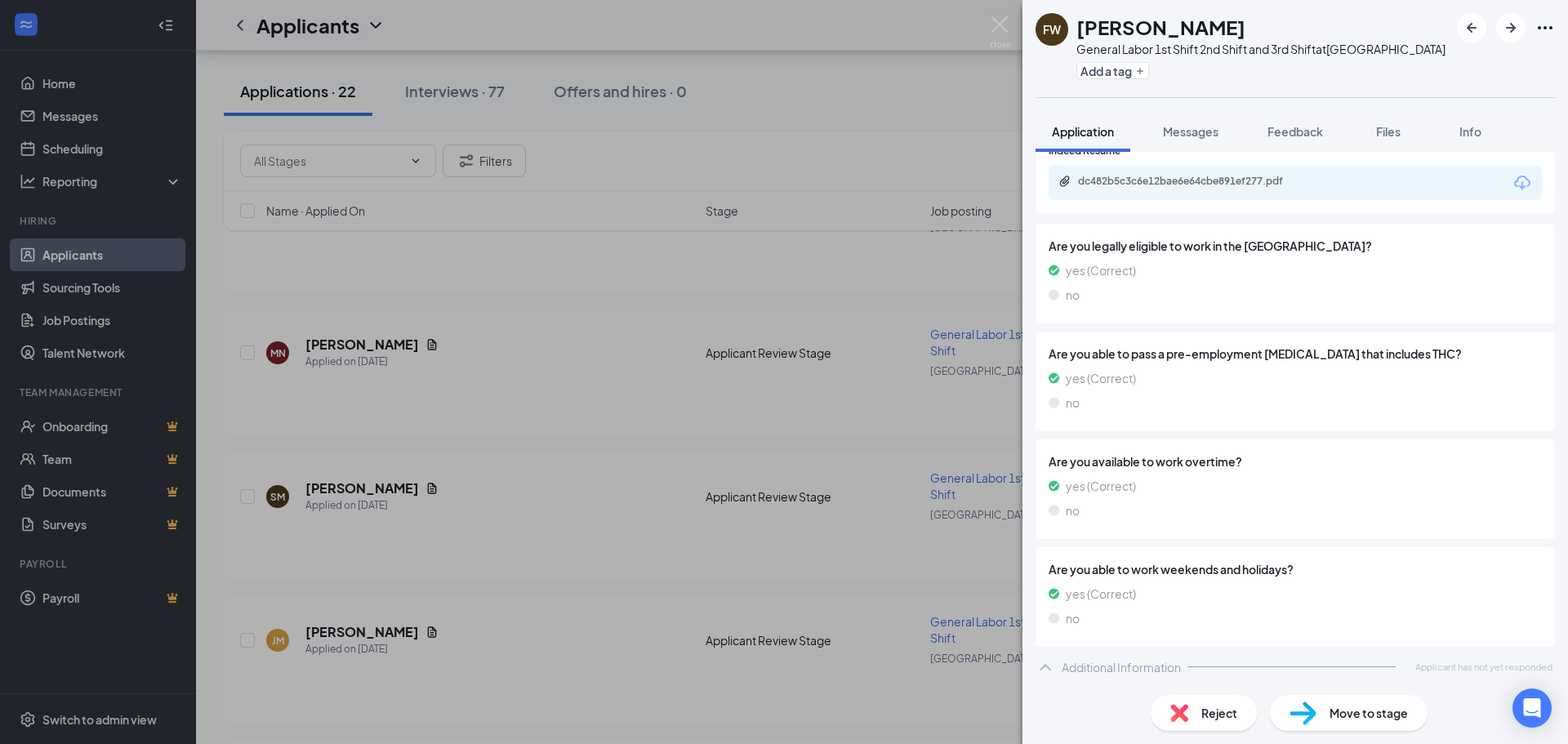
click at [1331, 719] on span "Move to stage" at bounding box center [1368, 713] width 78 height 18
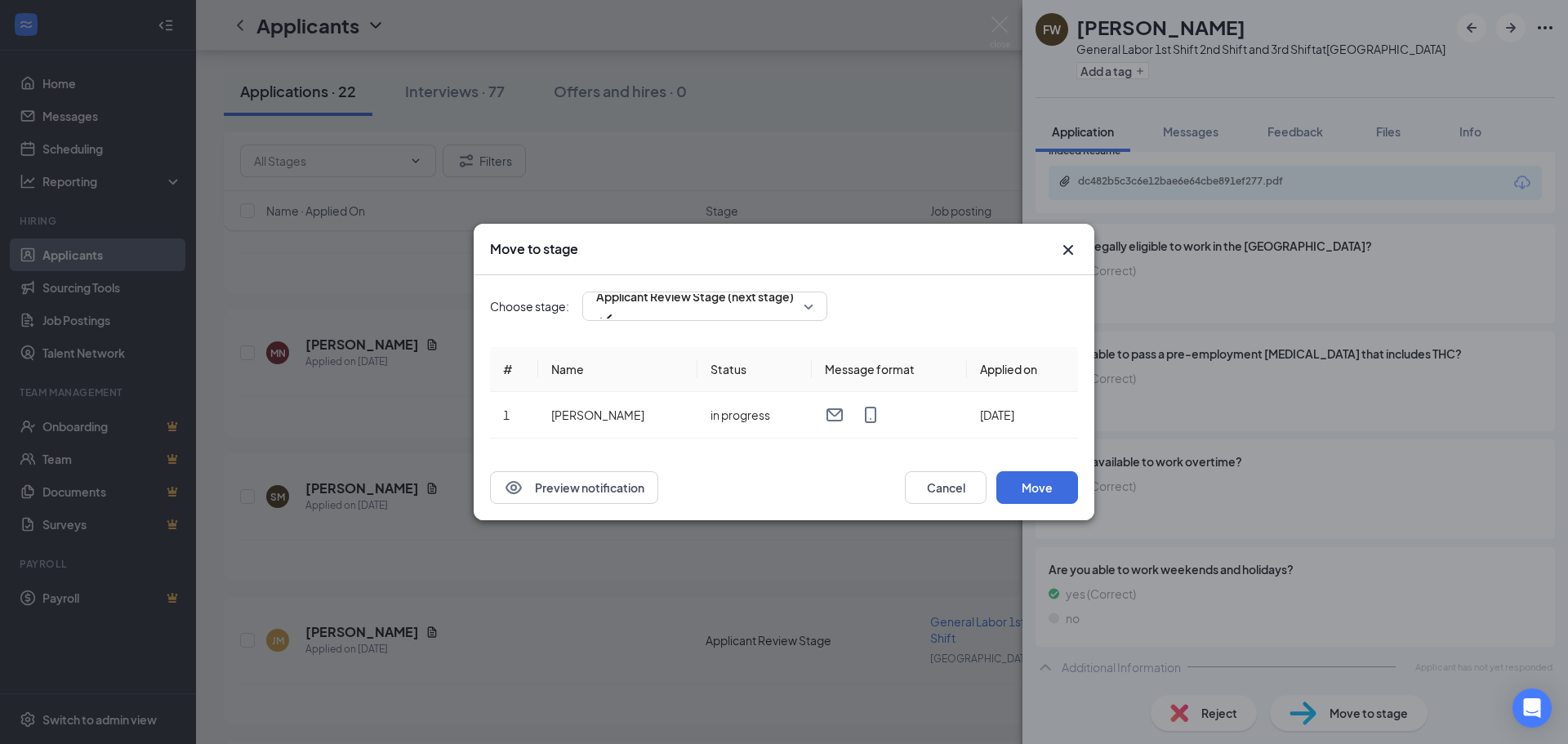
scroll to position [404, 0]
click at [1030, 483] on button "Move" at bounding box center [1037, 488] width 82 height 32
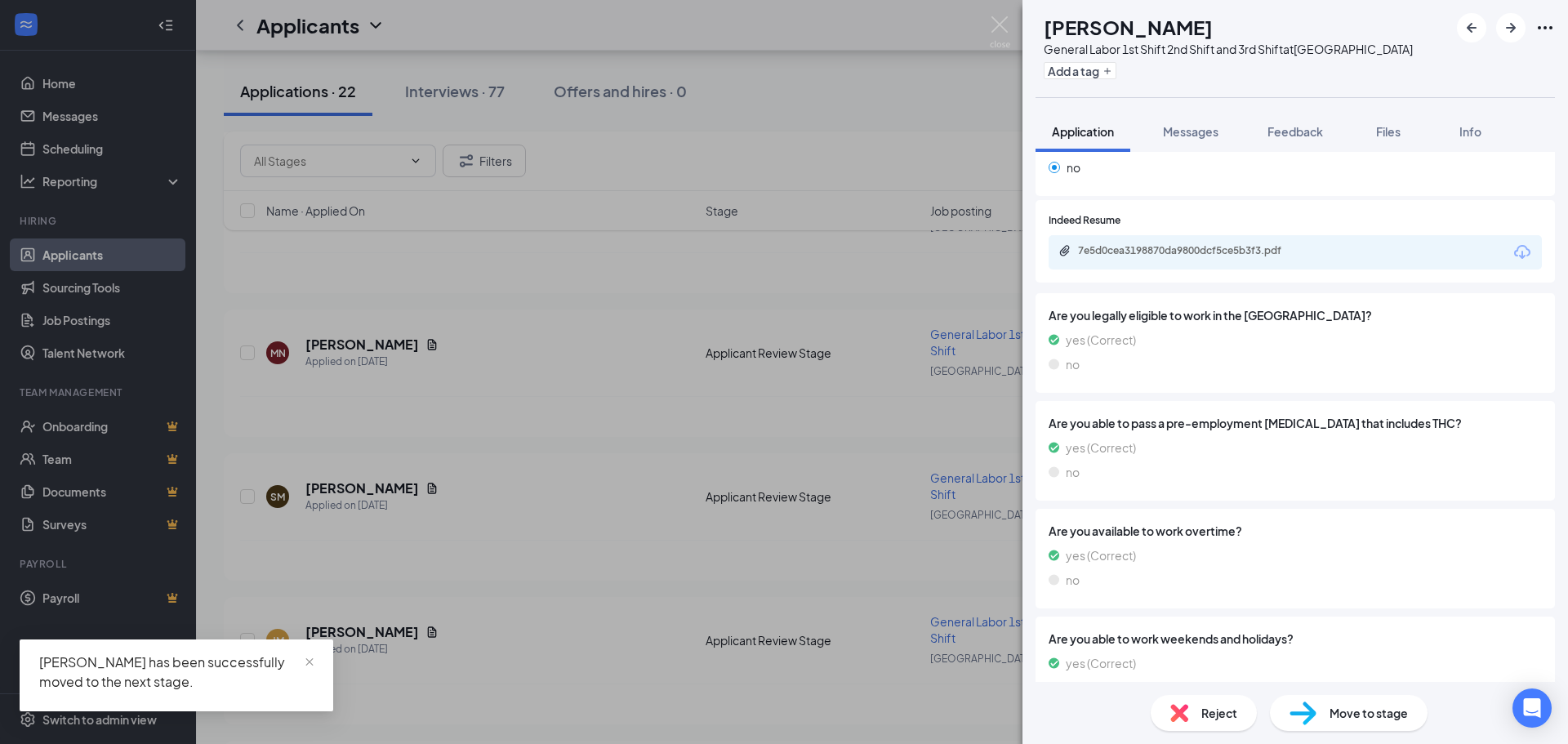
scroll to position [202, 0]
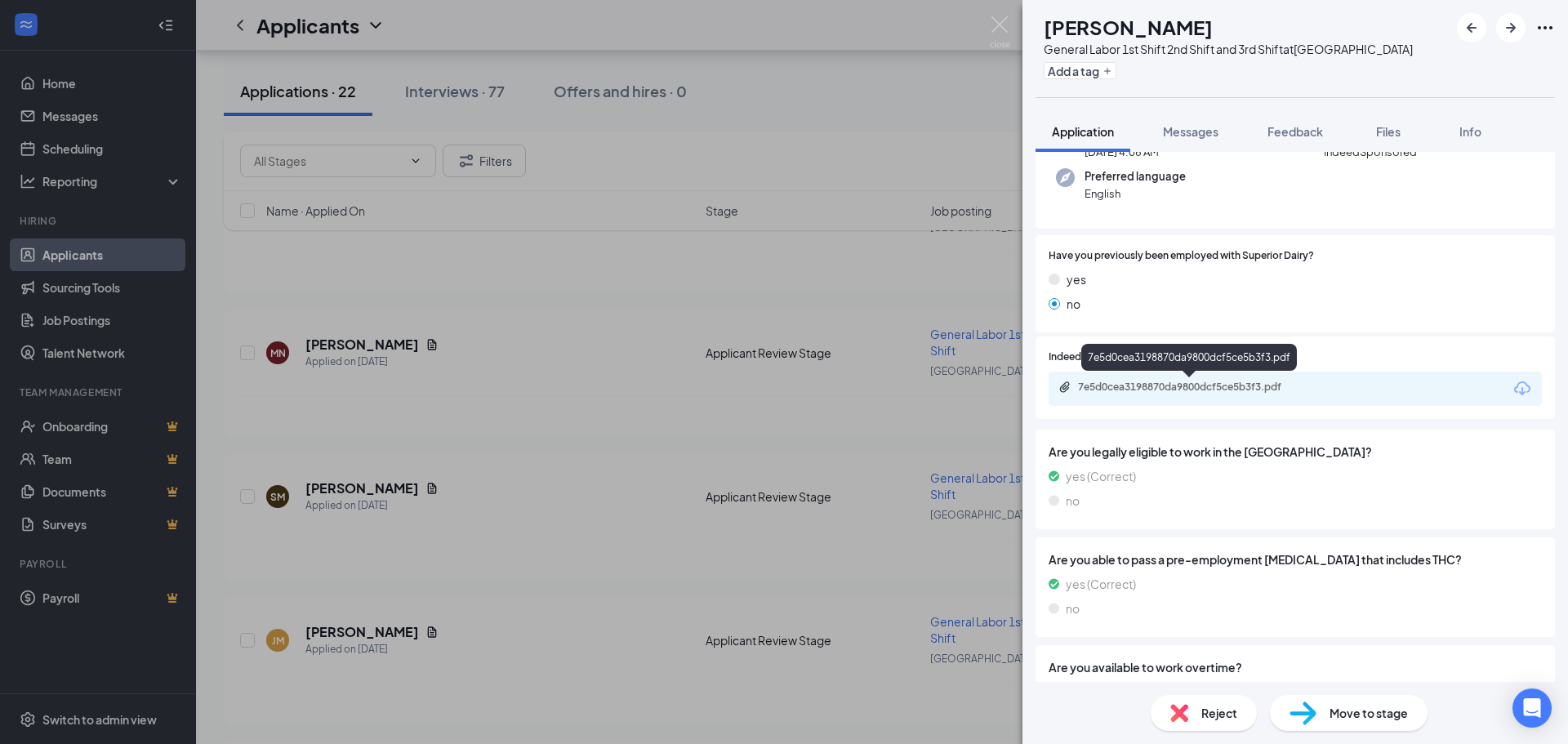
click at [1117, 386] on div "7e5d0cea3198870da9800dcf5ce5b3f3.pdf" at bounding box center [1193, 387] width 228 height 13
click at [1194, 713] on div "Reject" at bounding box center [1204, 713] width 106 height 36
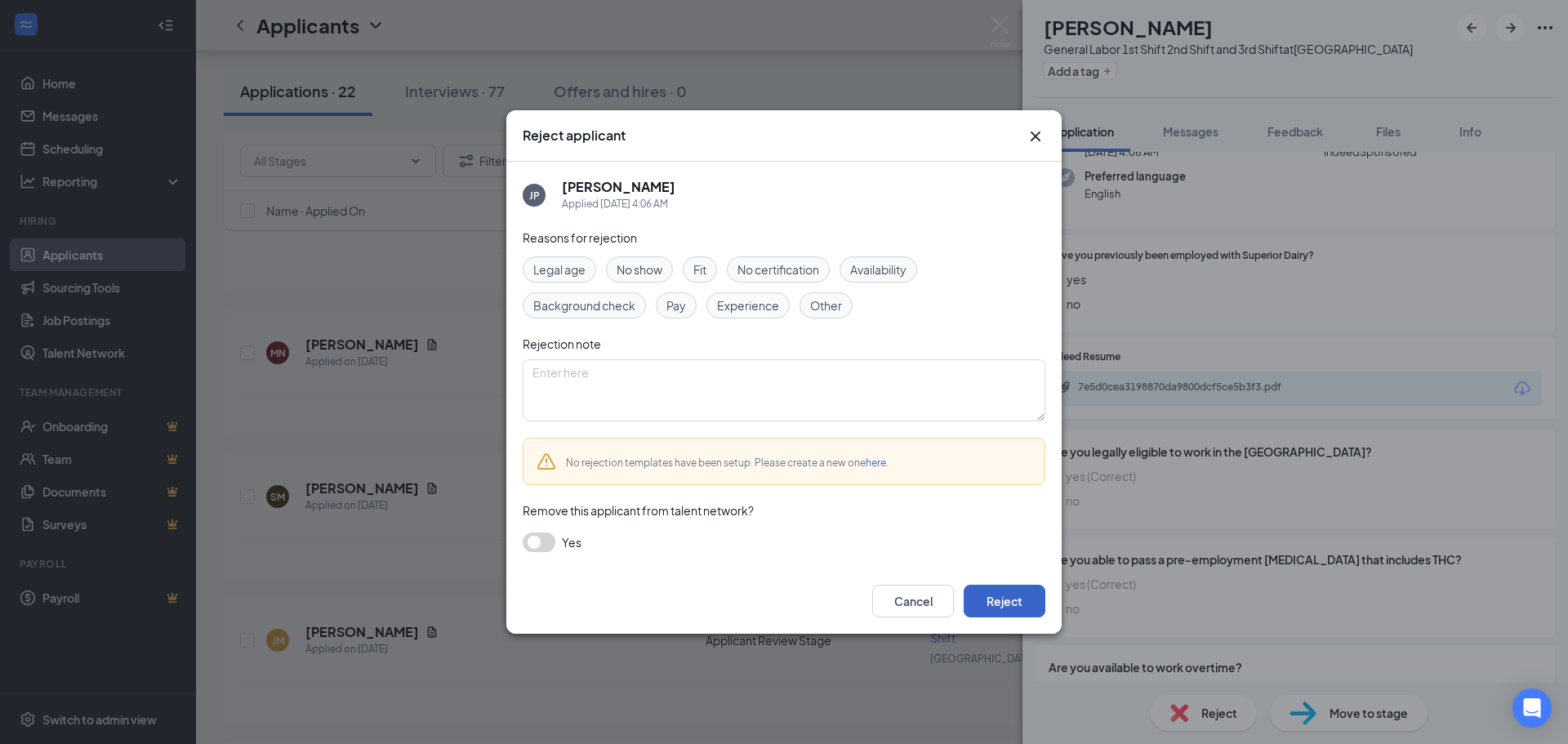
click at [1016, 608] on button "Reject" at bounding box center [1004, 601] width 82 height 32
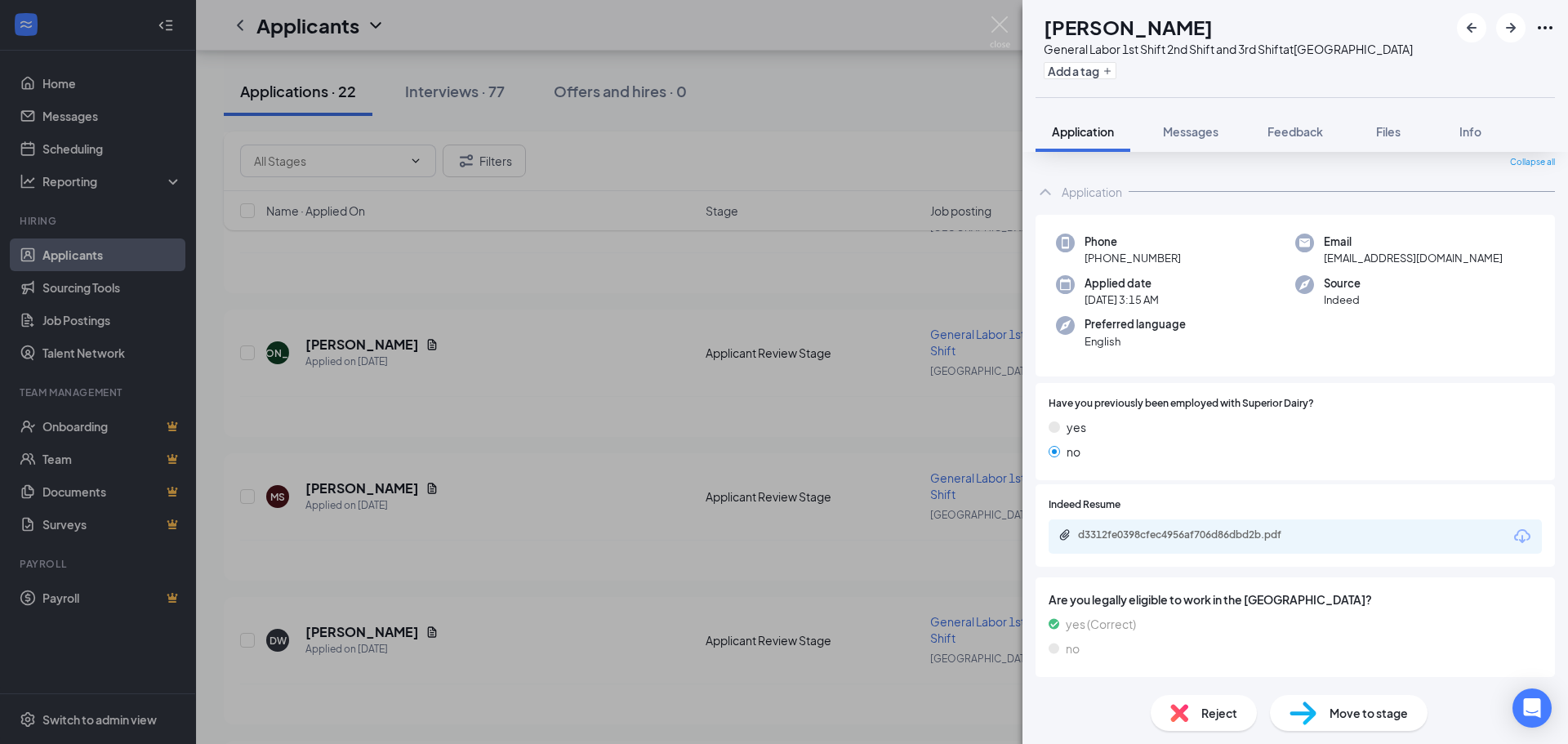
scroll to position [40, 0]
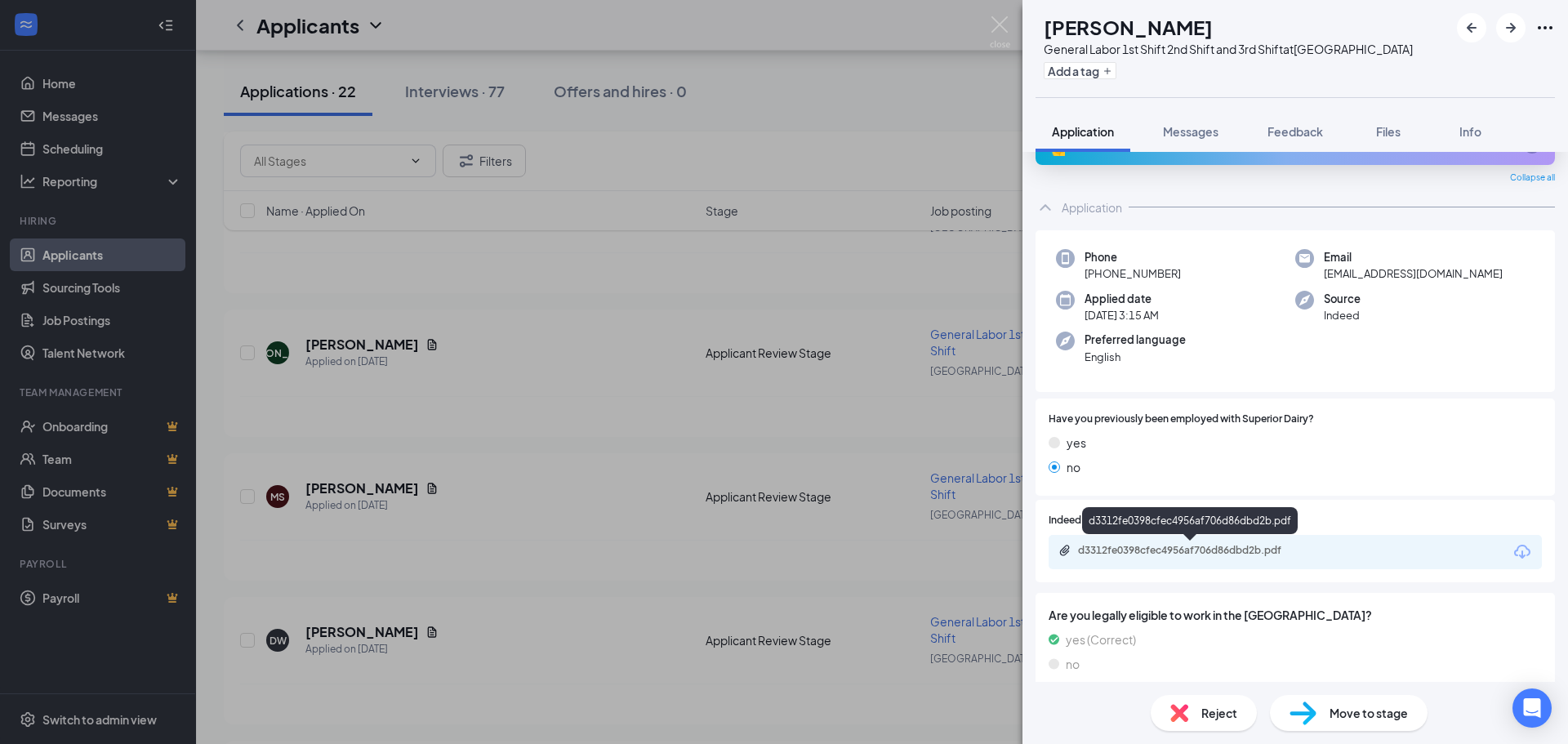
click at [1115, 556] on div "d3312fe0398cfec4956af706d86dbd2b.pdf" at bounding box center [1193, 551] width 228 height 13
click at [1224, 724] on div "Reject" at bounding box center [1204, 713] width 106 height 36
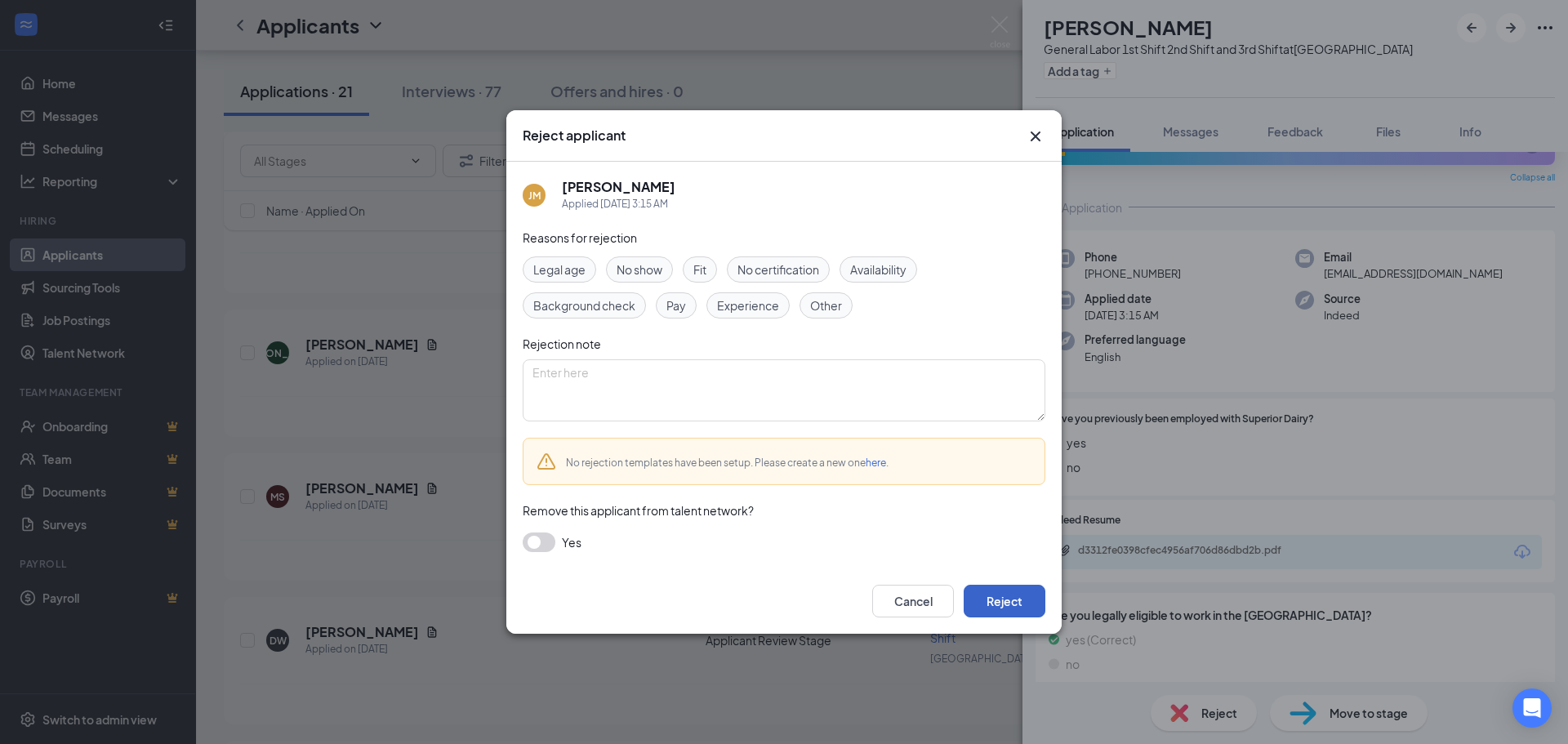
click at [1017, 605] on button "Reject" at bounding box center [1004, 601] width 82 height 32
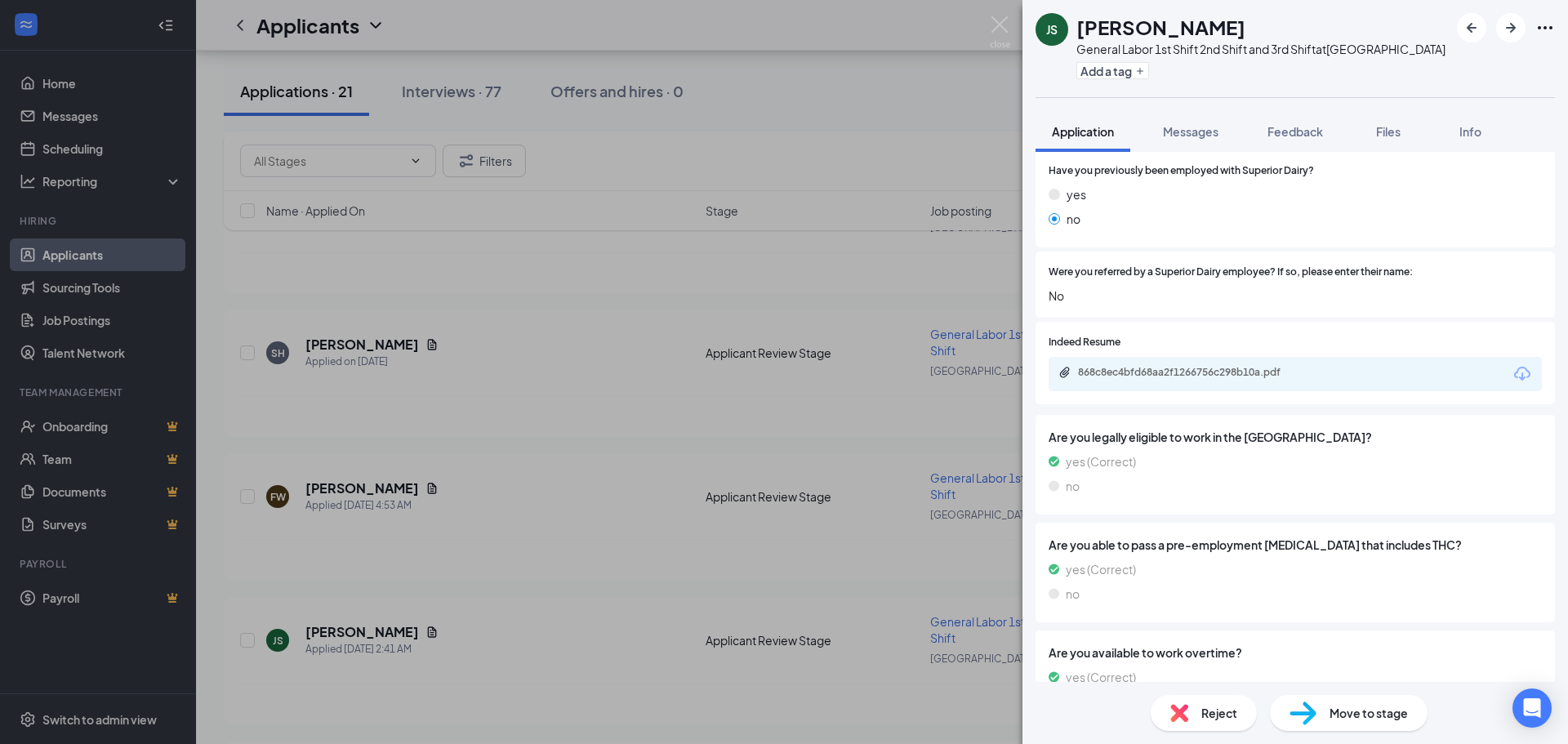
scroll to position [227, 0]
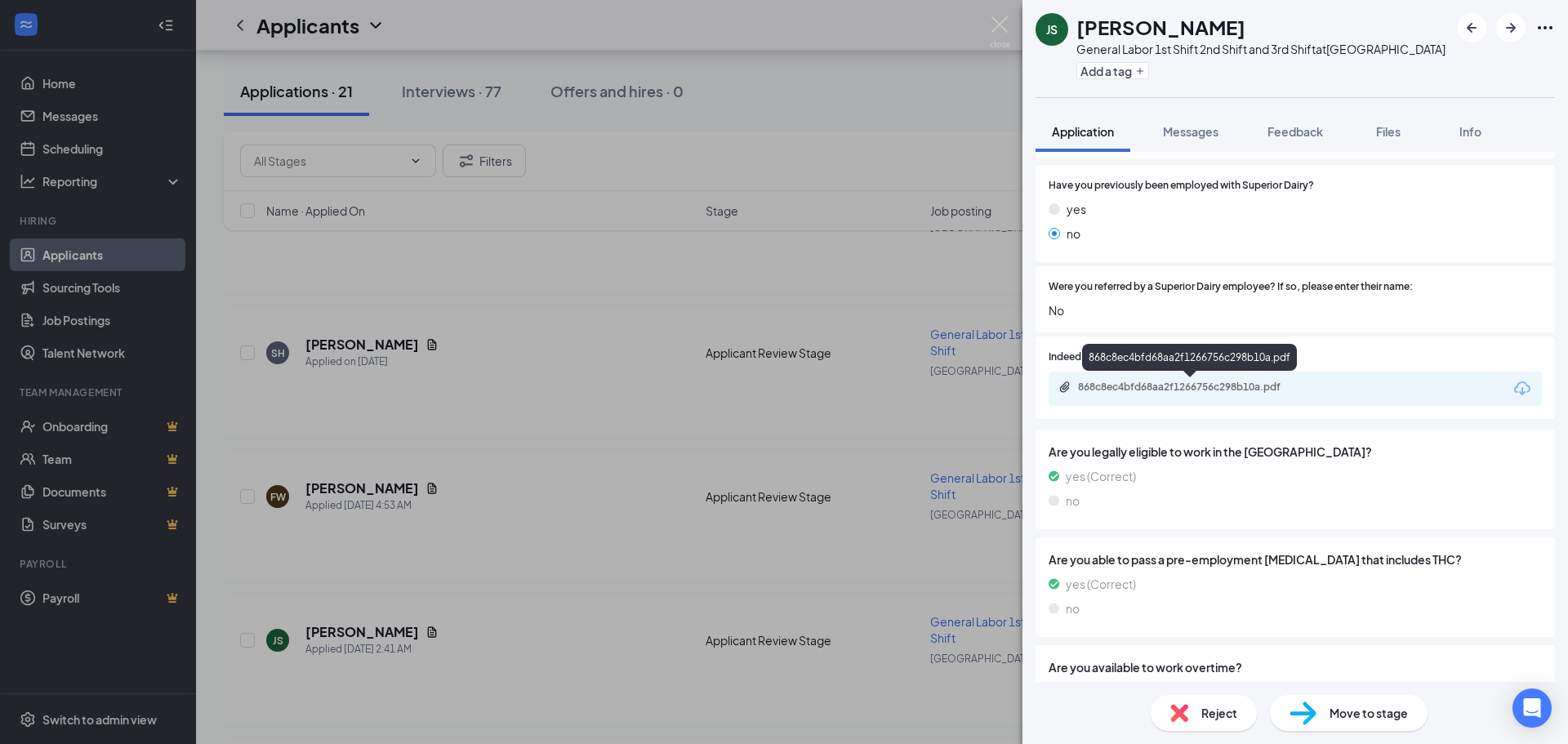
click at [1089, 390] on div "868c8ec4bfd68aa2f1266756c298b10a.pdf" at bounding box center [1193, 387] width 228 height 13
click at [1187, 724] on div "Reject" at bounding box center [1204, 713] width 106 height 36
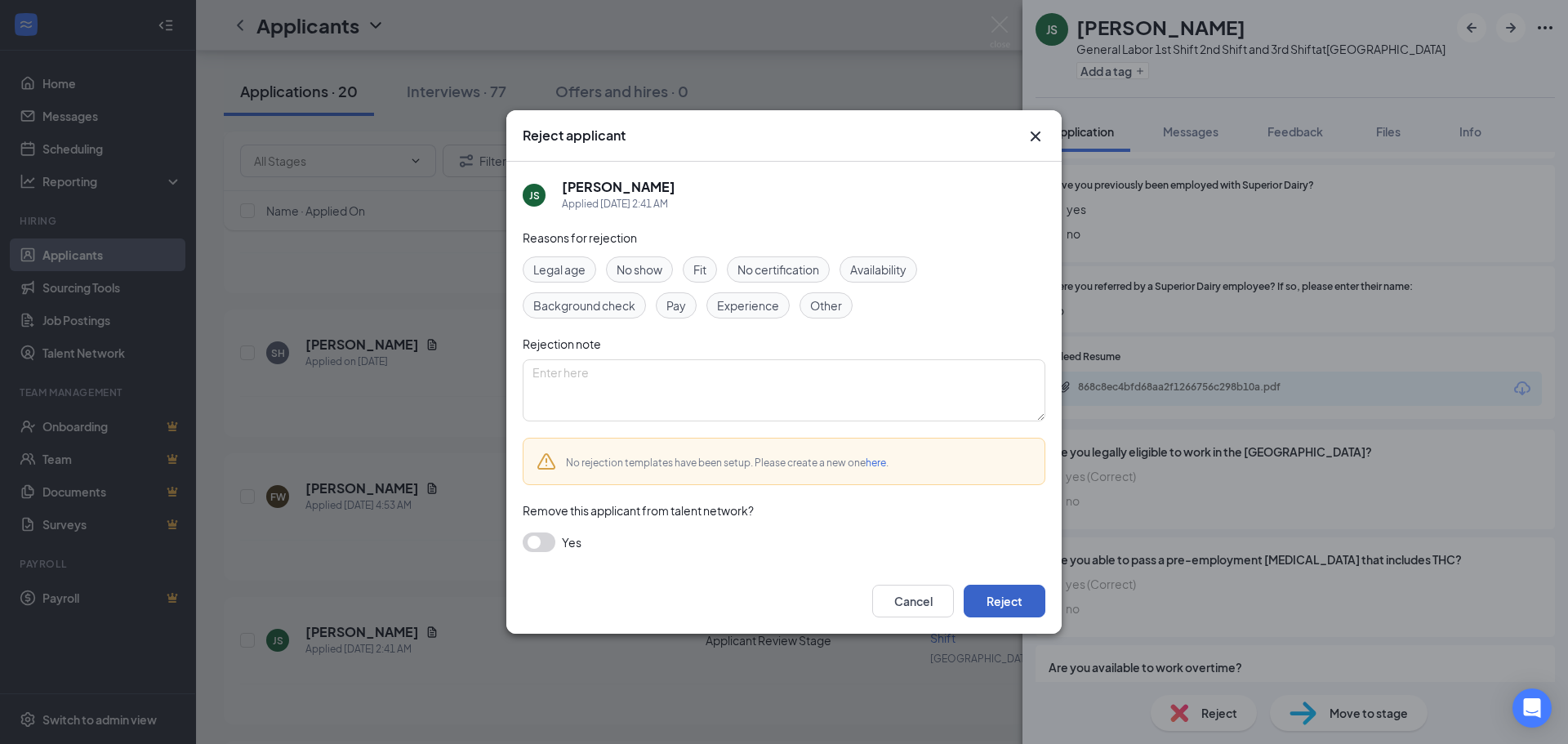
click at [1010, 608] on button "Reject" at bounding box center [1004, 601] width 82 height 32
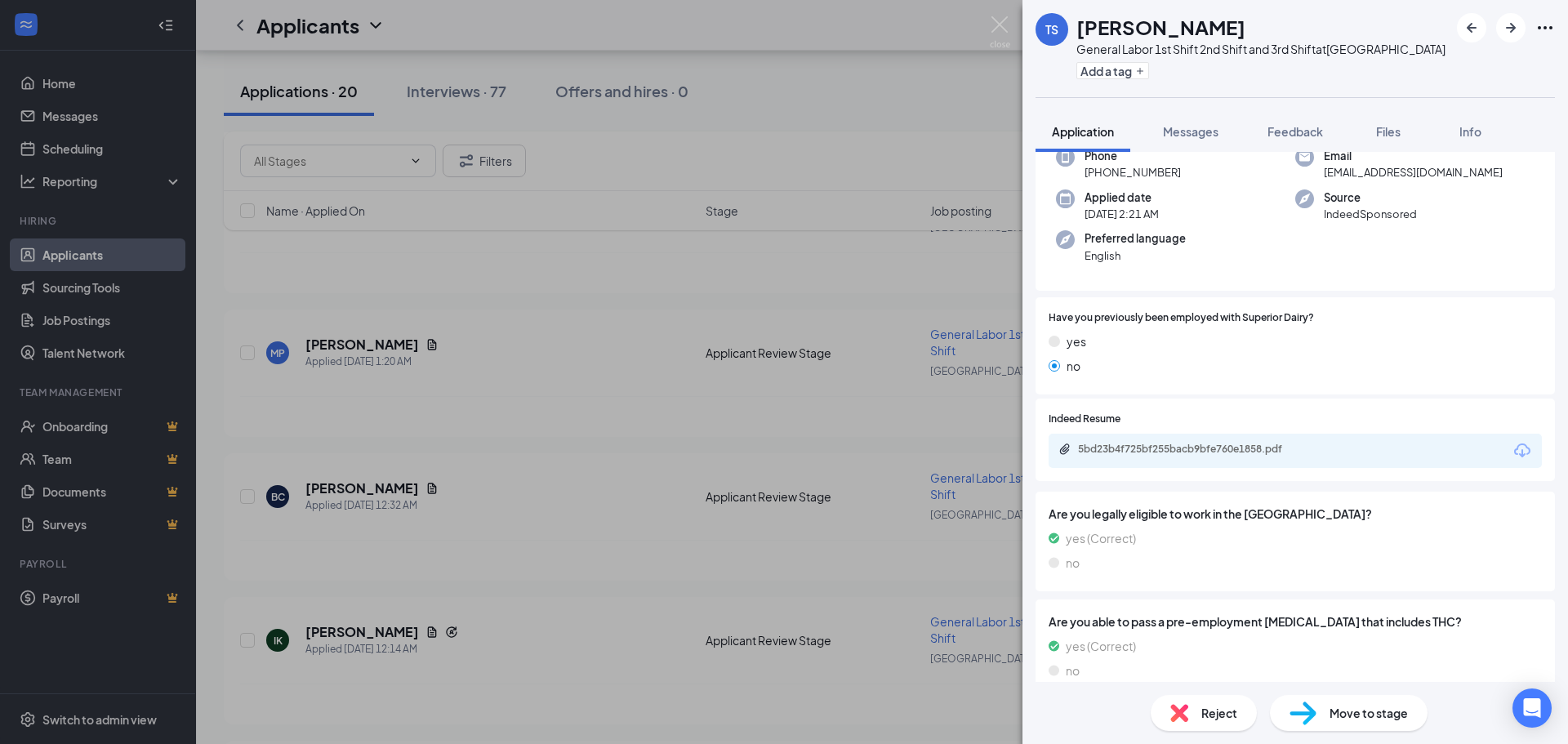
scroll to position [84, 0]
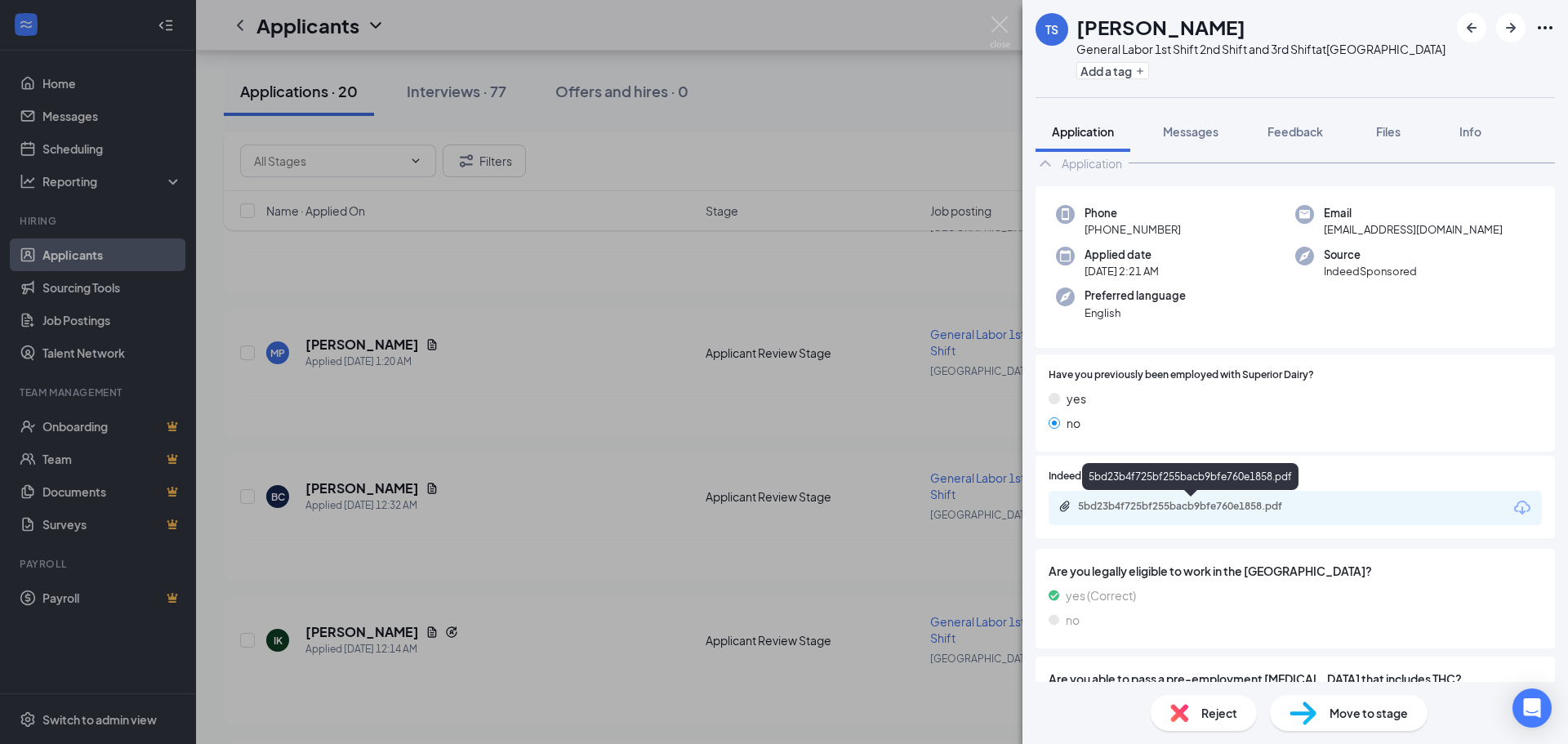
click at [1120, 509] on div "5bd23b4f725bf255bacb9bfe760e1858.pdf" at bounding box center [1193, 506] width 228 height 13
click at [1178, 713] on img at bounding box center [1179, 713] width 18 height 18
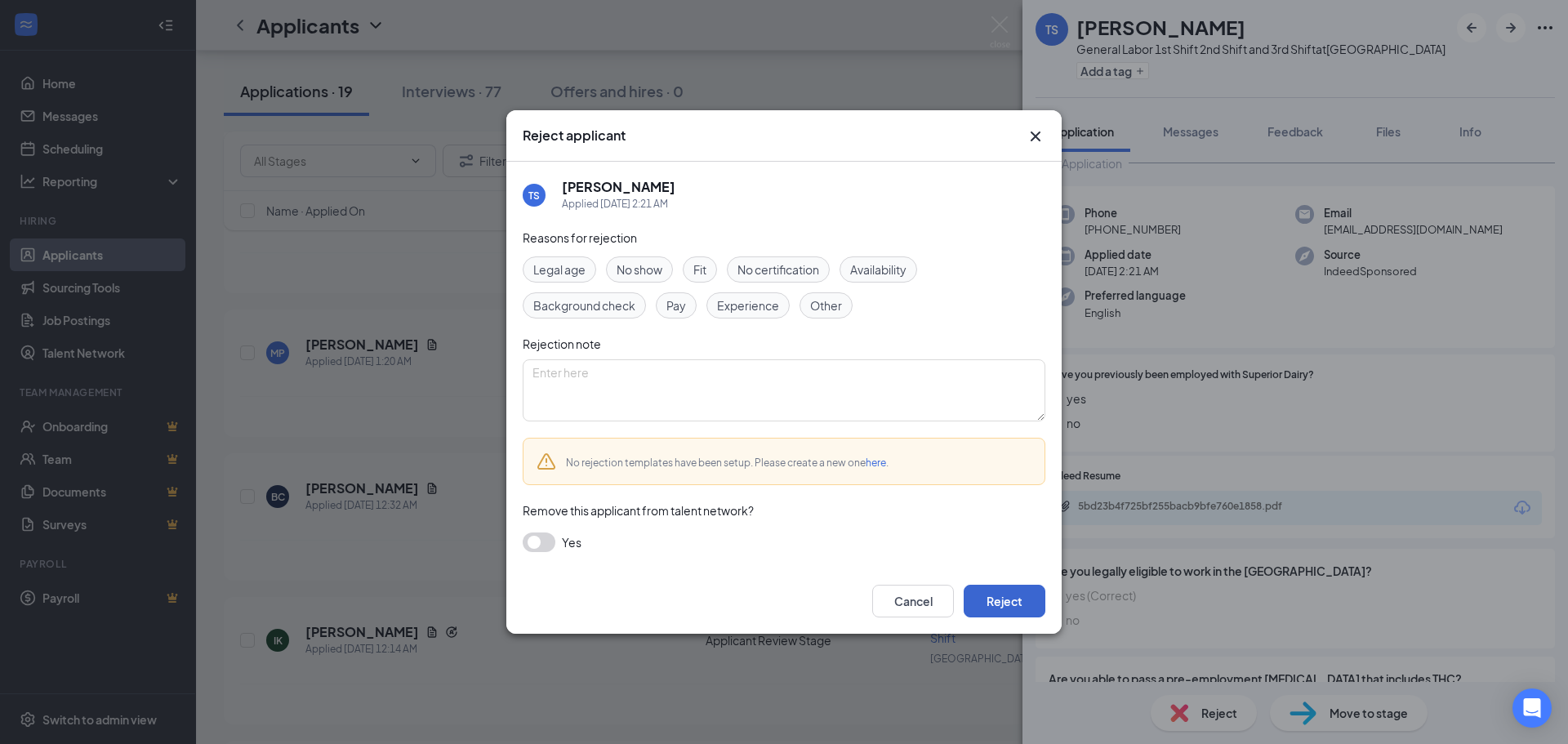
click at [1017, 618] on div "Cancel Reject" at bounding box center [784, 601] width 555 height 66
click at [1010, 605] on button "Reject" at bounding box center [1004, 601] width 82 height 32
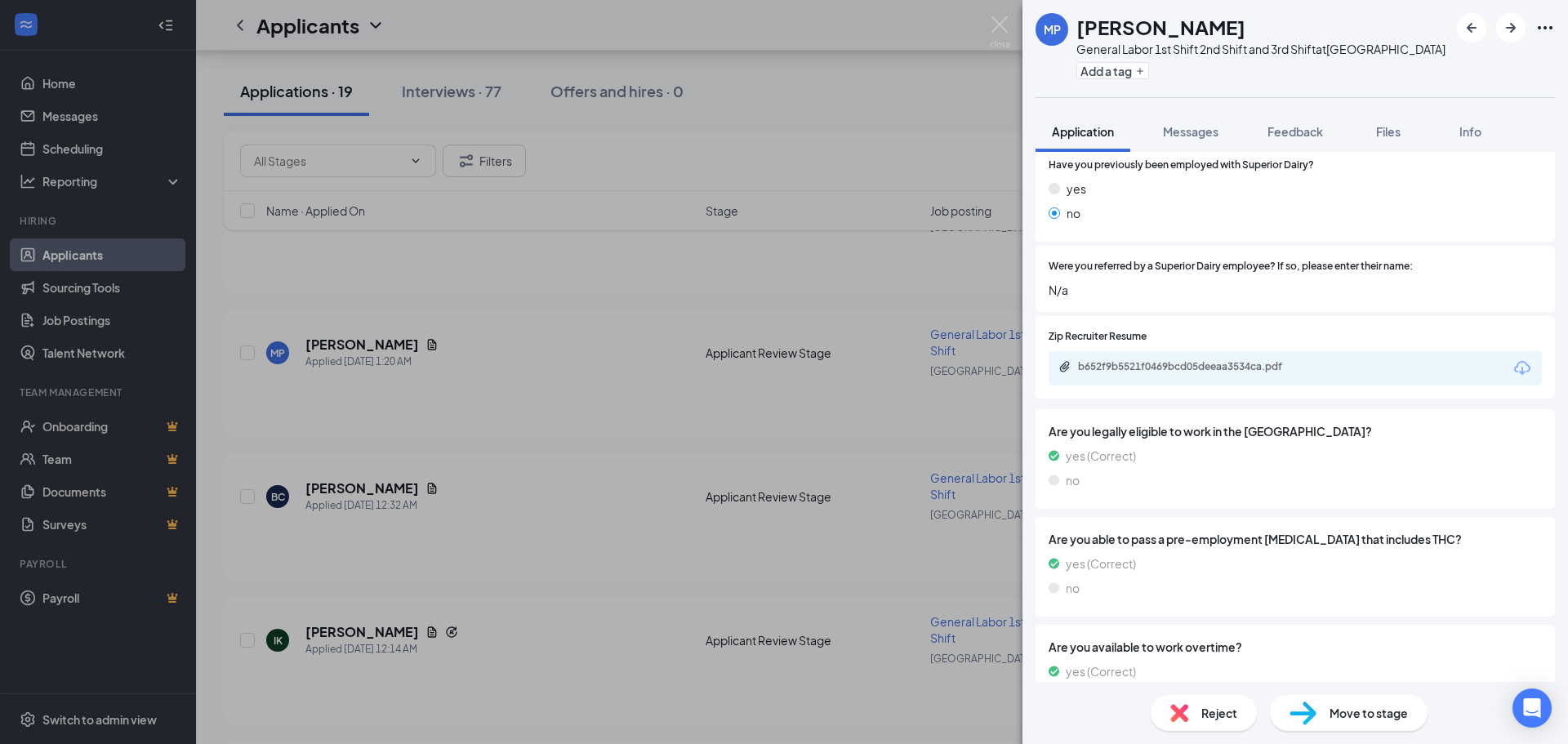
scroll to position [64, 0]
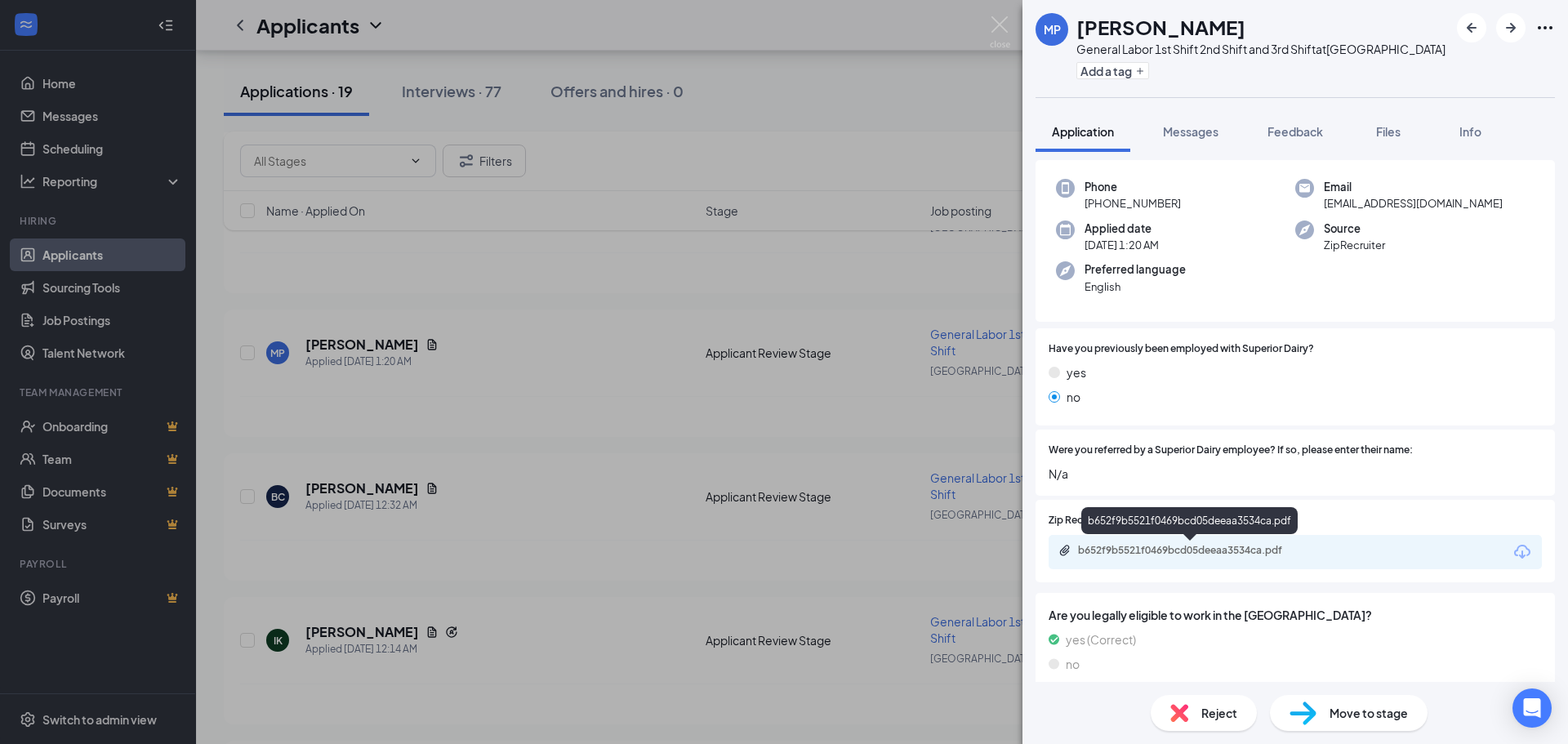
click at [1124, 547] on div "b652f9b5521f0469bcd05deeaa3534ca.pdf" at bounding box center [1193, 551] width 228 height 13
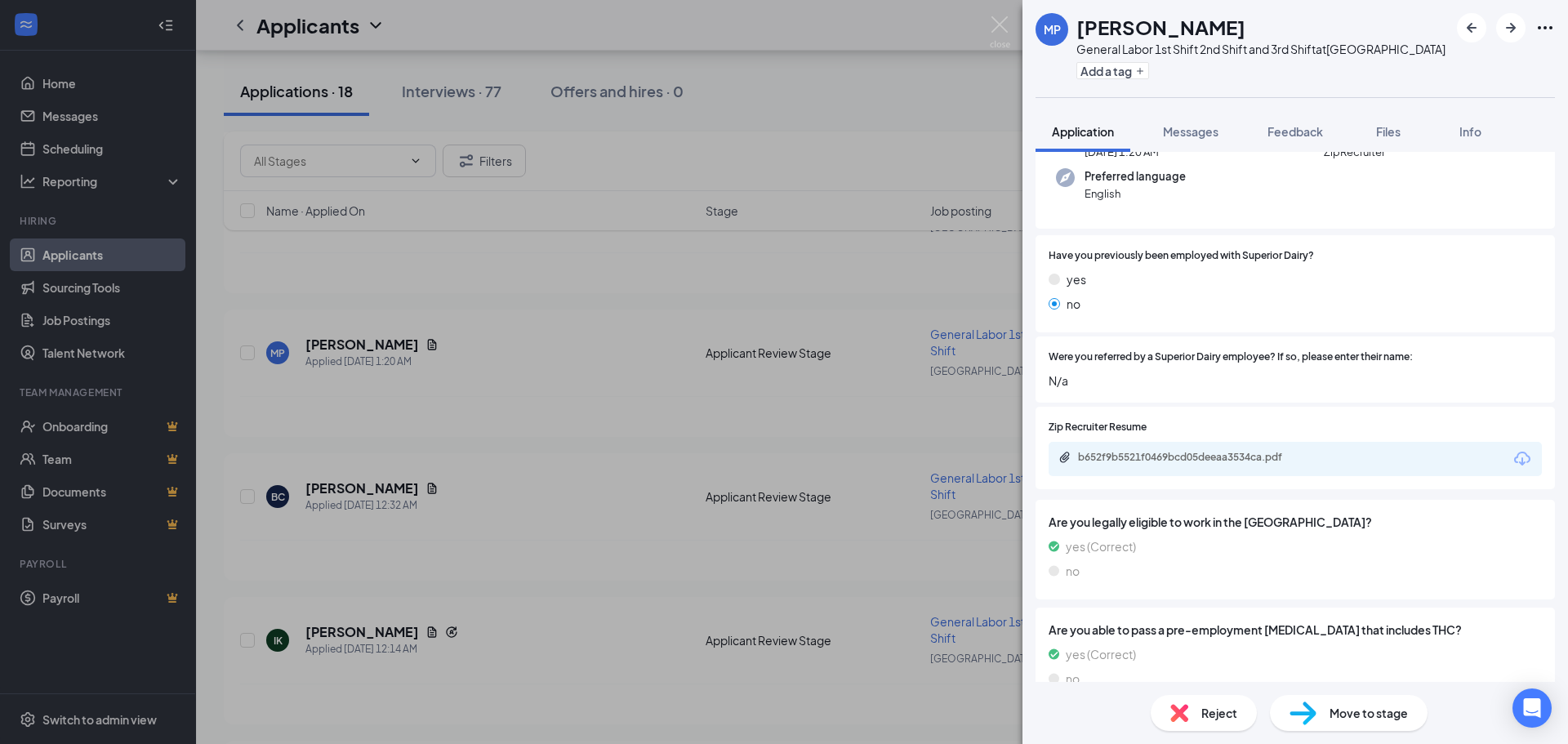
scroll to position [152, 0]
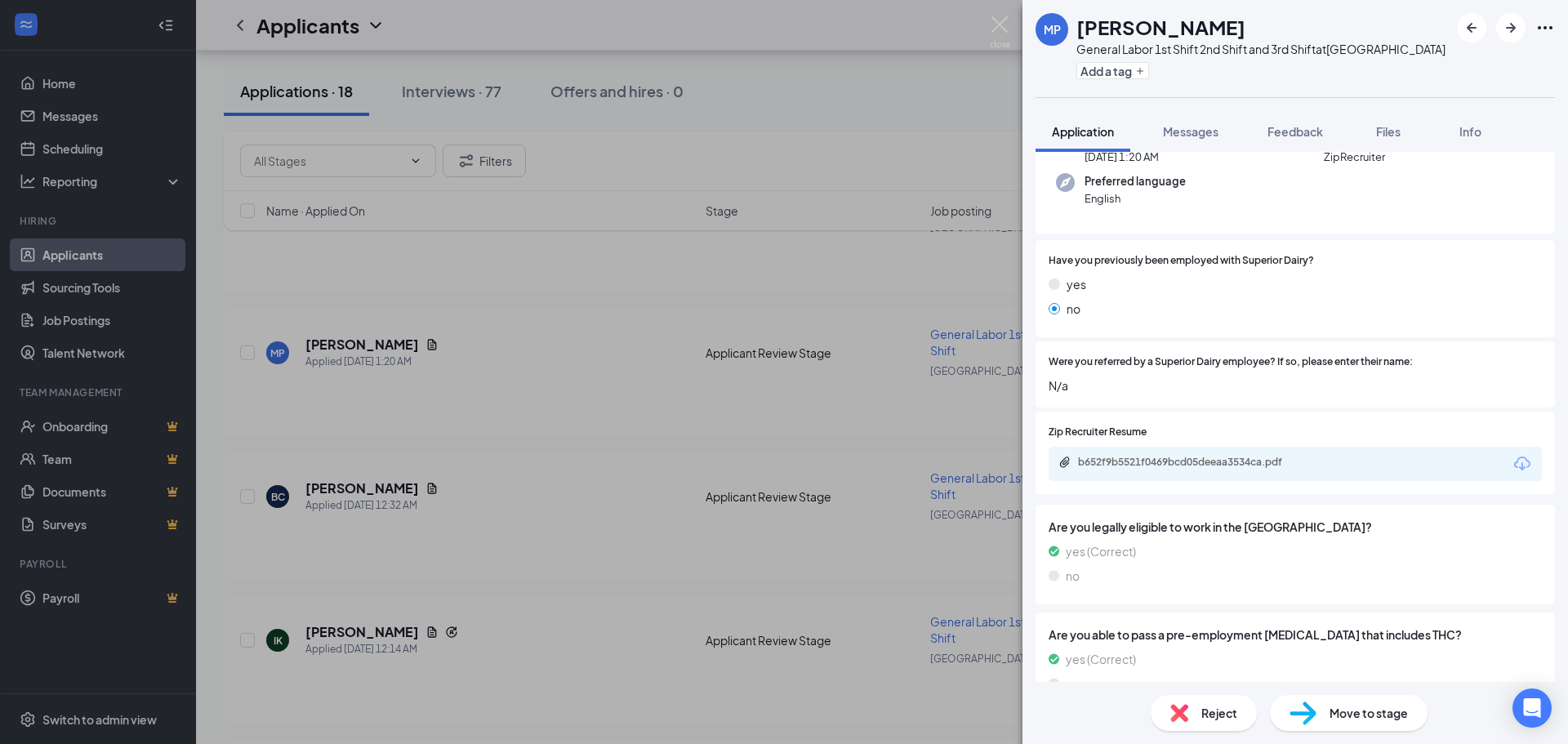
click at [1184, 455] on div "b652f9b5521f0469bcd05deeaa3534ca.pdf" at bounding box center [1295, 464] width 493 height 34
click at [1184, 462] on div "b652f9b5521f0469bcd05deeaa3534ca.pdf" at bounding box center [1193, 462] width 228 height 13
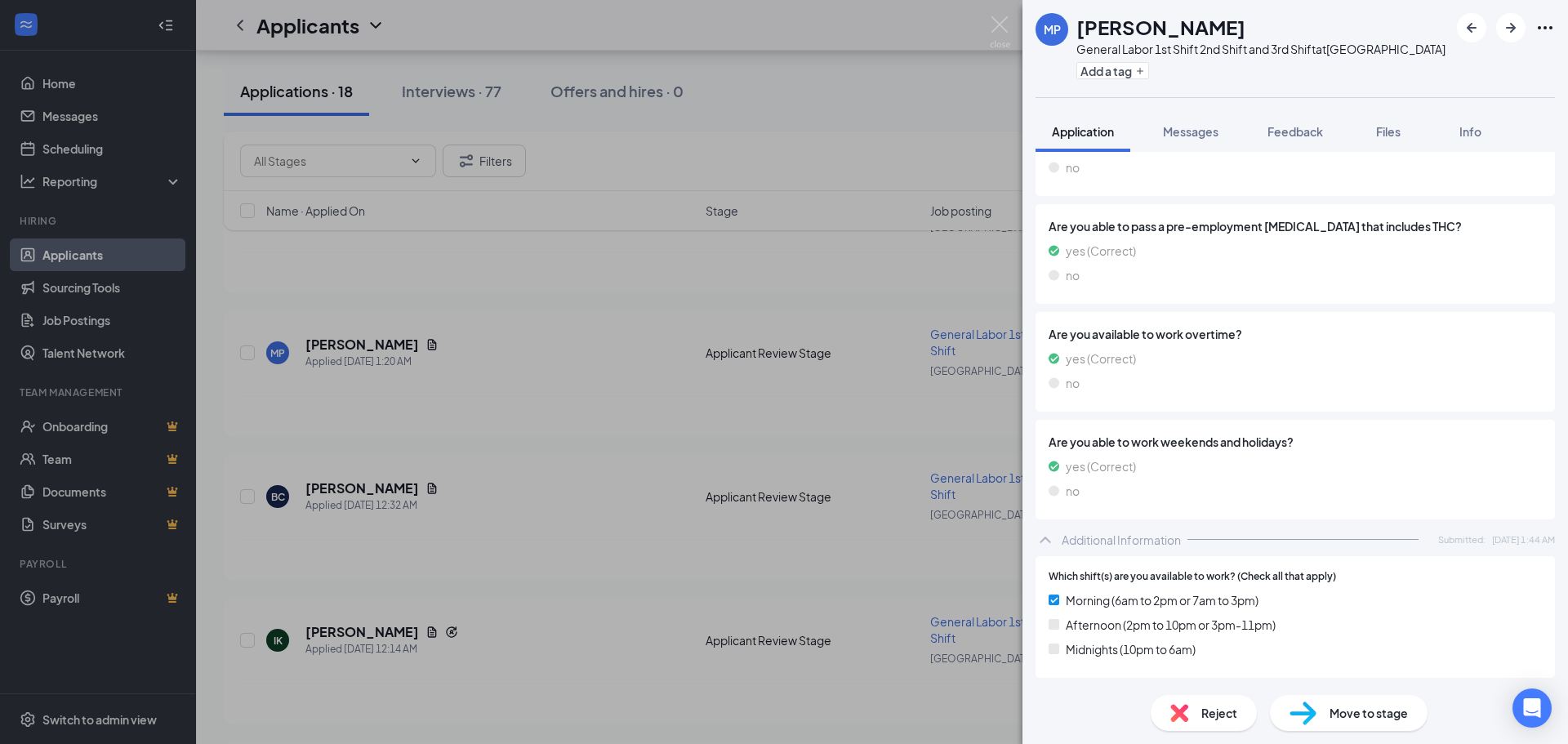
scroll to position [554, 0]
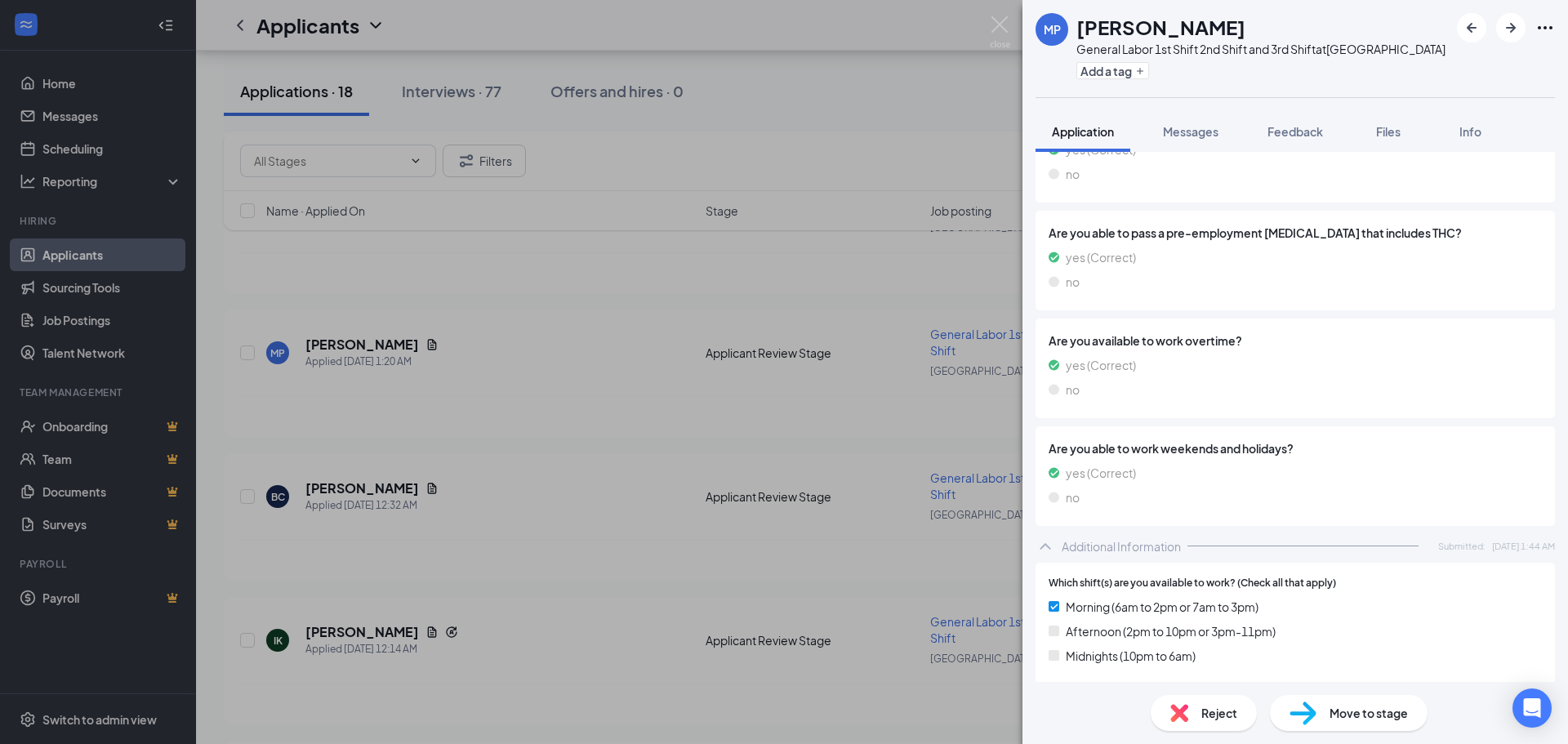
click at [1312, 713] on img at bounding box center [1304, 713] width 27 height 23
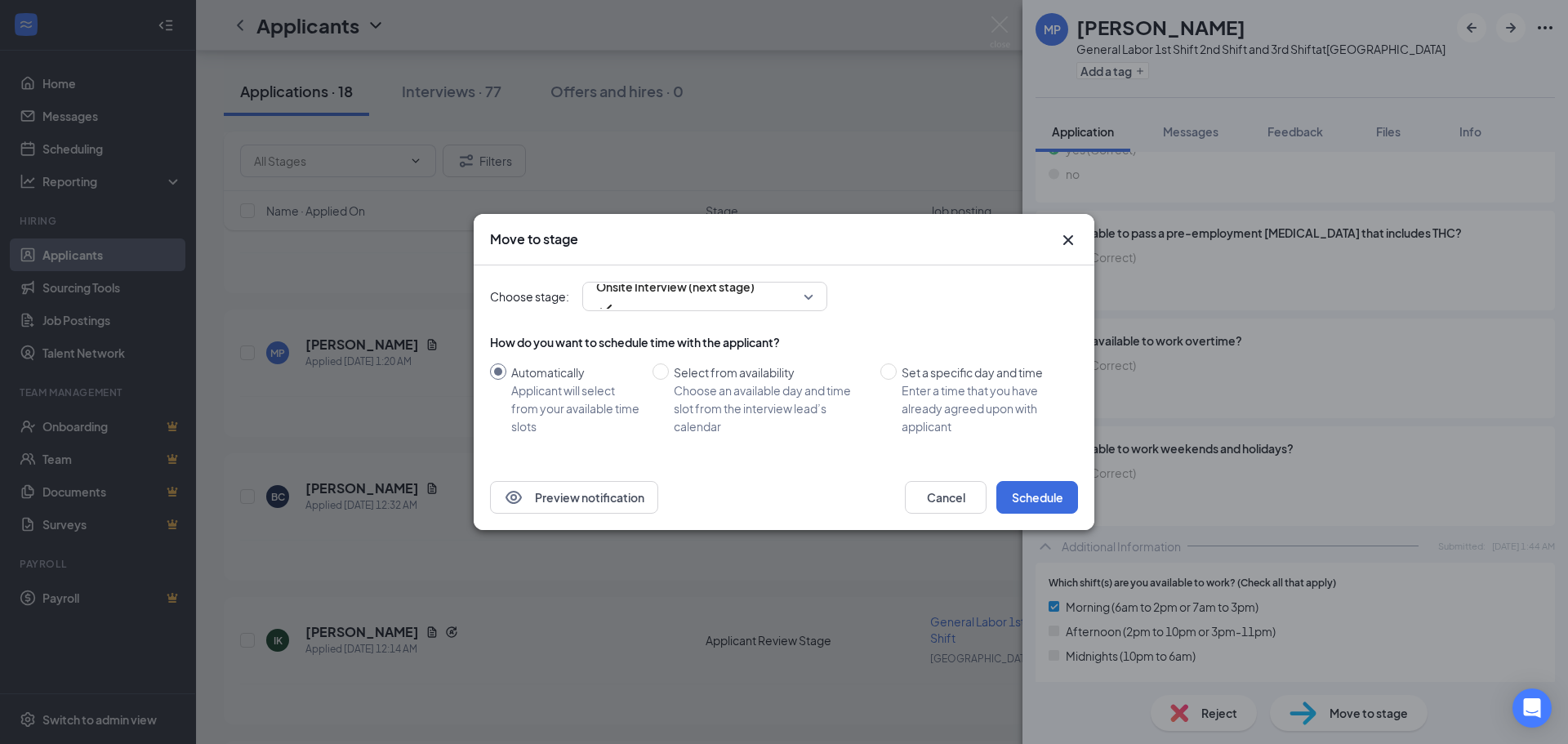
click at [1038, 479] on div "Preview notification Cancel Schedule" at bounding box center [784, 497] width 621 height 66
click at [1034, 495] on button "Schedule" at bounding box center [1037, 497] width 82 height 32
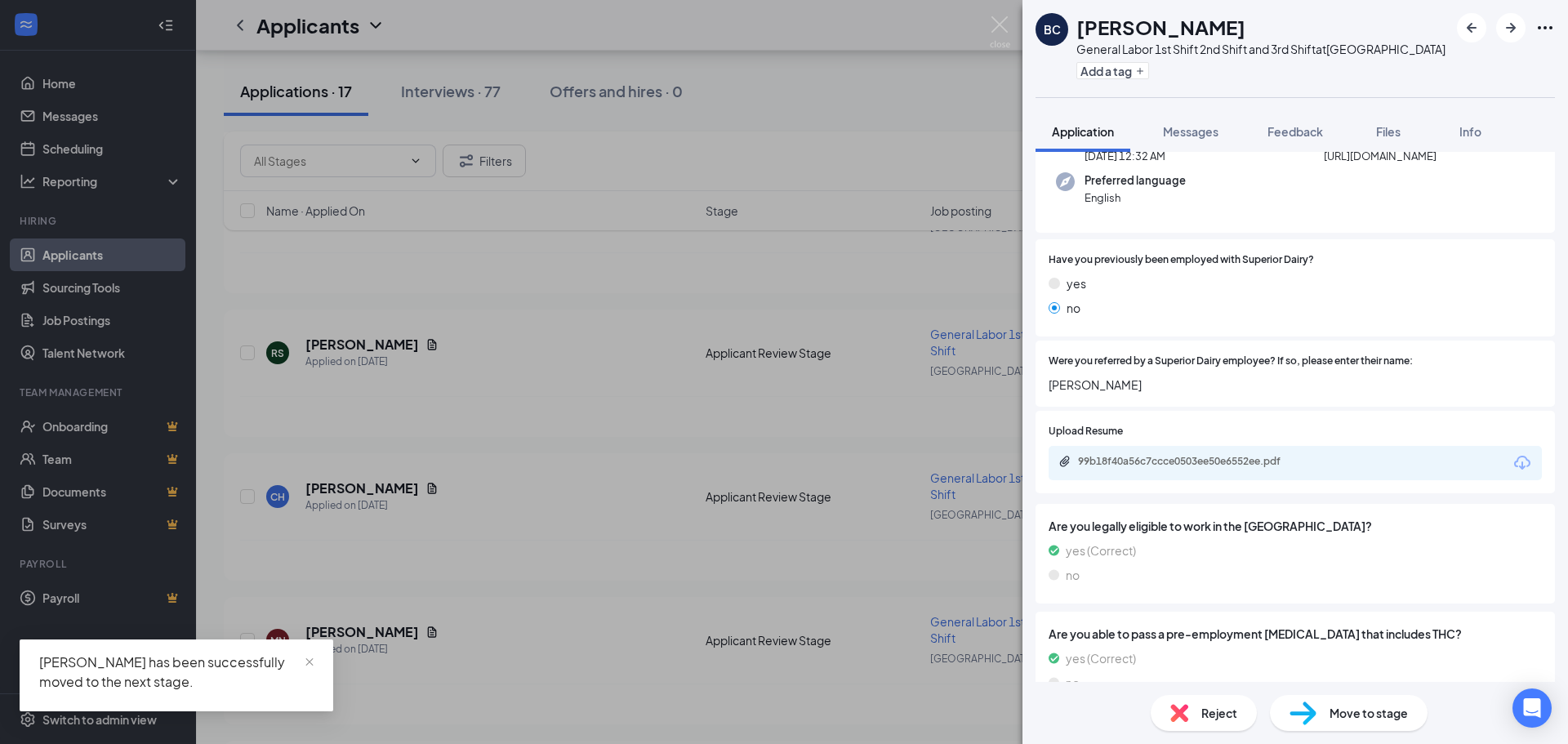
scroll to position [152, 0]
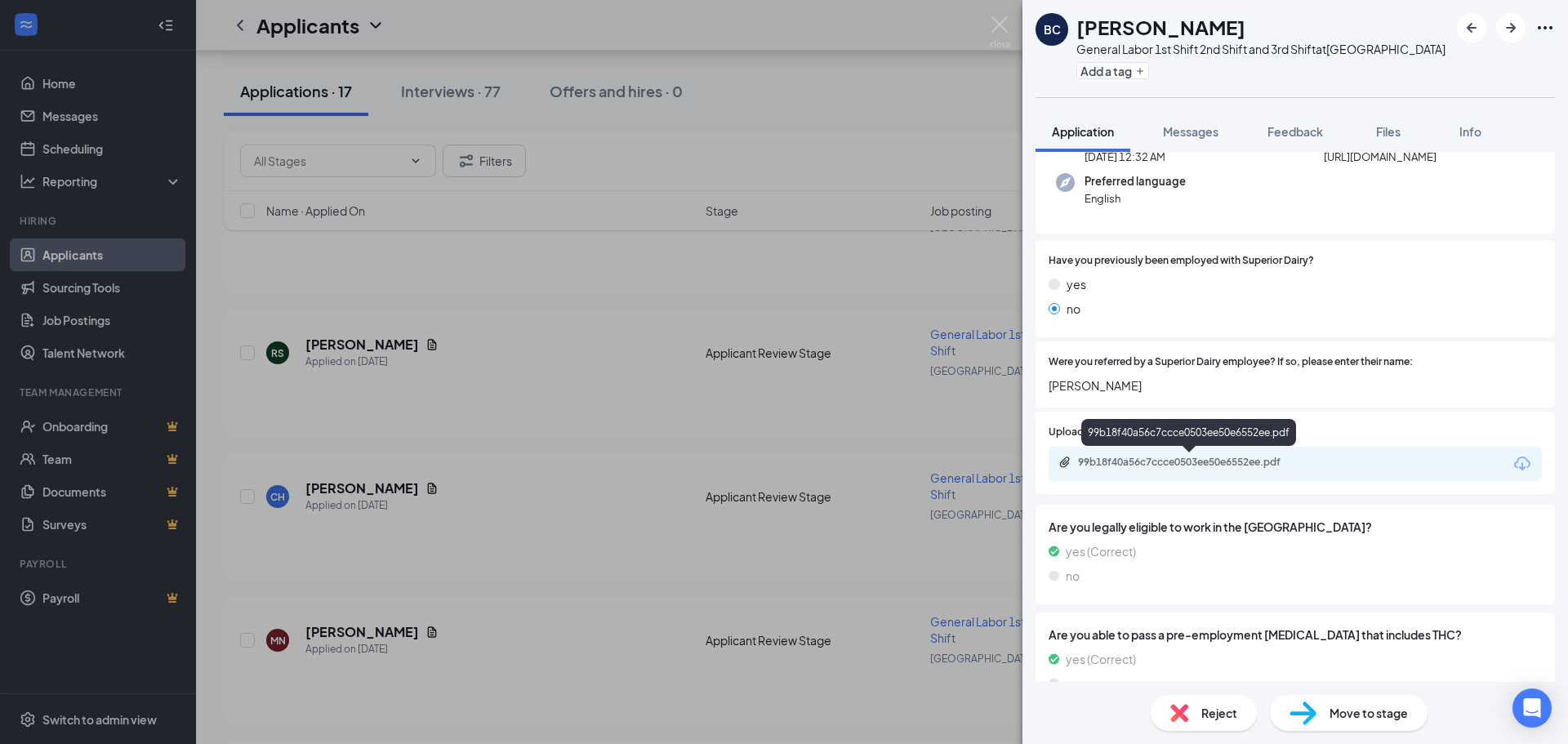
click at [1164, 462] on div "99b18f40a56c7ccce0503ee50e6552ee.pdf" at bounding box center [1193, 462] width 228 height 13
click at [1002, 25] on img at bounding box center [1000, 31] width 21 height 31
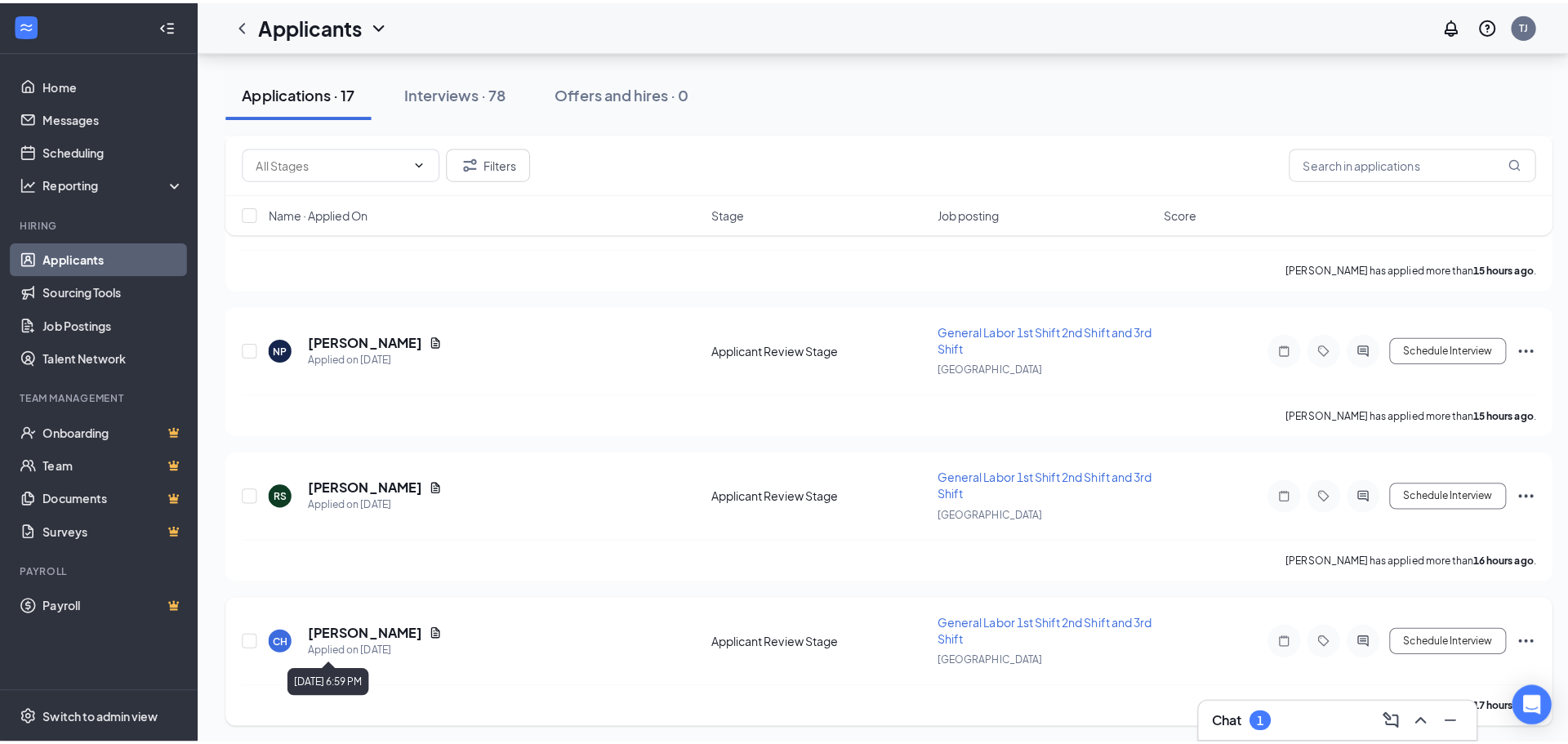
scroll to position [10863, 0]
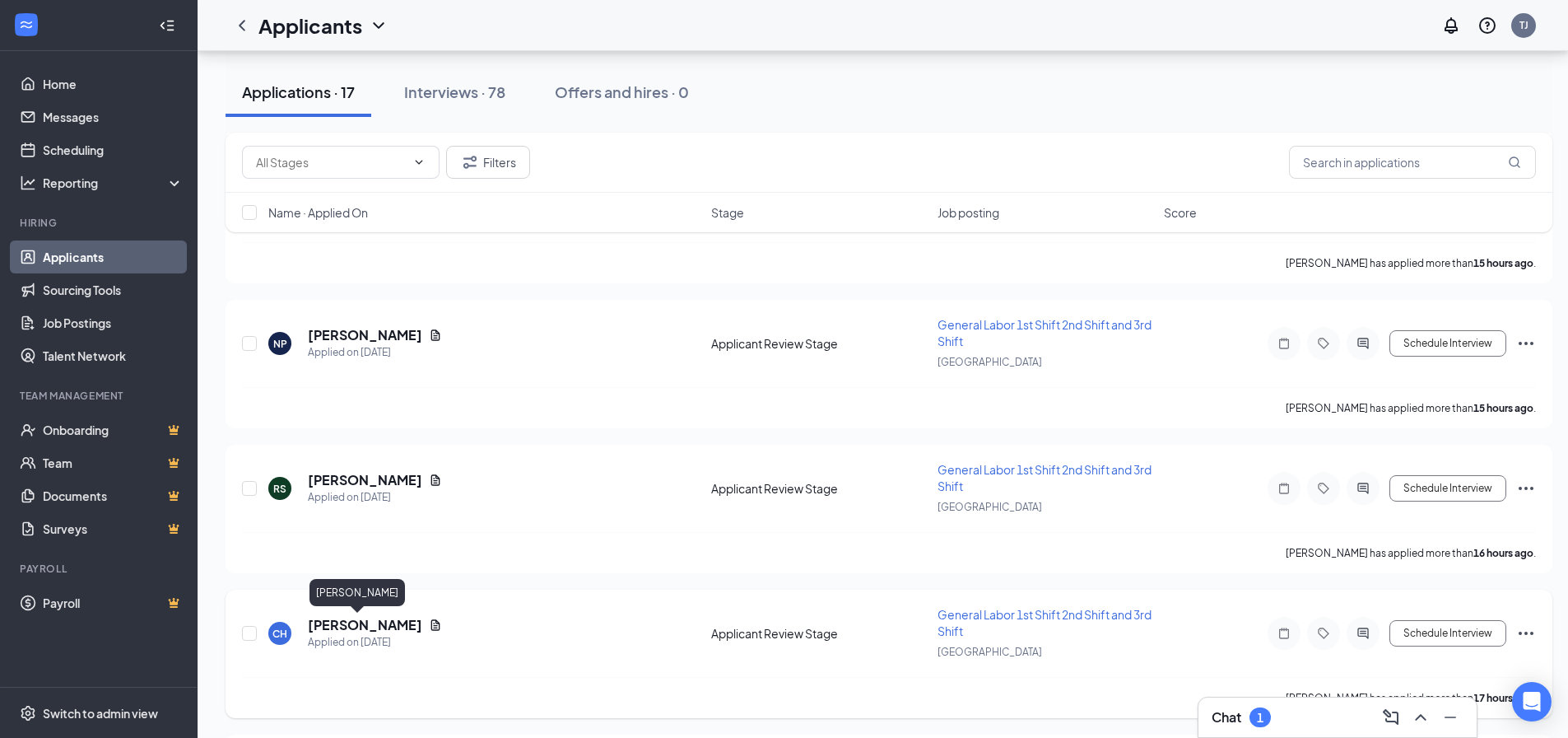
click at [346, 626] on h5 "[PERSON_NAME]" at bounding box center [365, 625] width 114 height 18
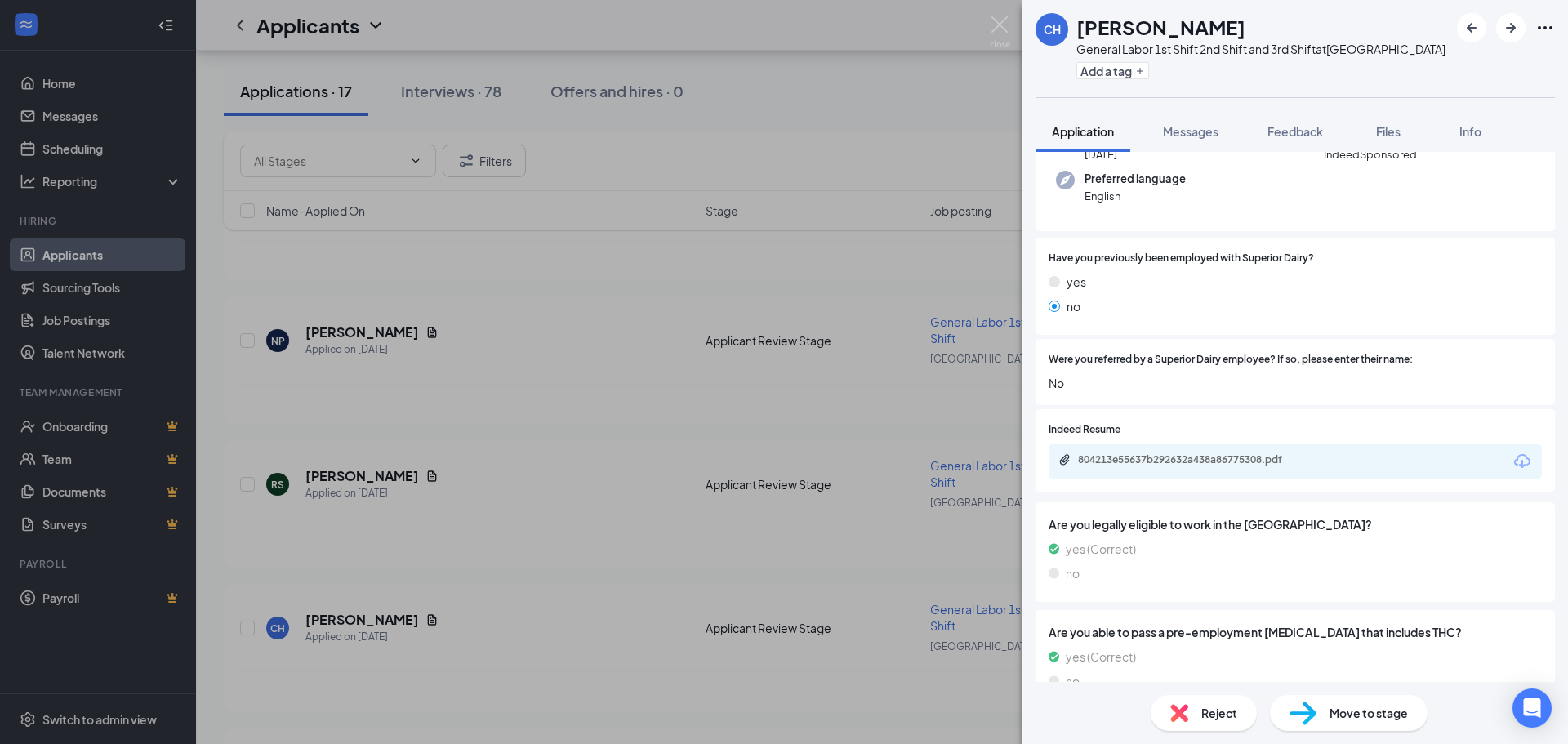
scroll to position [152, 0]
click at [1131, 462] on div "804213e55637b292632a438a86775308.pdf" at bounding box center [1193, 462] width 228 height 13
click at [1235, 719] on span "Reject" at bounding box center [1220, 713] width 36 height 18
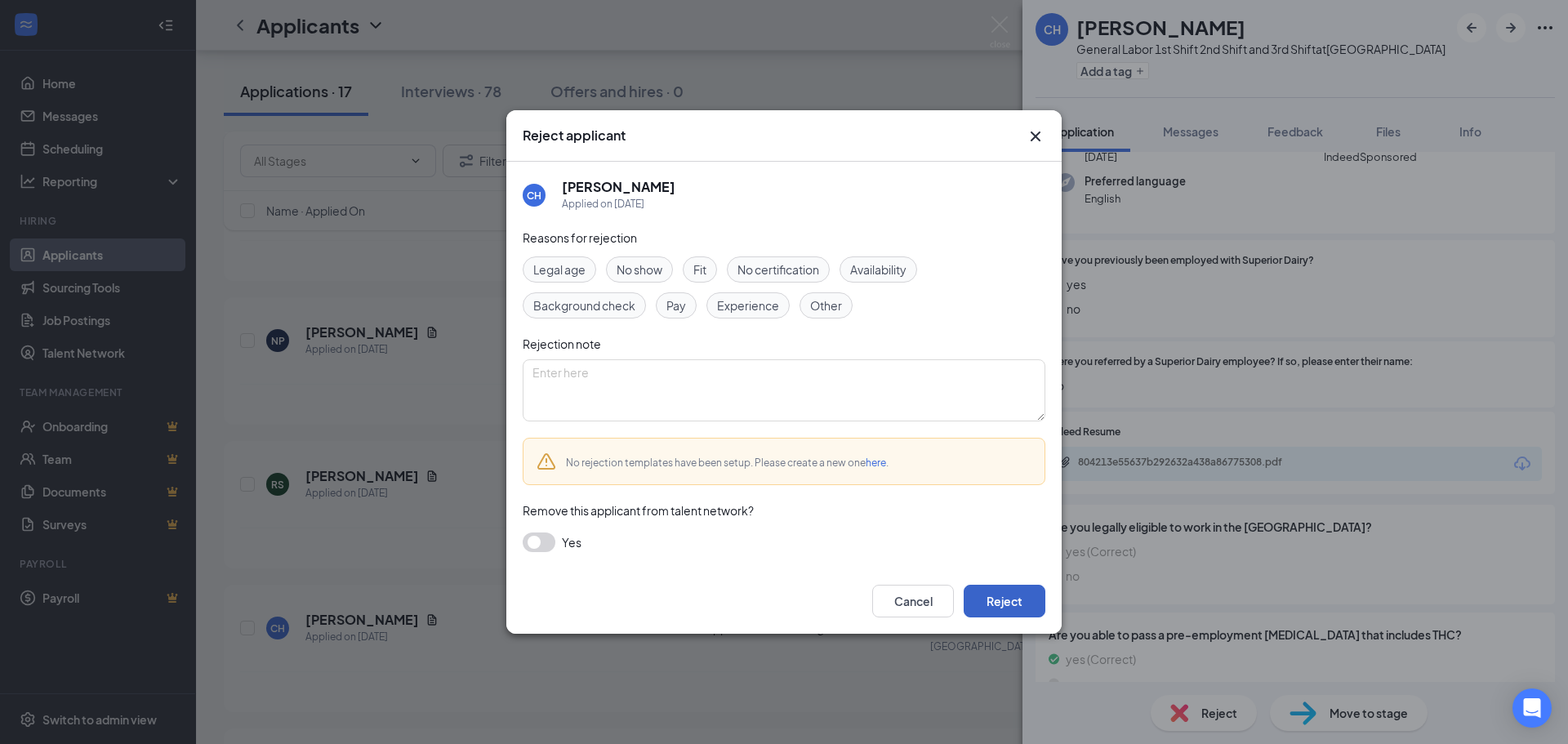
click at [1023, 602] on button "Reject" at bounding box center [1004, 601] width 82 height 32
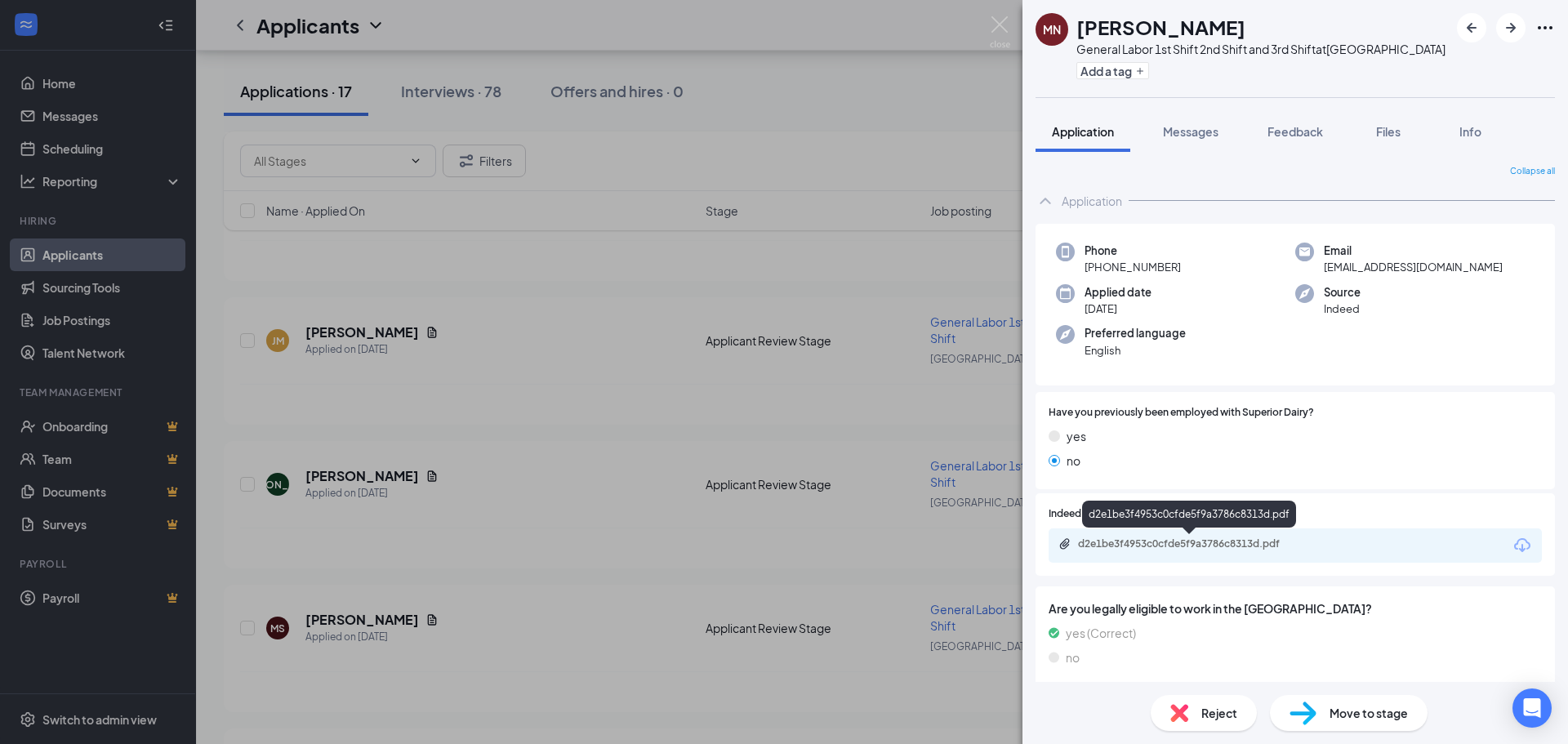
click at [1149, 542] on div "d2e1be3f4953c0cfde5f9a3786c8313d.pdf" at bounding box center [1193, 543] width 228 height 13
click at [1178, 713] on img at bounding box center [1179, 713] width 18 height 18
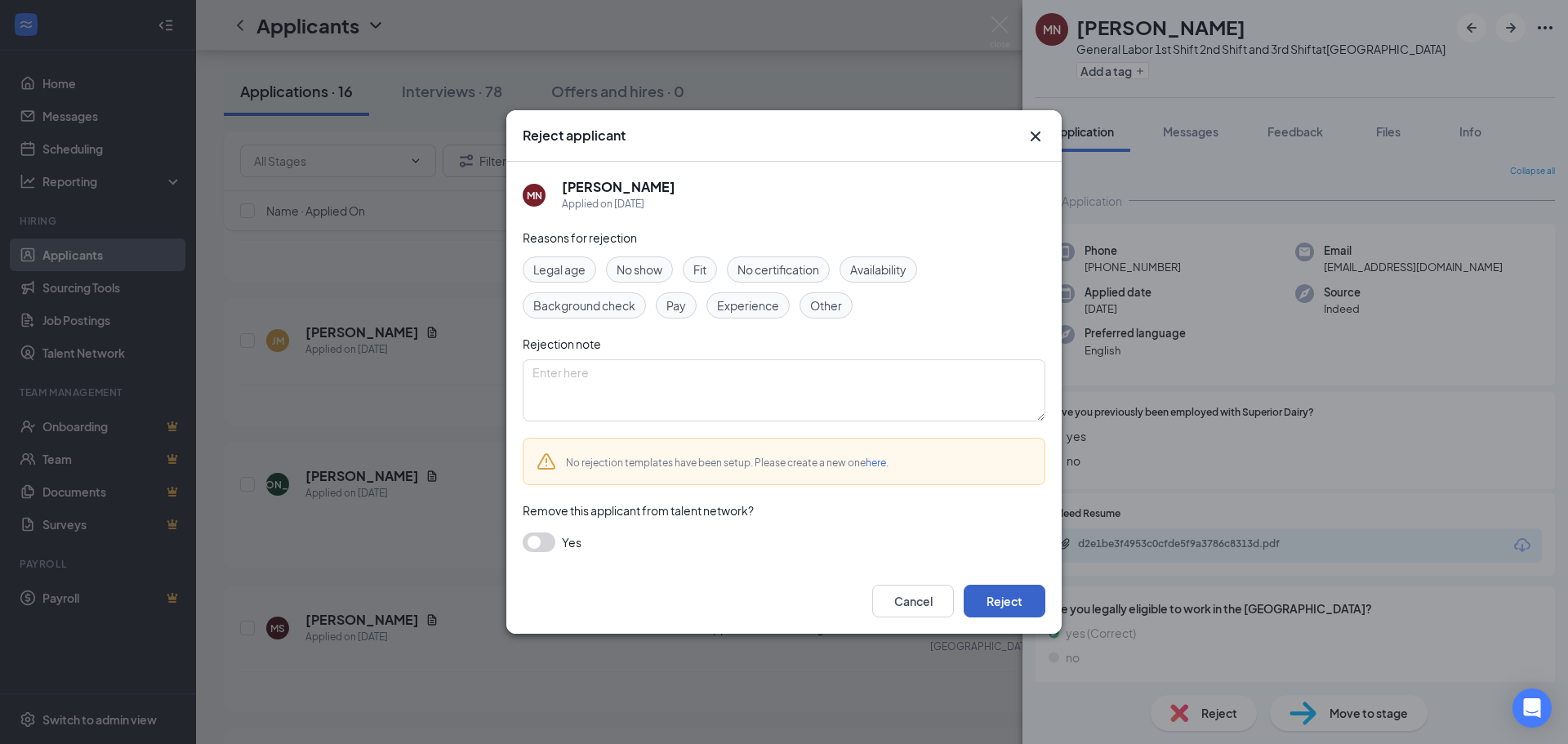
click at [1017, 608] on button "Reject" at bounding box center [1004, 601] width 82 height 32
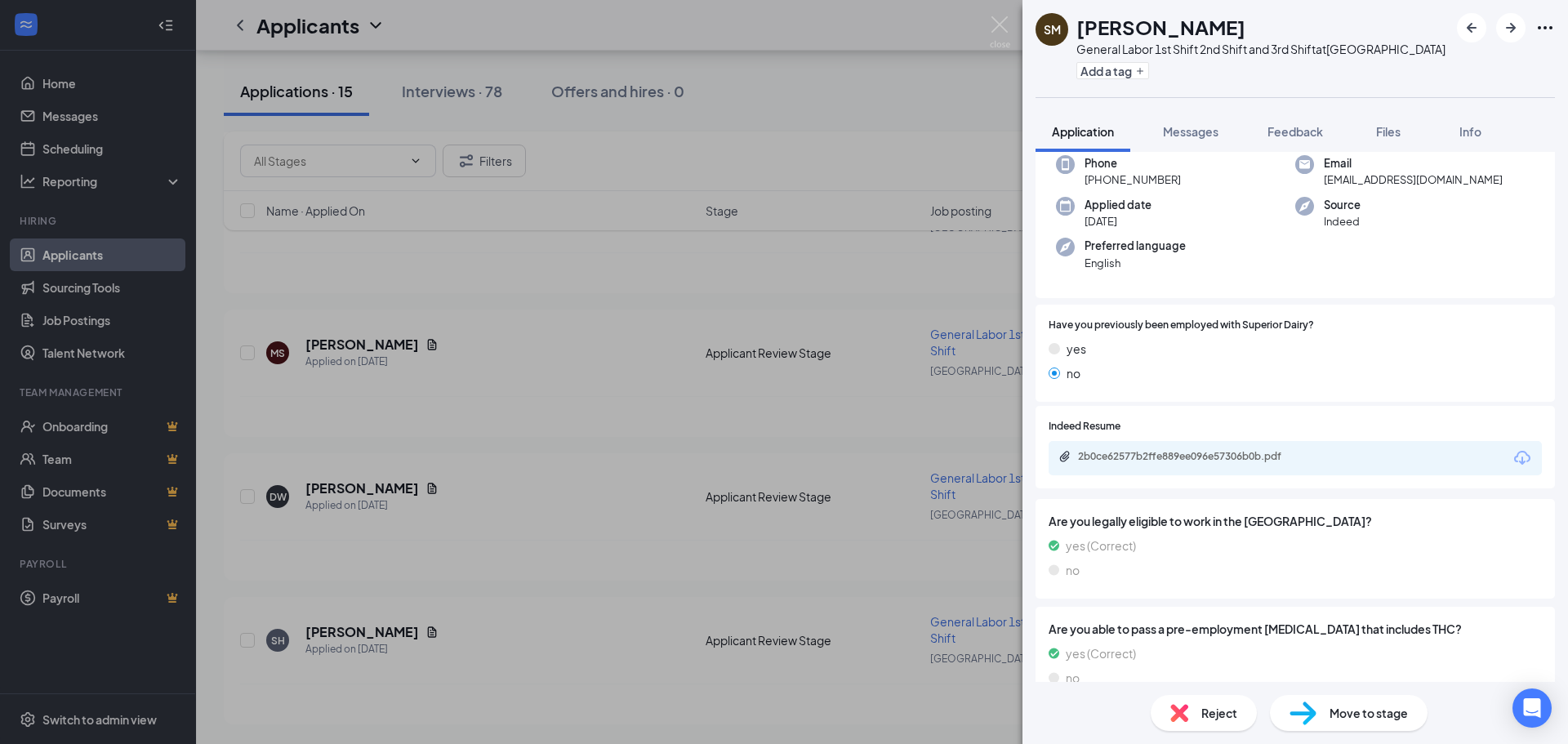
scroll to position [82, 0]
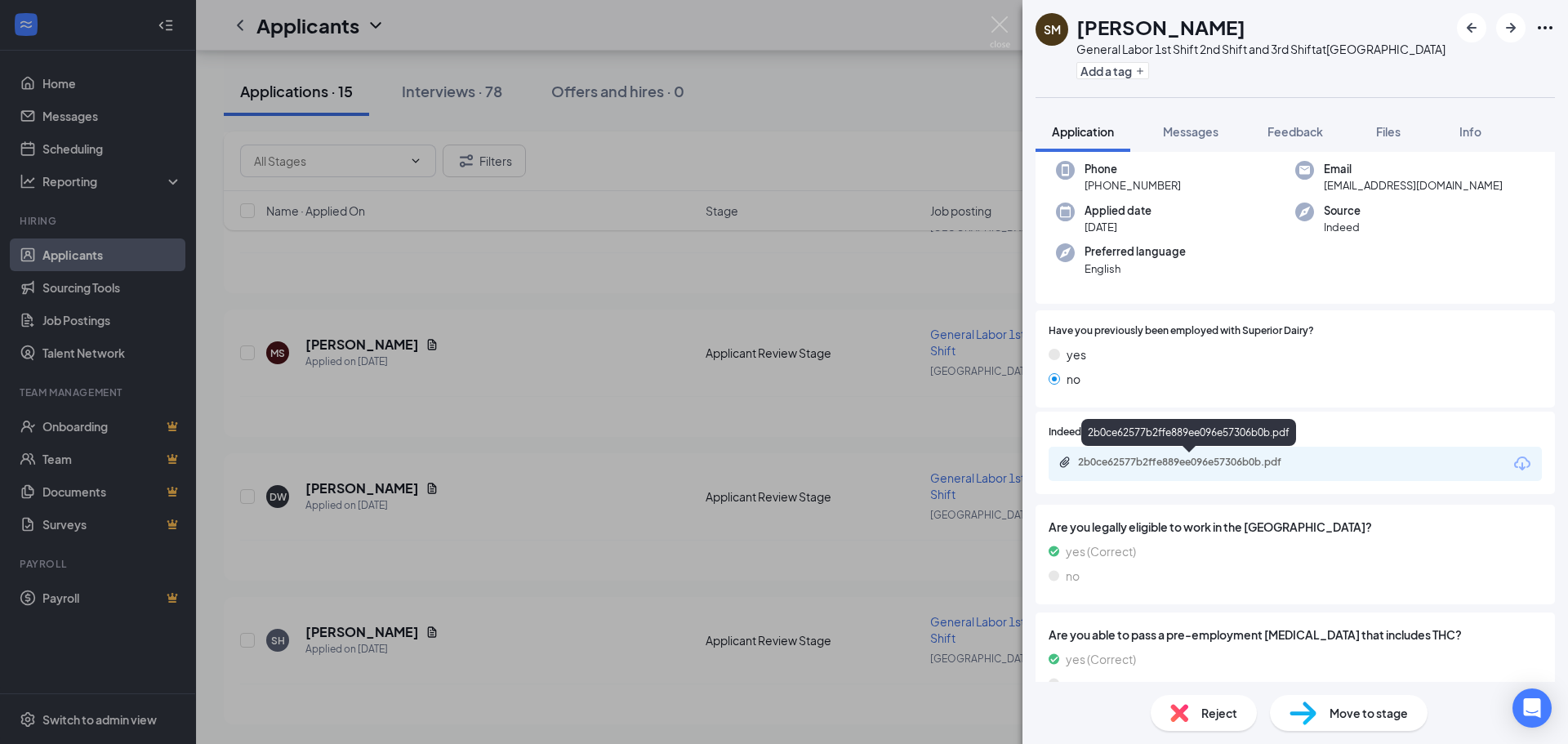
click at [1110, 463] on div "2b0ce62577b2ffe889ee096e57306b0b.pdf" at bounding box center [1193, 462] width 228 height 13
